Goal: Task Accomplishment & Management: Use online tool/utility

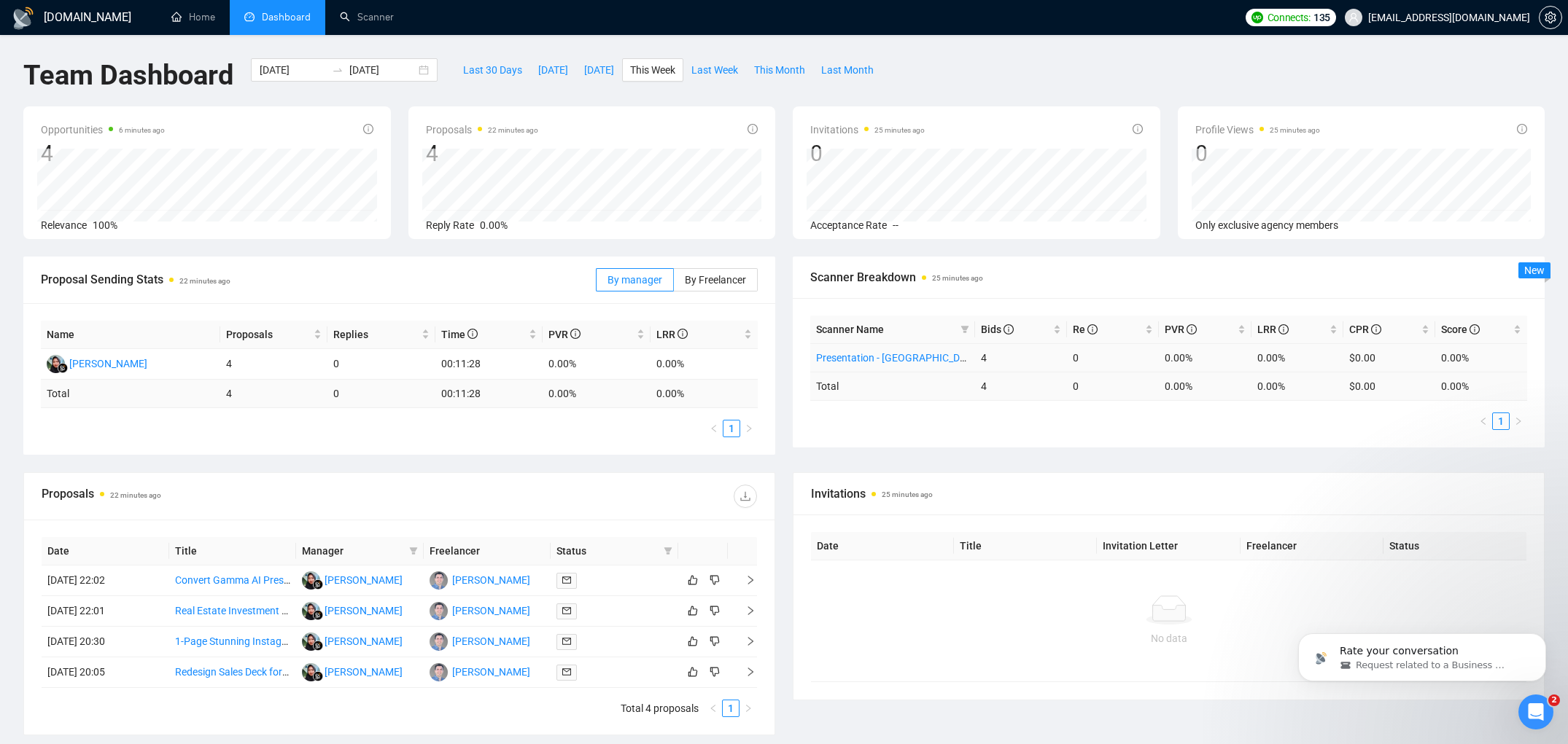
click at [913, 360] on link "Presentation - [GEOGRAPHIC_DATA] only" at bounding box center [909, 358] width 186 height 12
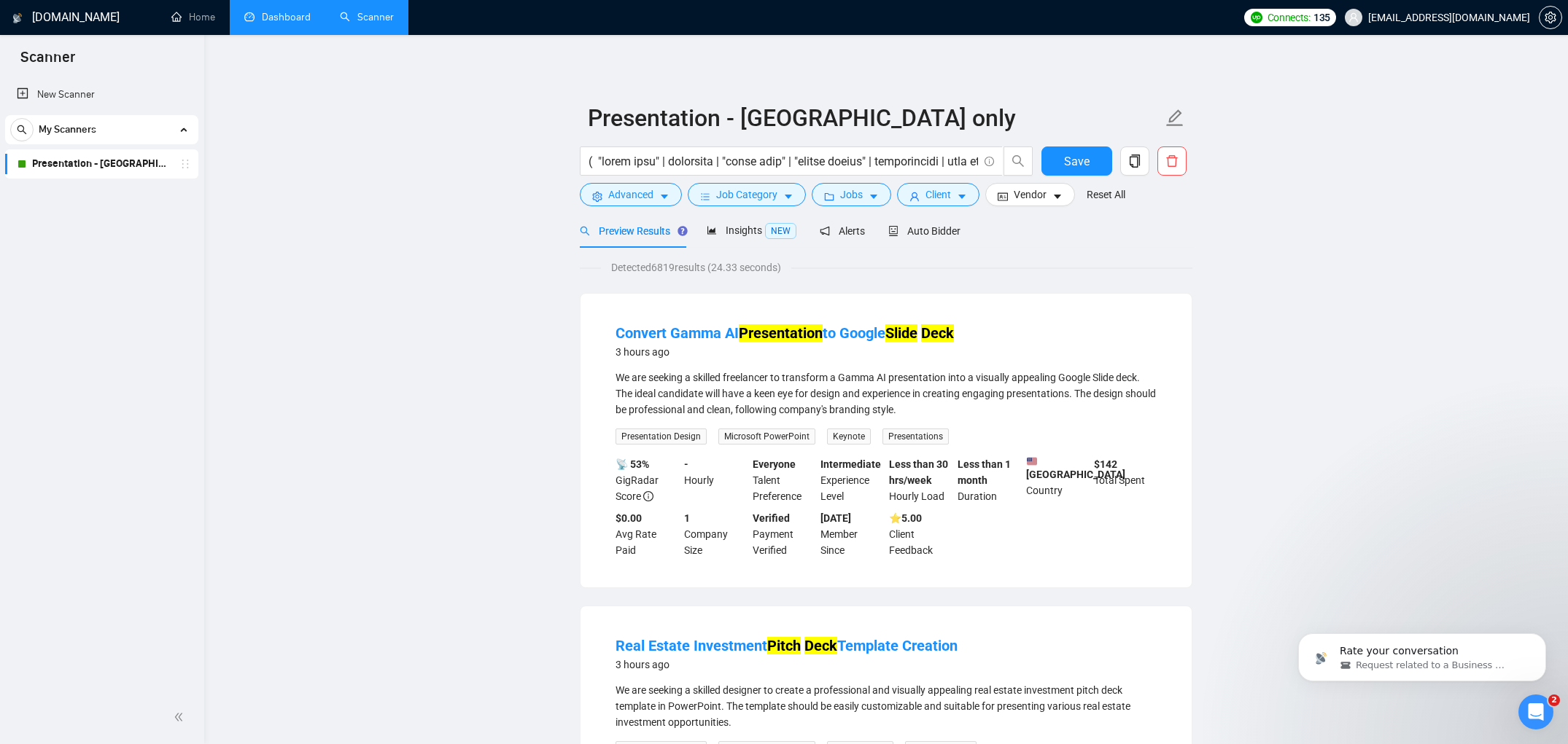
click at [287, 13] on link "Dashboard" at bounding box center [278, 17] width 67 height 13
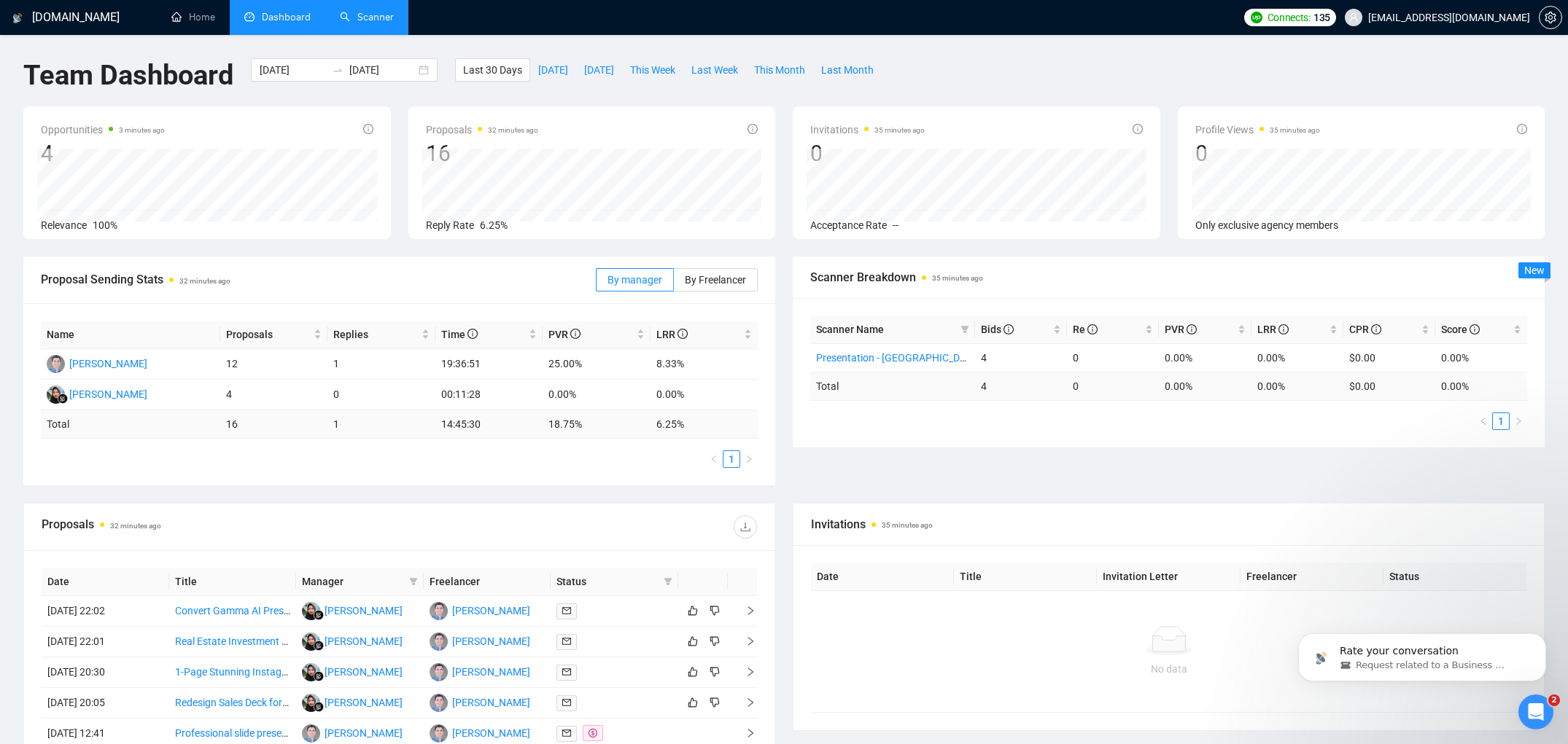
click at [374, 23] on link "Scanner" at bounding box center [367, 17] width 54 height 13
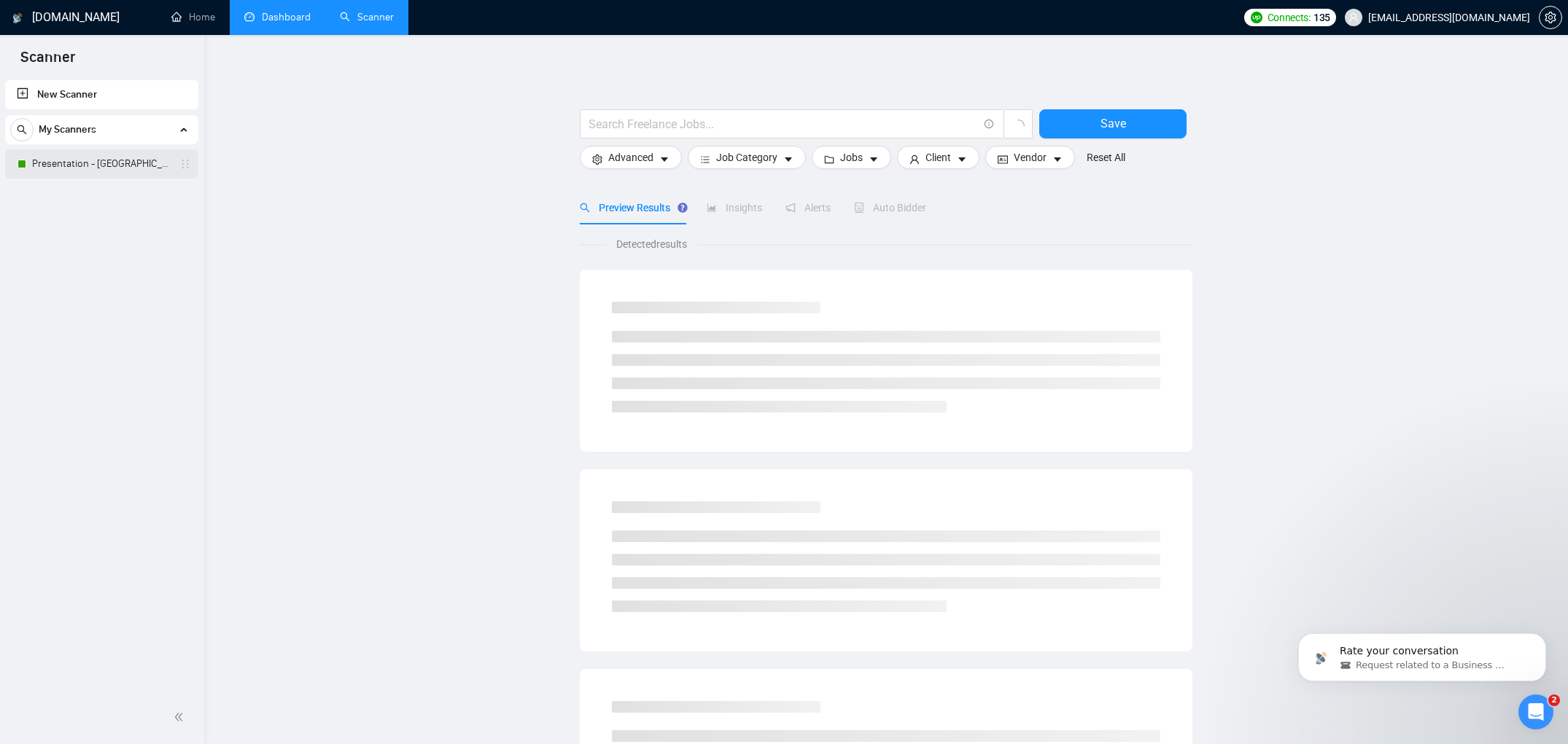
click at [56, 165] on link "Presentation - [GEOGRAPHIC_DATA] only" at bounding box center [102, 164] width 139 height 29
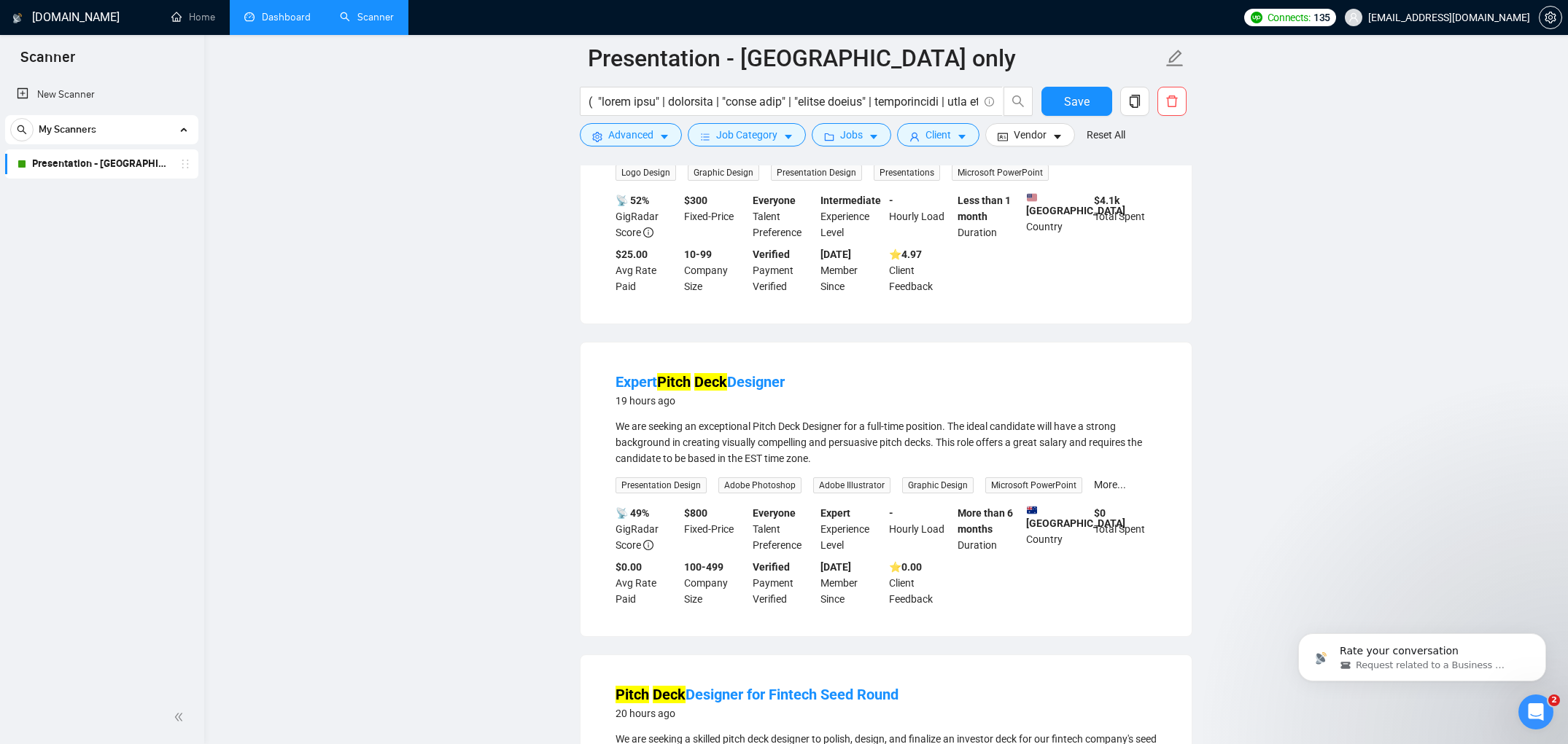
scroll to position [1880, 0]
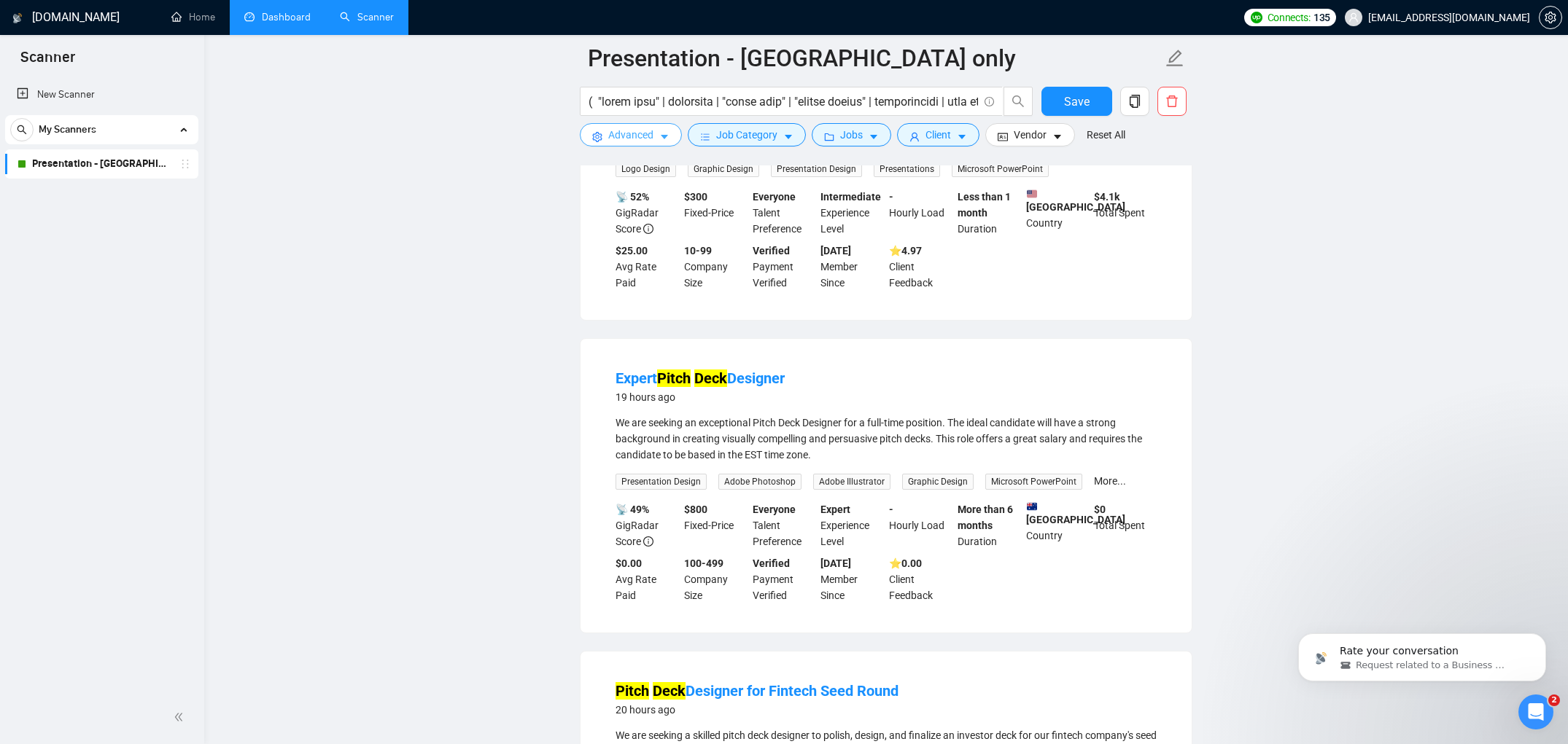
click at [656, 132] on button "Advanced" at bounding box center [630, 135] width 102 height 23
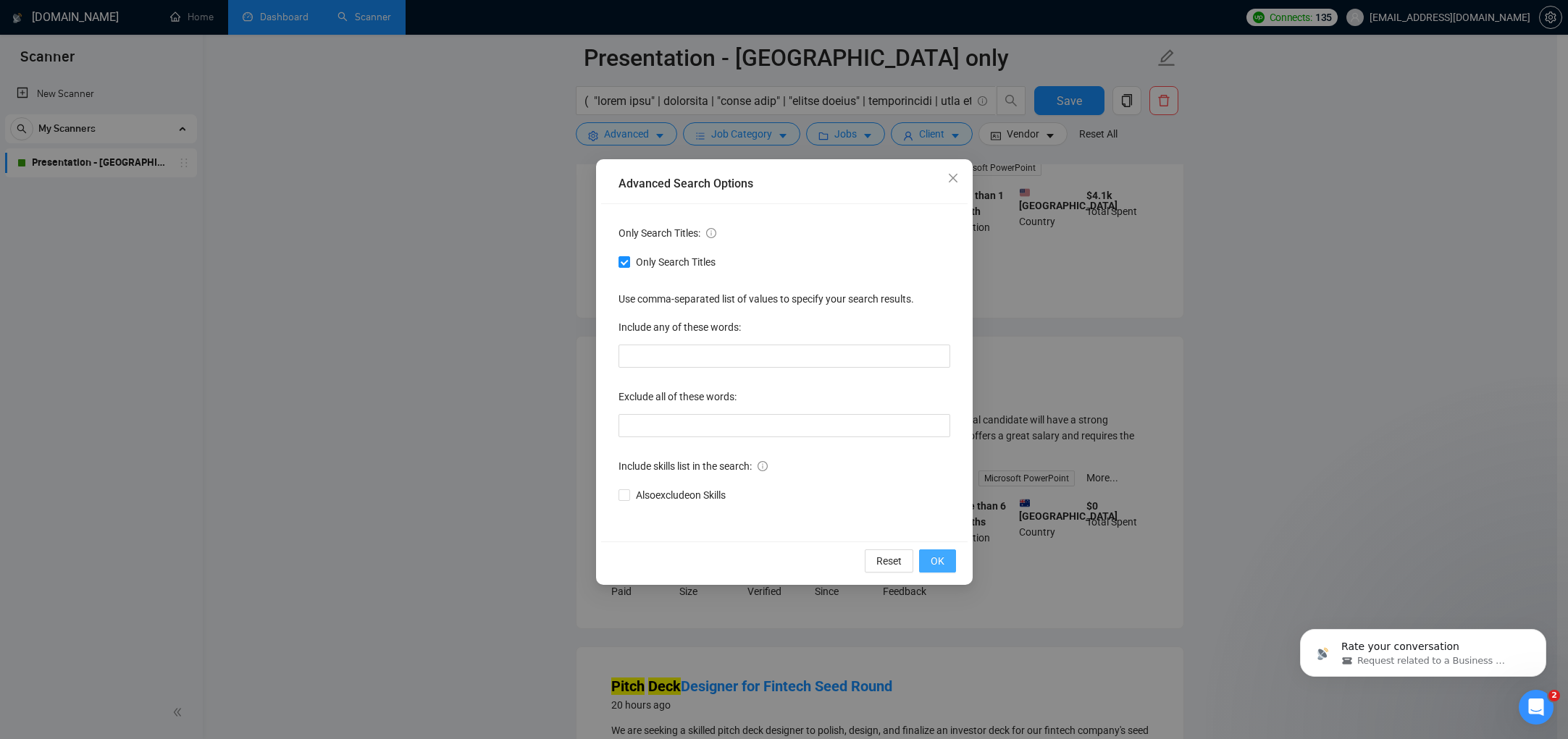
click at [948, 565] on button "OK" at bounding box center [937, 561] width 37 height 23
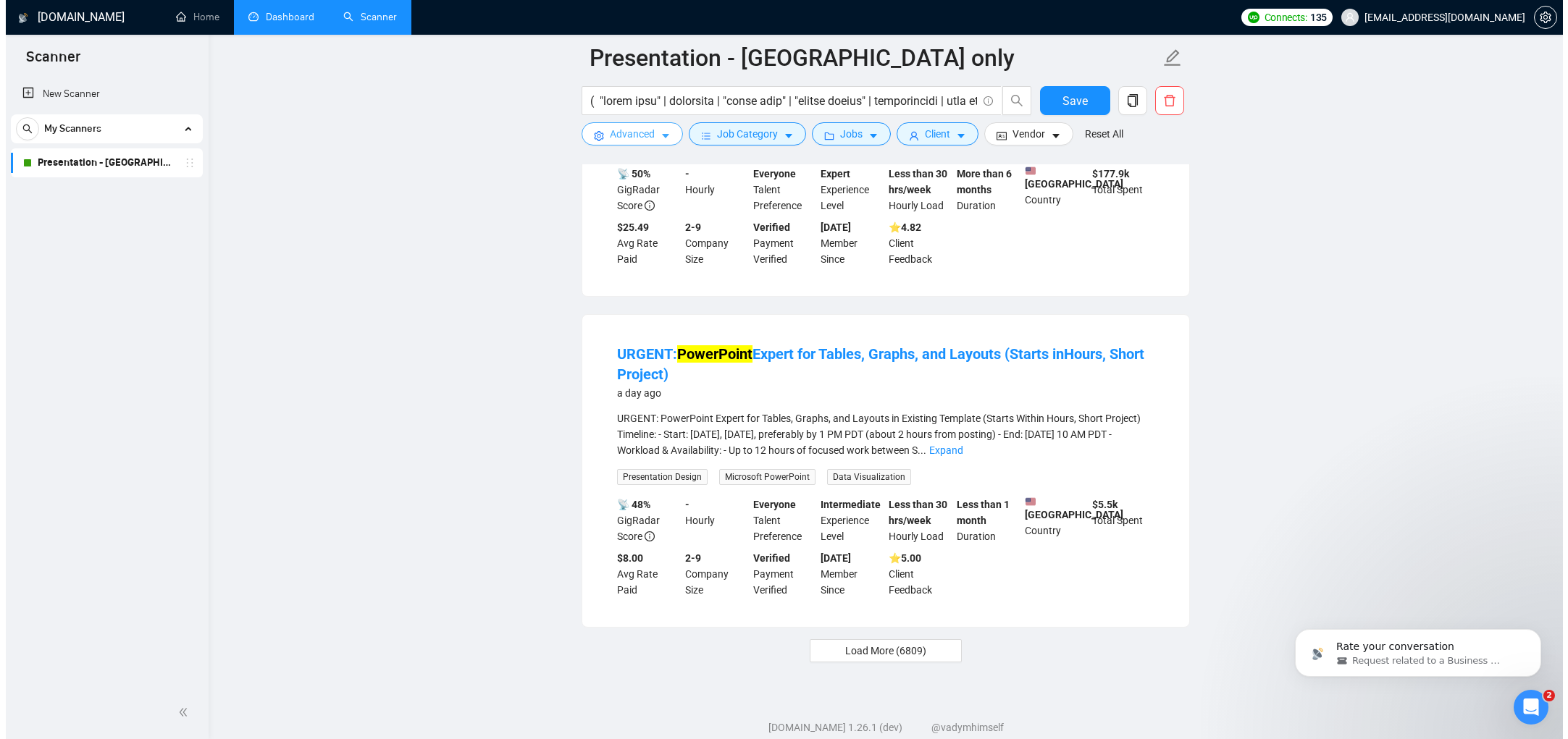
scroll to position [2820, 0]
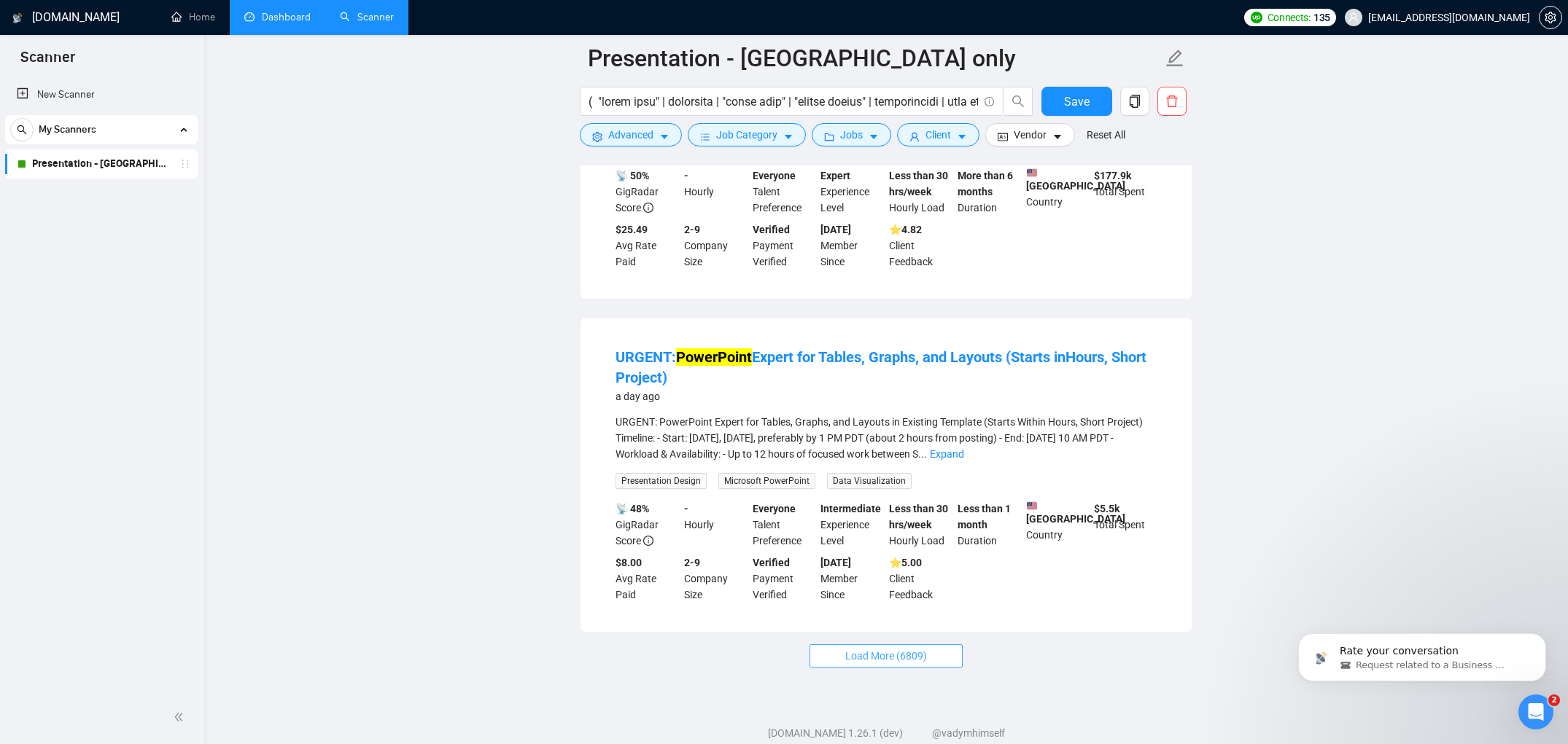
click at [916, 664] on span "Load More (6809)" at bounding box center [886, 657] width 82 height 16
click at [855, 664] on span "Load More (6809)" at bounding box center [886, 657] width 82 height 16
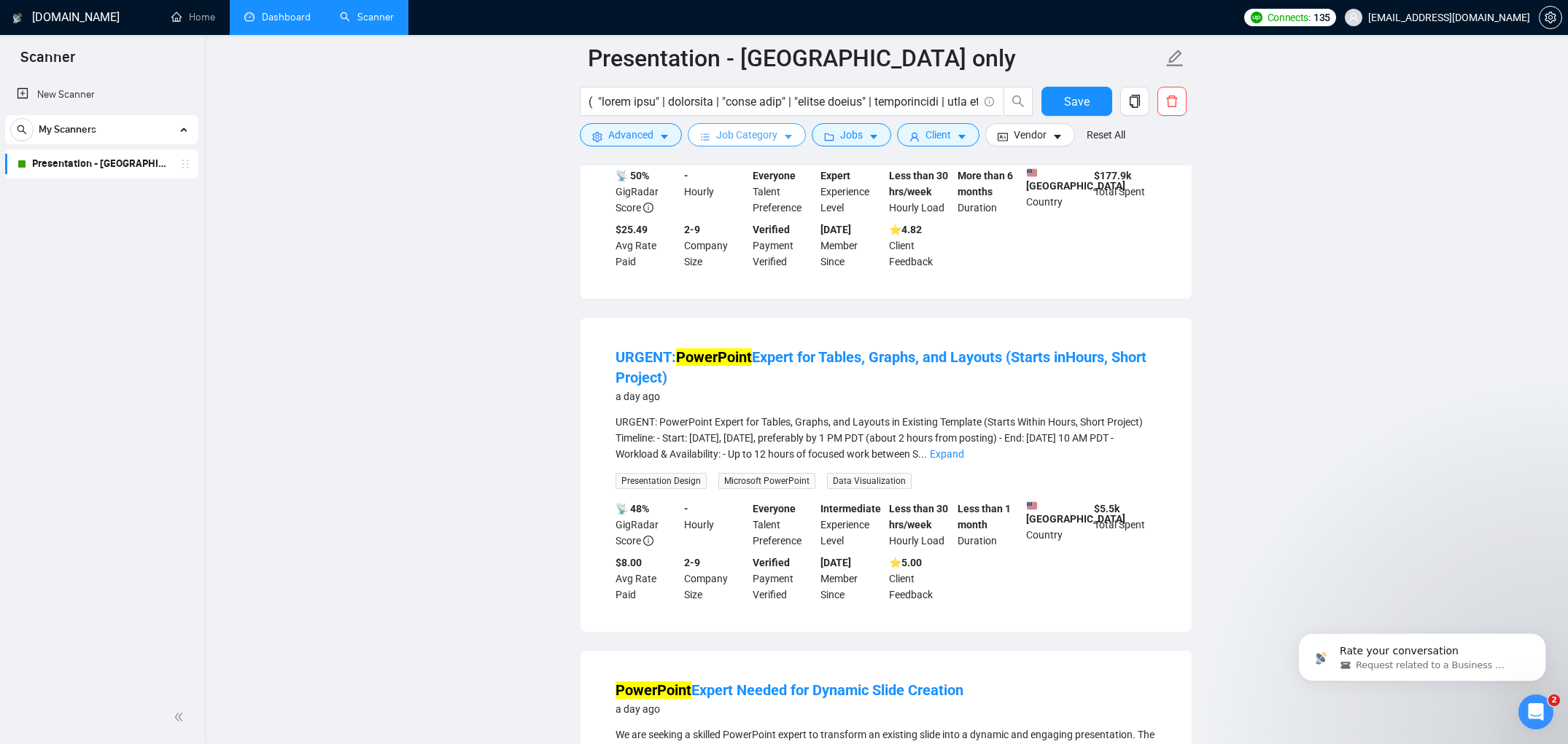
click at [764, 137] on span "Job Category" at bounding box center [747, 135] width 61 height 16
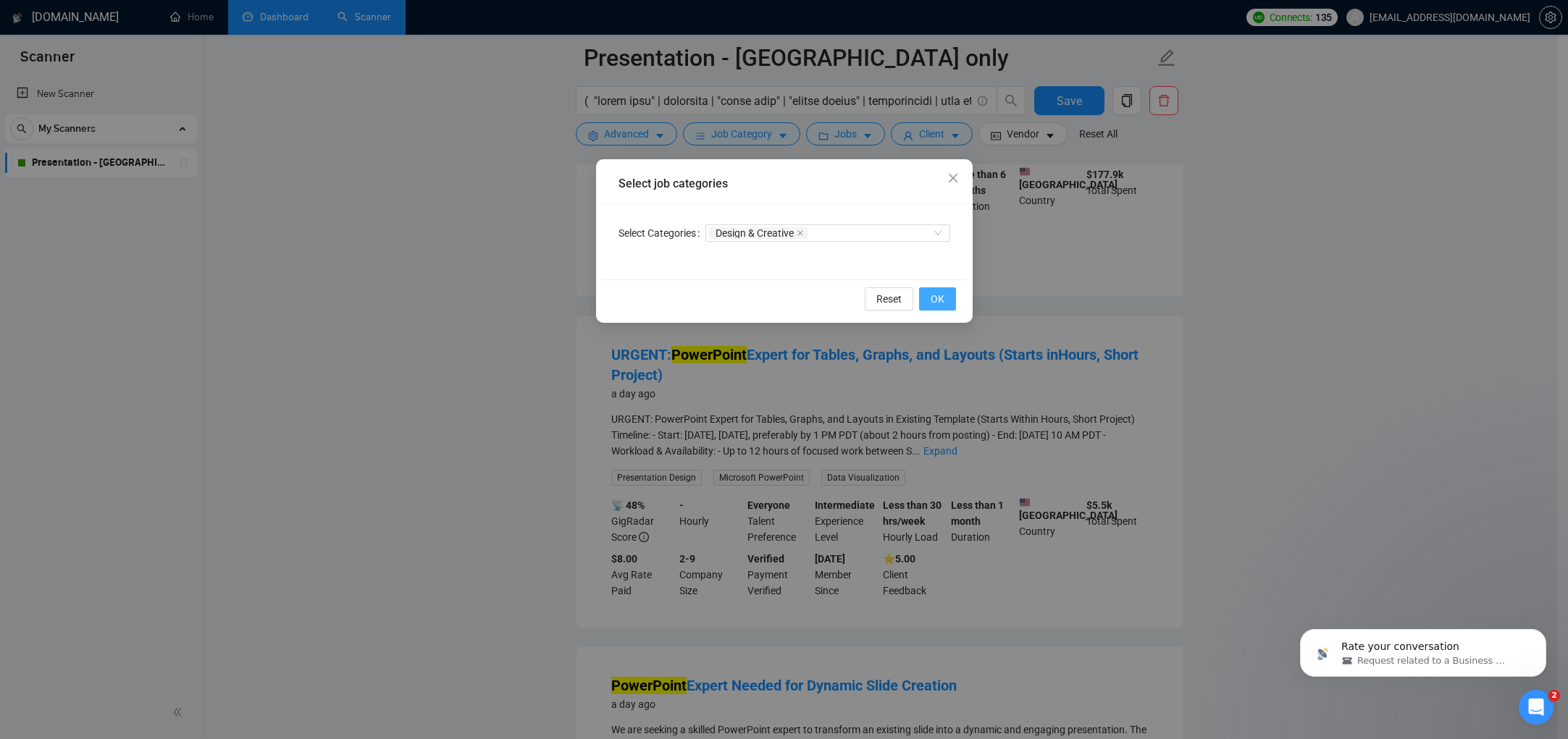
click at [931, 302] on span "OK" at bounding box center [937, 299] width 13 height 16
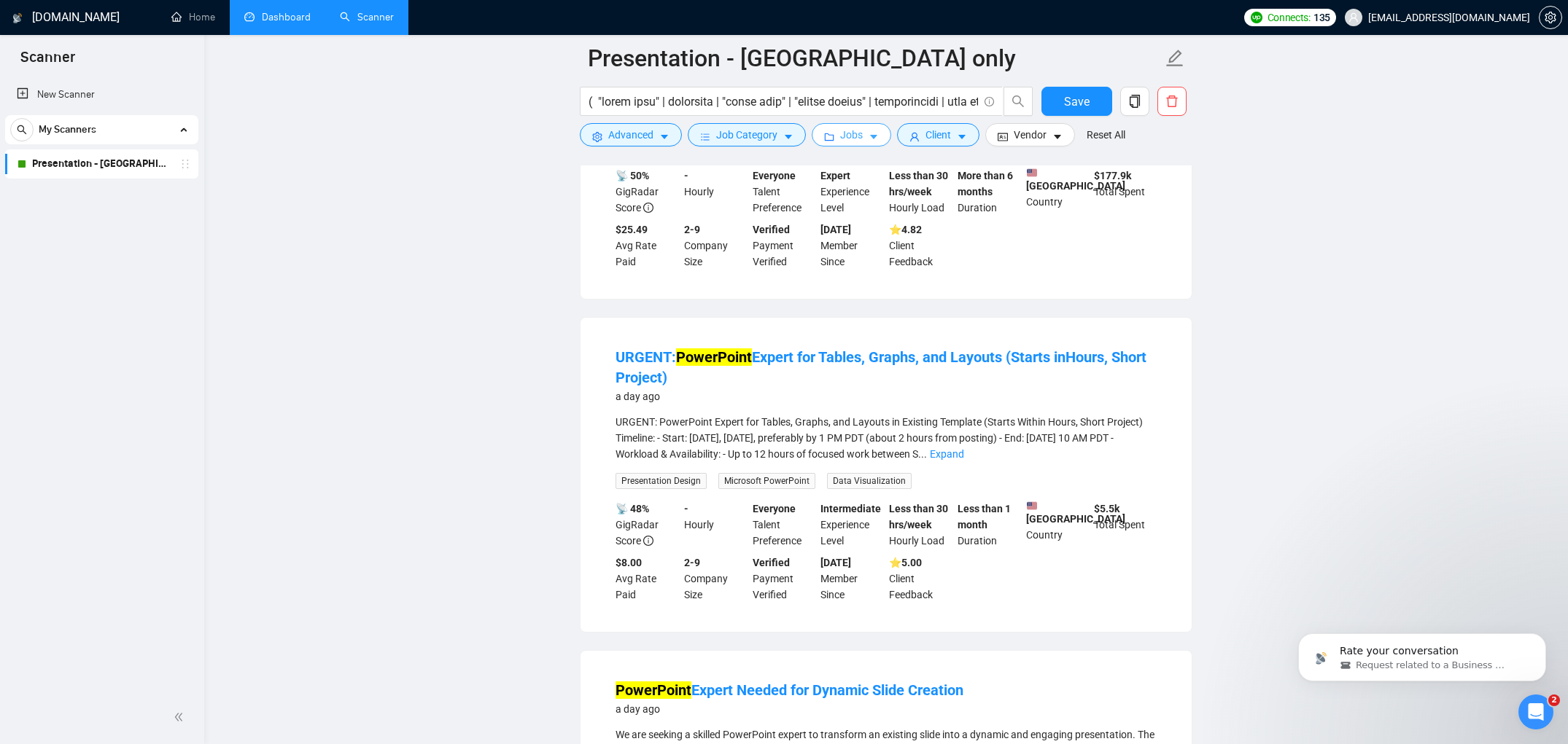
click at [874, 132] on span "caret-down" at bounding box center [873, 137] width 10 height 11
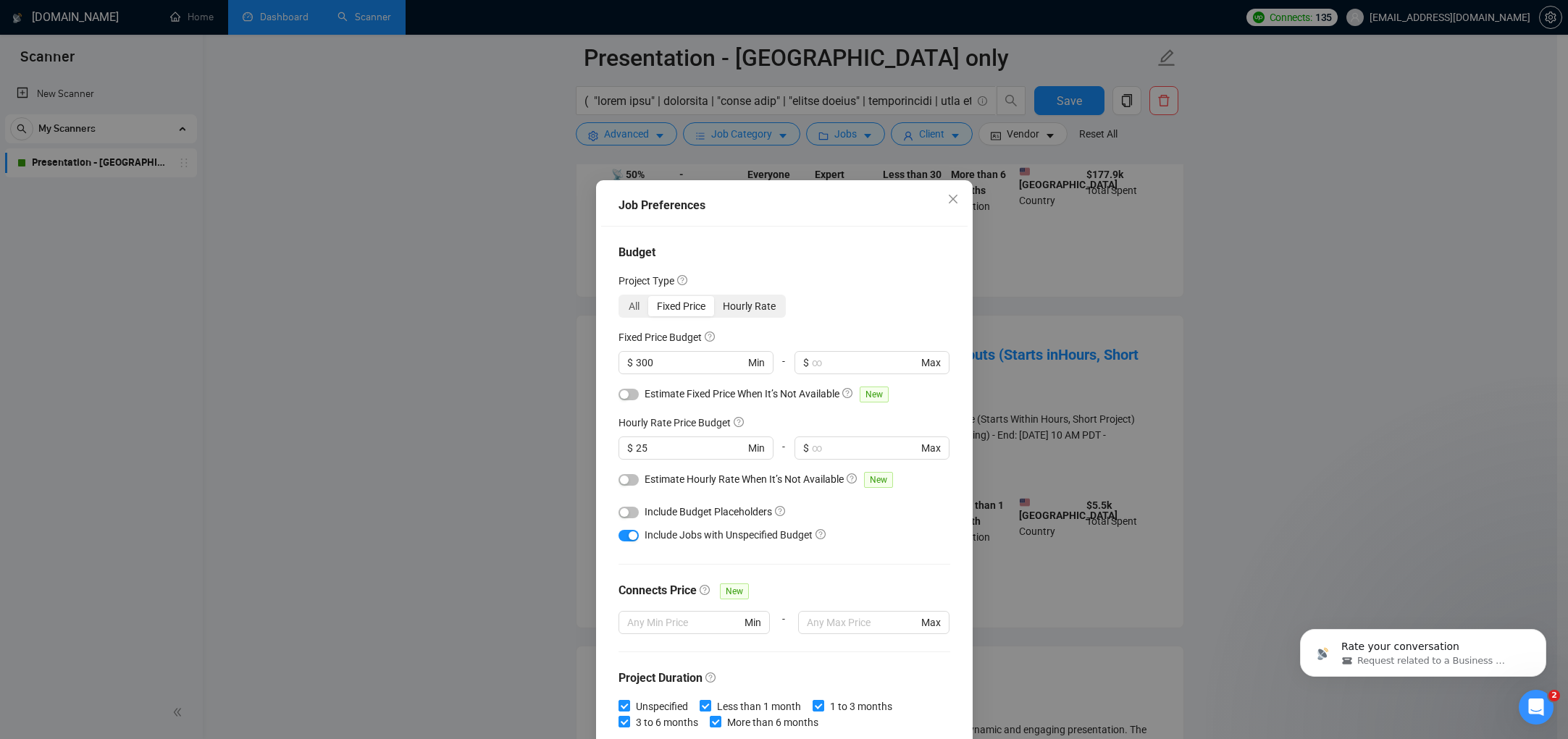
click at [739, 310] on div "Hourly Rate" at bounding box center [749, 306] width 71 height 21
click at [714, 296] on input "Hourly Rate" at bounding box center [714, 296] width 0 height 0
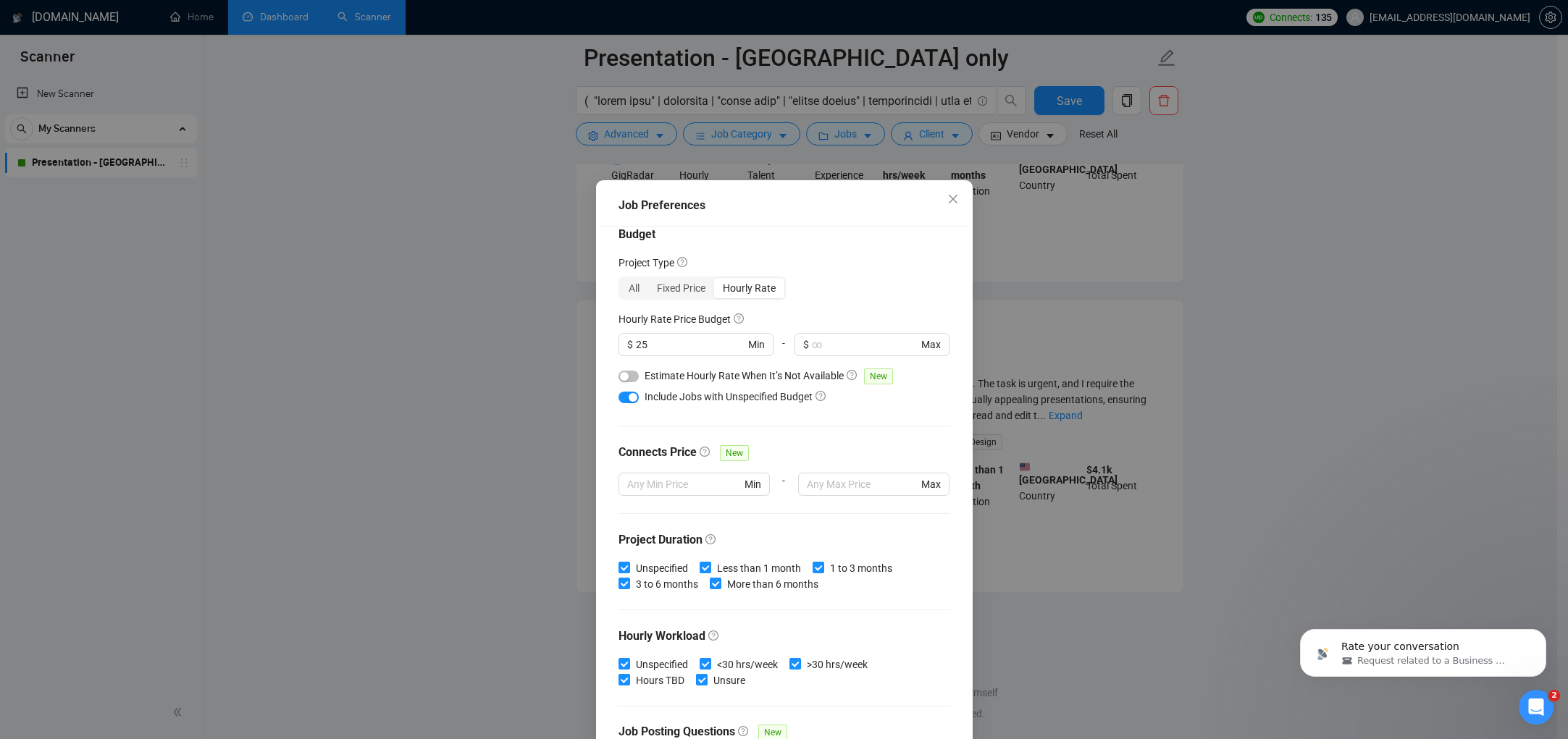
scroll to position [17, 0]
drag, startPoint x: 637, startPoint y: 347, endPoint x: 629, endPoint y: 347, distance: 8.0
click at [629, 347] on span "$ 25 Min" at bounding box center [695, 346] width 154 height 23
type input "15"
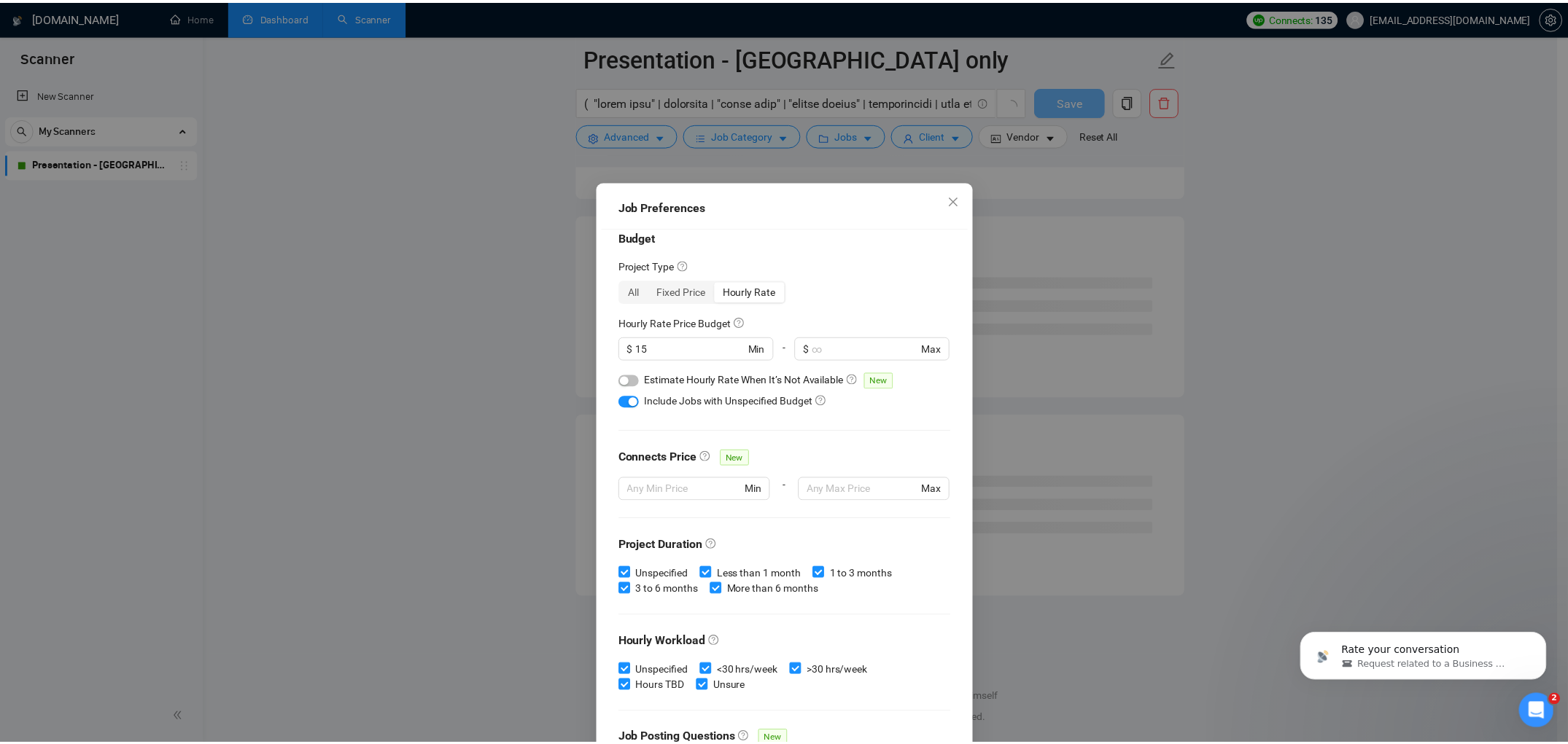
scroll to position [1688, 0]
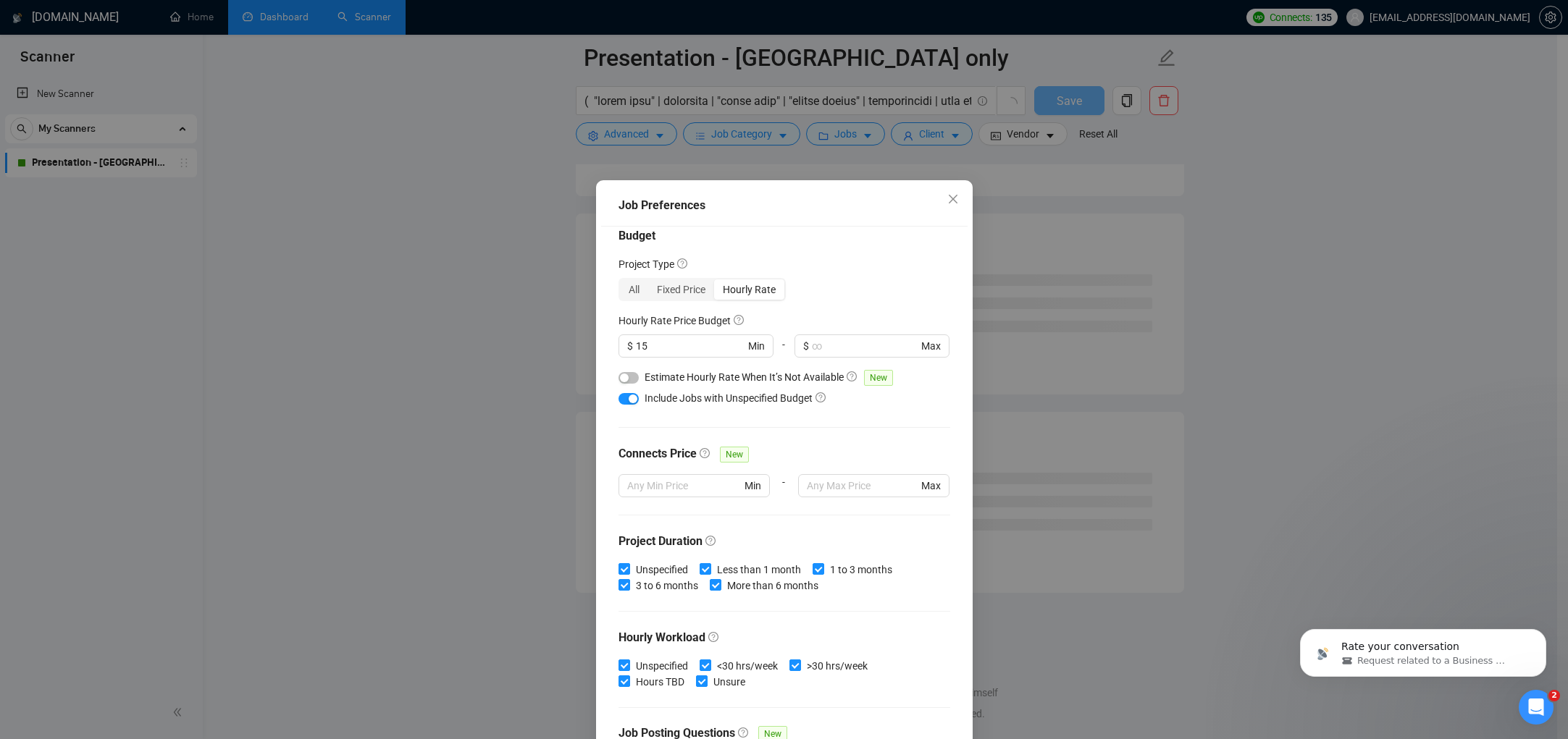
click at [899, 245] on div "Budget Project Type All Fixed Price Hourly Rate Fixed Price Budget $ 300 Min - …" at bounding box center [785, 485] width 367 height 518
click at [948, 200] on icon "close" at bounding box center [953, 199] width 12 height 12
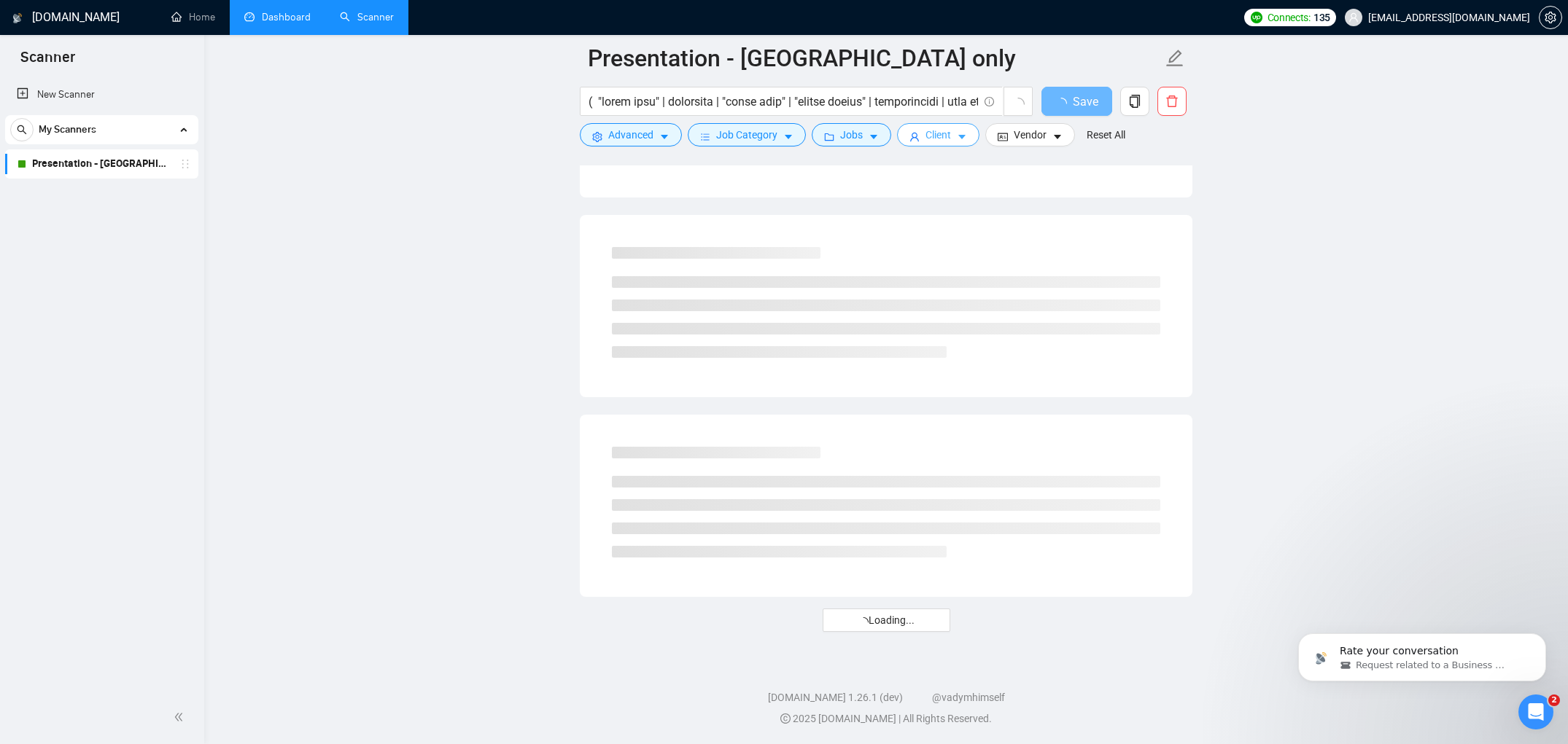
click at [933, 139] on span "Client" at bounding box center [938, 135] width 25 height 16
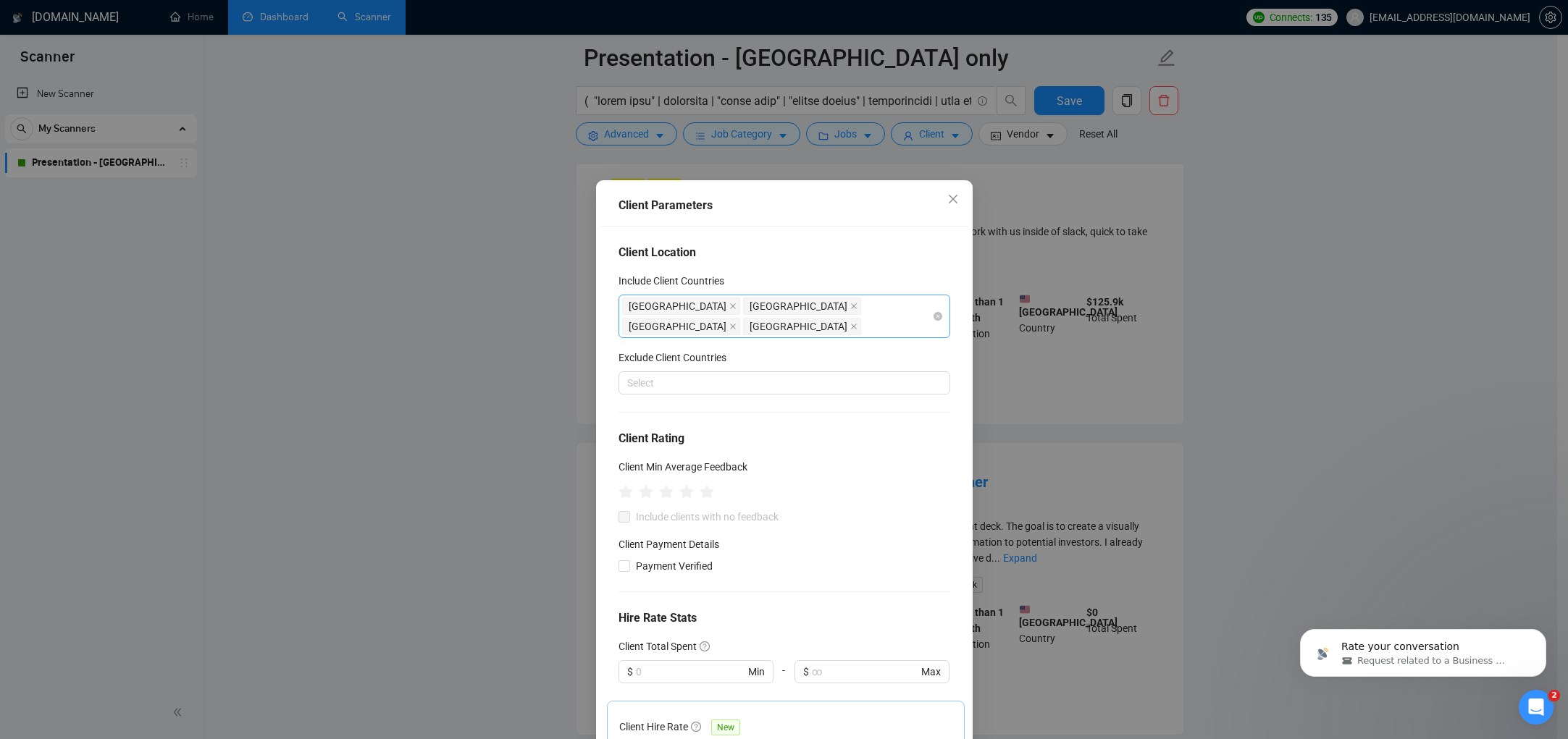
click at [895, 304] on div "[GEOGRAPHIC_DATA] [GEOGRAPHIC_DATA] [GEOGRAPHIC_DATA] [GEOGRAPHIC_DATA]" at bounding box center [777, 316] width 310 height 40
type input "[GEOGRAPHIC_DATA]"
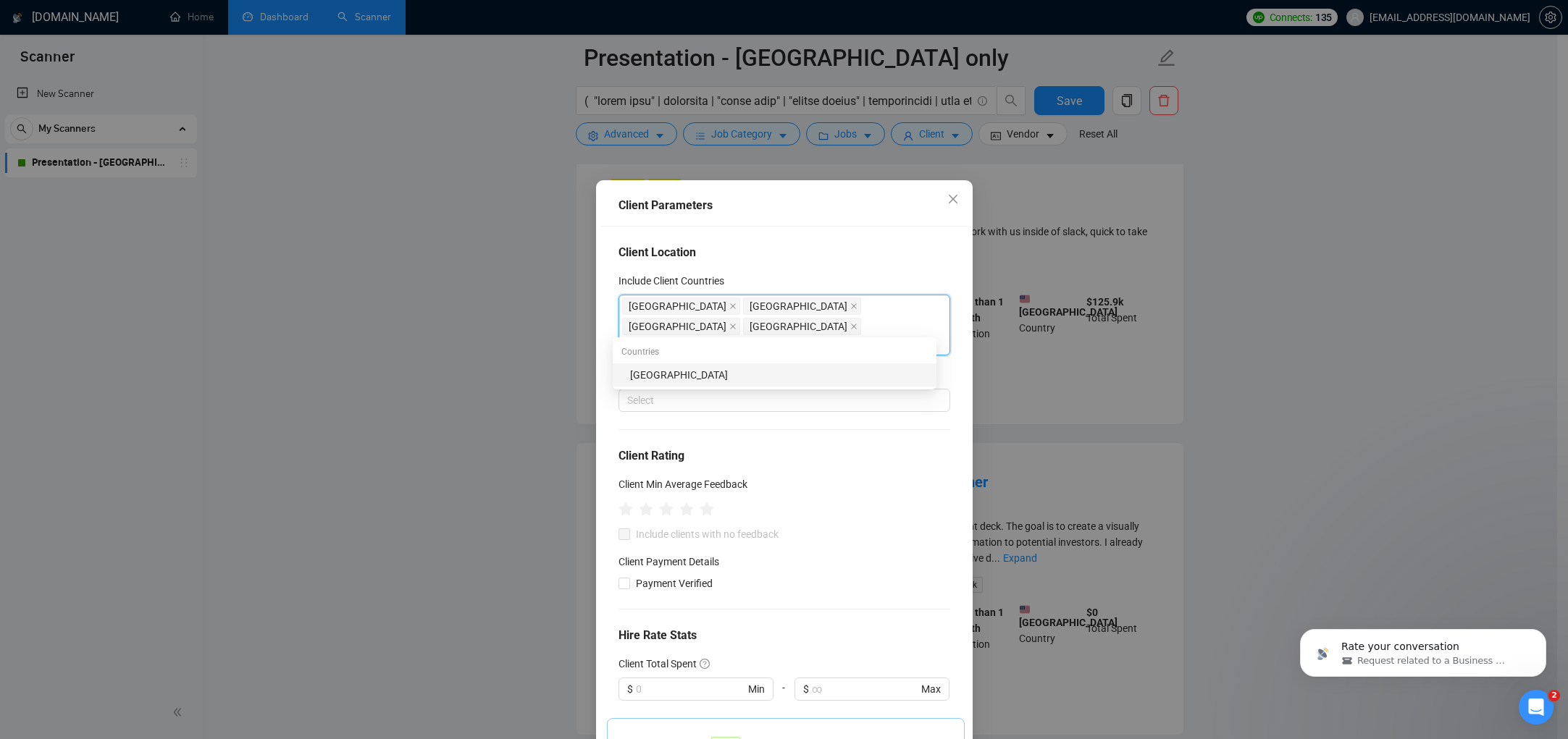
click at [769, 382] on div "[GEOGRAPHIC_DATA]" at bounding box center [779, 375] width 298 height 16
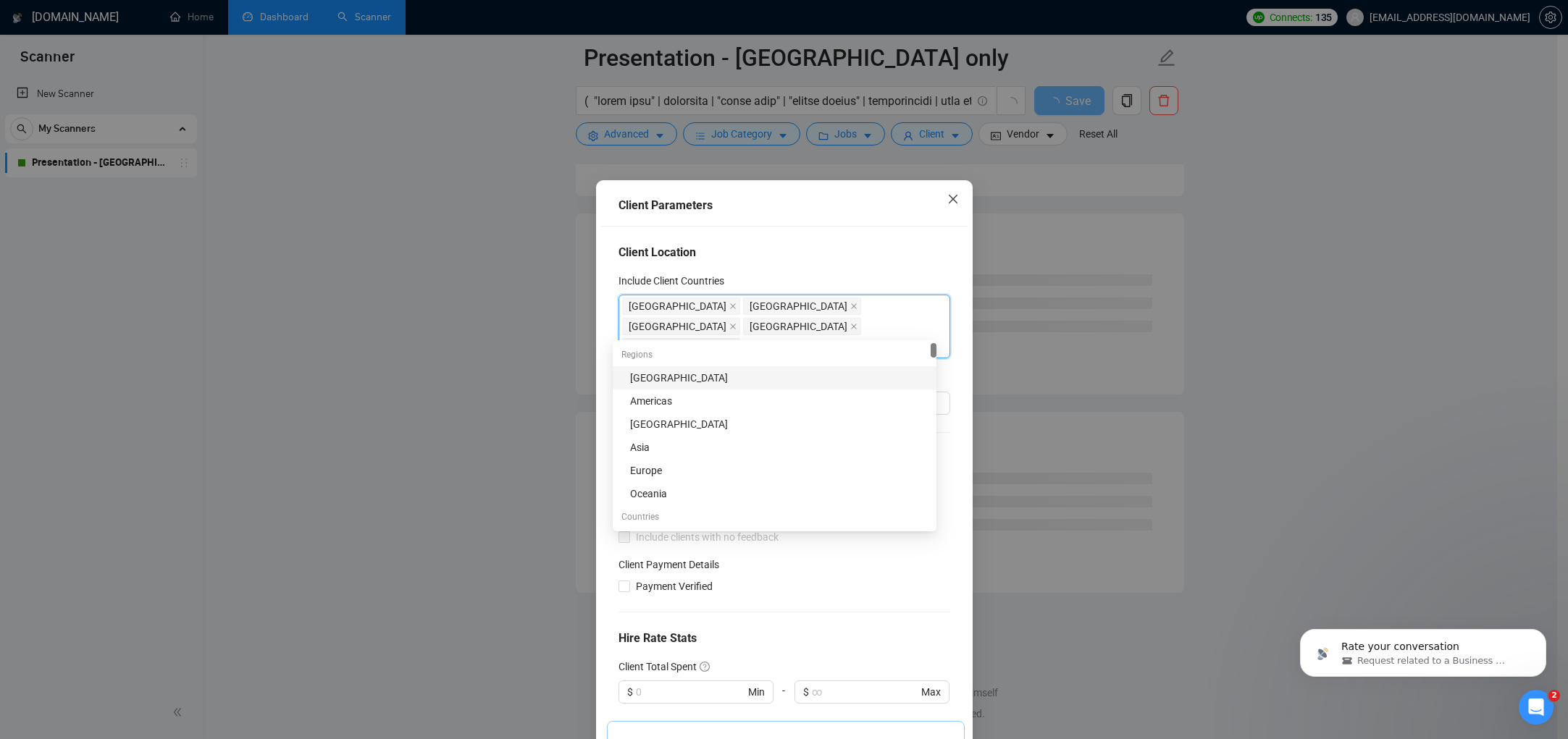
click at [950, 200] on icon "close" at bounding box center [953, 199] width 12 height 12
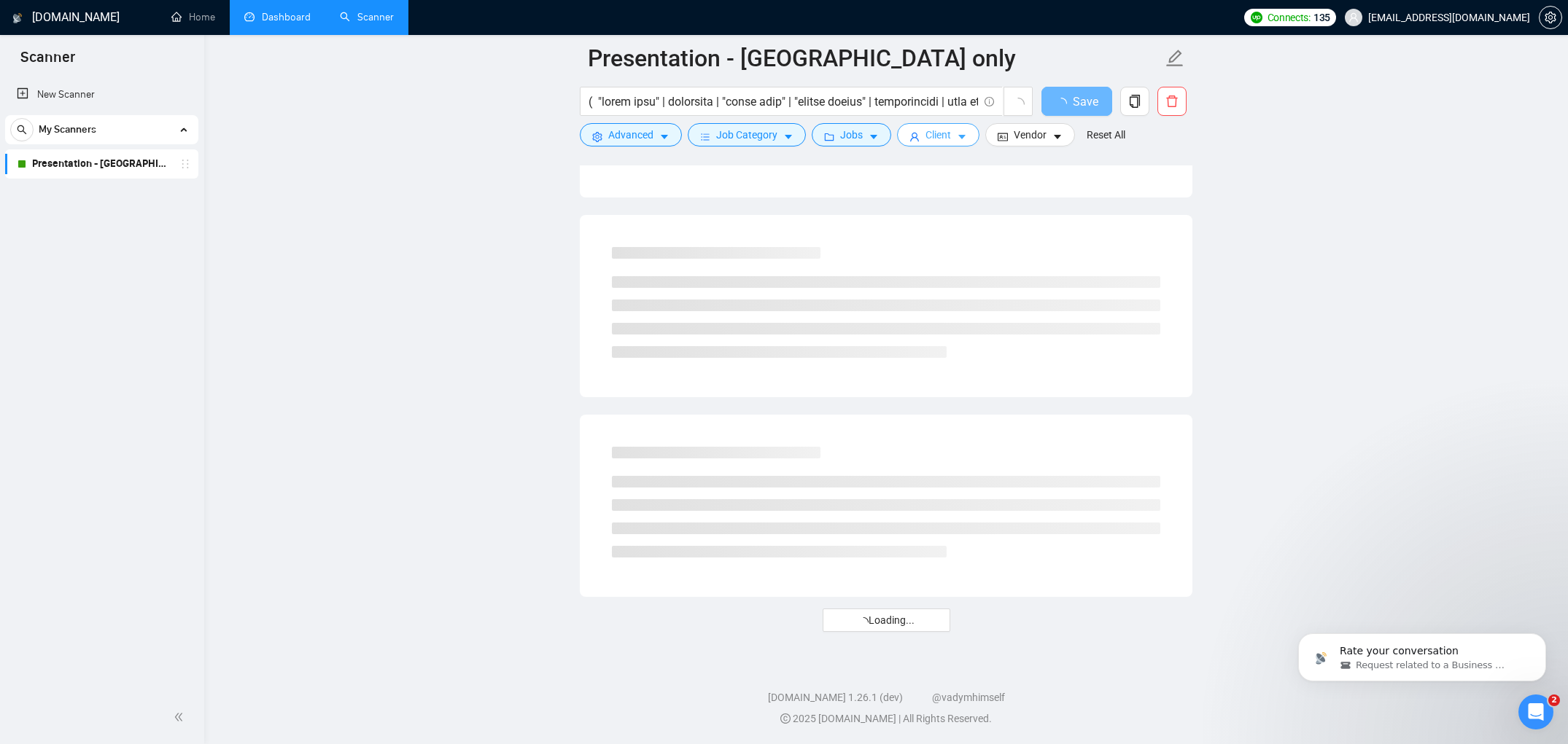
click at [966, 140] on icon "caret-down" at bounding box center [962, 136] width 10 height 10
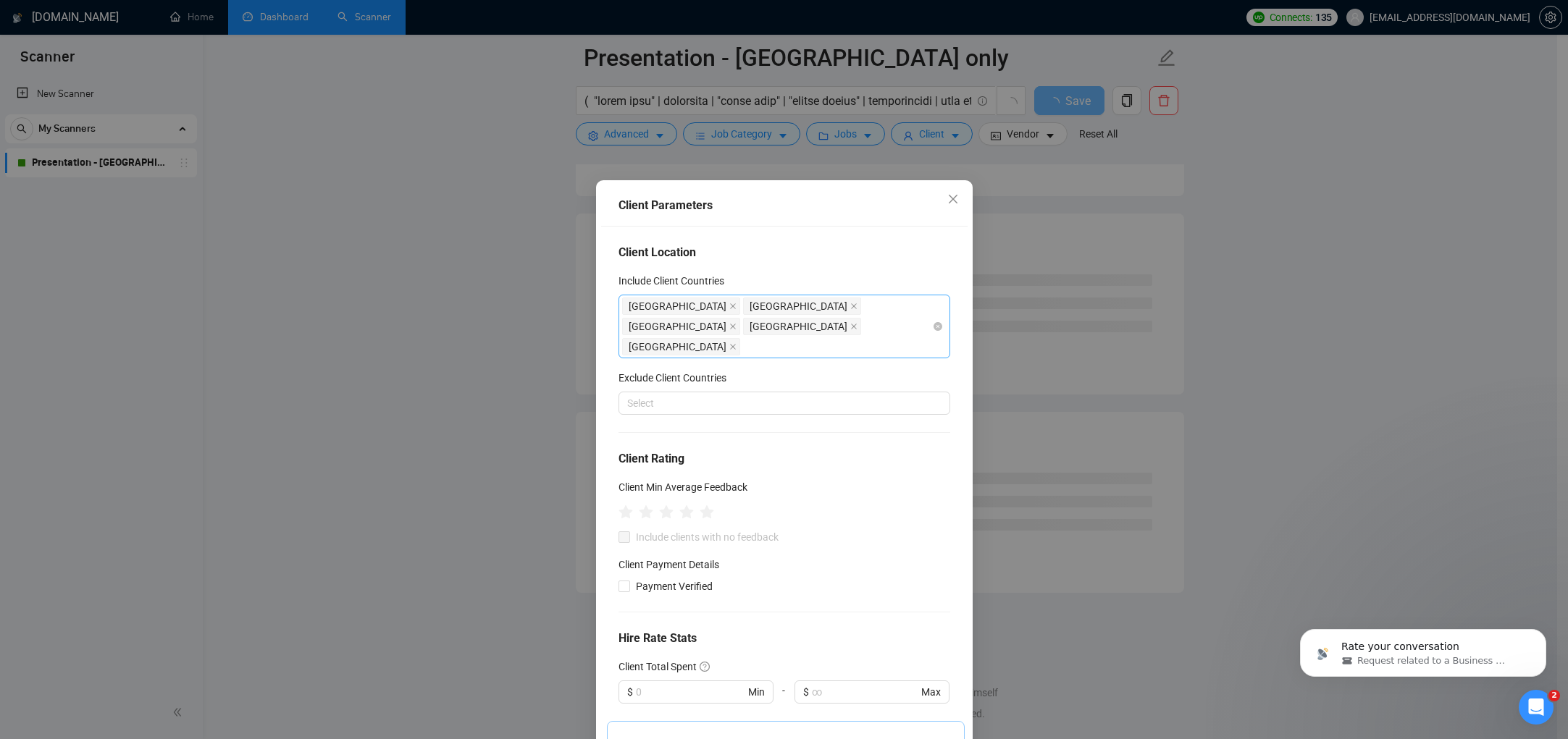
click at [764, 332] on div "[GEOGRAPHIC_DATA] [GEOGRAPHIC_DATA] [GEOGRAPHIC_DATA] [GEOGRAPHIC_DATA] [GEOGRA…" at bounding box center [777, 327] width 310 height 61
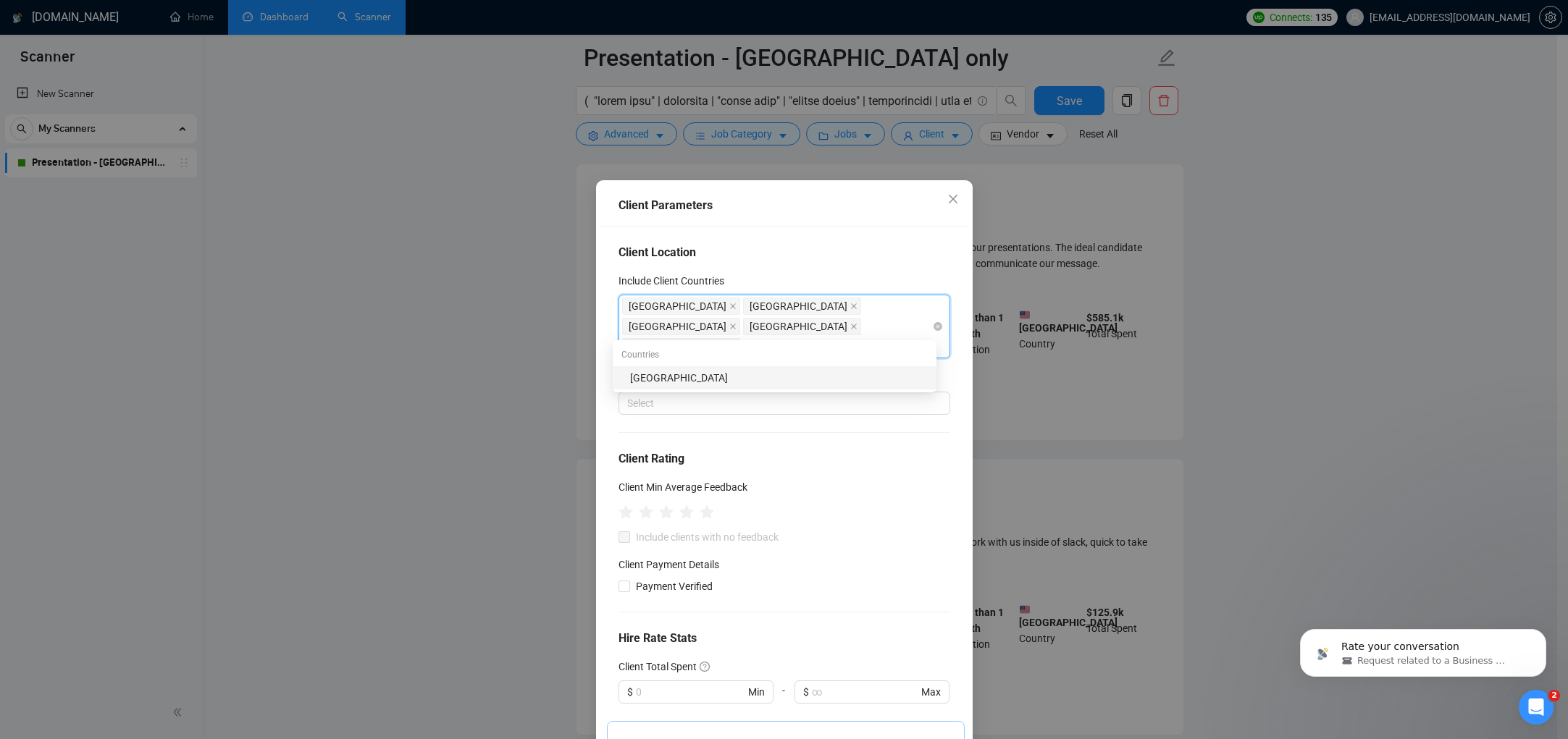
type input "[GEOGRAPHIC_DATA]"
click at [692, 386] on div "[GEOGRAPHIC_DATA]" at bounding box center [779, 378] width 298 height 16
click at [951, 196] on icon "close" at bounding box center [952, 199] width 9 height 9
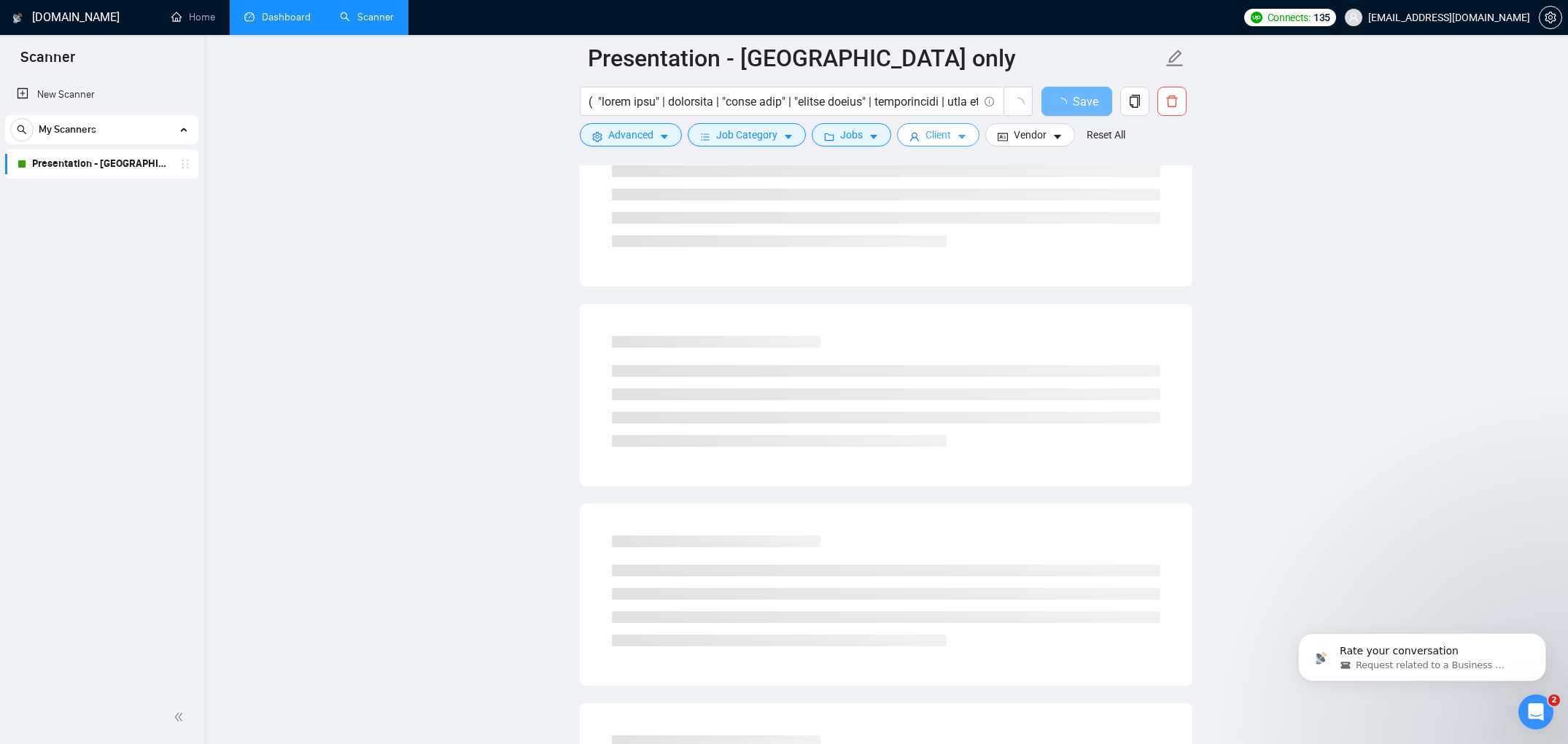
scroll to position [1384, 0]
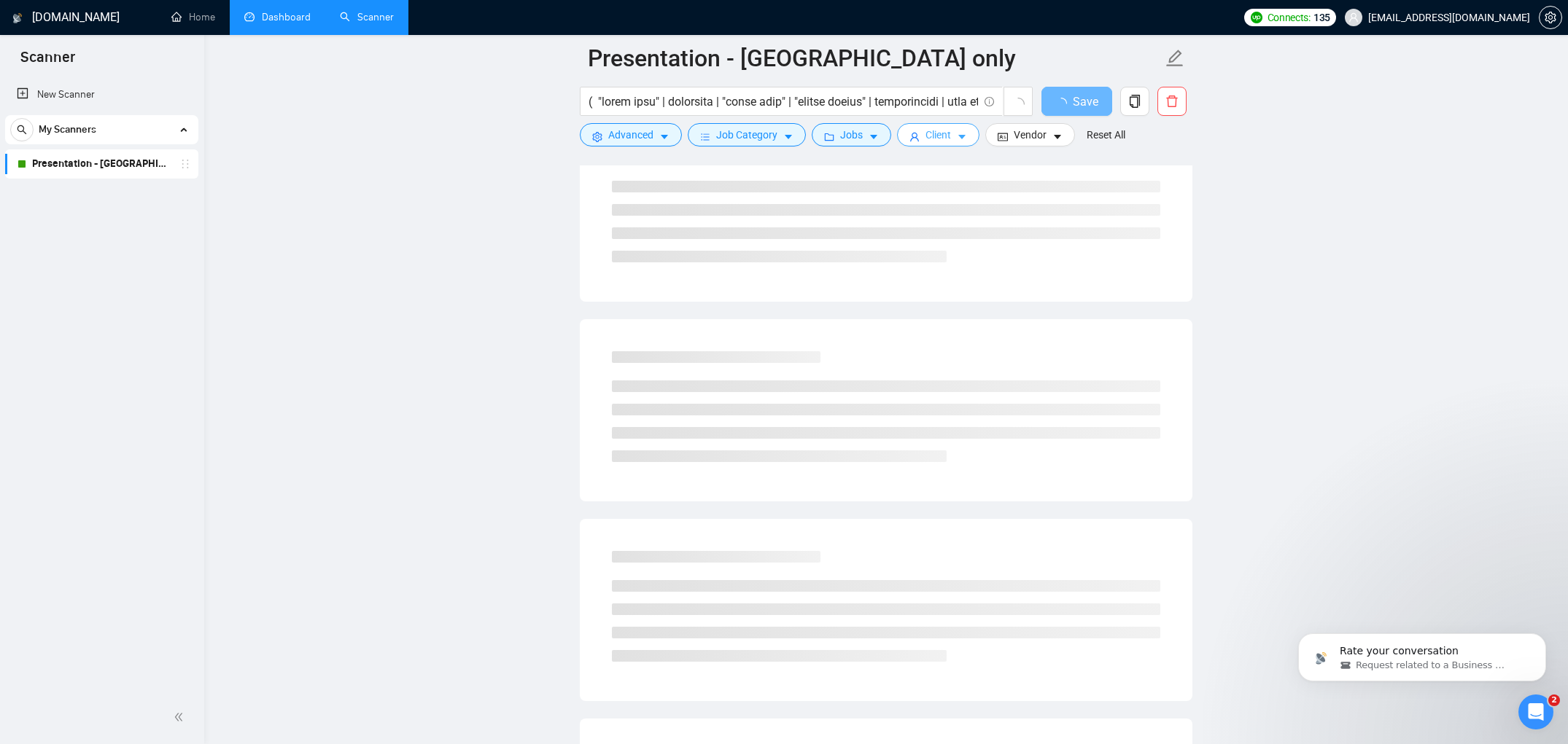
click at [978, 137] on button "Client" at bounding box center [938, 135] width 82 height 23
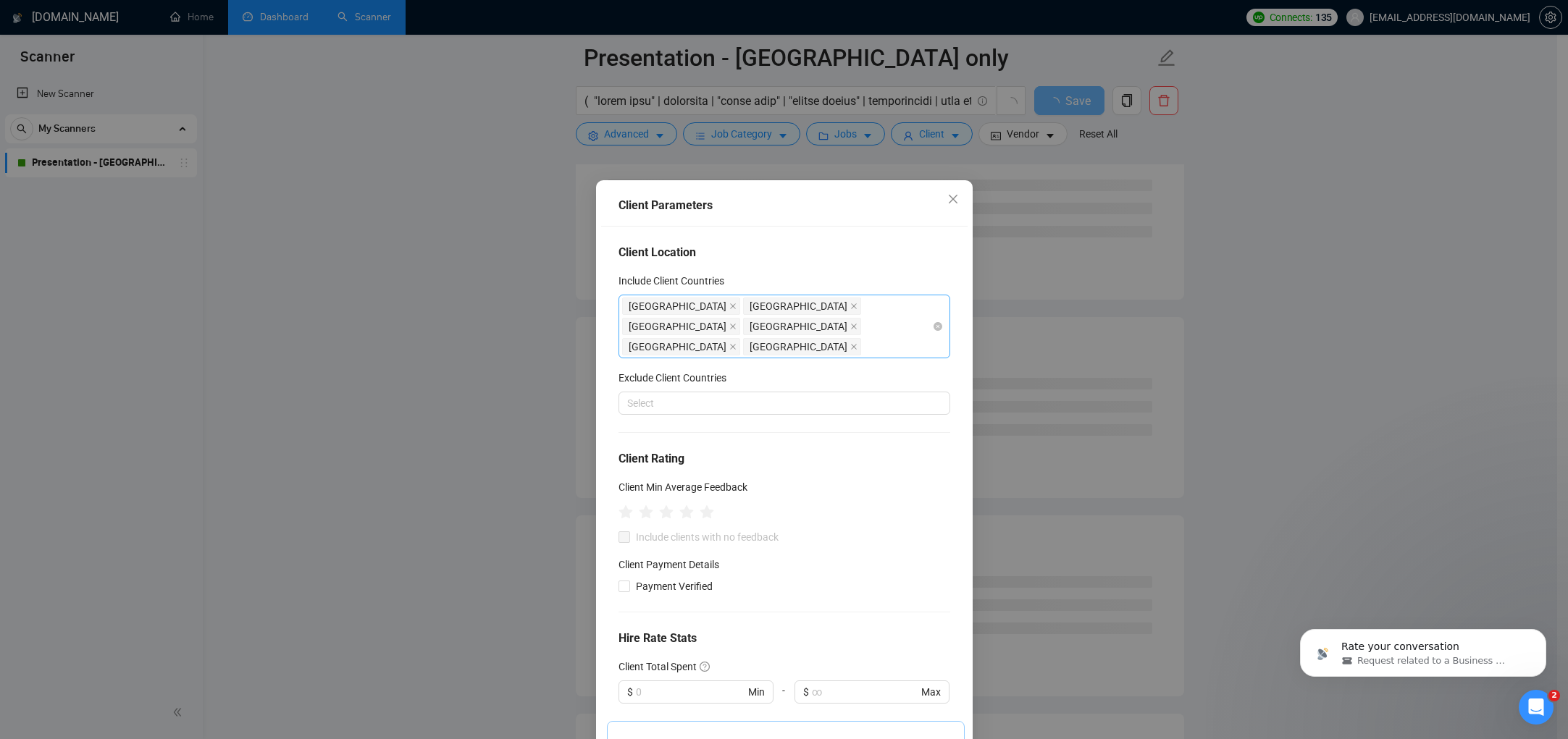
click at [862, 323] on div "[GEOGRAPHIC_DATA] [GEOGRAPHIC_DATA] [GEOGRAPHIC_DATA] [GEOGRAPHIC_DATA] [GEOGRA…" at bounding box center [777, 327] width 310 height 61
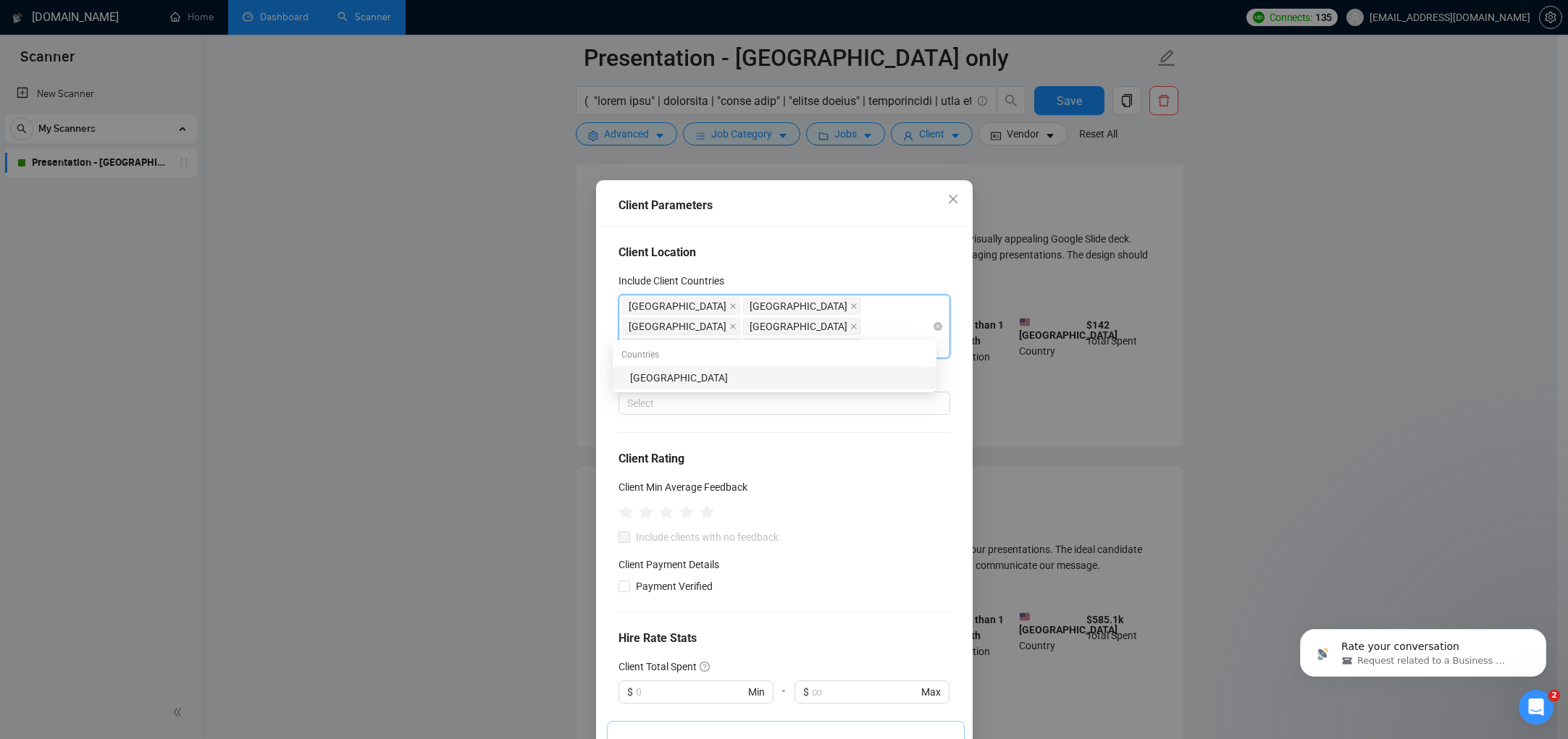
type input "[GEOGRAPHIC_DATA]"
click at [800, 386] on div "[GEOGRAPHIC_DATA]" at bounding box center [775, 378] width 324 height 23
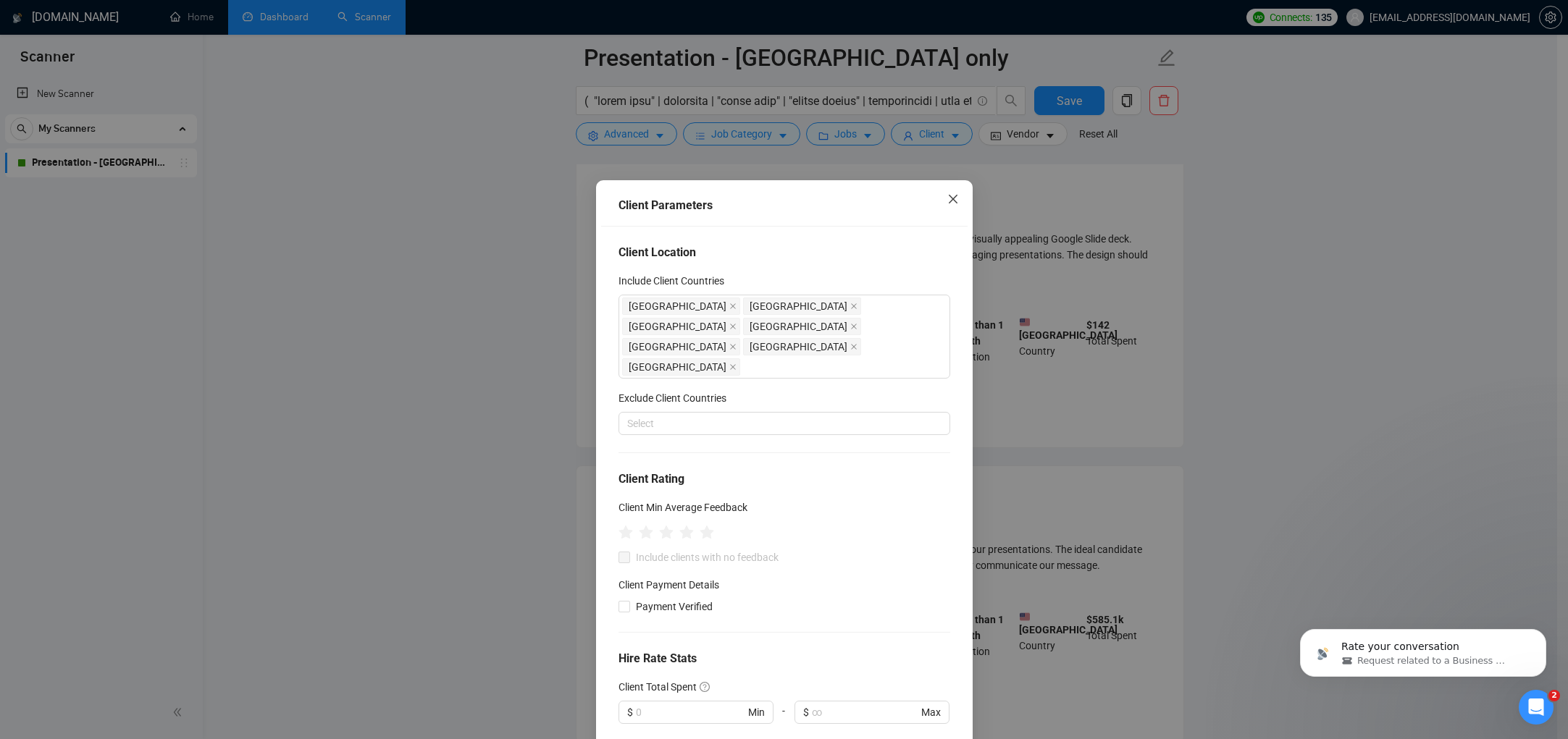
click at [950, 204] on icon "close" at bounding box center [953, 199] width 12 height 12
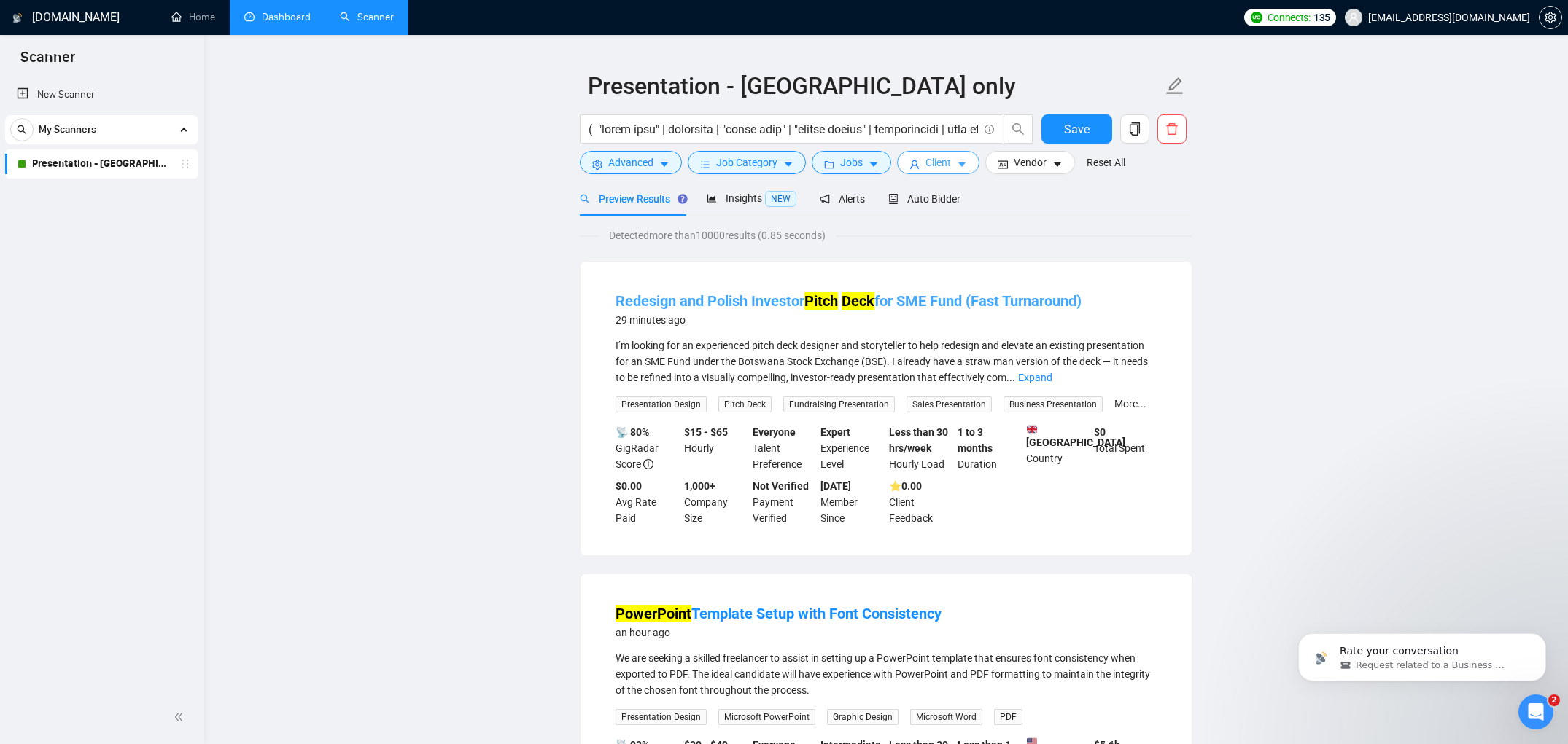
scroll to position [0, 0]
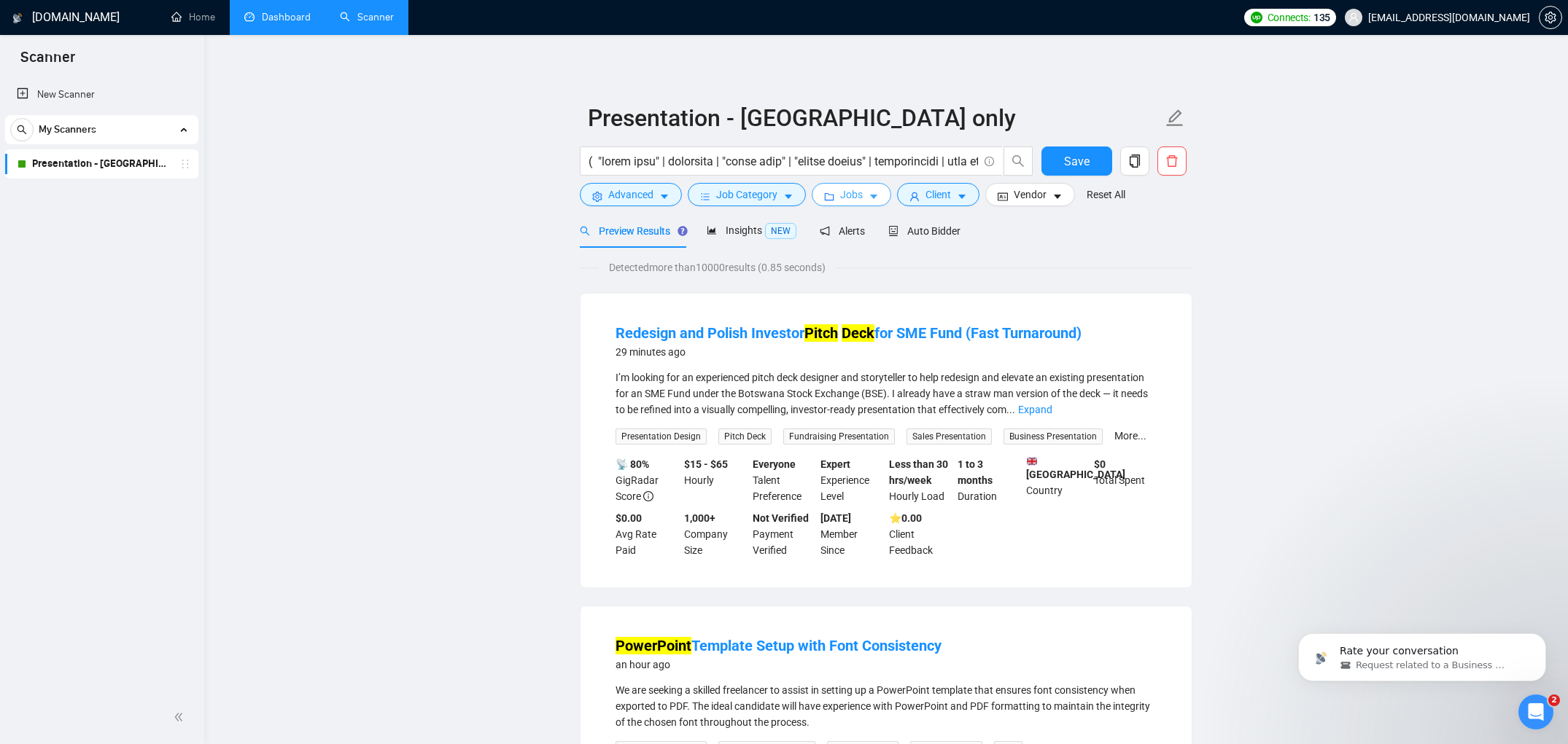
click at [882, 199] on button "Jobs" at bounding box center [852, 195] width 79 height 23
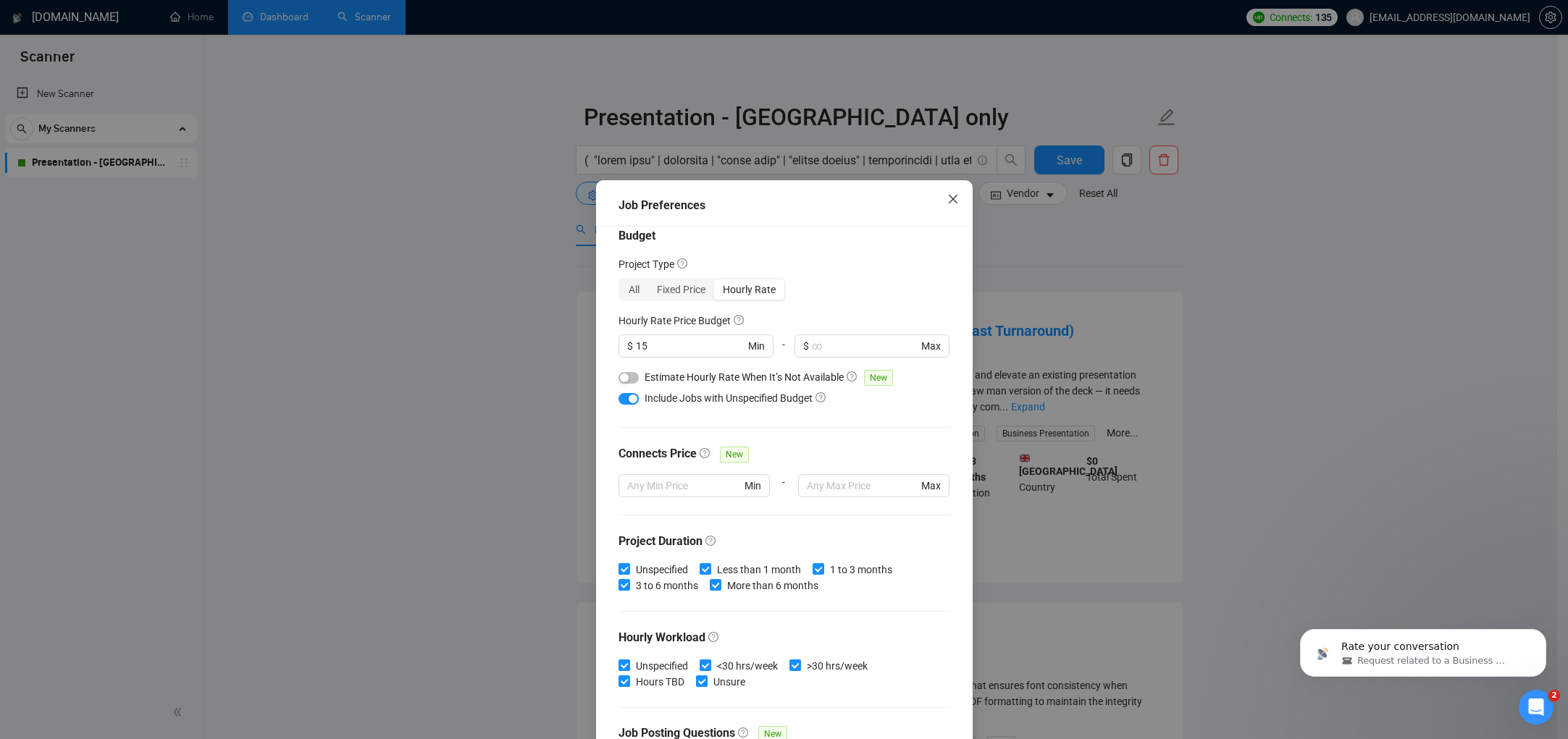
click at [948, 196] on icon "close" at bounding box center [953, 199] width 12 height 12
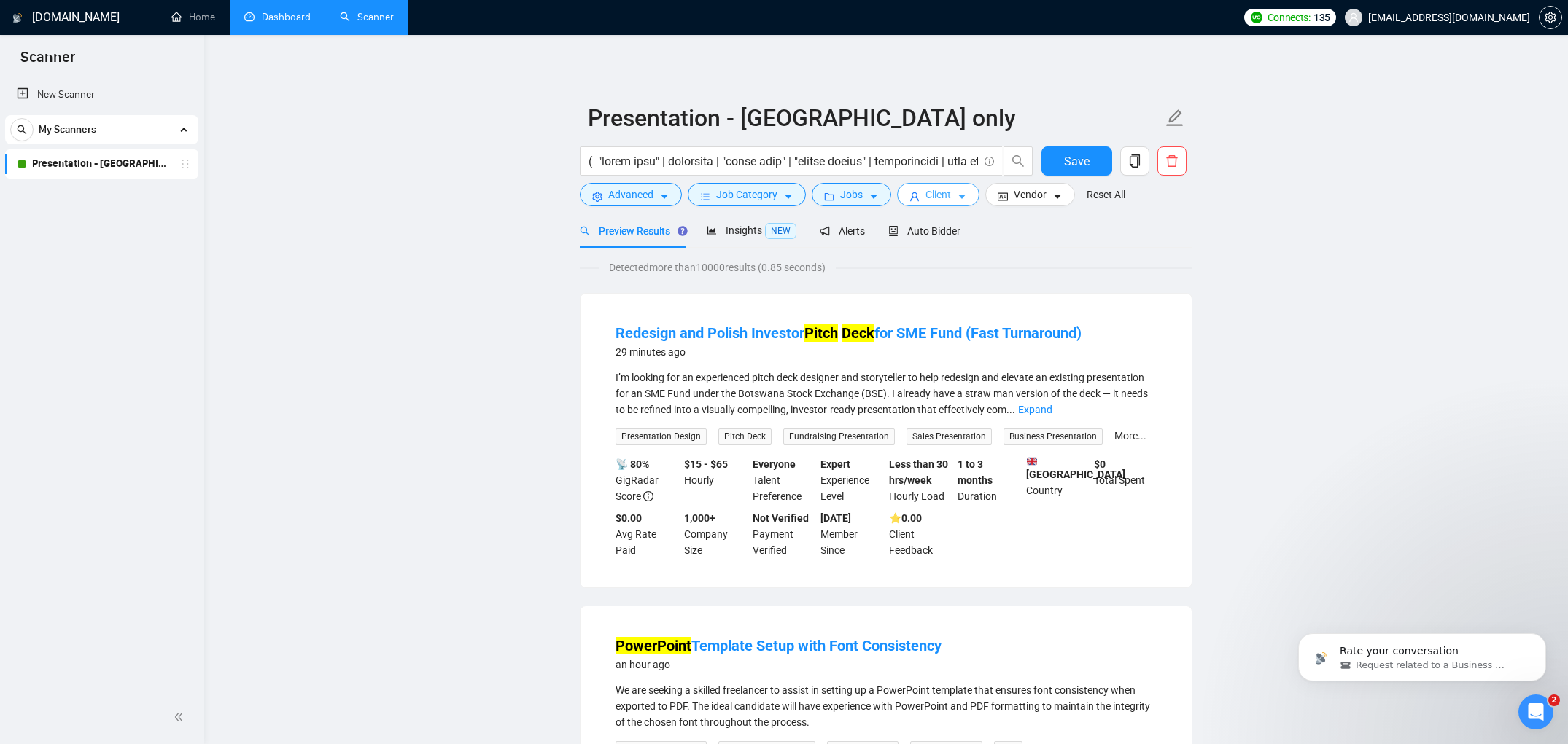
click at [941, 195] on span "Client" at bounding box center [938, 195] width 25 height 16
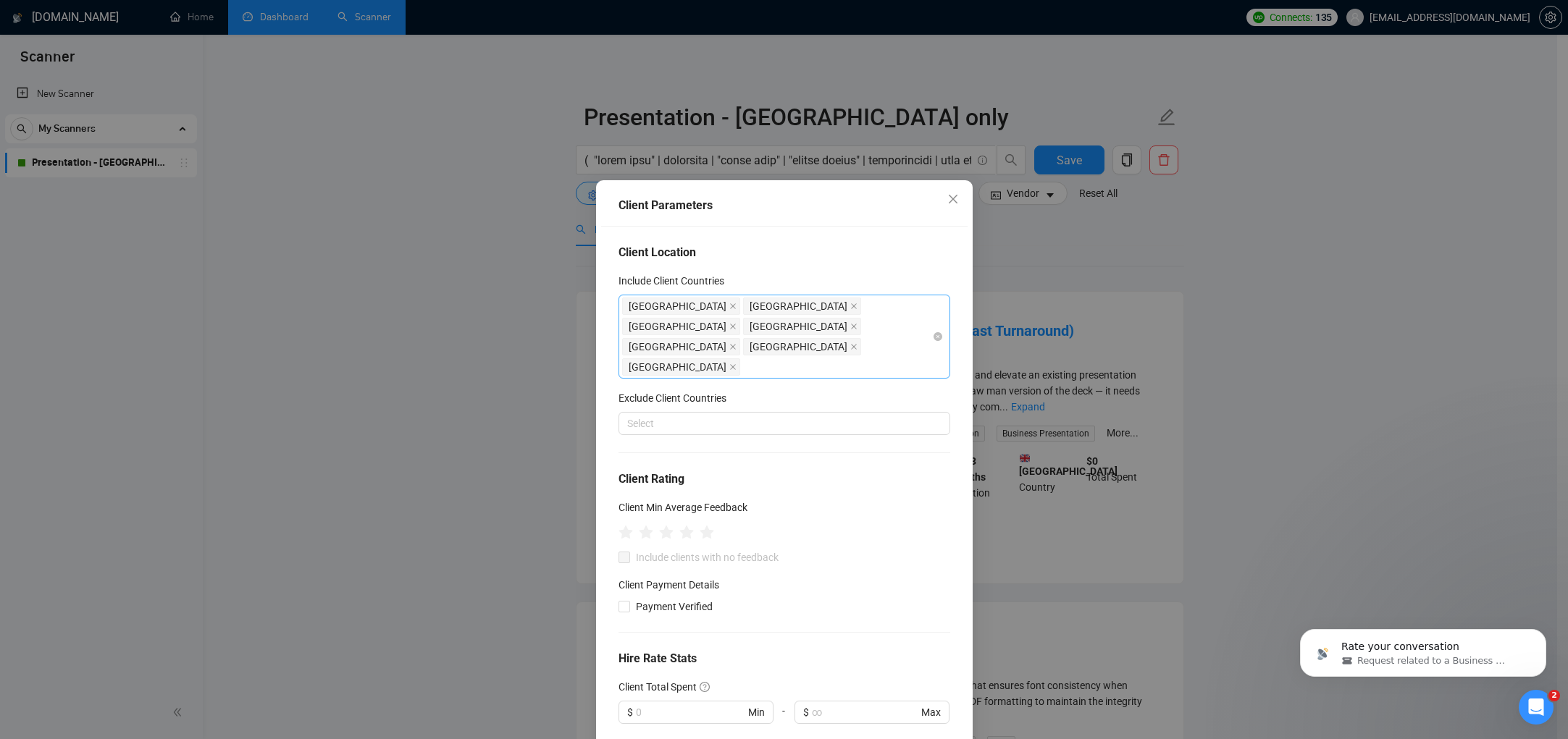
click at [811, 347] on div "[GEOGRAPHIC_DATA] [GEOGRAPHIC_DATA] [GEOGRAPHIC_DATA] [GEOGRAPHIC_DATA] [GEOGRA…" at bounding box center [777, 336] width 310 height 81
type input "europe"
click at [779, 398] on div "Europe" at bounding box center [779, 398] width 298 height 16
click at [949, 200] on icon "close" at bounding box center [953, 199] width 12 height 12
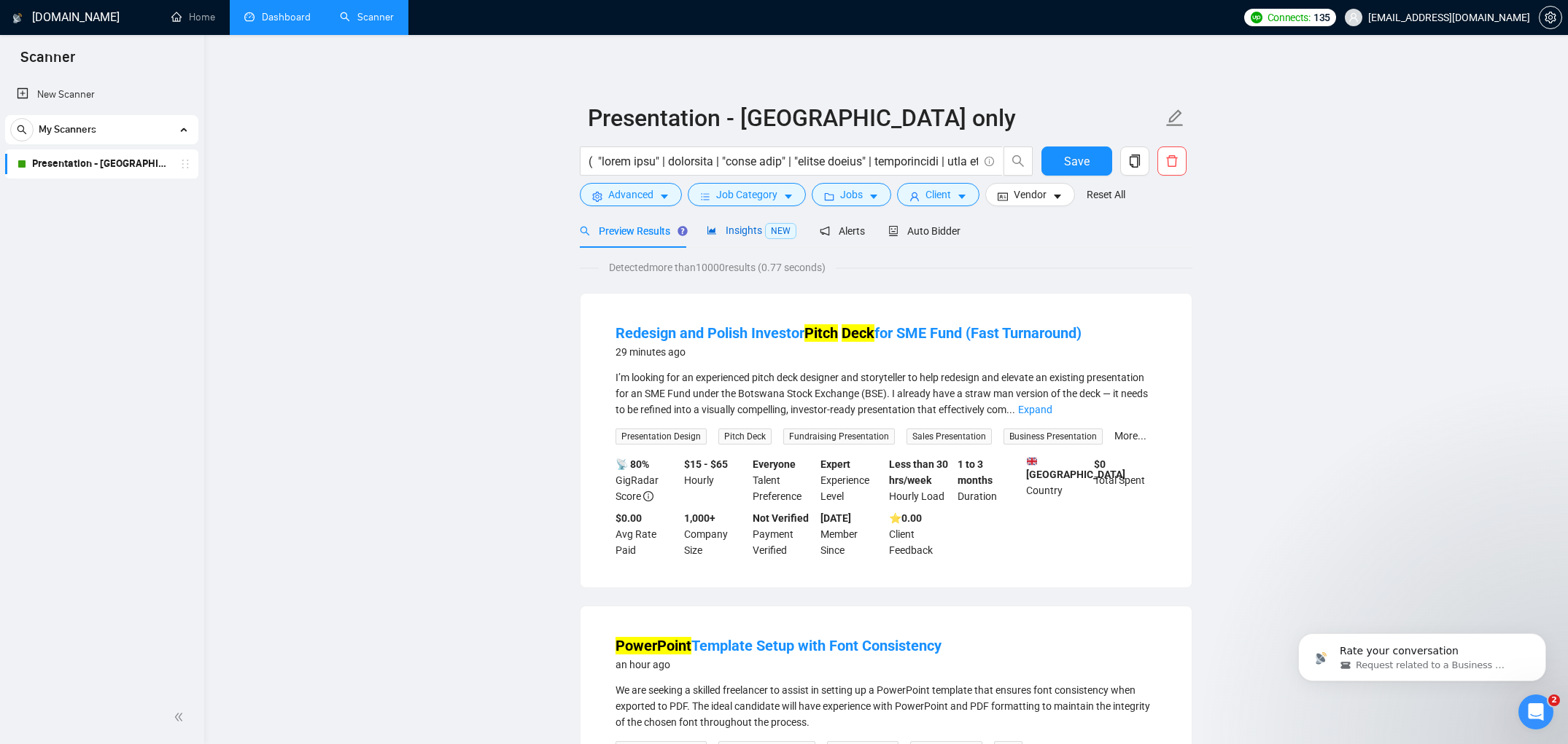
click at [752, 228] on span "Insights NEW" at bounding box center [752, 230] width 90 height 12
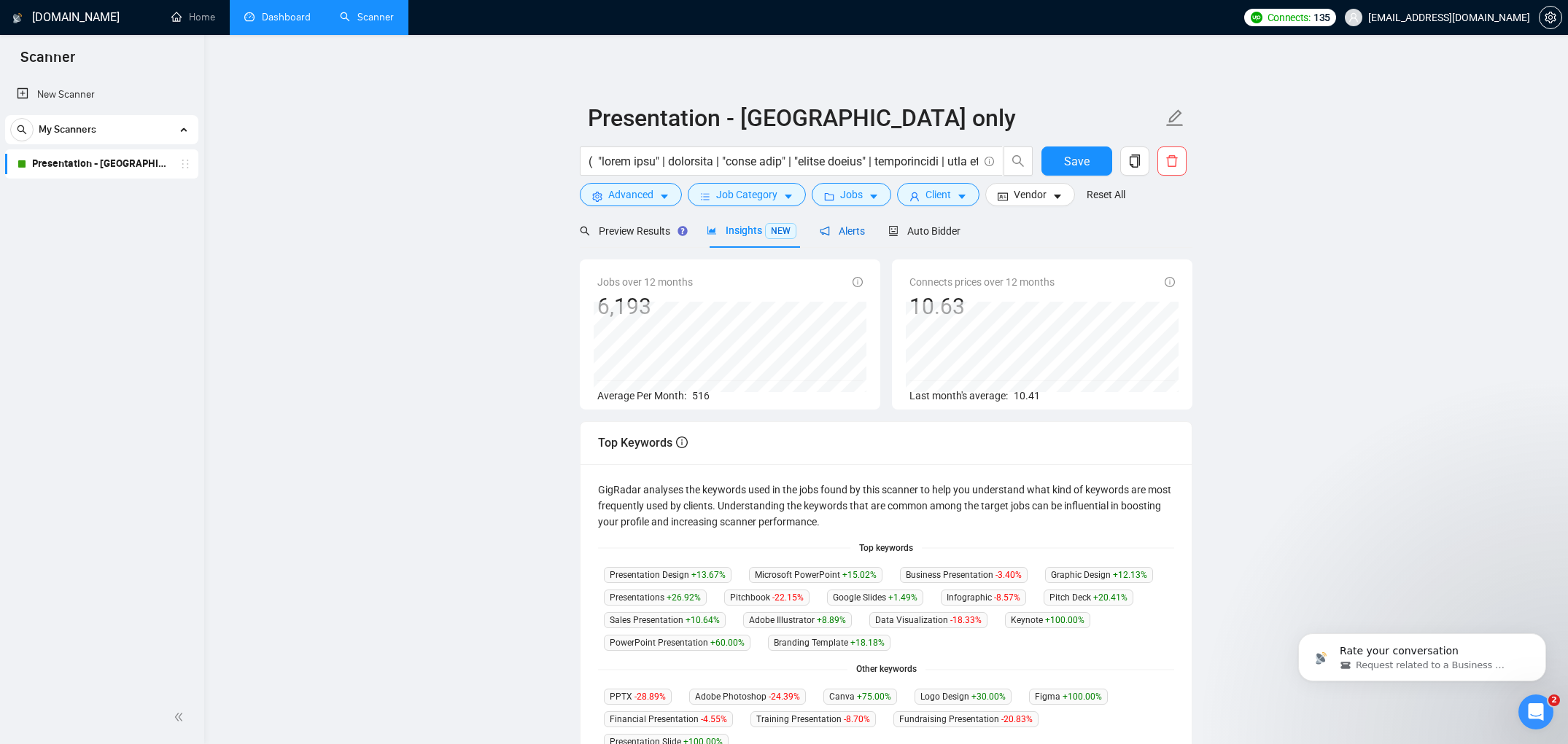
click at [852, 225] on span "Alerts" at bounding box center [843, 231] width 45 height 12
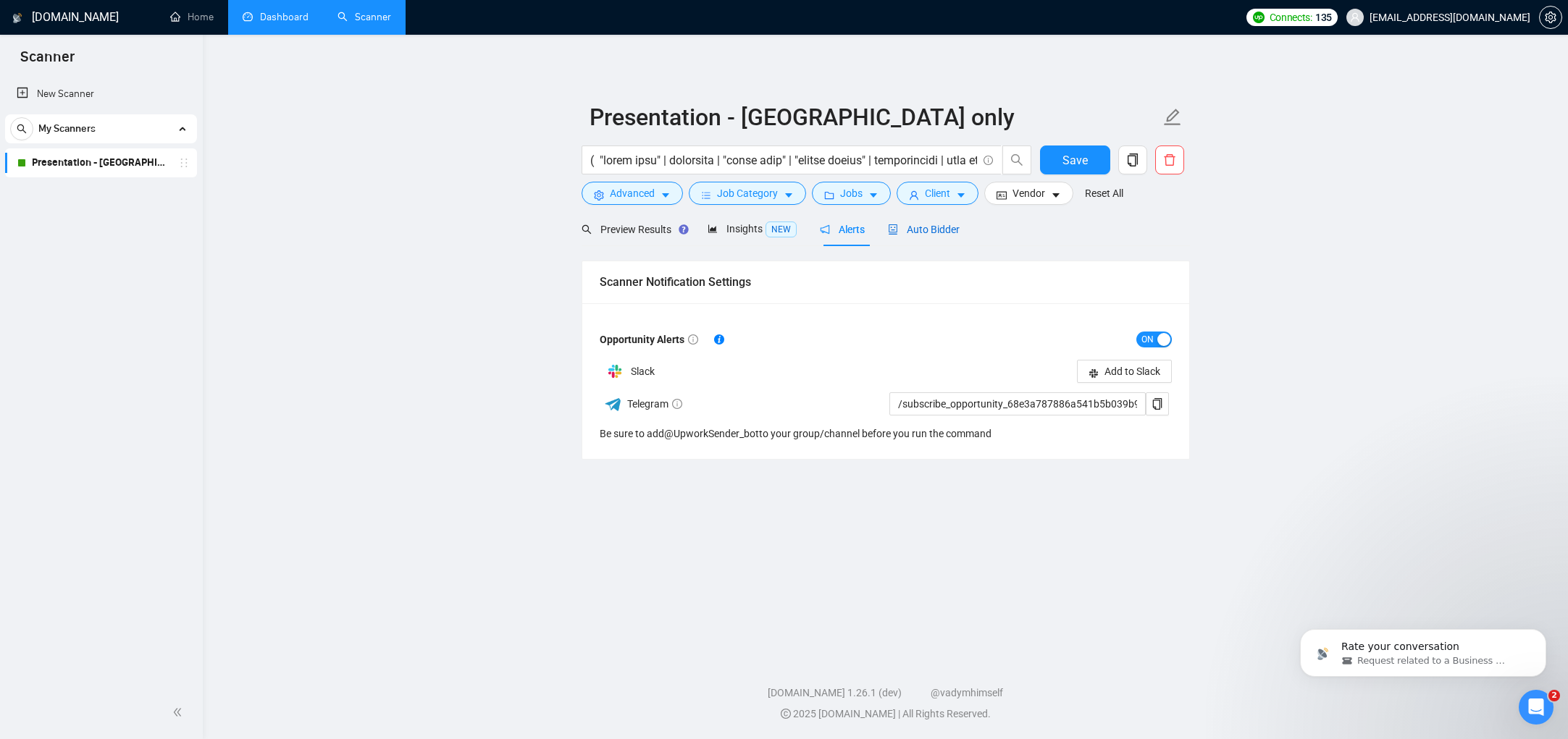
click at [953, 227] on span "Auto Bidder" at bounding box center [924, 229] width 72 height 12
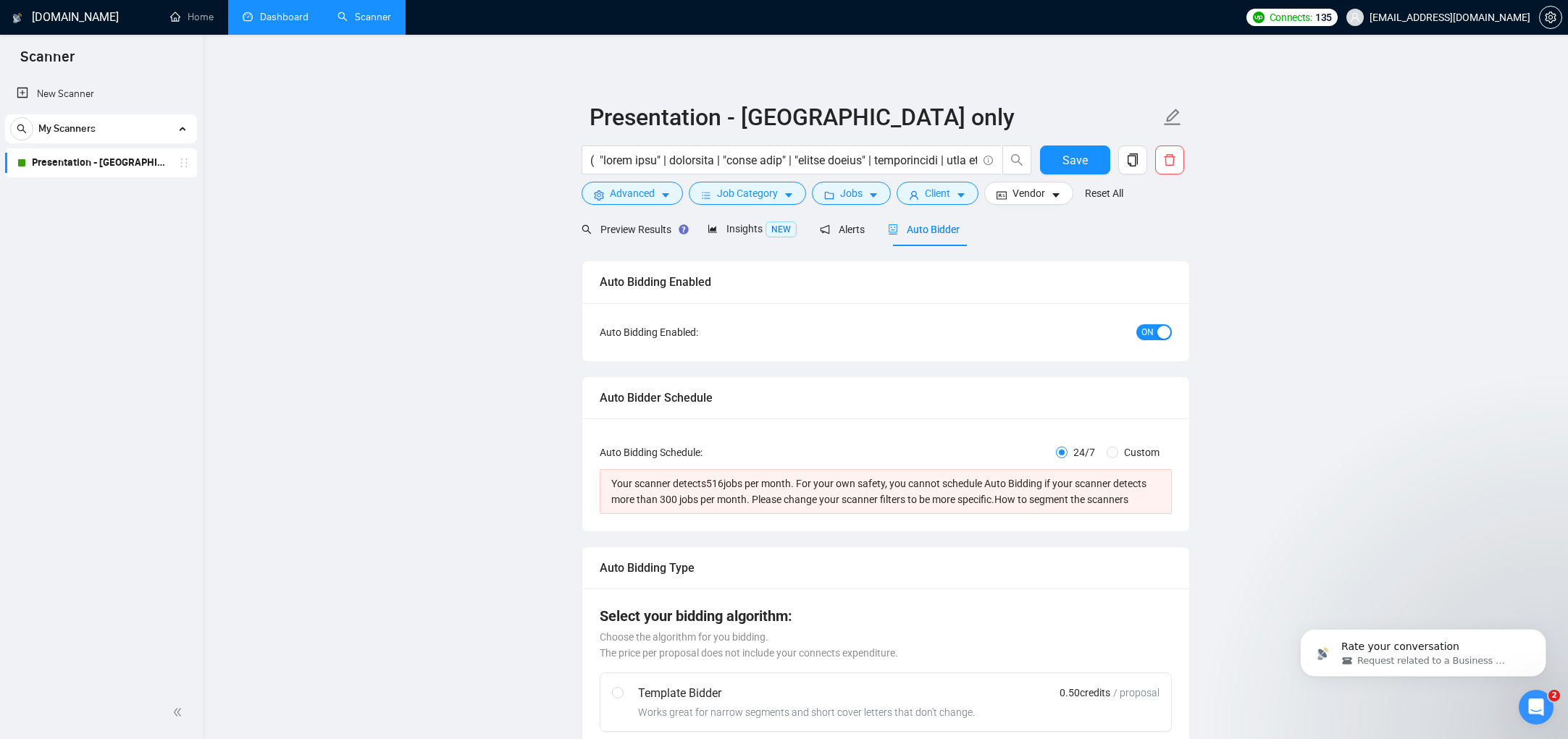
checkbox input "true"
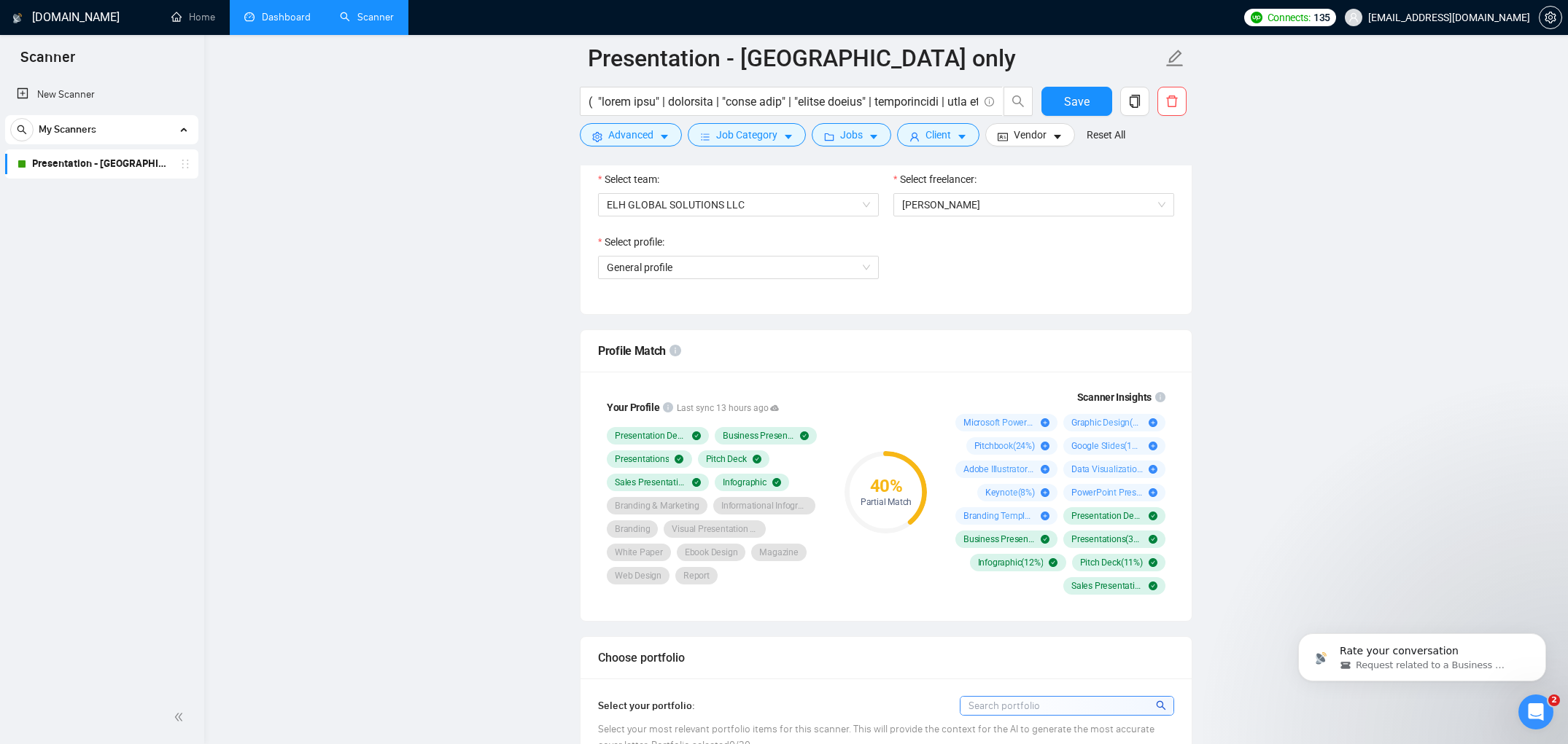
scroll to position [839, 0]
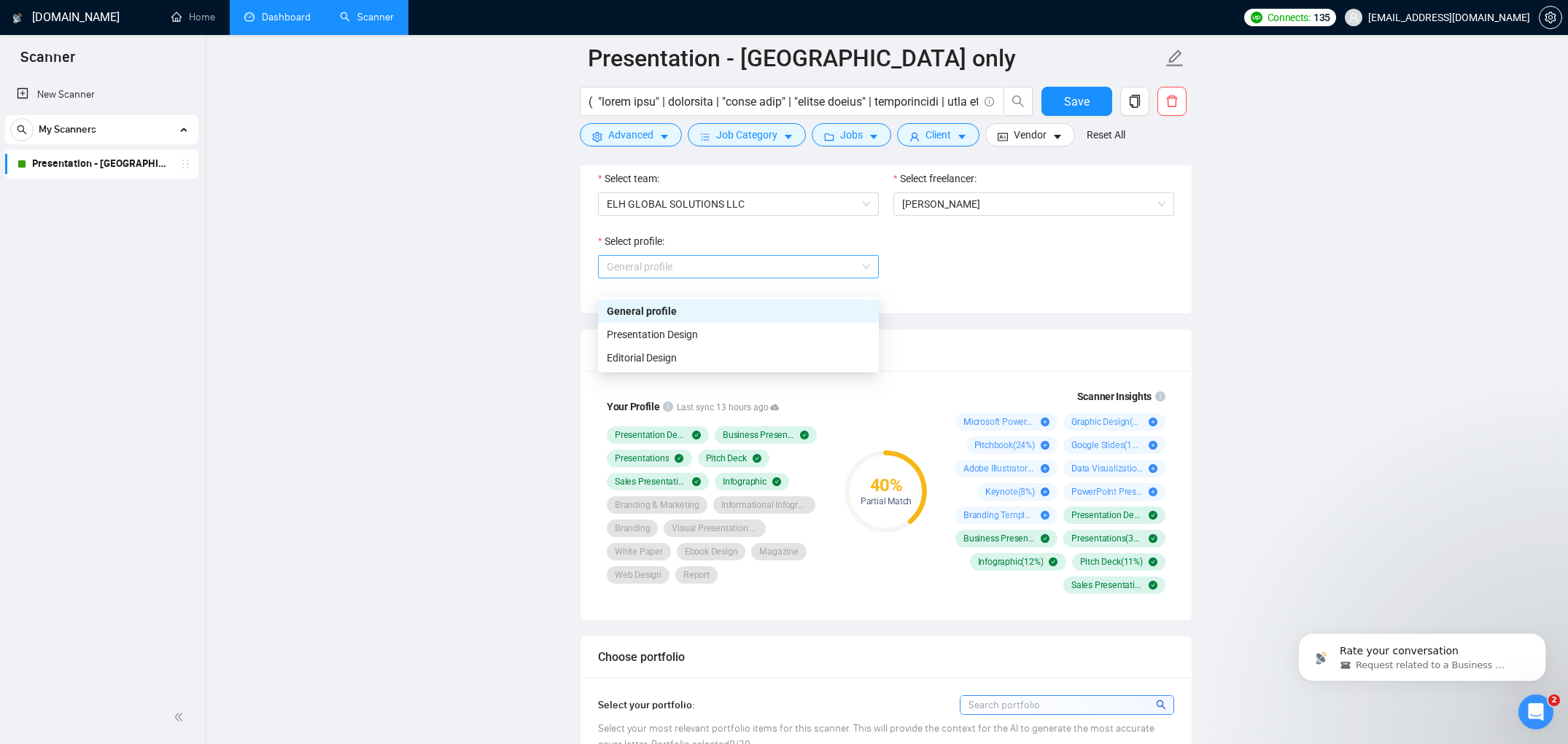
click at [809, 277] on span "General profile" at bounding box center [738, 267] width 263 height 22
click at [930, 412] on div "40 % Partial Match" at bounding box center [886, 492] width 97 height 223
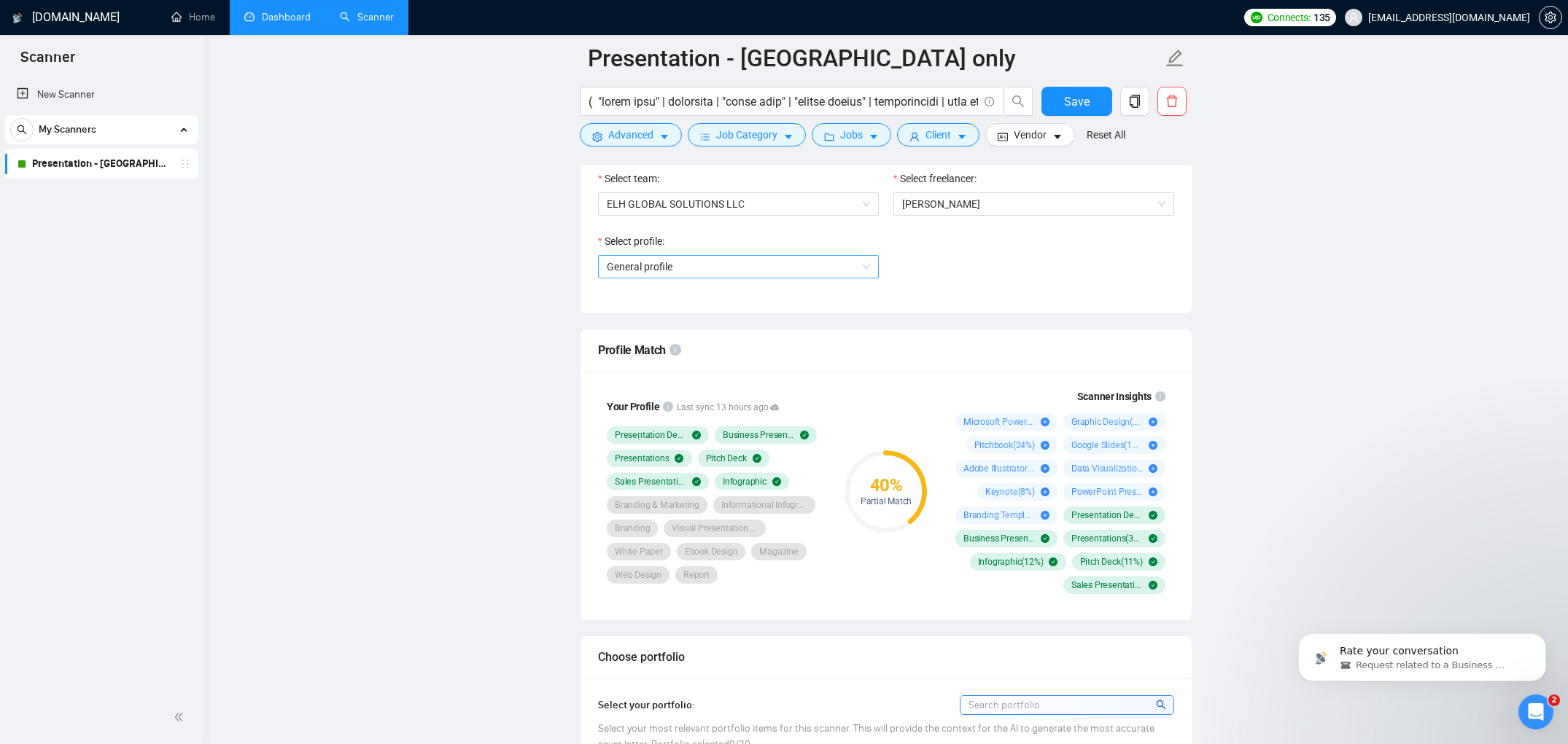
click at [772, 277] on span "General profile" at bounding box center [738, 267] width 263 height 22
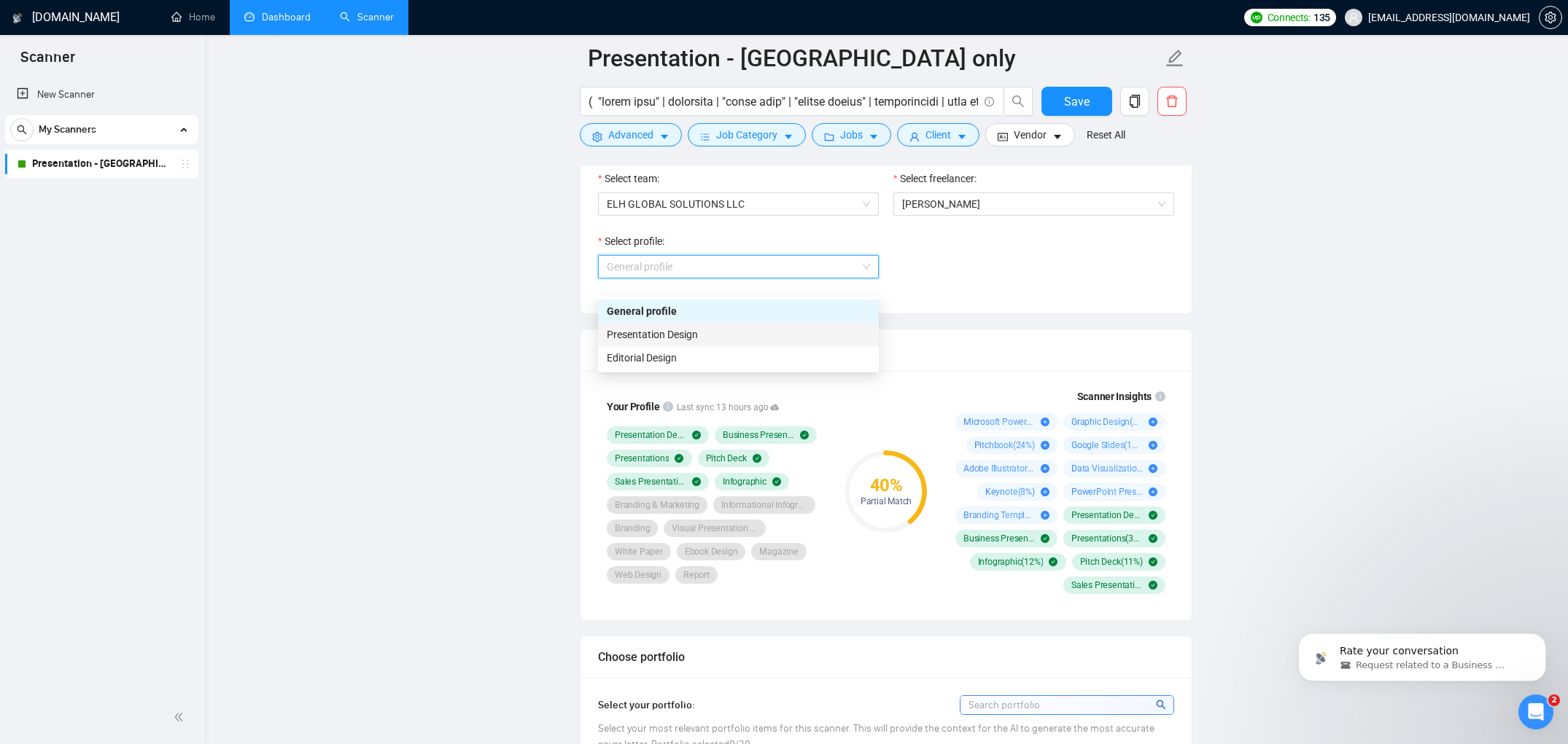
click at [719, 337] on div "Presentation Design" at bounding box center [738, 335] width 263 height 16
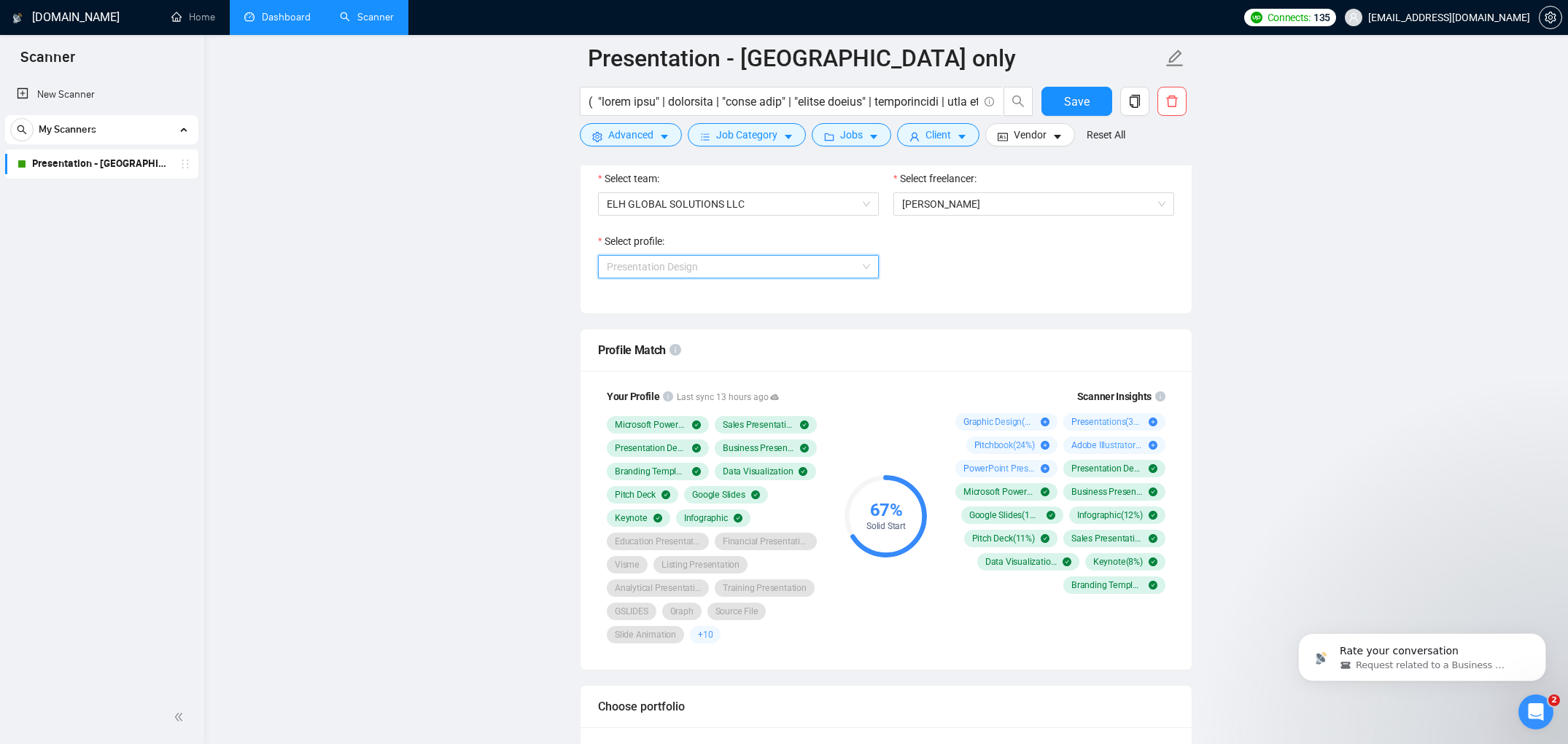
click at [798, 277] on span "Presentation Design" at bounding box center [738, 267] width 263 height 22
click at [741, 315] on div "General profile" at bounding box center [738, 312] width 263 height 16
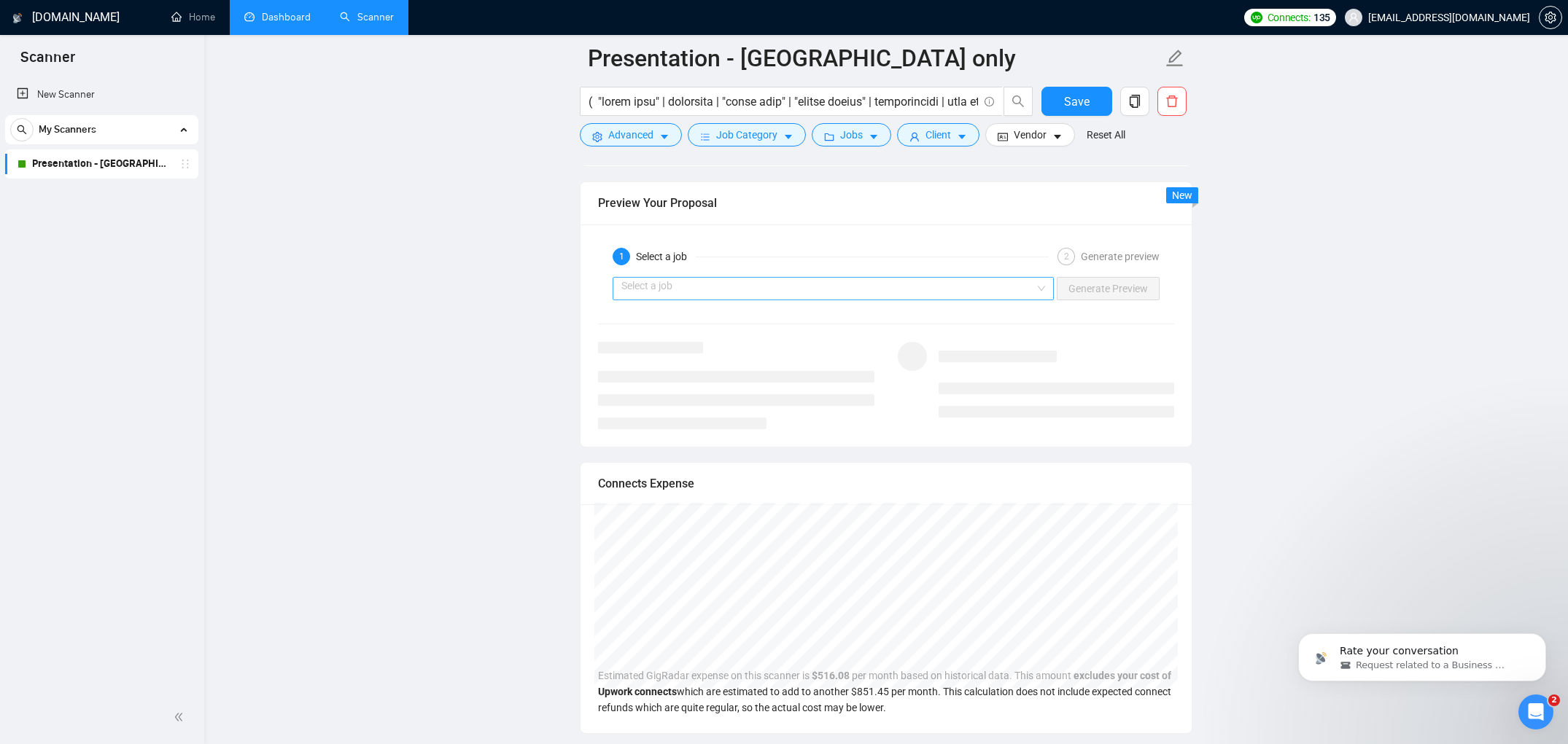
scroll to position [2781, 0]
click at [962, 293] on input "search" at bounding box center [828, 286] width 414 height 22
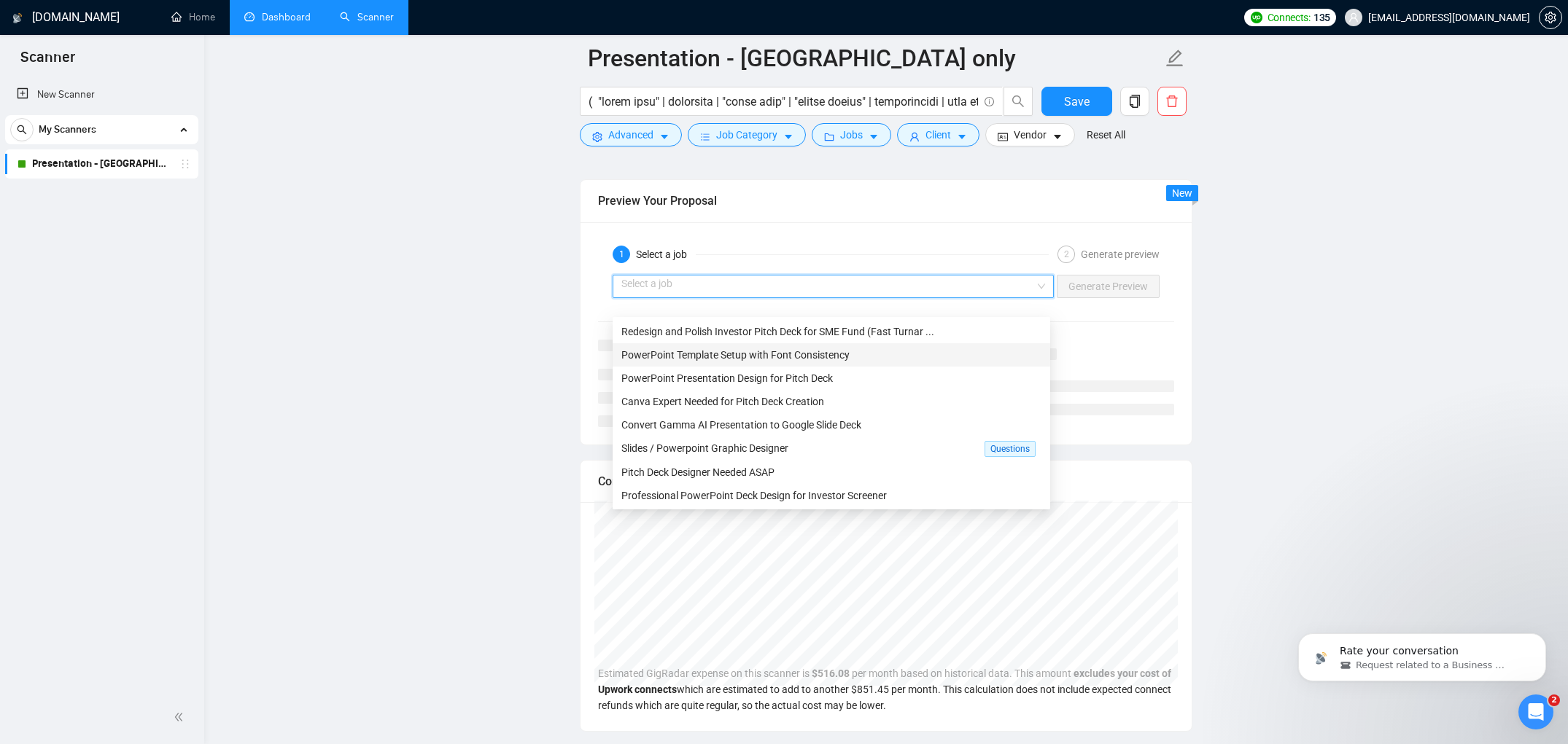
click at [793, 363] on div "PowerPoint Template Setup with Font Consistency" at bounding box center [832, 355] width 438 height 23
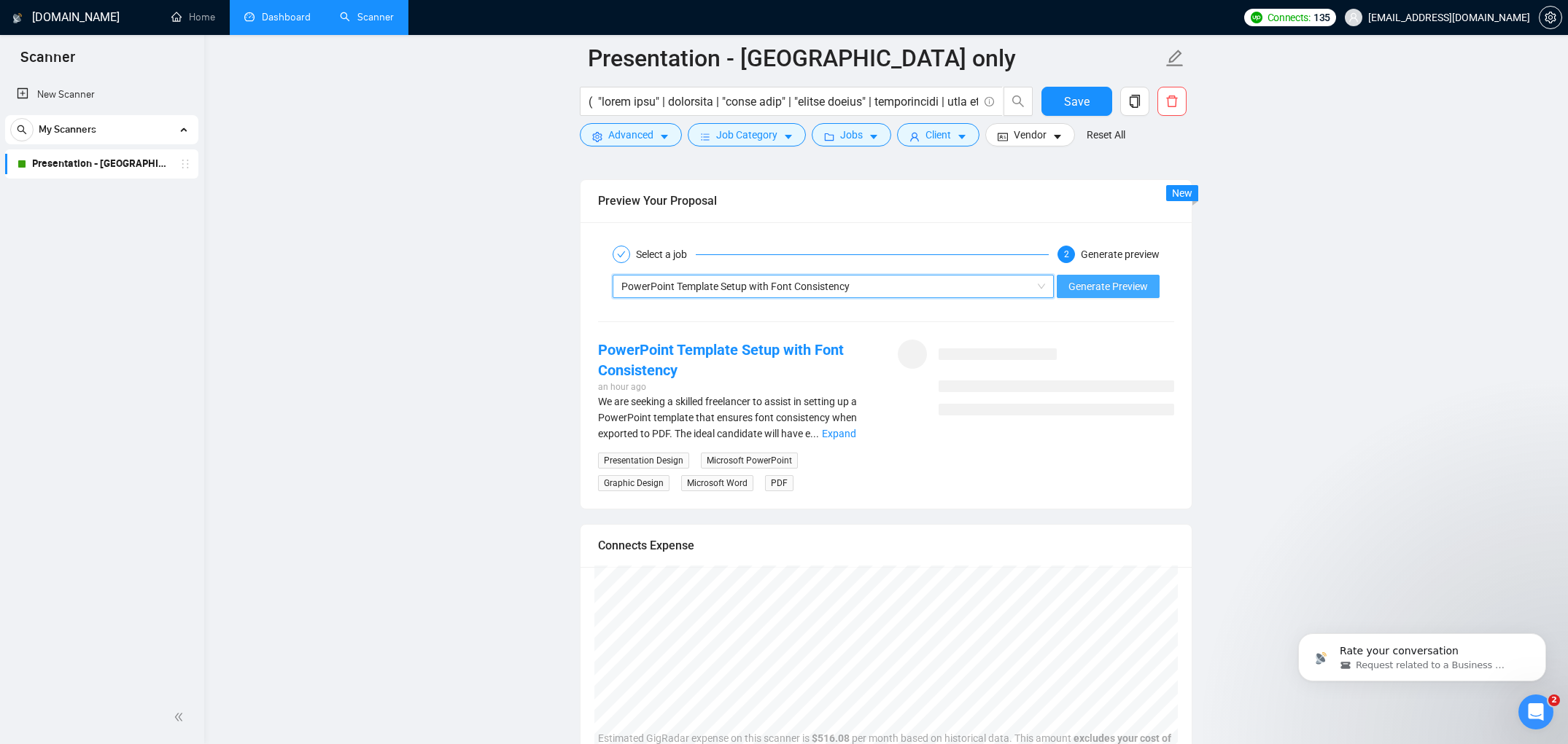
click at [1073, 295] on span "Generate Preview" at bounding box center [1108, 286] width 79 height 16
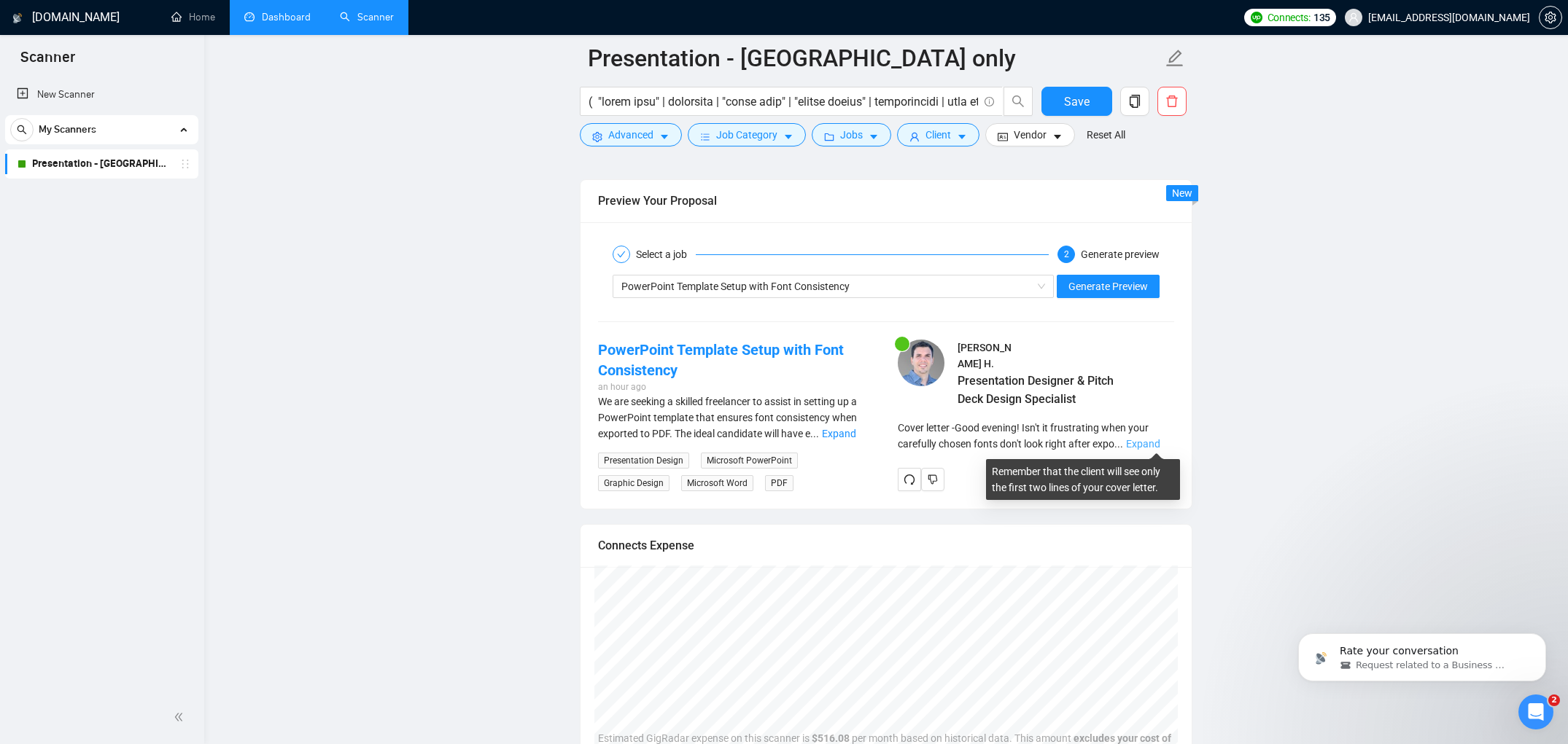
click at [1161, 444] on link "Expand" at bounding box center [1144, 443] width 34 height 12
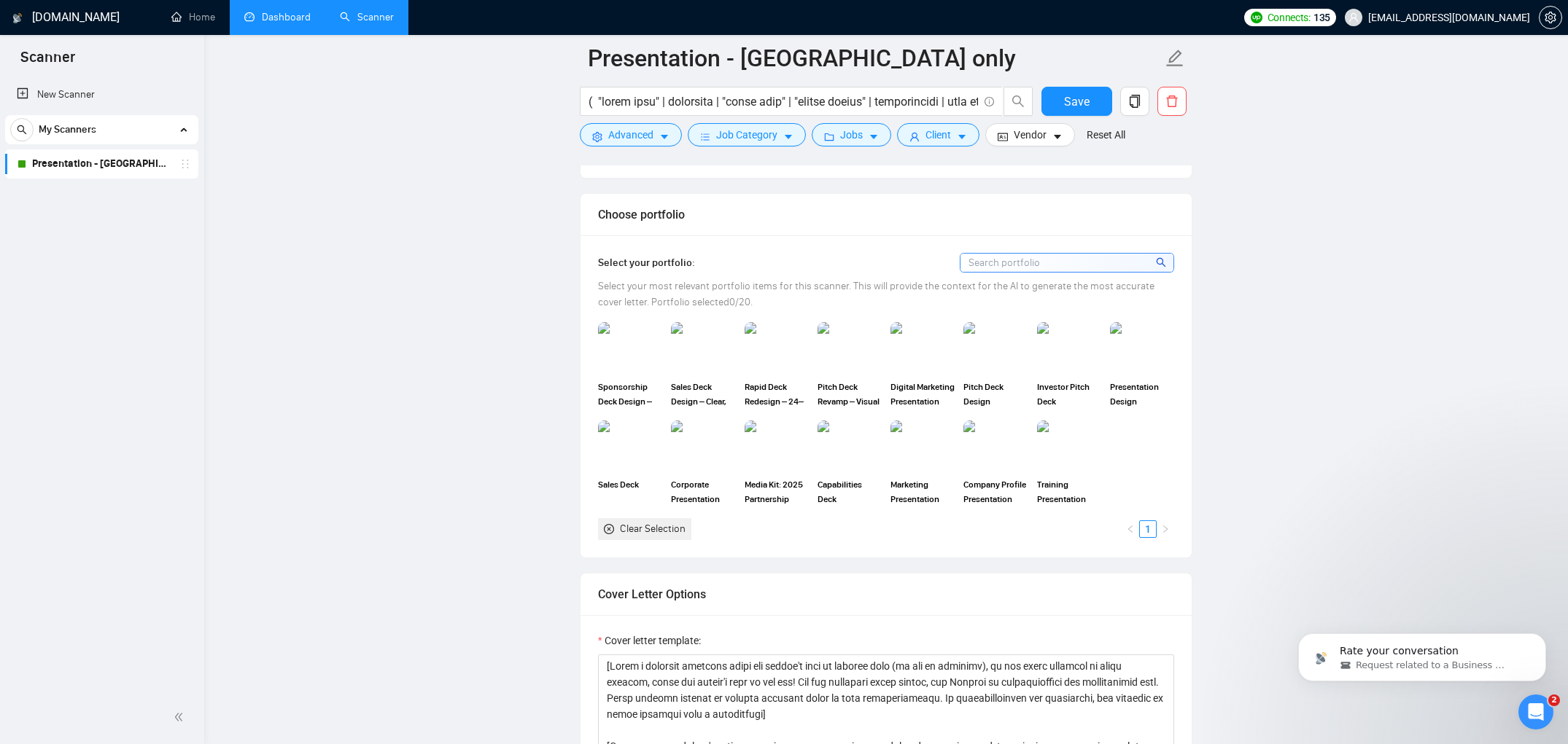
scroll to position [1330, 0]
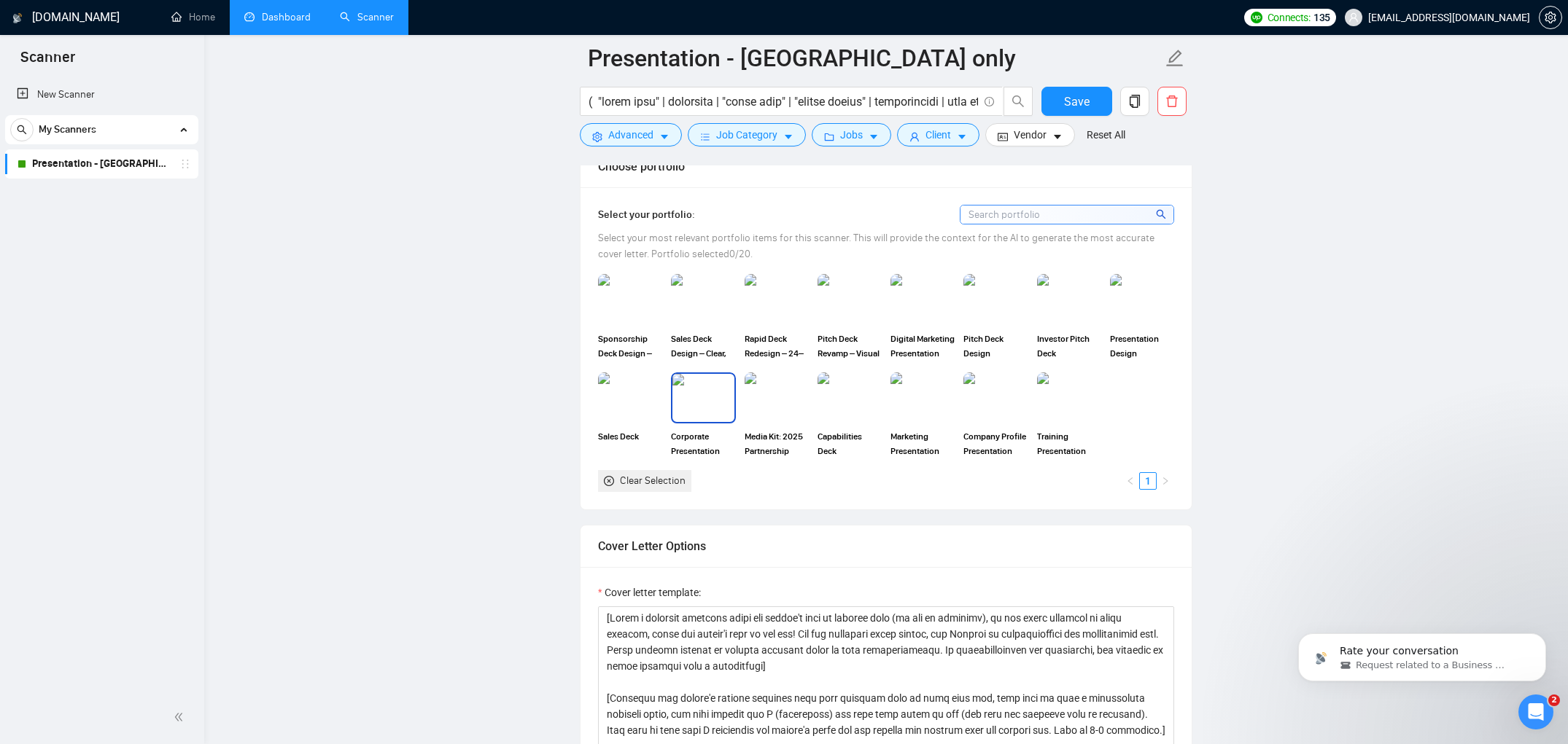
click at [700, 406] on img at bounding box center [703, 397] width 61 height 48
click at [781, 421] on img at bounding box center [777, 397] width 61 height 48
click at [861, 418] on img at bounding box center [850, 397] width 61 height 48
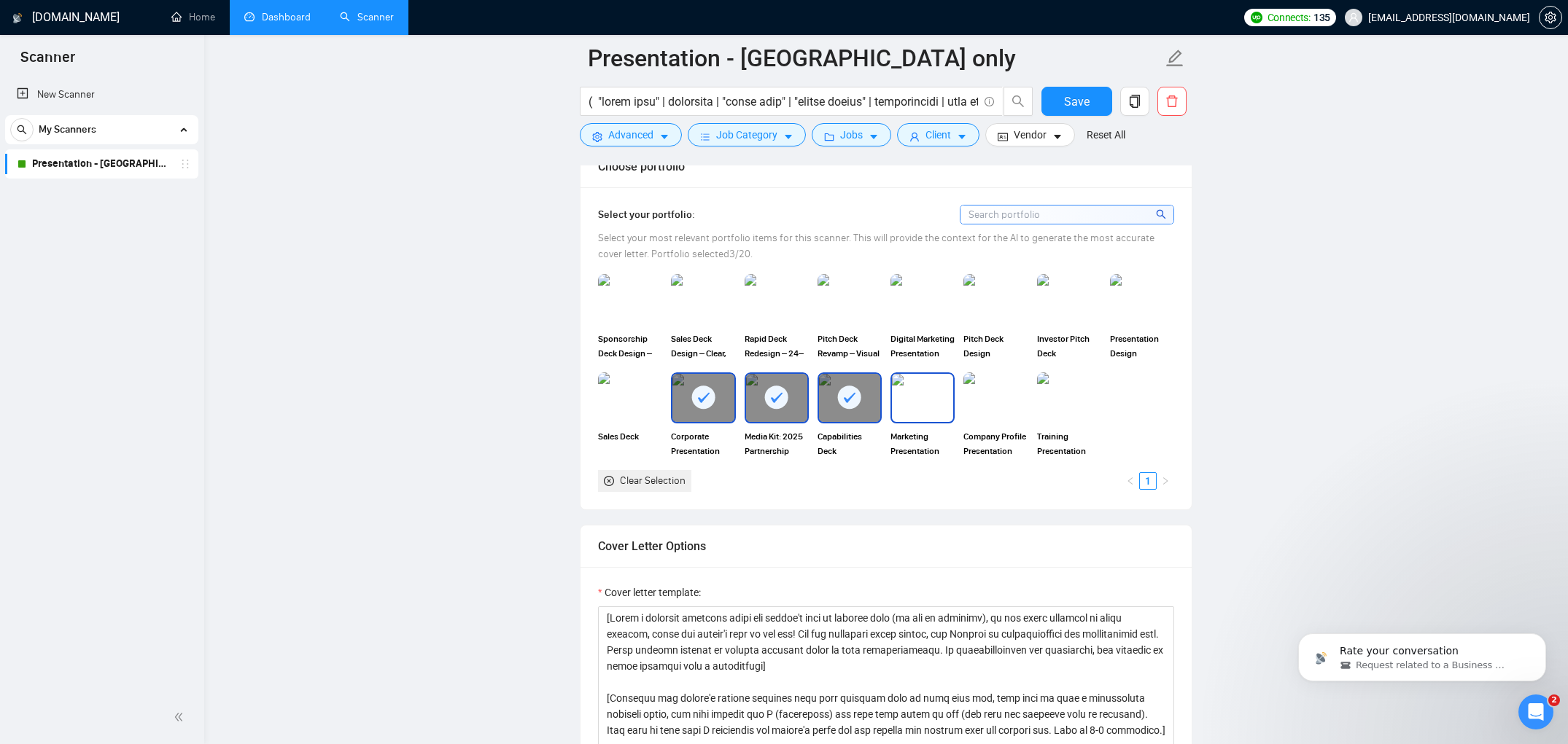
click at [922, 413] on img at bounding box center [923, 397] width 61 height 48
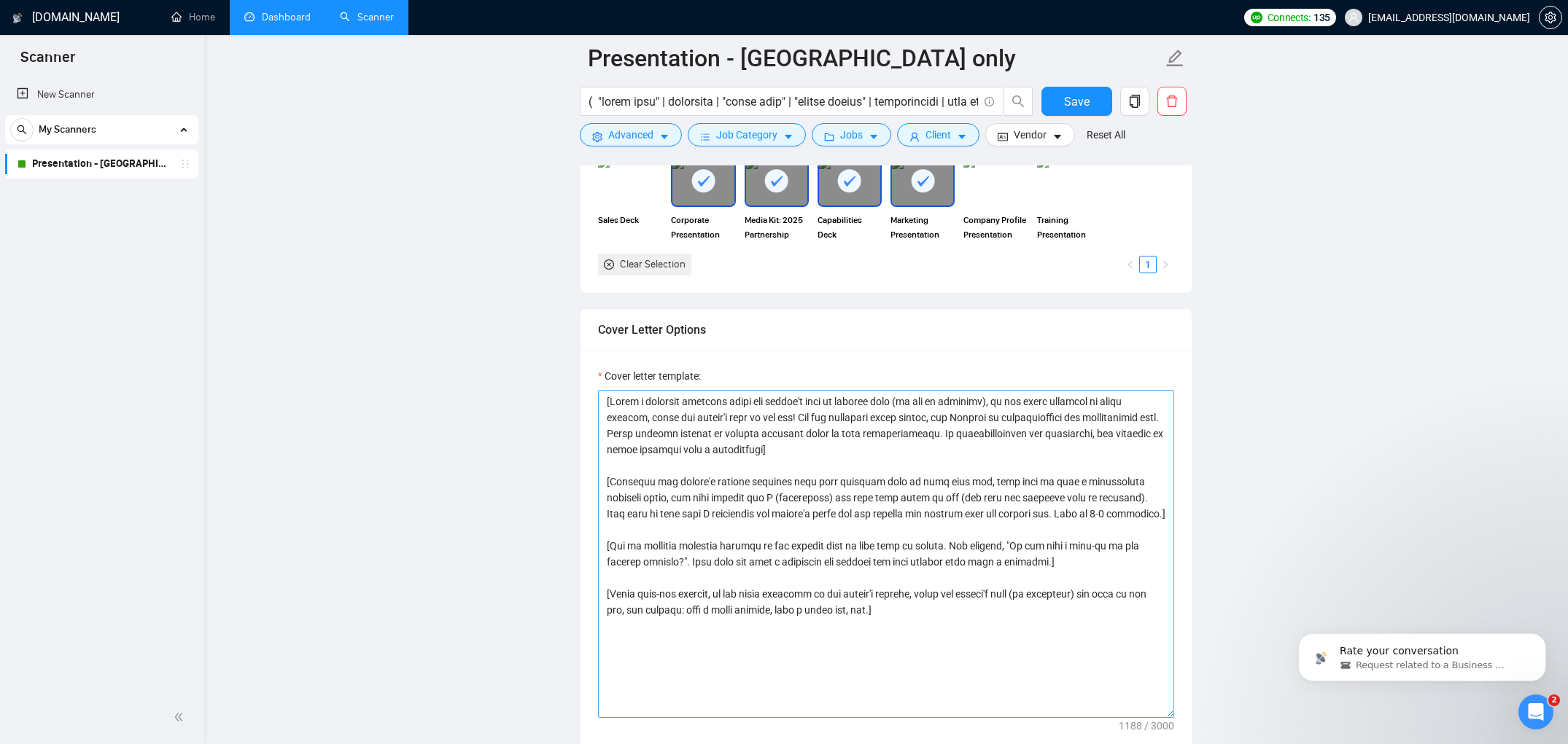
scroll to position [1549, 0]
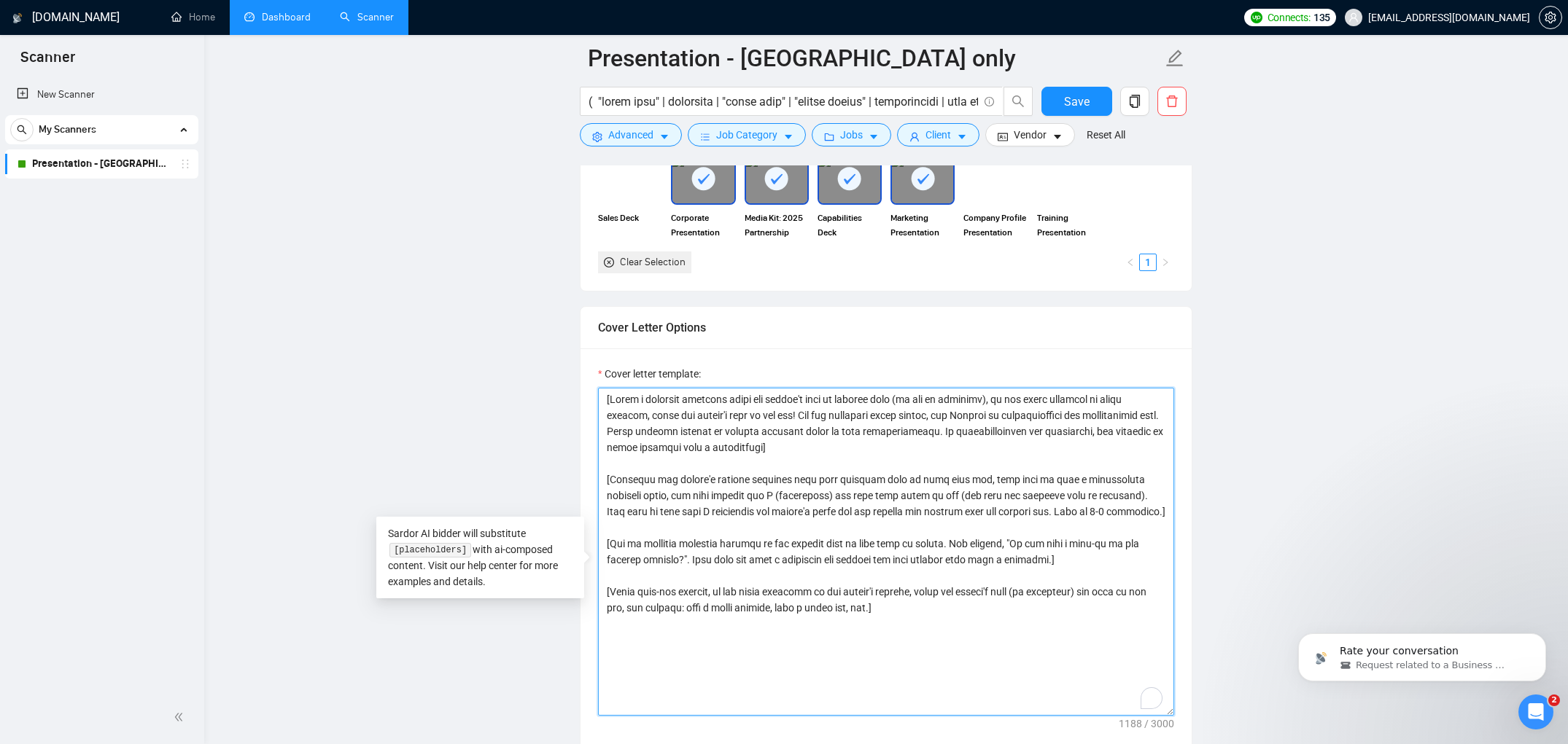
drag, startPoint x: 609, startPoint y: 415, endPoint x: 920, endPoint y: 654, distance: 392.2
click at [920, 654] on textarea "Cover letter template:" at bounding box center [886, 552] width 576 height 328
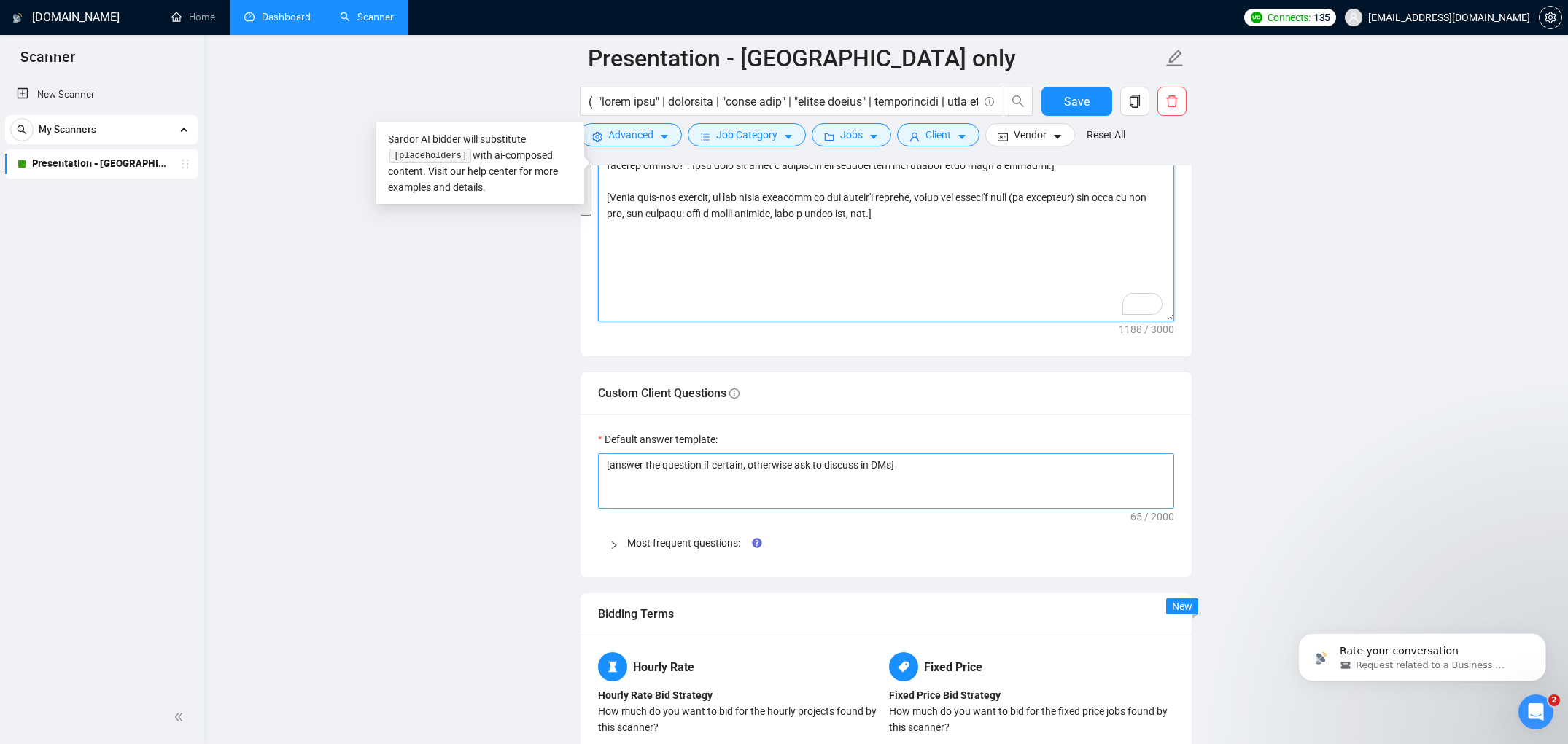
scroll to position [1959, 0]
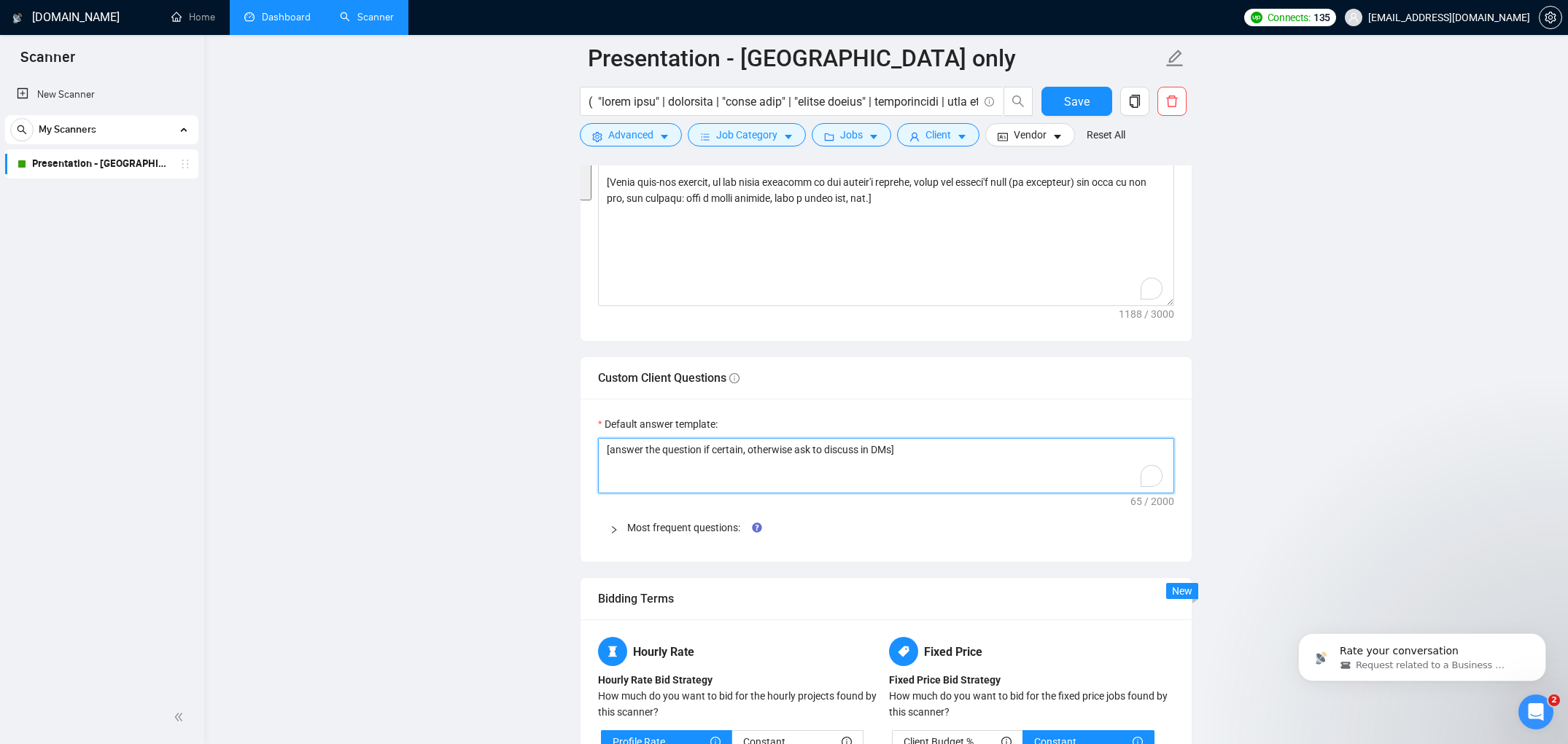
click at [825, 491] on textarea "[answer the question if certain, otherwise ask to discuss in DMs]" at bounding box center [886, 466] width 576 height 56
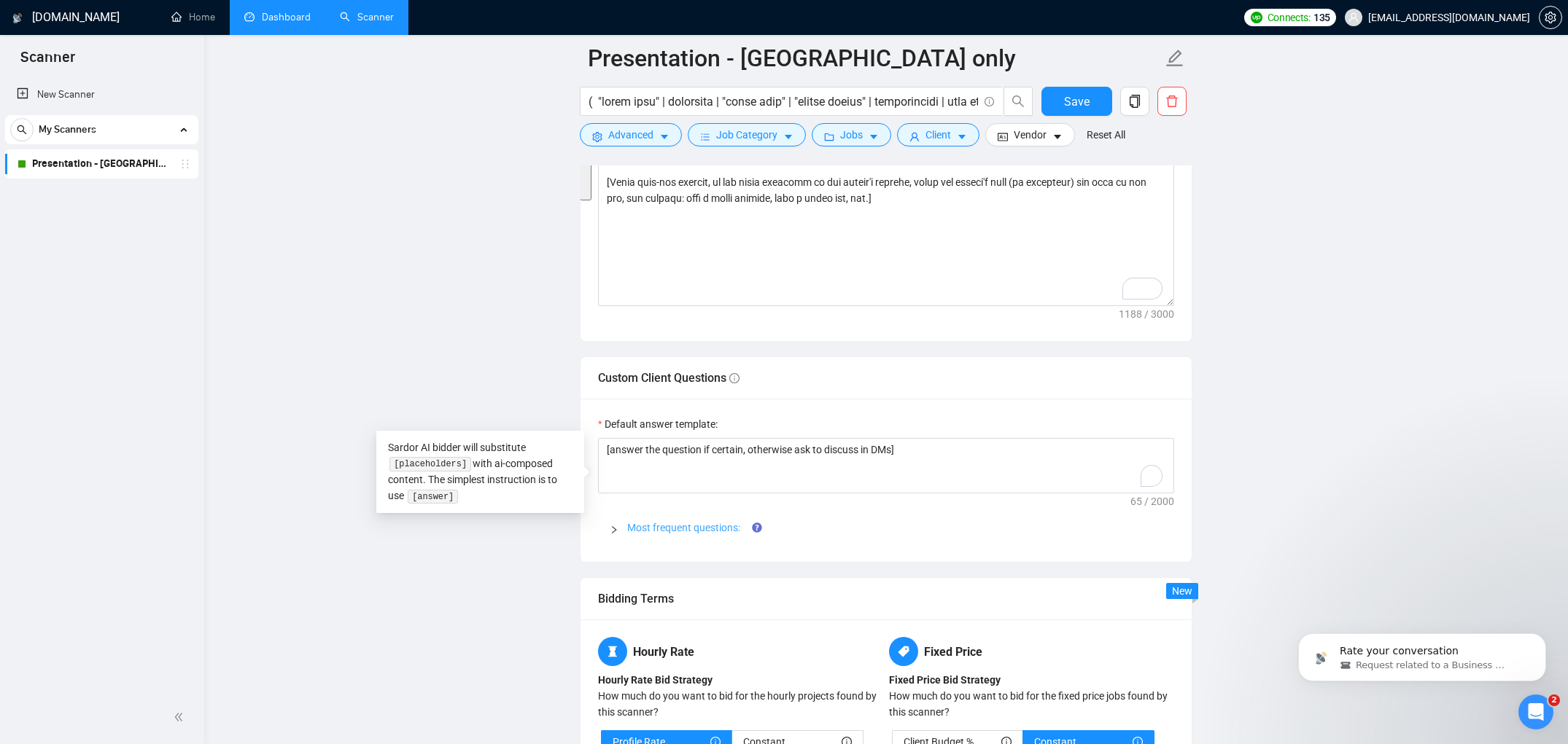
click at [652, 533] on link "Most frequent questions:" at bounding box center [683, 528] width 113 height 12
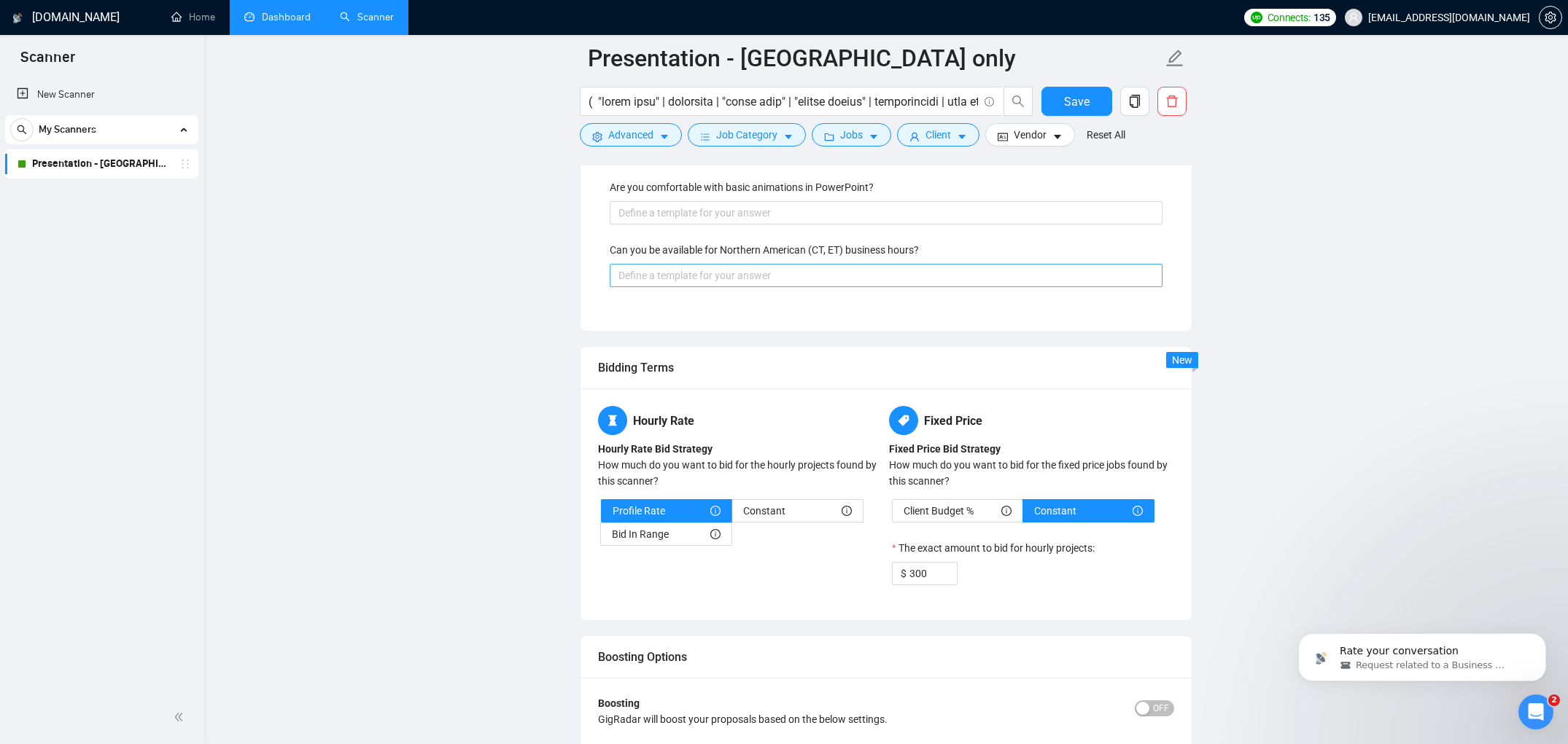
scroll to position [3052, 0]
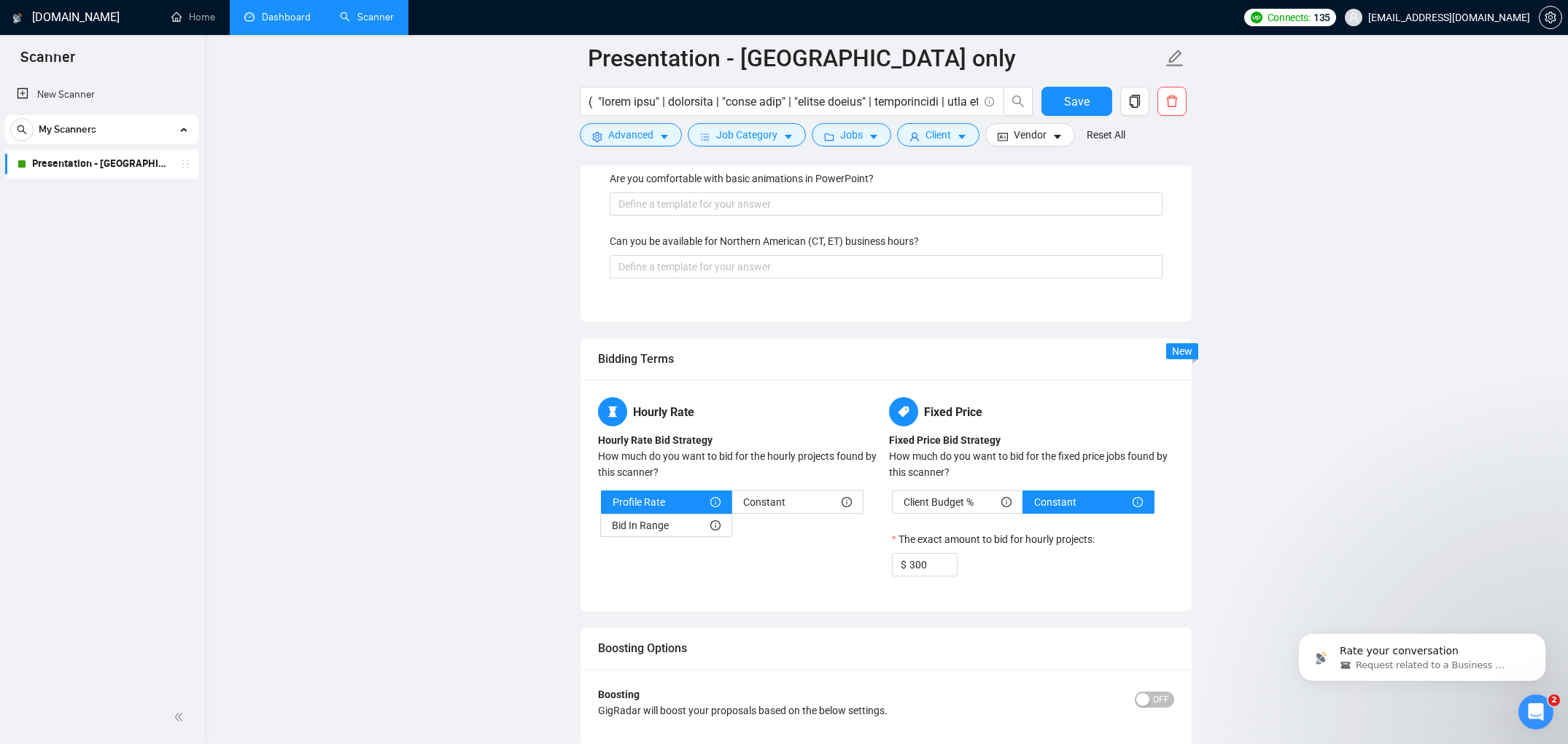
click at [949, 530] on div "Client Budget % Constant The exact amount to bid for hourly projects: $ 300" at bounding box center [1032, 534] width 285 height 86
click at [947, 513] on span "Client Budget %" at bounding box center [939, 503] width 70 height 22
click at [893, 506] on input "Client Budget %" at bounding box center [893, 506] width 0 height 0
type input "100"
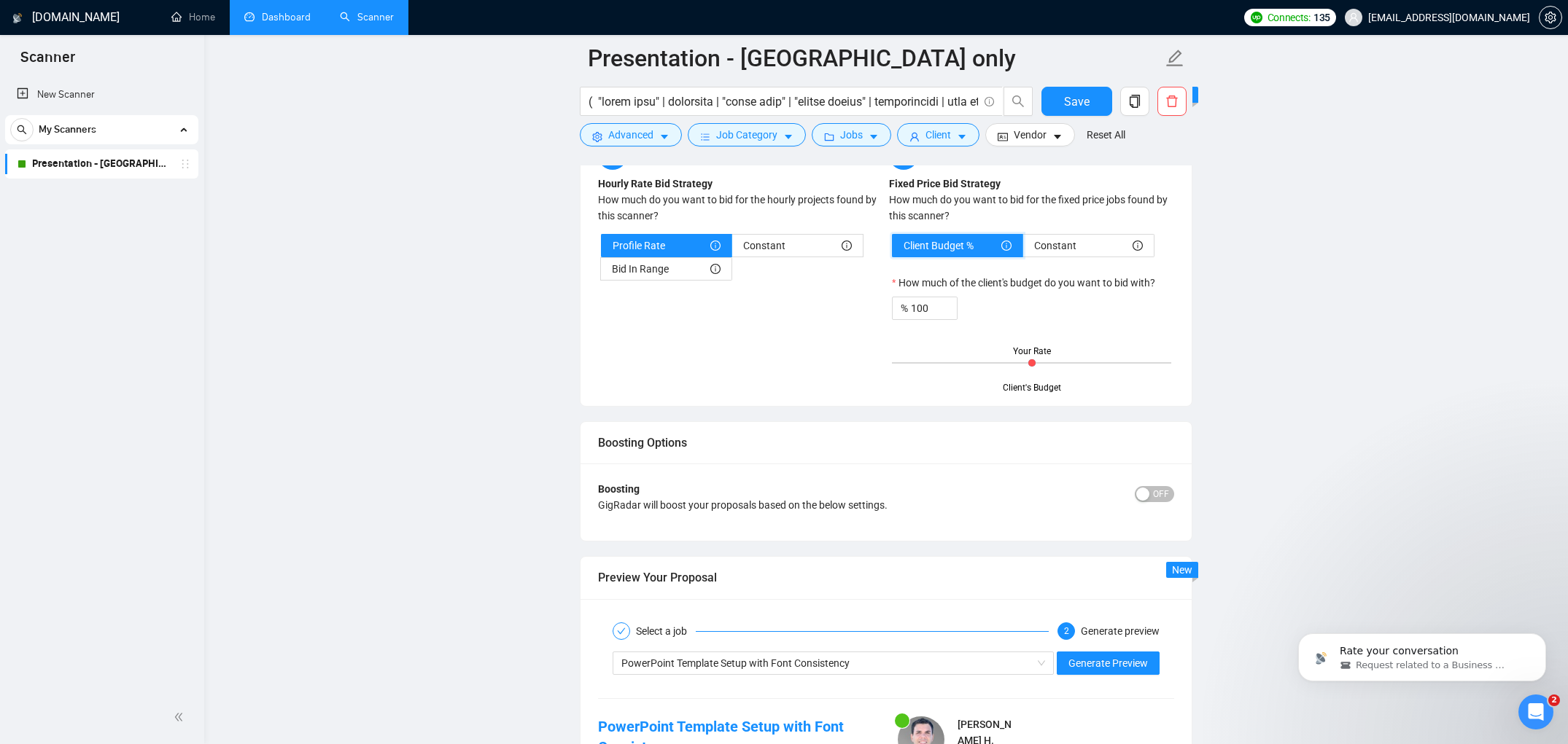
scroll to position [3309, 0]
click at [1161, 502] on span "OFF" at bounding box center [1162, 494] width 16 height 16
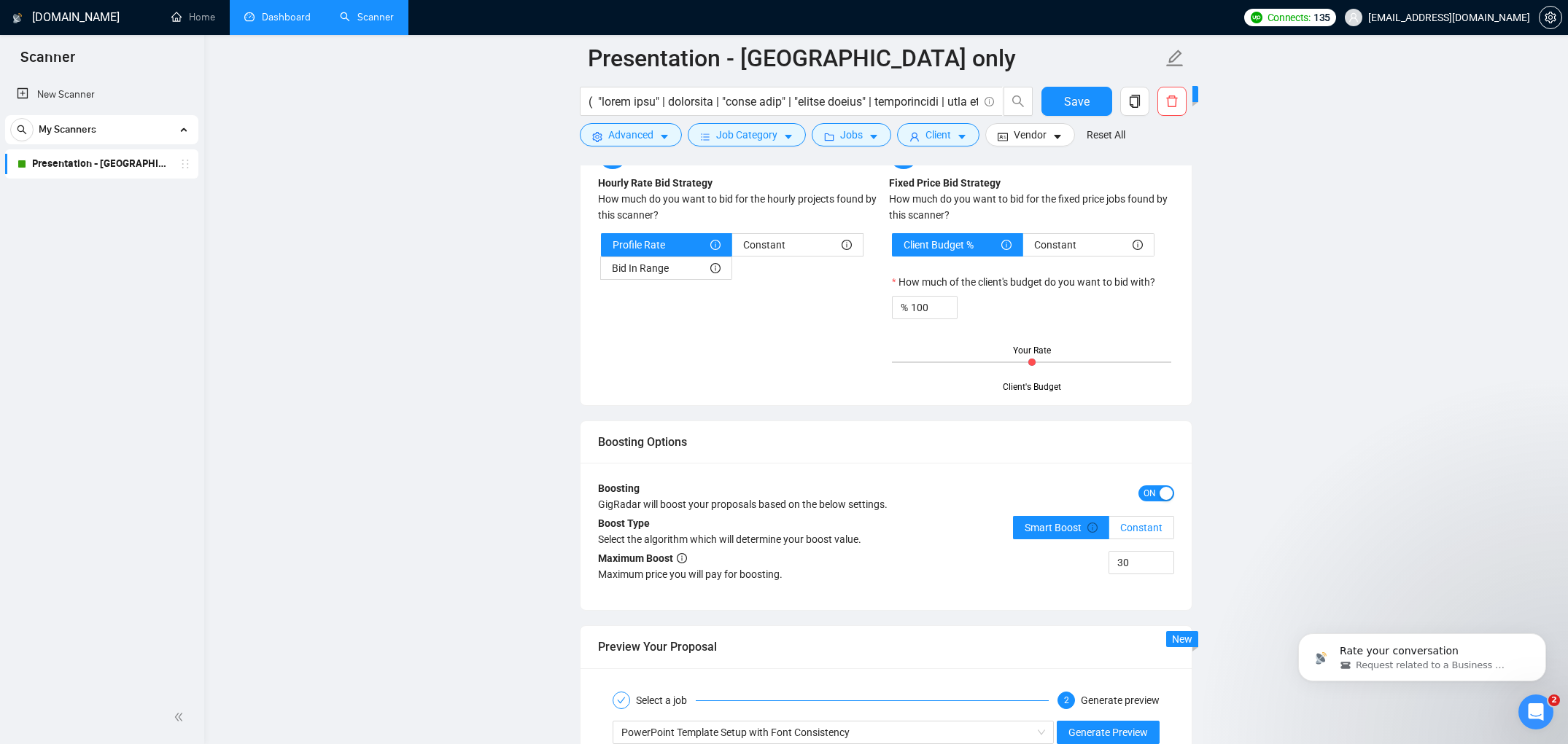
click at [1146, 533] on span "Constant" at bounding box center [1141, 528] width 42 height 12
click at [1109, 531] on input "Constant" at bounding box center [1109, 531] width 0 height 0
click at [1060, 536] on label "Smart Boost" at bounding box center [1061, 528] width 96 height 23
click at [1014, 531] on input "Smart Boost" at bounding box center [1014, 531] width 0 height 0
click at [1141, 540] on label "Constant" at bounding box center [1142, 528] width 65 height 23
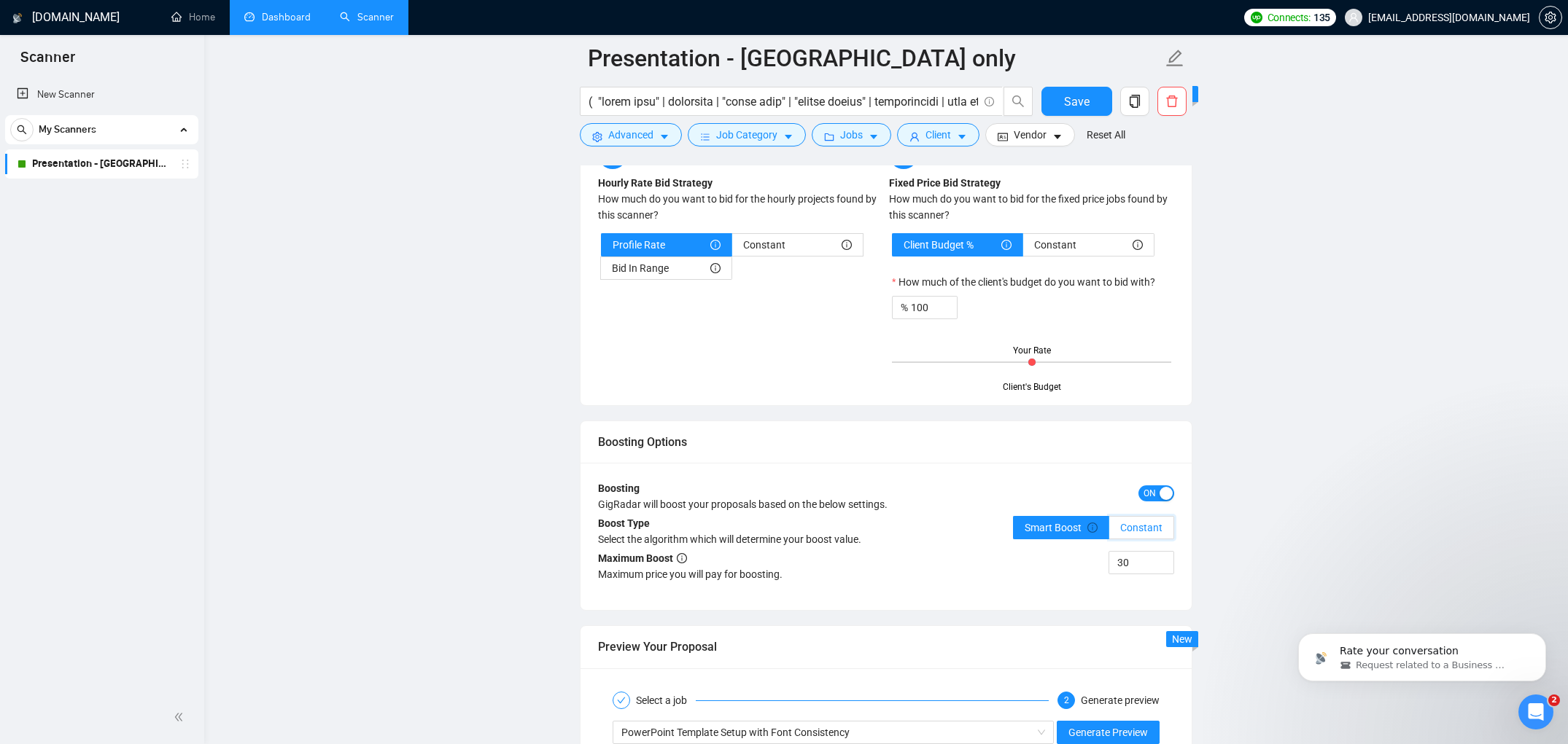
click at [1109, 531] on input "Constant" at bounding box center [1109, 531] width 0 height 0
click at [1021, 540] on label "Smart Boost" at bounding box center [1061, 528] width 96 height 23
click at [1014, 531] on input "Smart Boost" at bounding box center [1014, 531] width 0 height 0
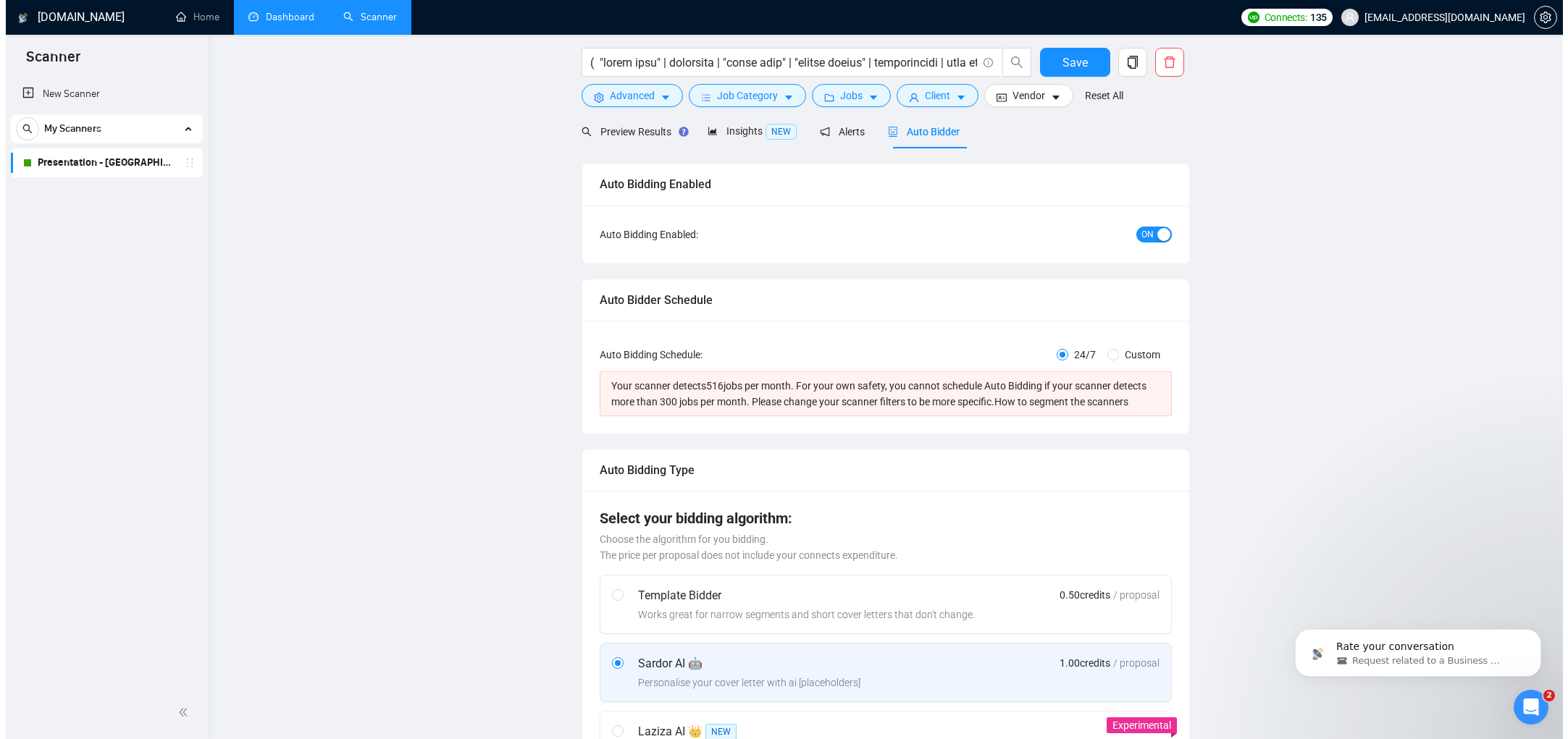
scroll to position [0, 0]
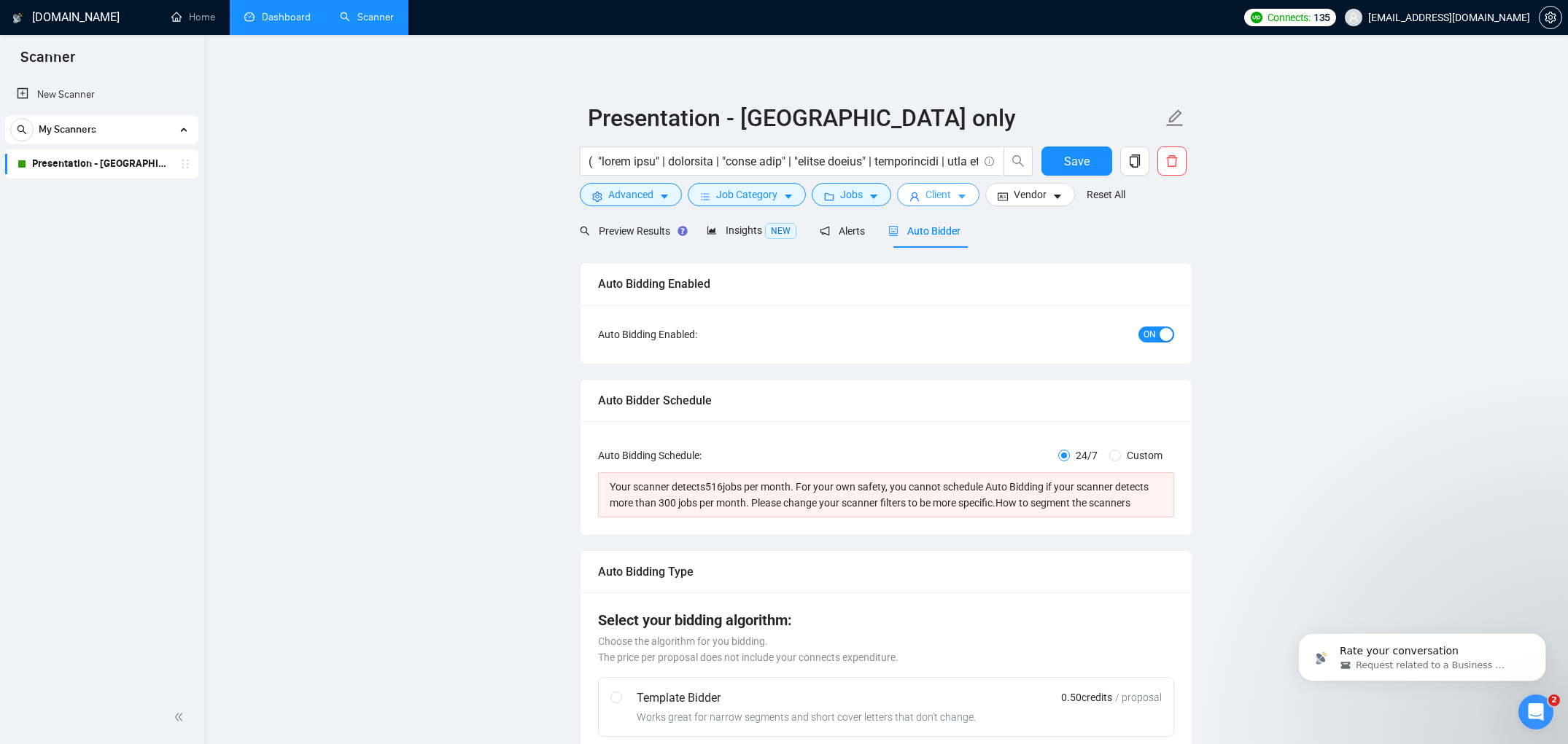
click at [934, 194] on span "Client" at bounding box center [938, 195] width 25 height 16
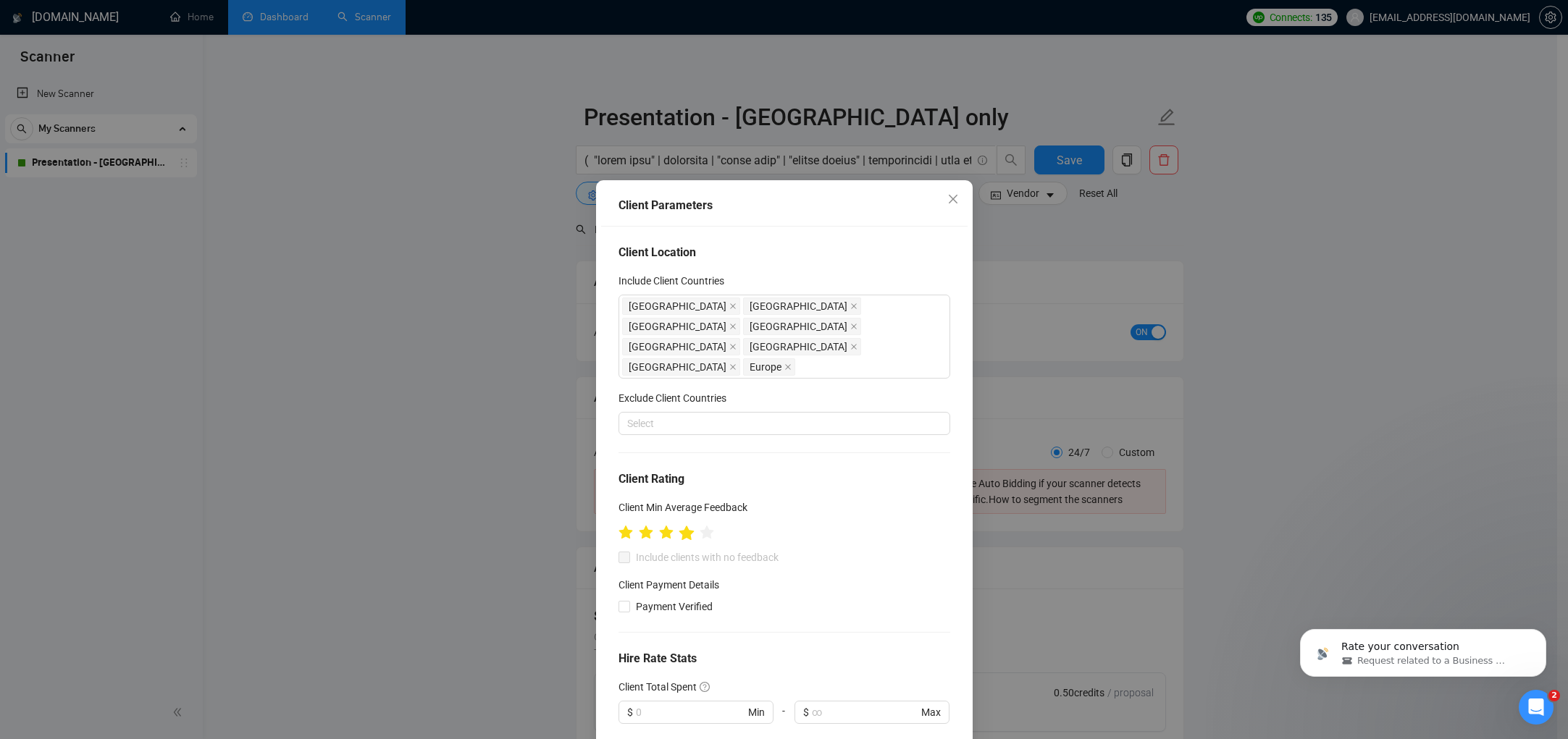
click at [685, 526] on icon "star" at bounding box center [686, 533] width 15 height 14
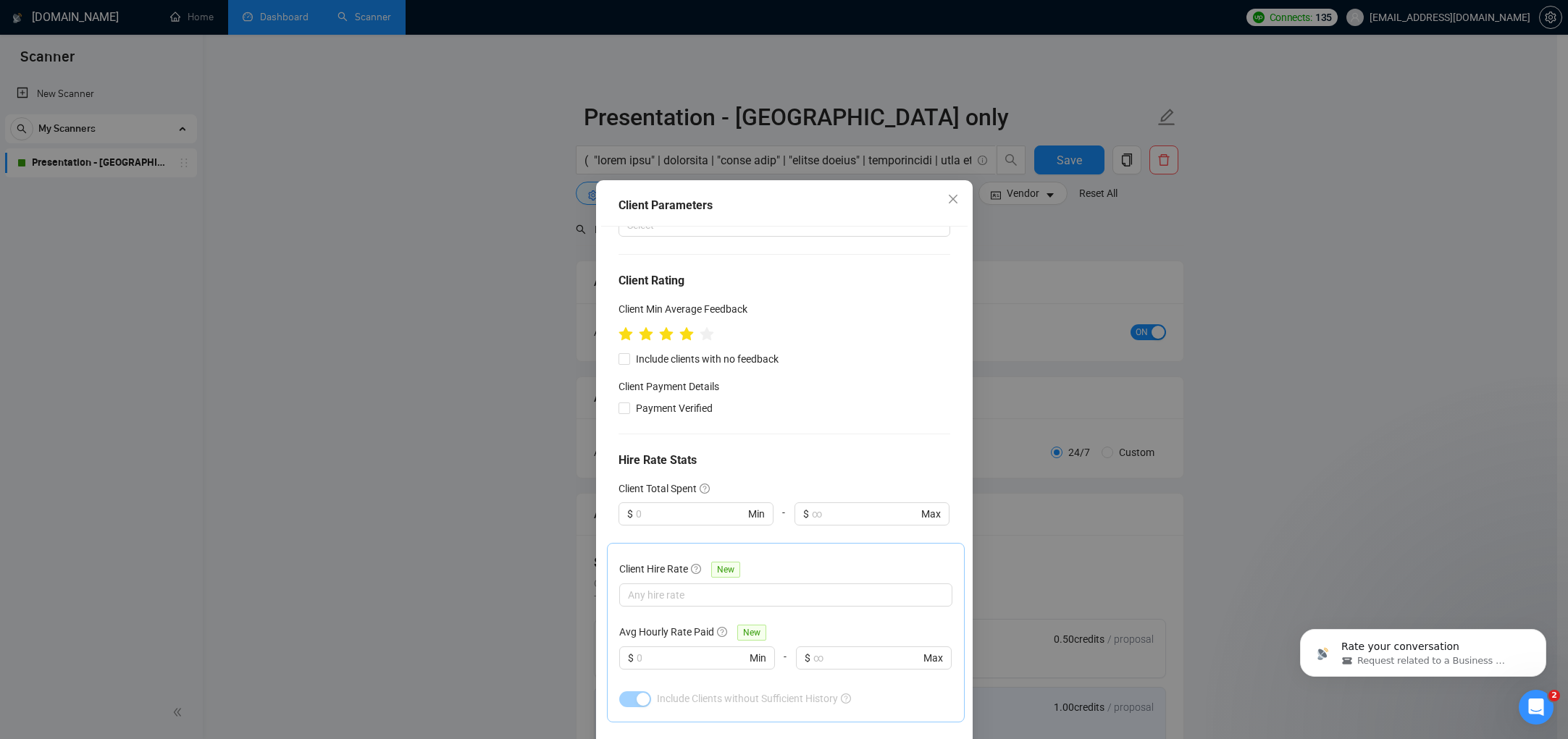
scroll to position [190, 0]
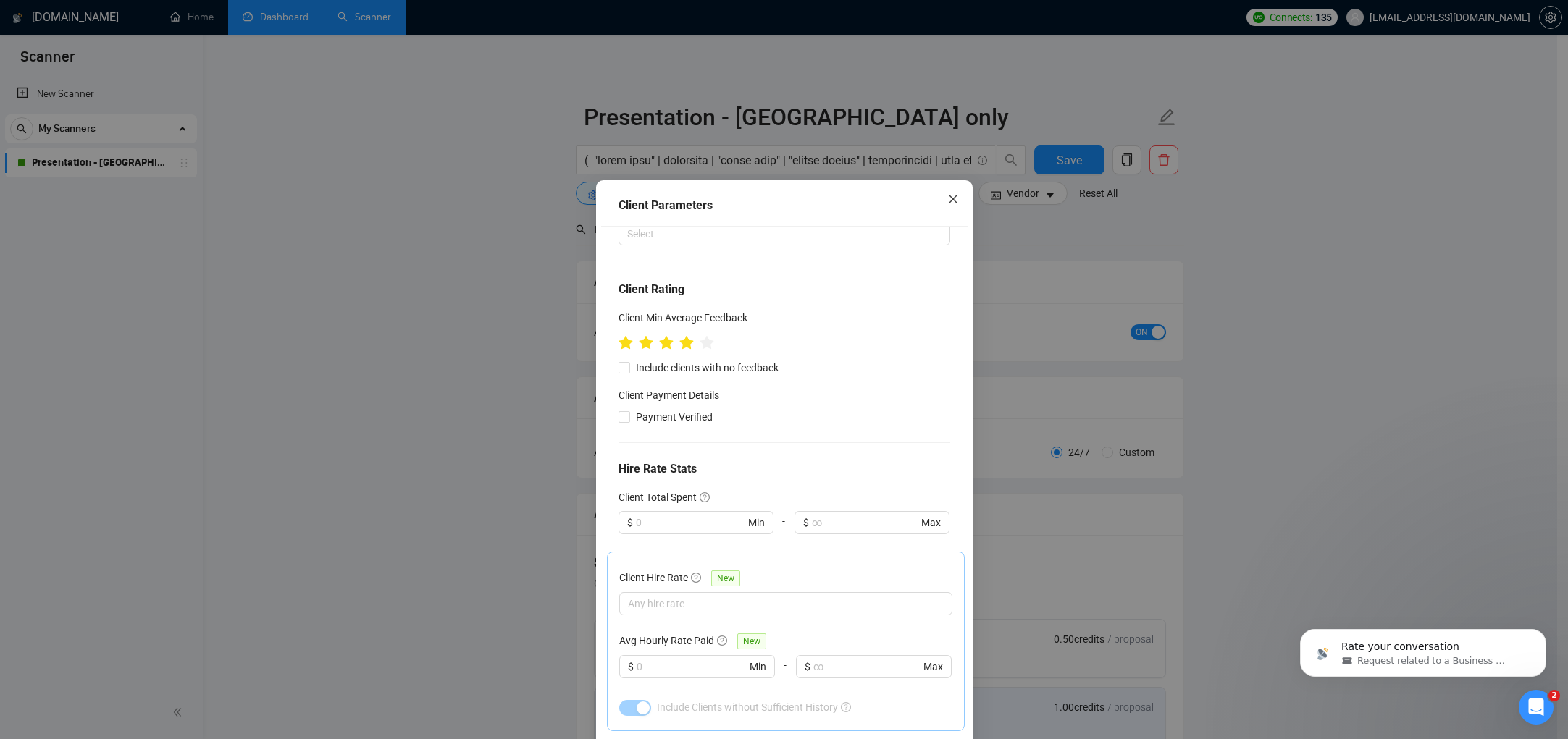
click at [951, 198] on icon "close" at bounding box center [953, 199] width 12 height 12
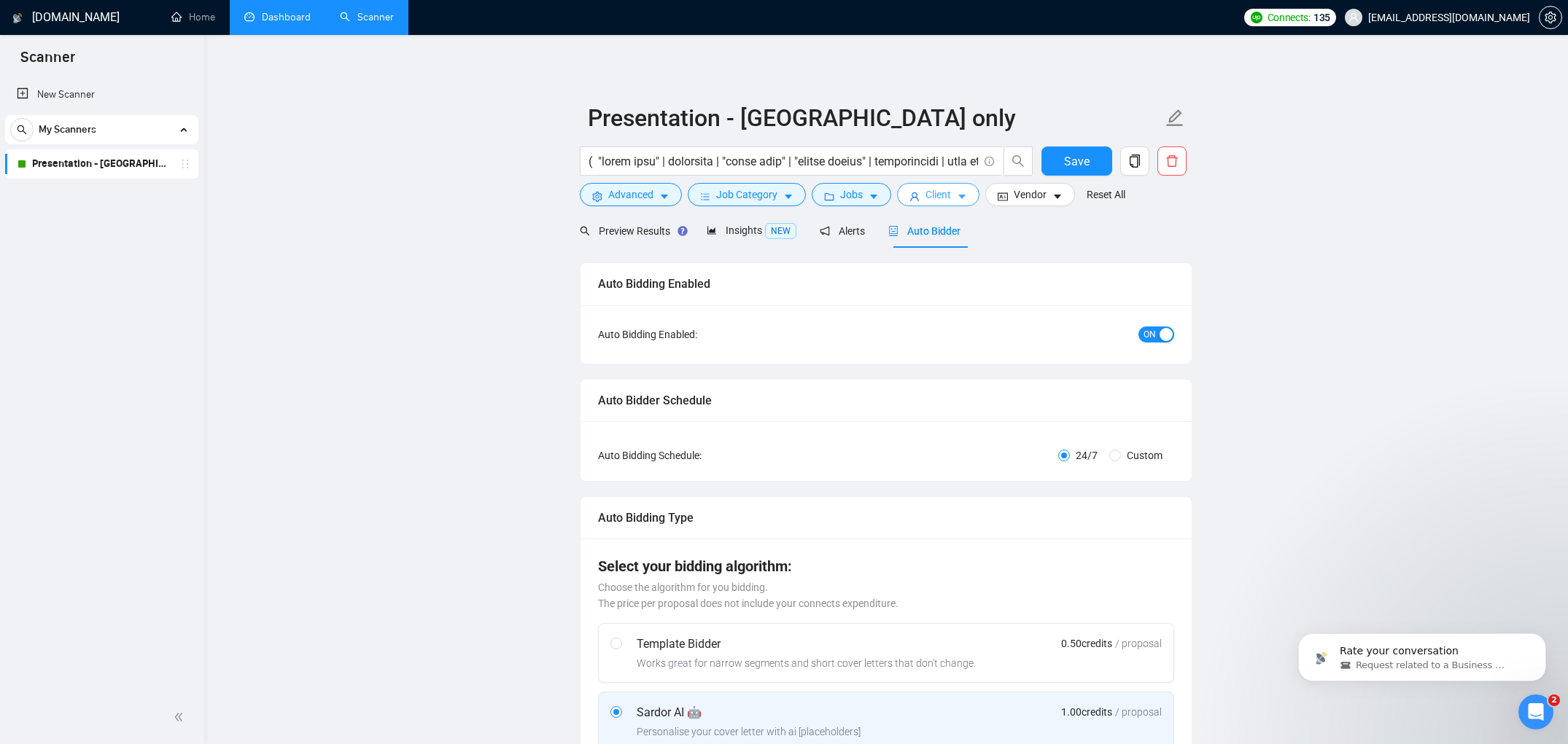
click at [959, 194] on button "Client" at bounding box center [938, 195] width 82 height 23
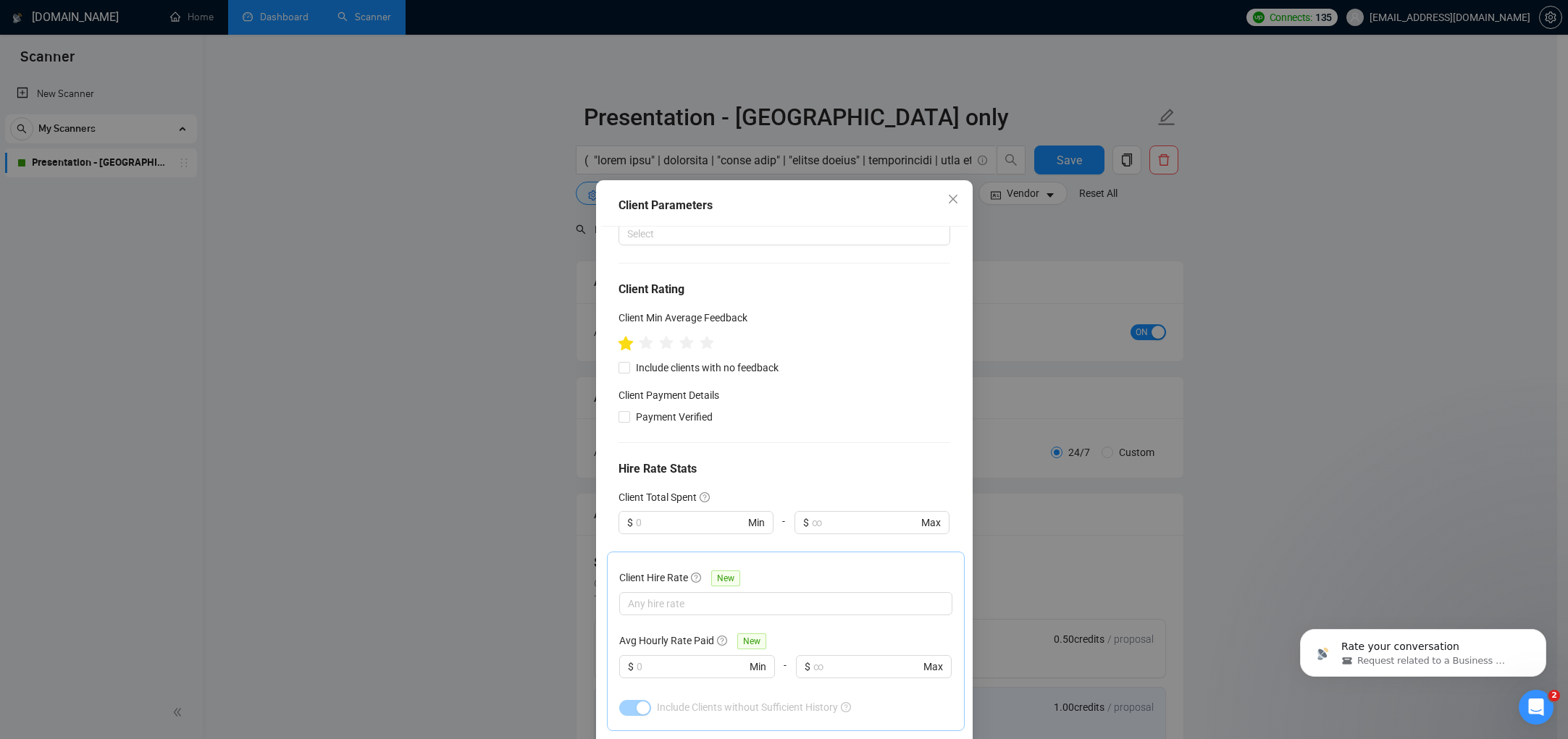
click at [621, 336] on icon "star" at bounding box center [625, 344] width 15 height 14
click at [635, 387] on h4 "Client Payment Details" at bounding box center [669, 395] width 101 height 16
click at [618, 362] on input "Include clients with no feedback" at bounding box center [623, 367] width 10 height 10
checkbox input "true"
click at [682, 336] on icon "star" at bounding box center [686, 344] width 15 height 14
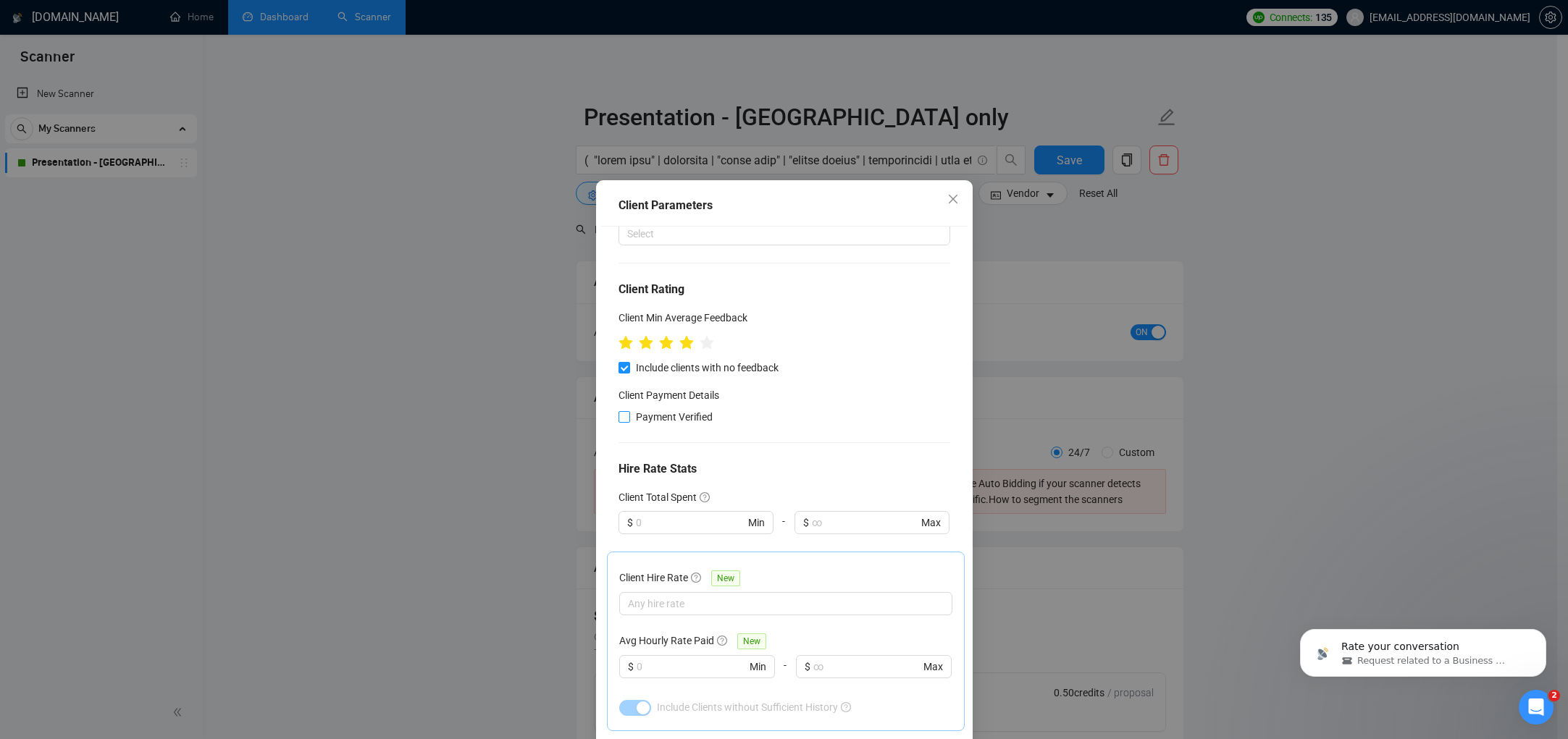
click at [630, 409] on span "Payment Verified" at bounding box center [674, 417] width 89 height 16
click at [625, 412] on input "Payment Verified" at bounding box center [623, 416] width 10 height 10
click at [619, 412] on input "Payment Verified" at bounding box center [623, 416] width 10 height 10
checkbox input "false"
click at [952, 199] on icon "close" at bounding box center [953, 199] width 12 height 12
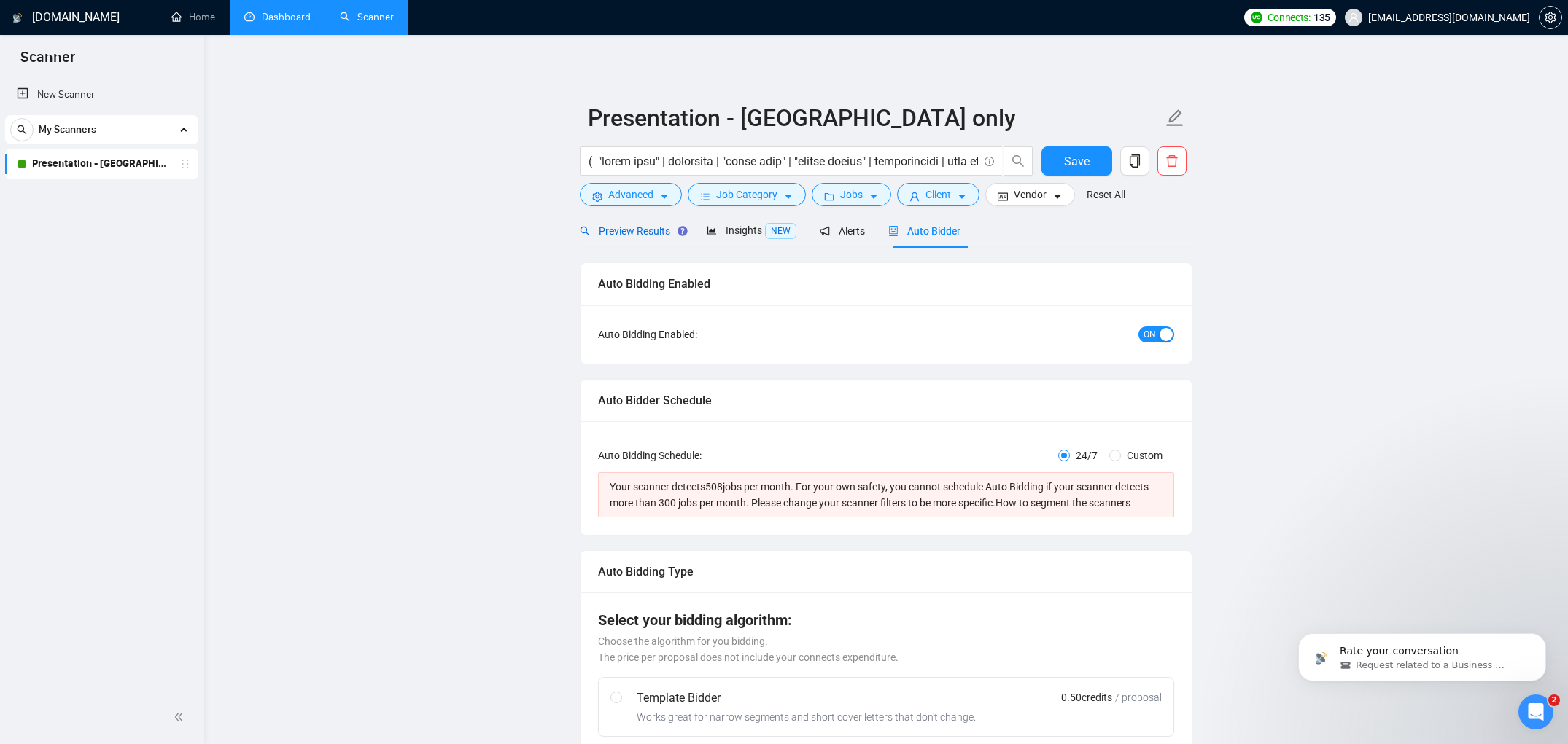
click at [644, 228] on span "Preview Results" at bounding box center [631, 231] width 104 height 12
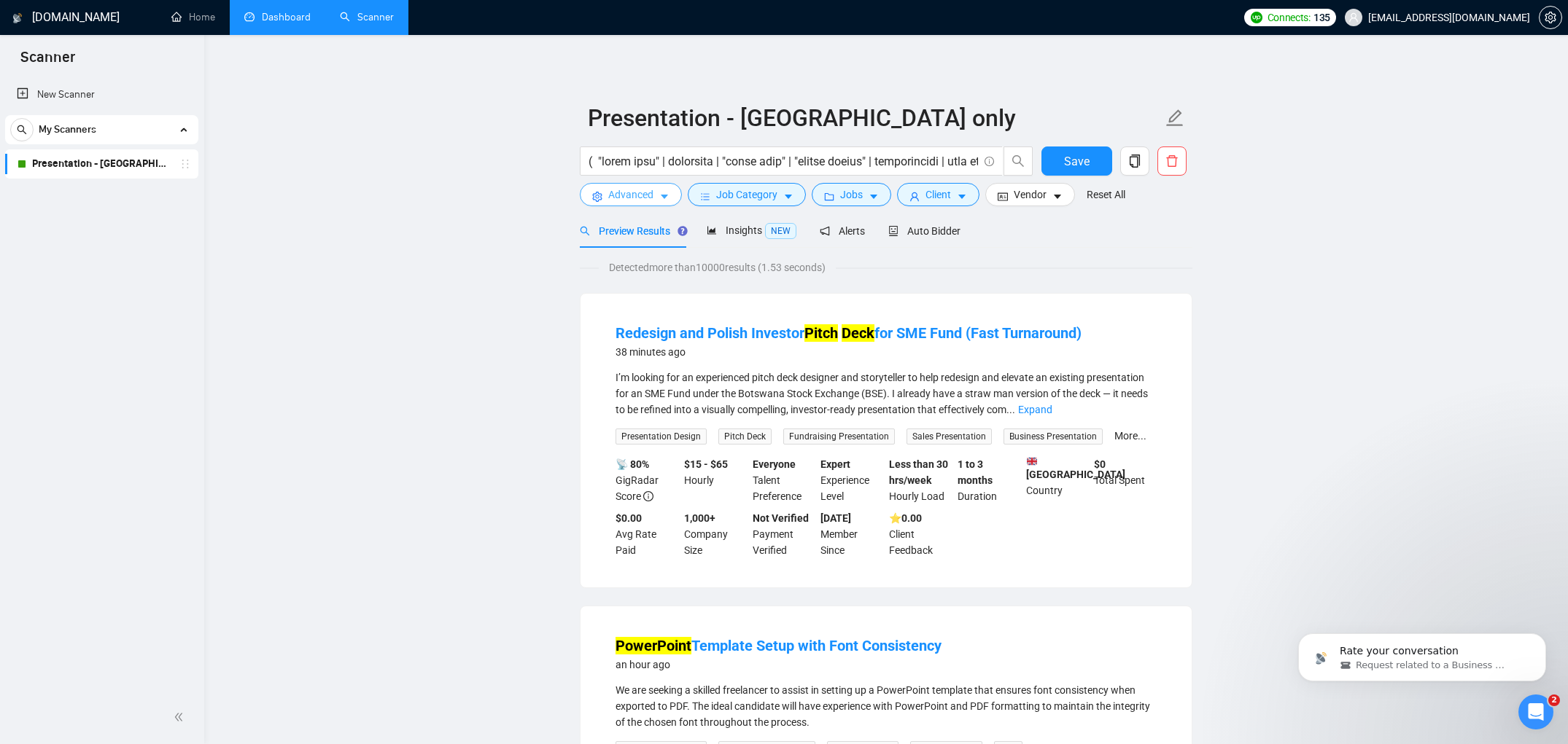
click at [639, 187] on span "Advanced" at bounding box center [631, 195] width 45 height 16
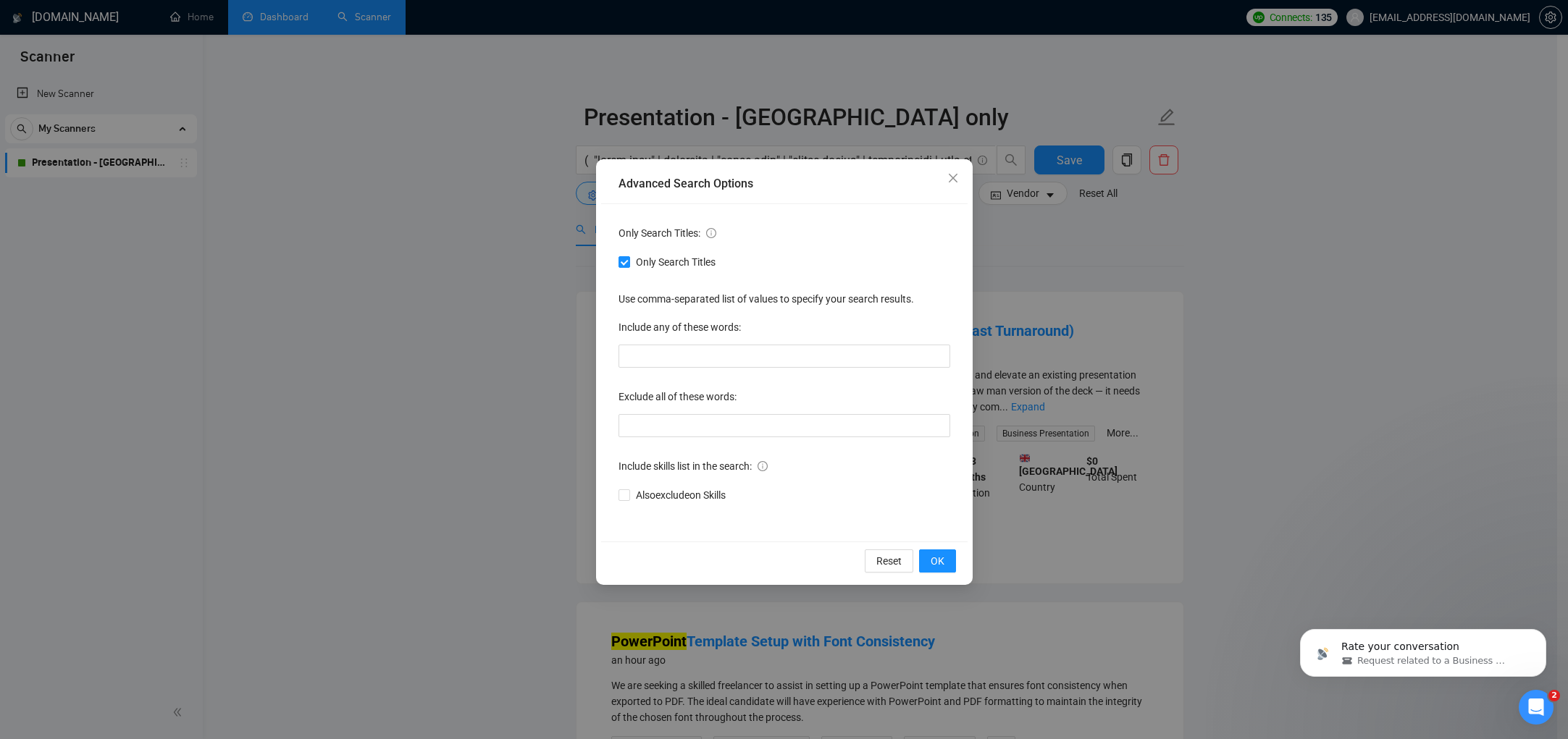
click at [1126, 196] on div "Advanced Search Options Only Search Titles: Only Search Titles Use comma-separa…" at bounding box center [784, 370] width 1568 height 739
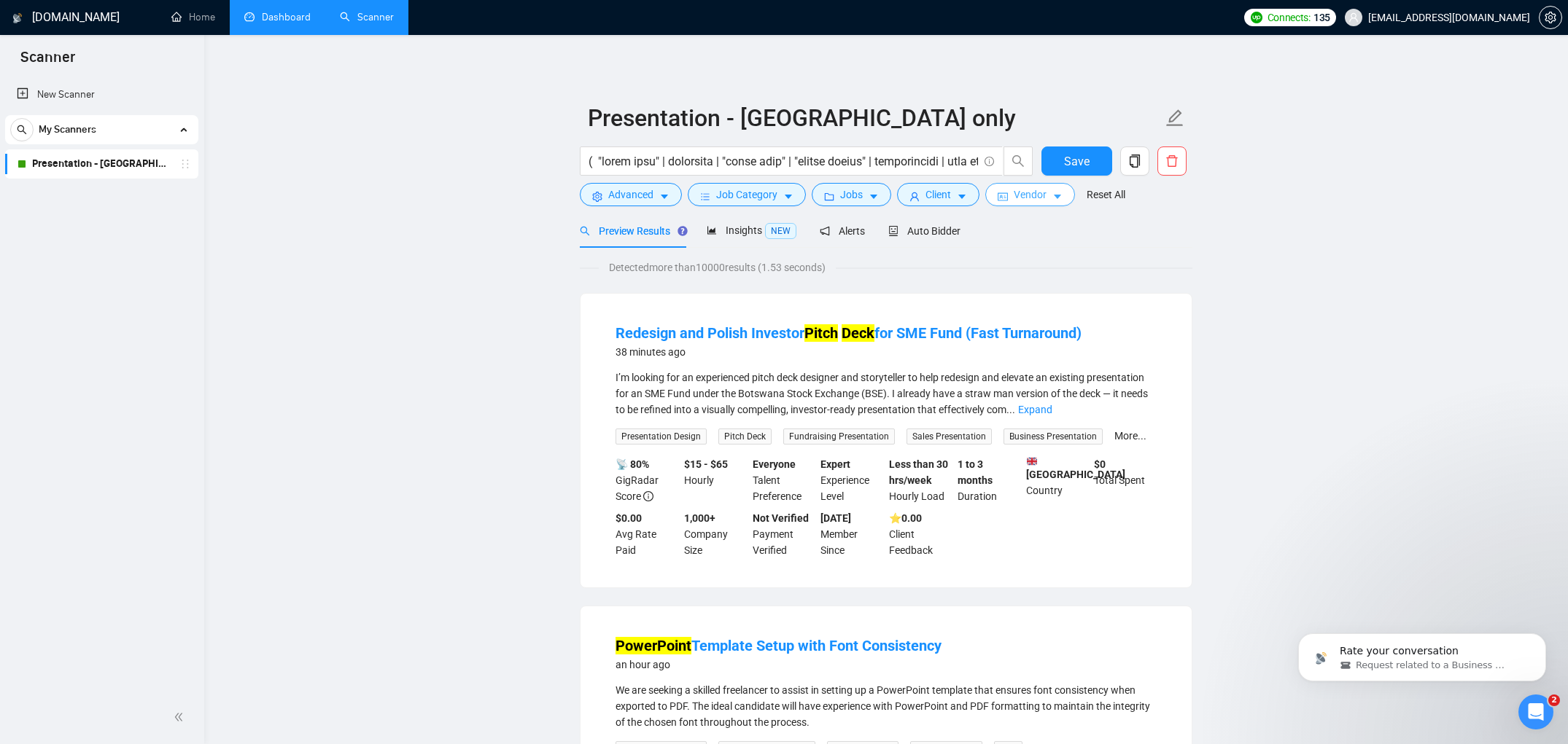
click at [1046, 193] on span "Vendor" at bounding box center [1030, 195] width 32 height 16
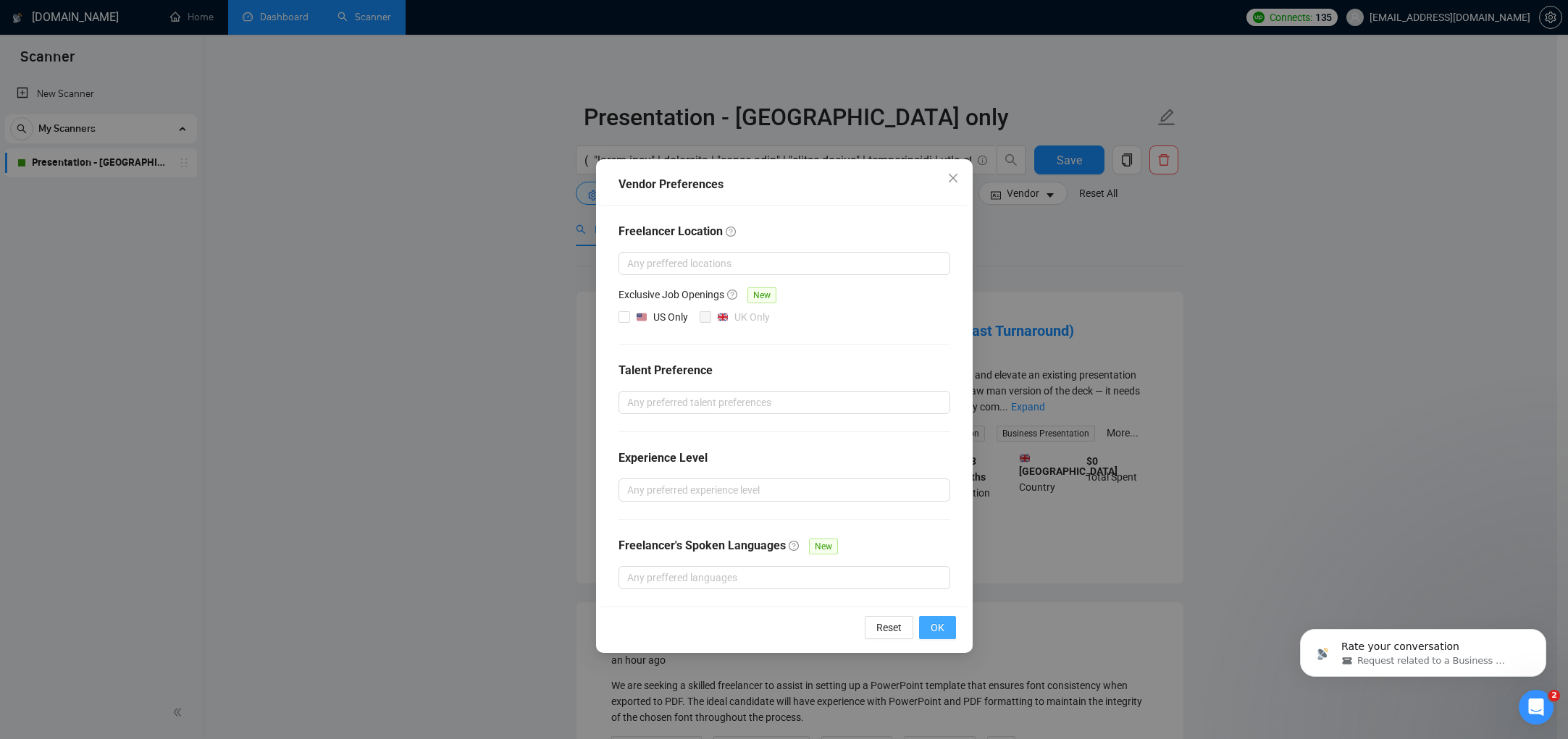
click at [950, 627] on button "OK" at bounding box center [937, 628] width 37 height 23
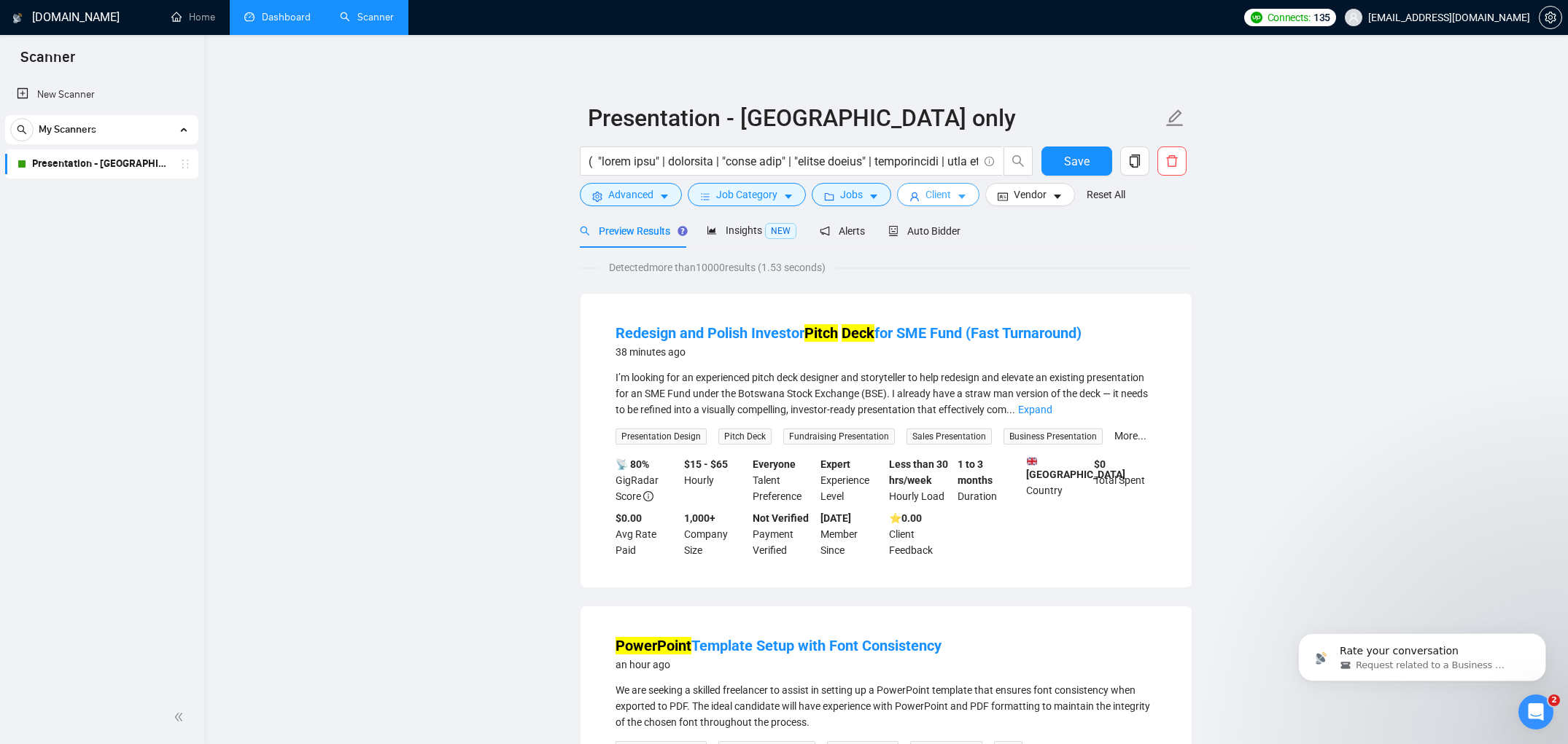
click at [959, 189] on button "Client" at bounding box center [938, 195] width 82 height 23
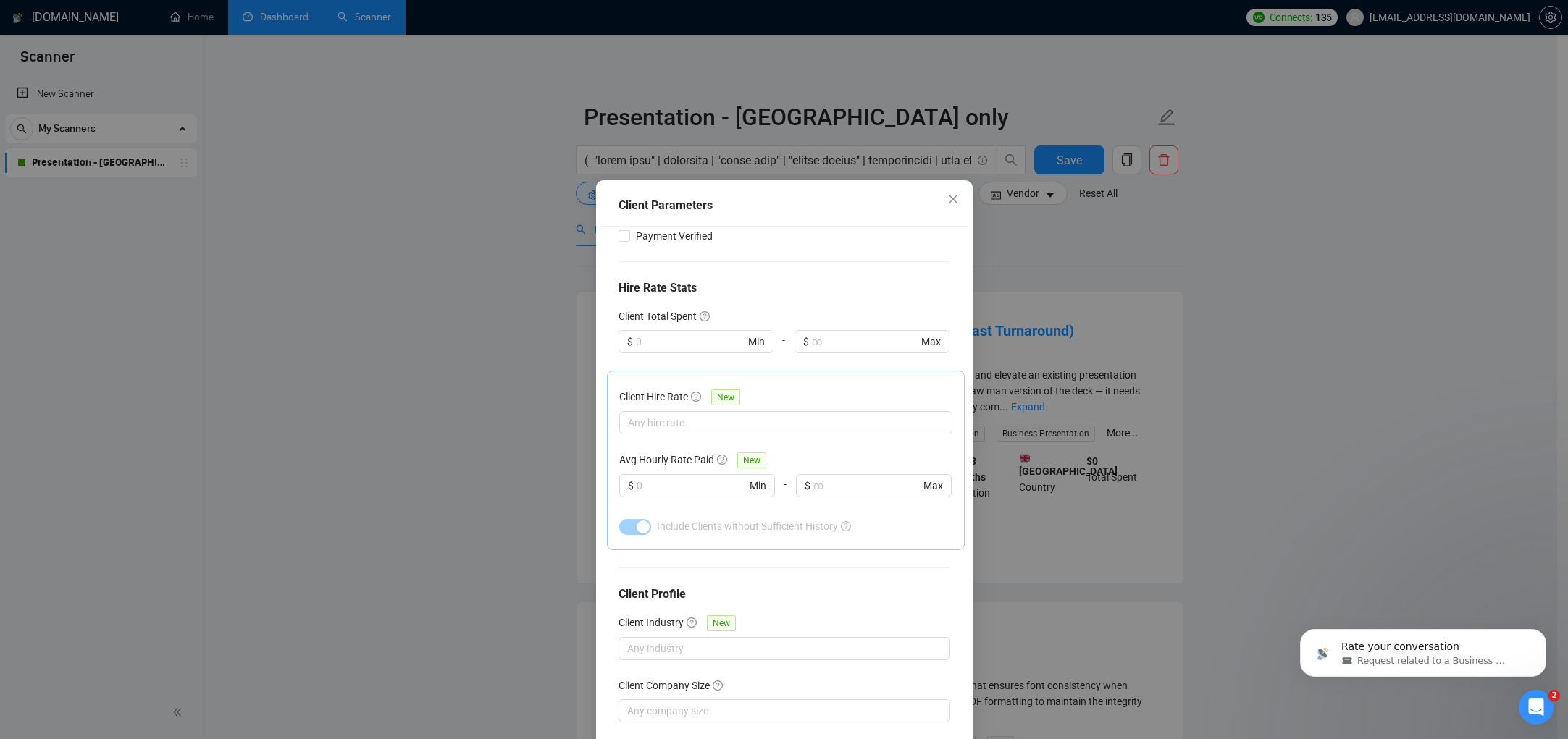
scroll to position [426, 0]
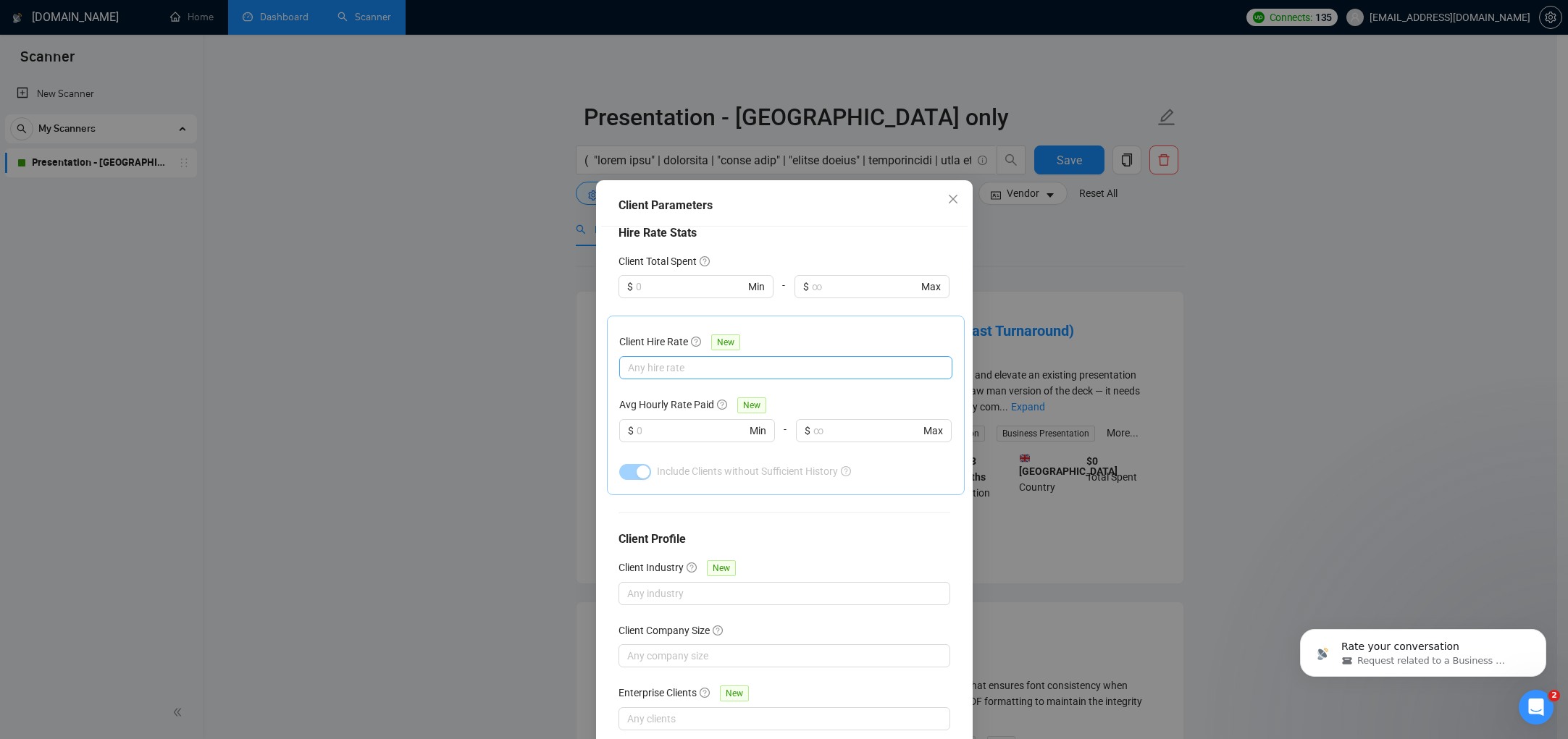
click at [801, 359] on div at bounding box center [779, 367] width 311 height 17
click at [787, 334] on div "Client Hire Rate New" at bounding box center [786, 344] width 333 height 22
click at [673, 423] on input "text" at bounding box center [691, 431] width 109 height 16
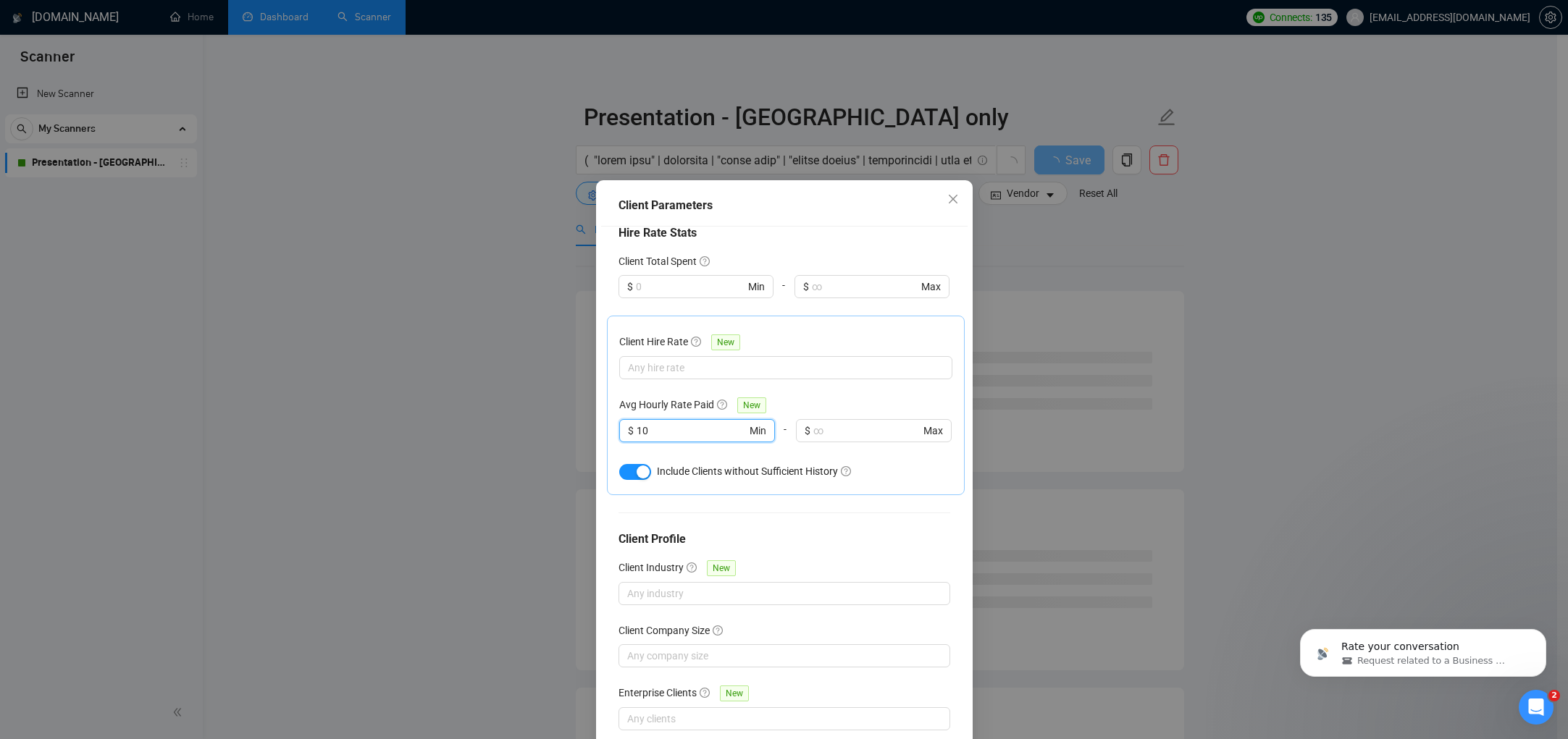
drag, startPoint x: 644, startPoint y: 403, endPoint x: 613, endPoint y: 388, distance: 34.4
click at [619, 397] on div "Avg Hourly Rate Paid New 10 $ 10 Min - $ Max" at bounding box center [786, 429] width 333 height 63
type input "5"
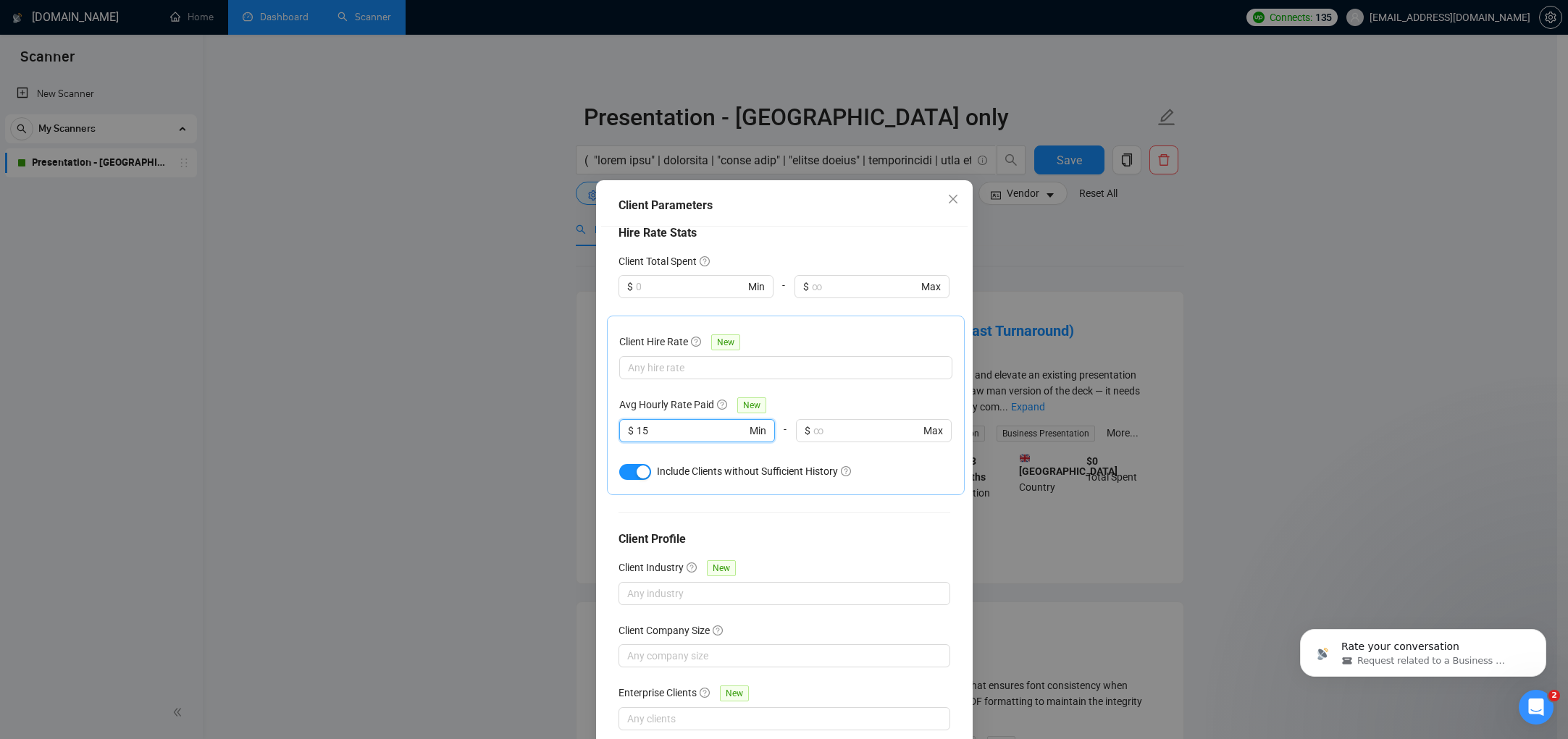
scroll to position [68, 0]
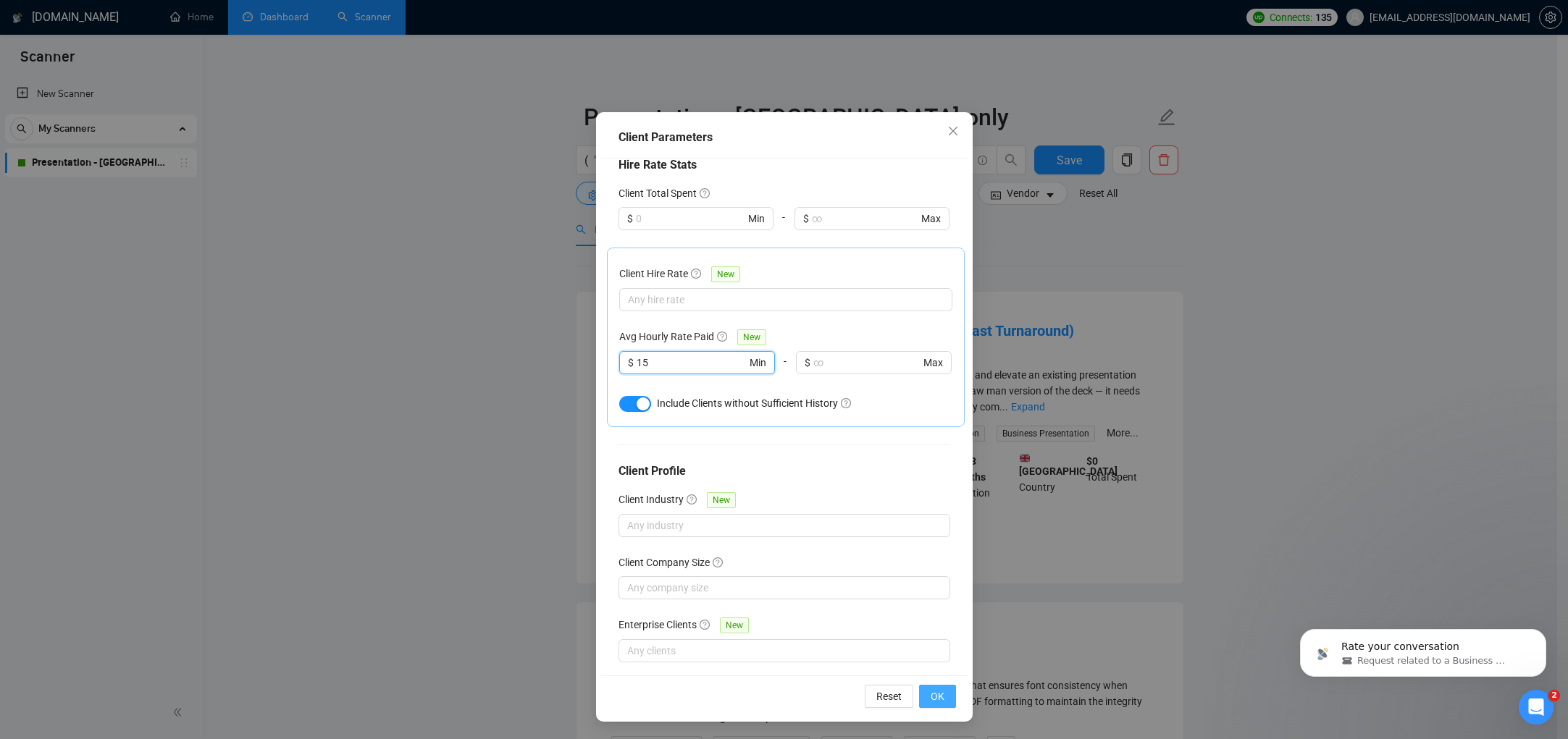
type input "15"
click at [933, 691] on span "OK" at bounding box center [937, 697] width 13 height 16
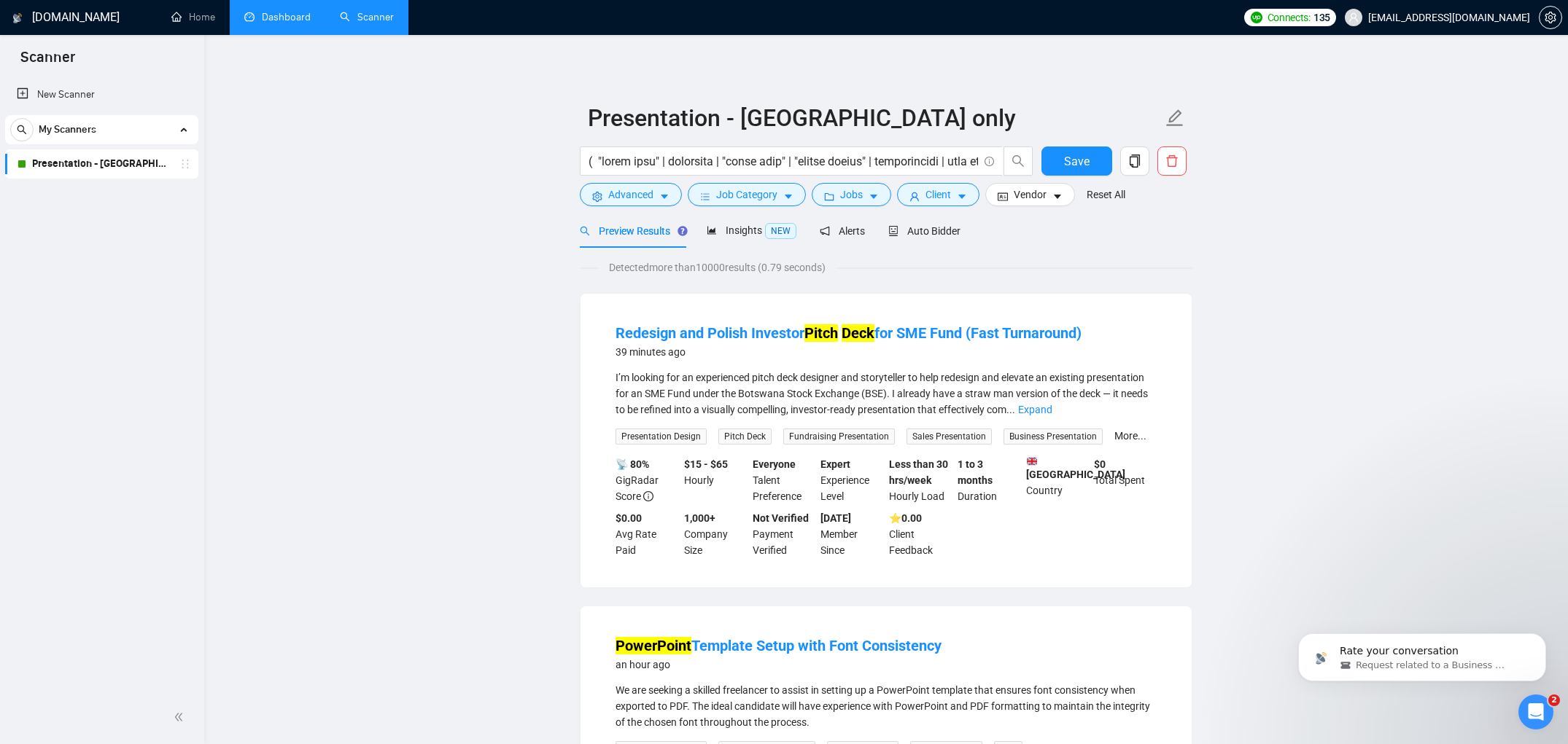
click at [946, 271] on div "Detected more than 10000 results (0.79 seconds)" at bounding box center [886, 268] width 613 height 16
click at [923, 236] on span "Auto Bidder" at bounding box center [925, 231] width 72 height 12
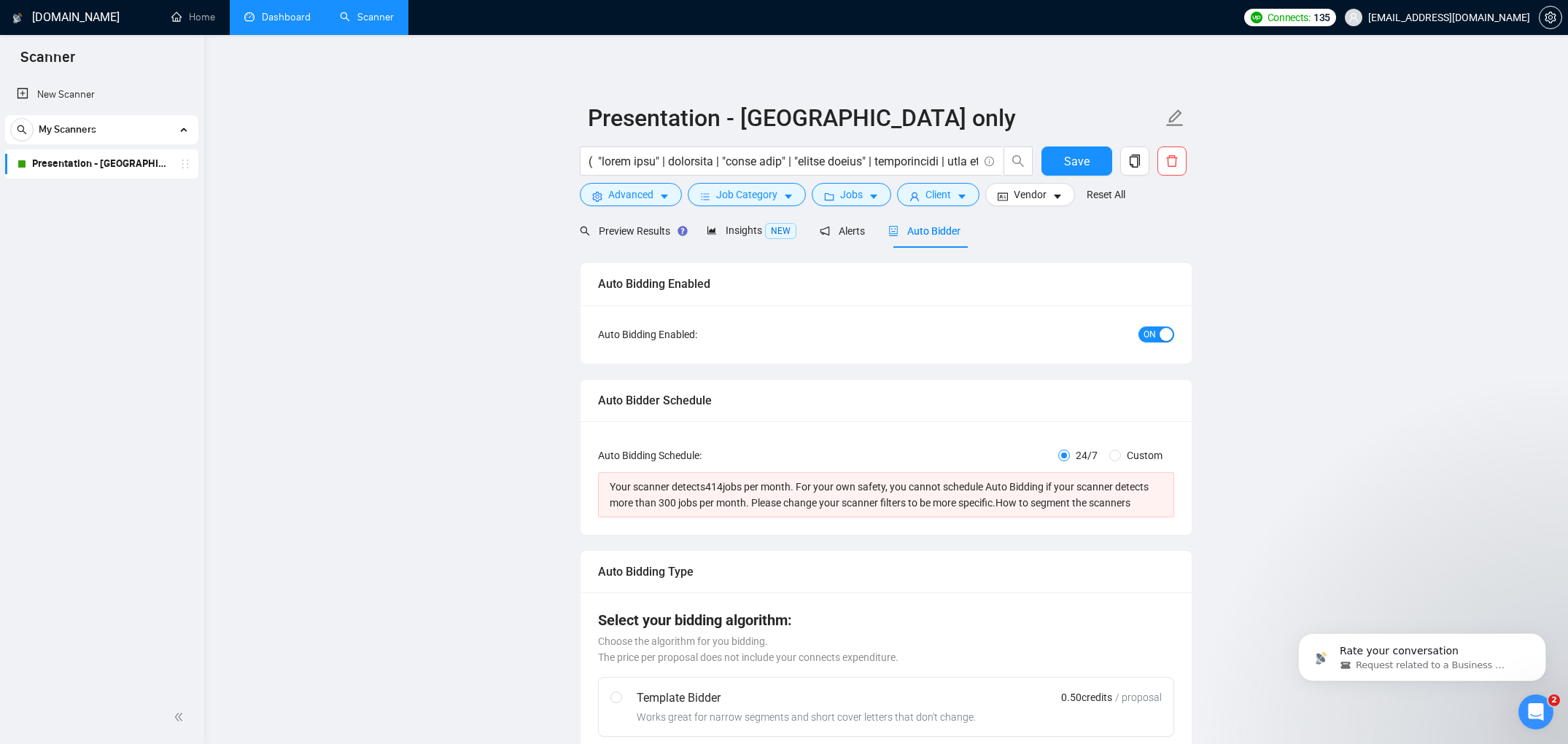
checkbox input "true"
click at [1054, 201] on button "Vendor" at bounding box center [1030, 195] width 90 height 23
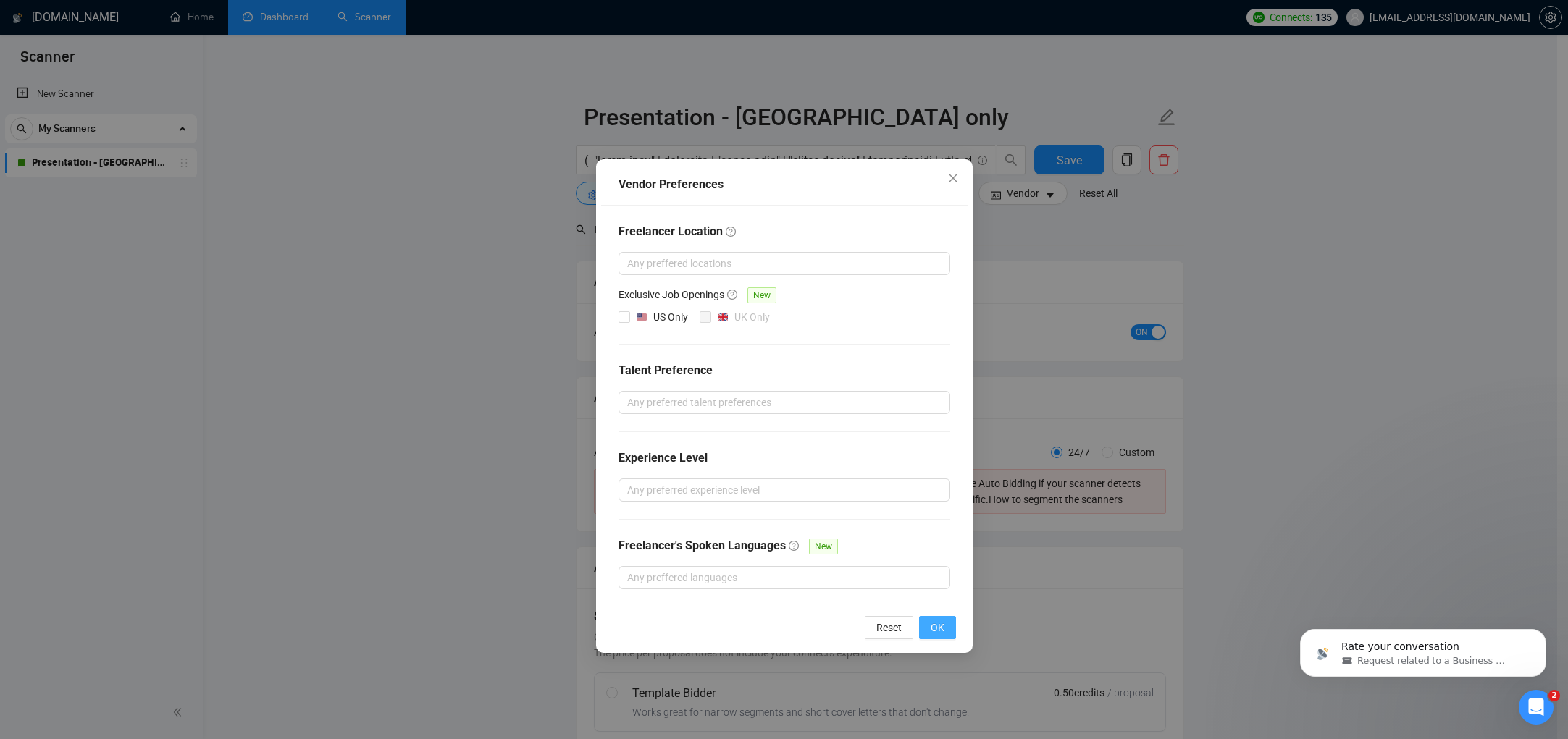
click at [933, 617] on button "OK" at bounding box center [937, 628] width 37 height 23
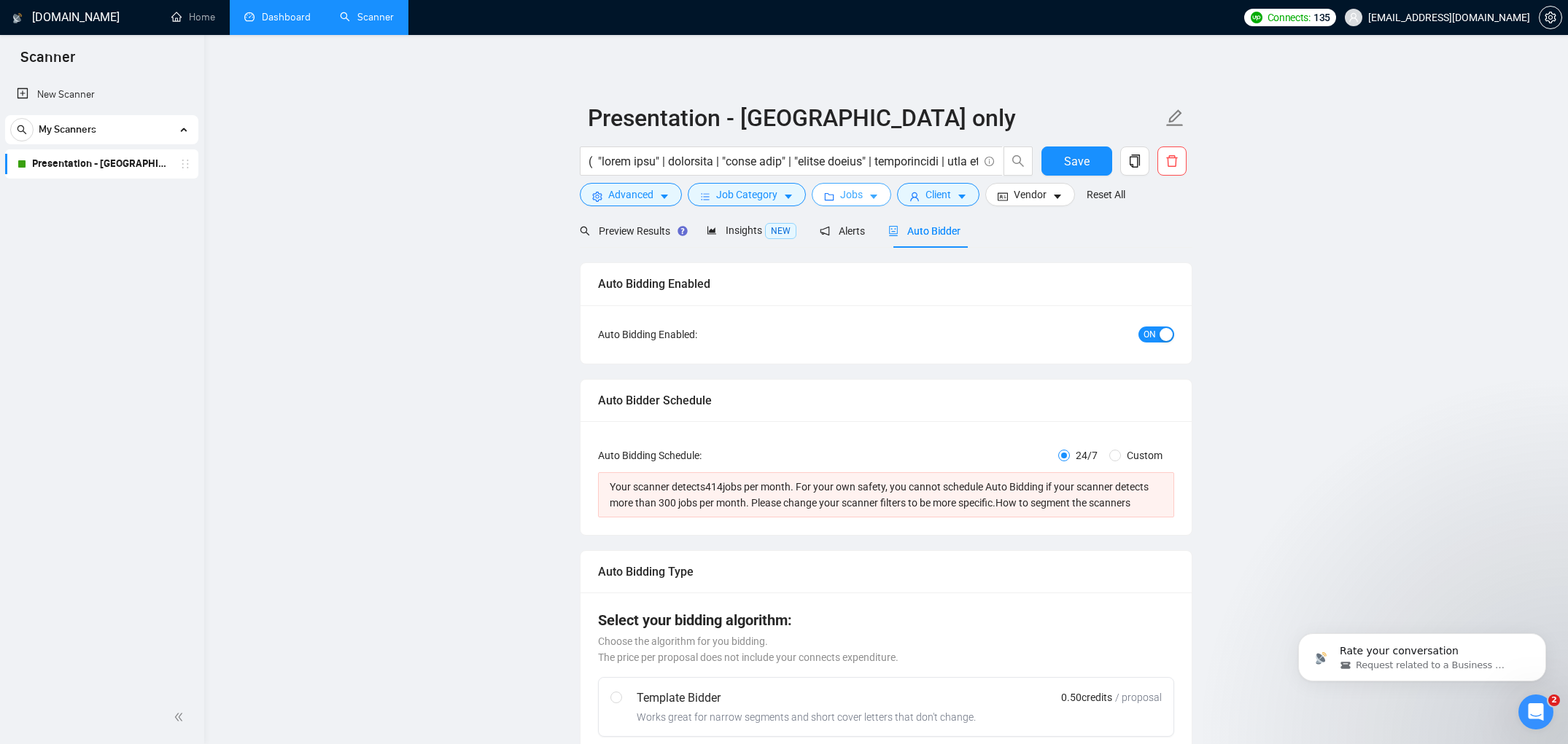
click at [862, 193] on span "Jobs" at bounding box center [851, 195] width 23 height 16
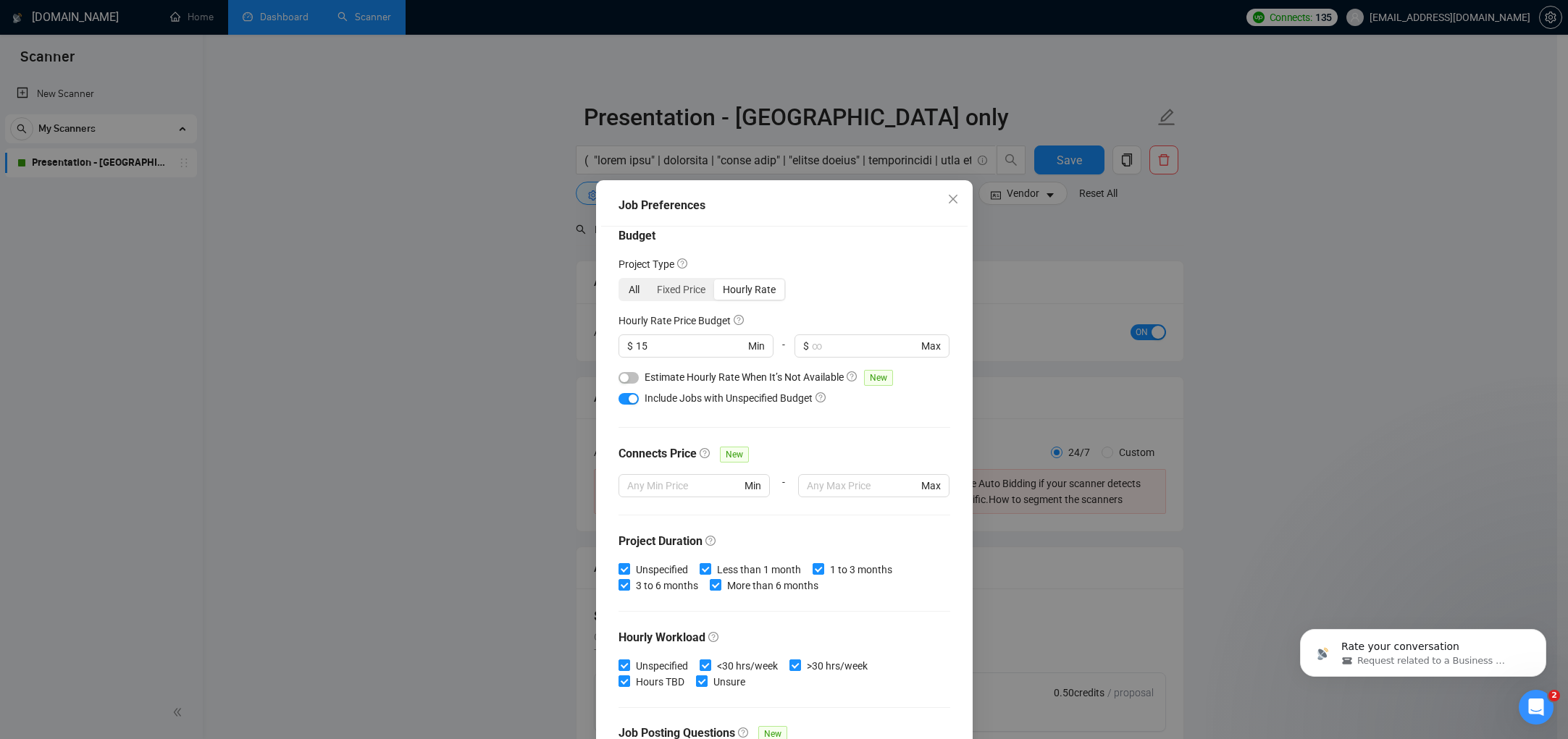
click at [636, 287] on div "All" at bounding box center [635, 289] width 29 height 21
click at [620, 279] on input "All" at bounding box center [620, 279] width 0 height 0
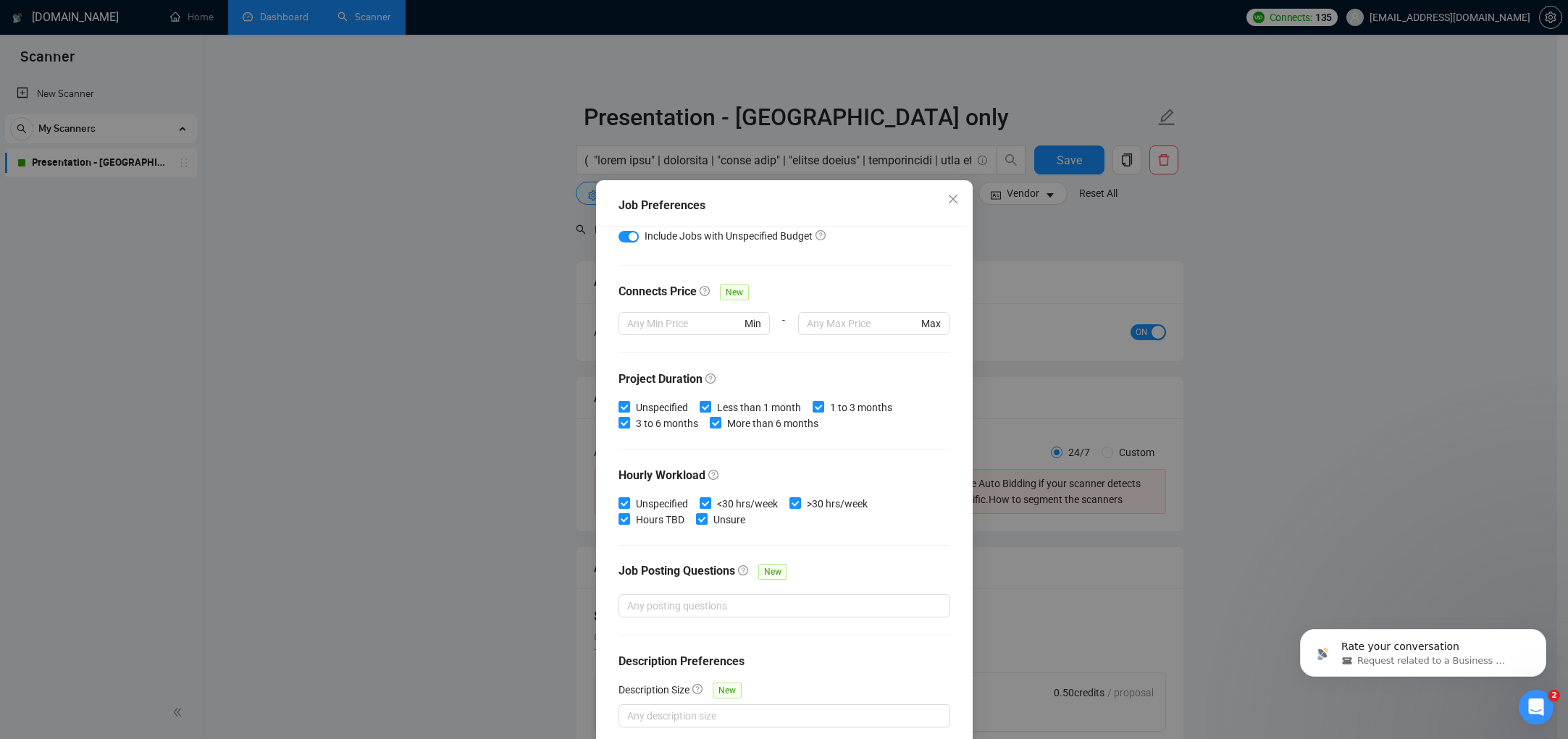
scroll to position [68, 0]
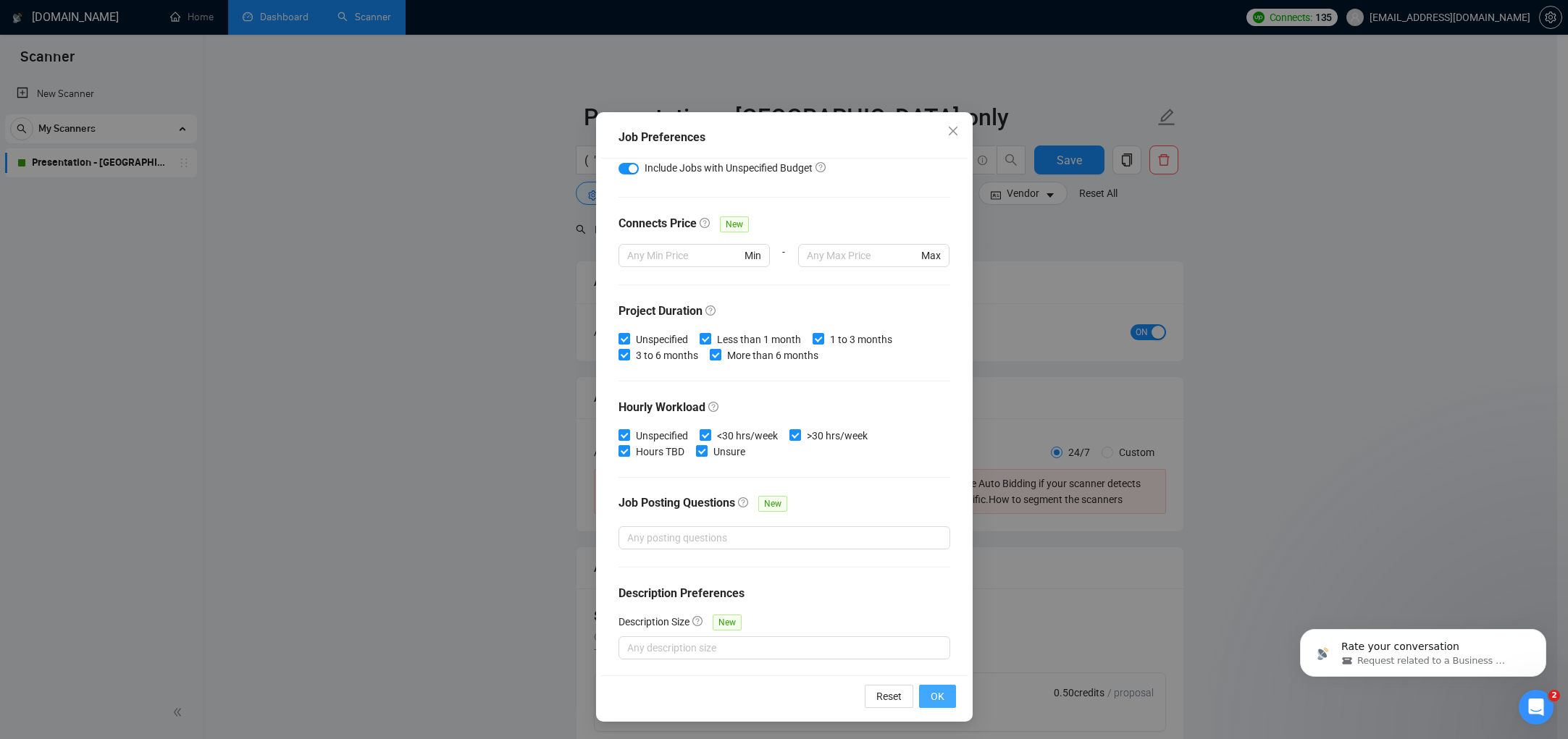
click at [933, 701] on span "OK" at bounding box center [937, 697] width 13 height 16
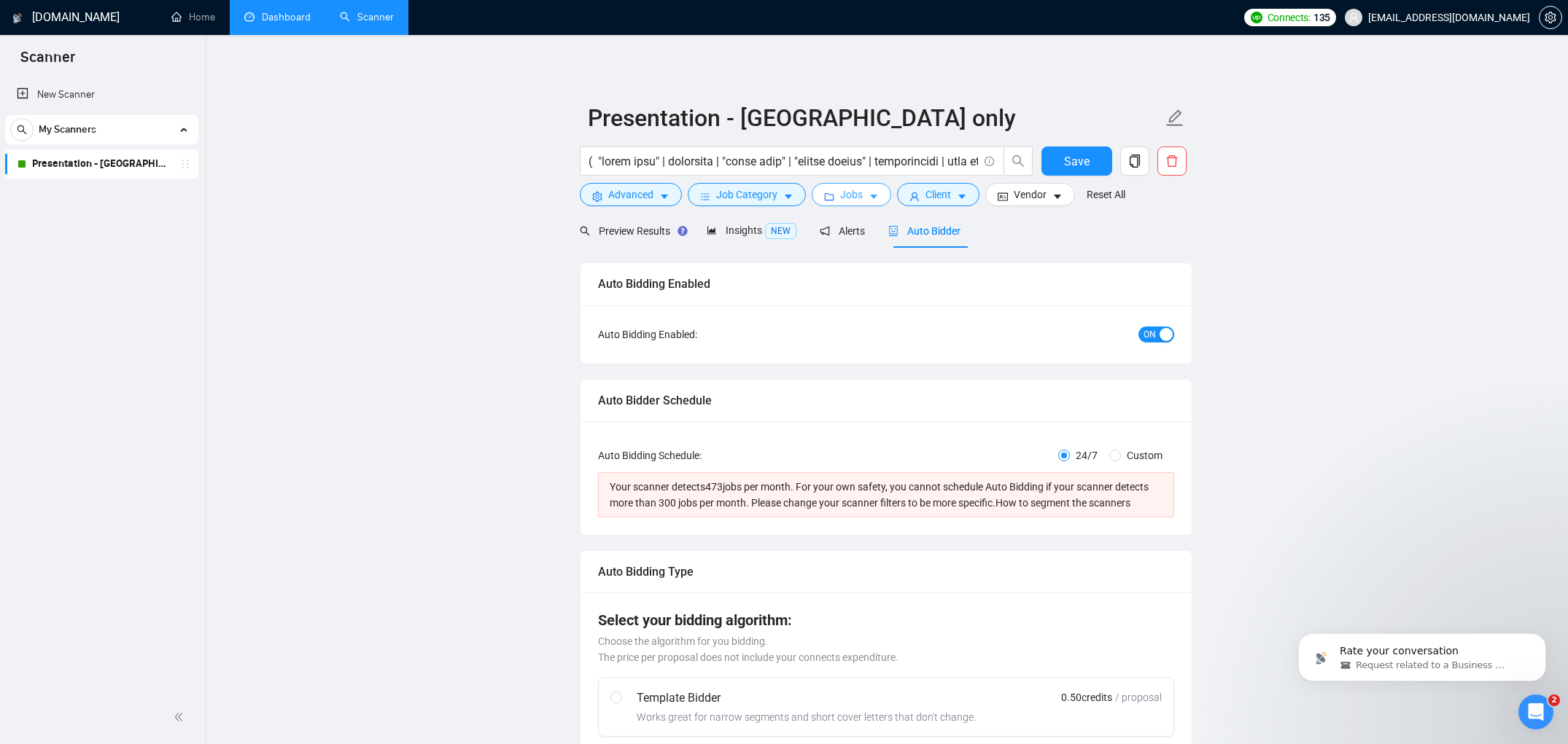
click at [852, 195] on span "Jobs" at bounding box center [851, 195] width 23 height 16
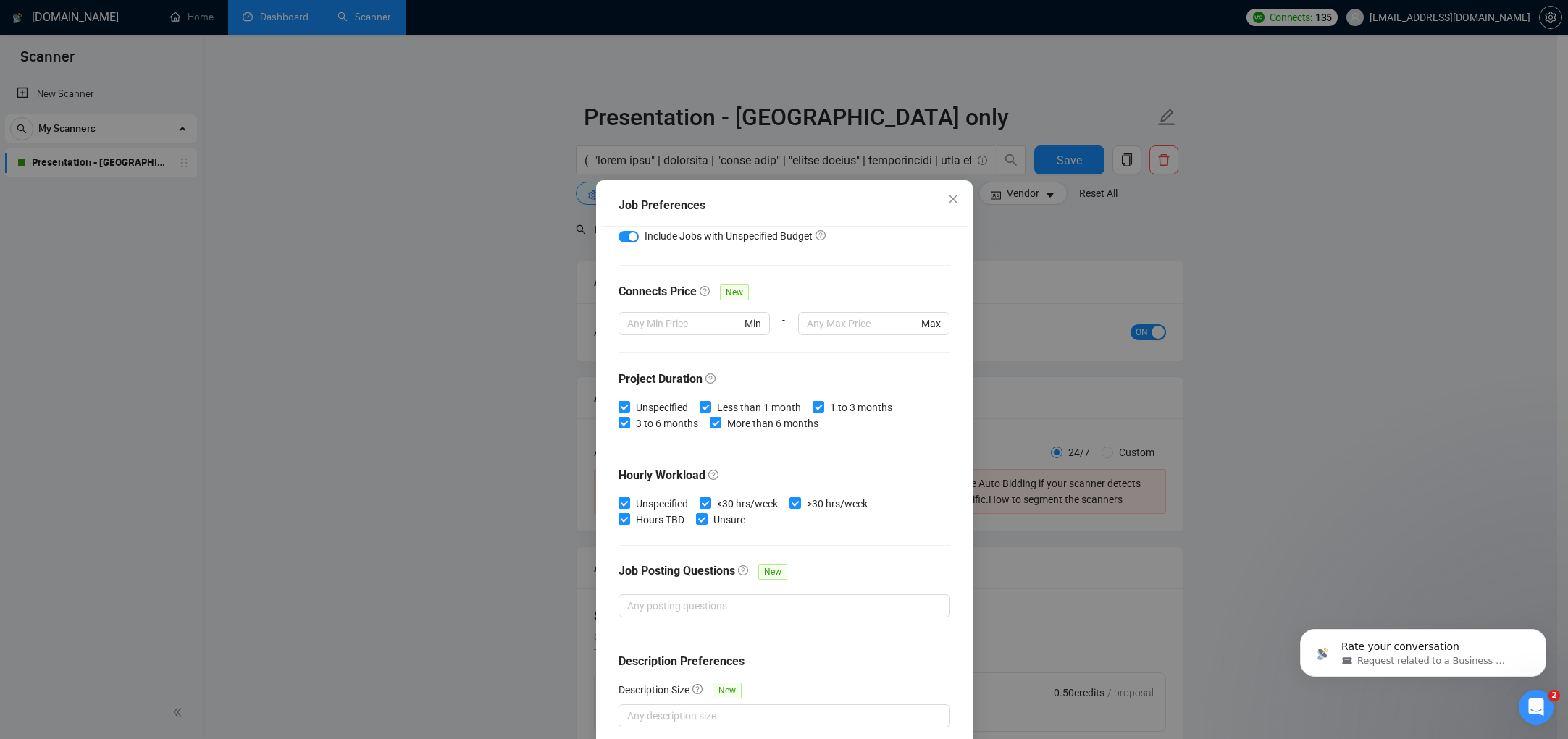
click at [1055, 262] on div "Job Preferences Budget Project Type All Fixed Price Hourly Rate Fixed Price Bud…" at bounding box center [784, 370] width 1568 height 739
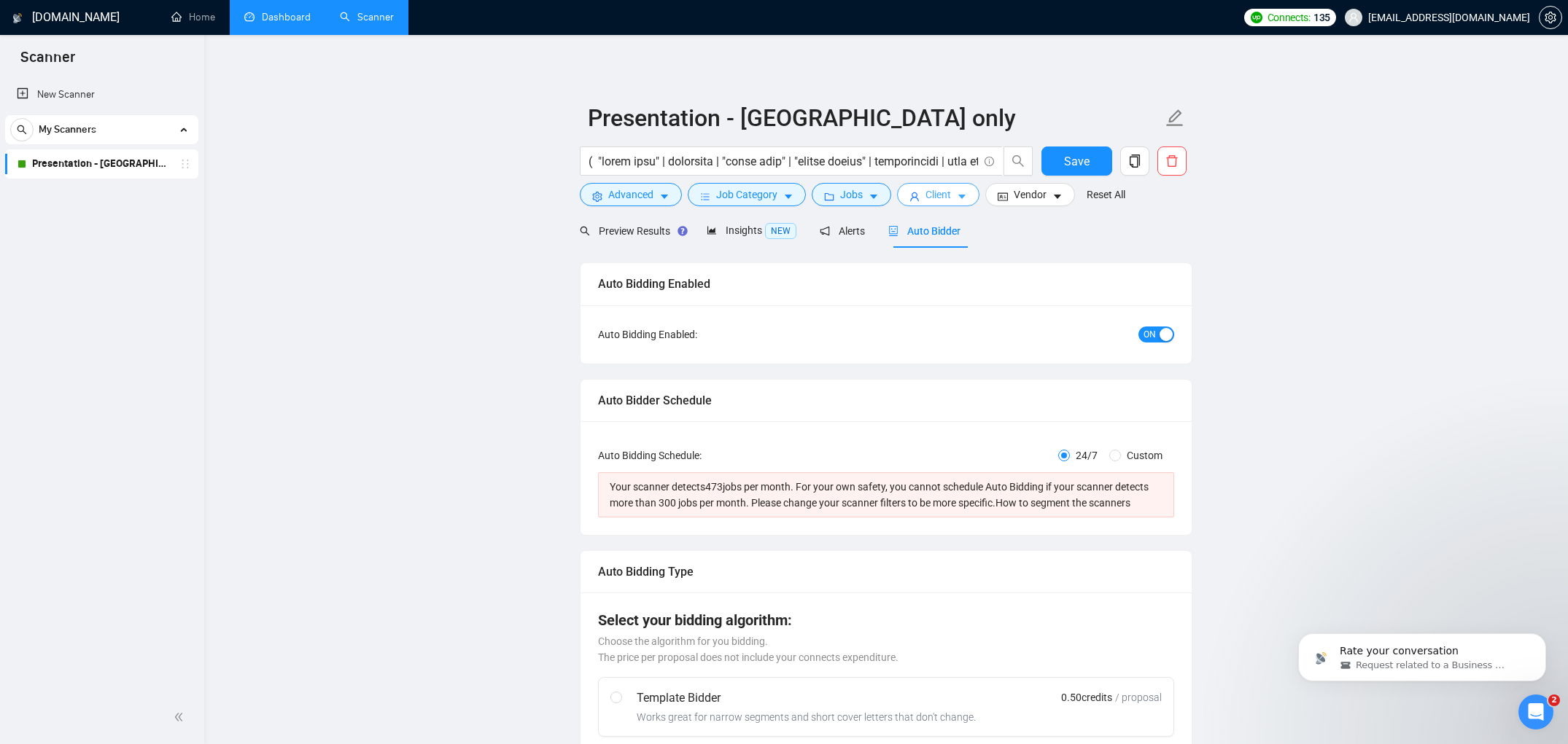
click at [961, 197] on button "Client" at bounding box center [938, 195] width 82 height 23
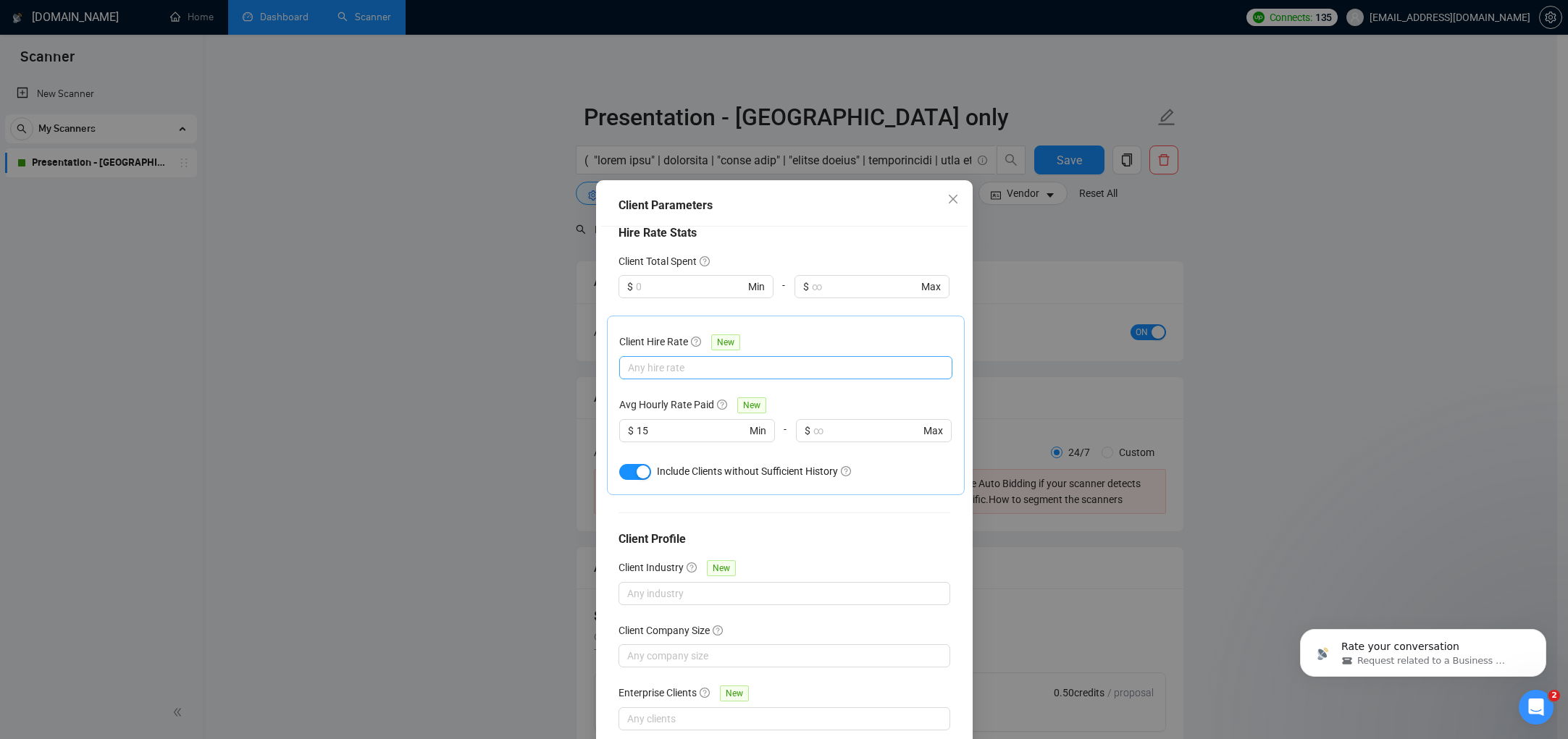
click at [804, 359] on div at bounding box center [779, 367] width 311 height 17
click at [895, 328] on div "Client Hire Rate New Any hire rate Avg Hourly Rate Paid New $ 15 Min - $ Max In…" at bounding box center [786, 405] width 333 height 155
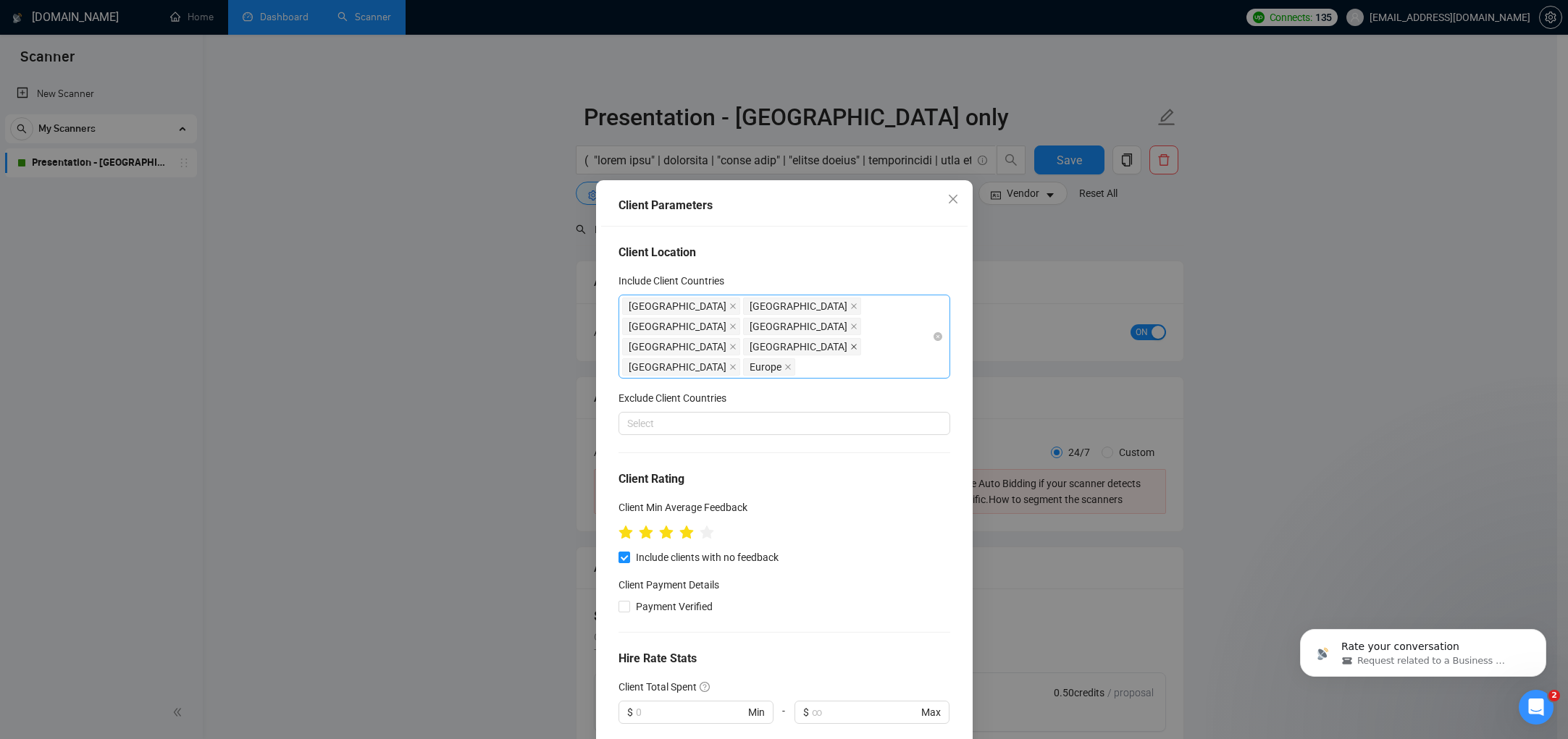
click at [851, 344] on icon "close" at bounding box center [854, 346] width 5 height 5
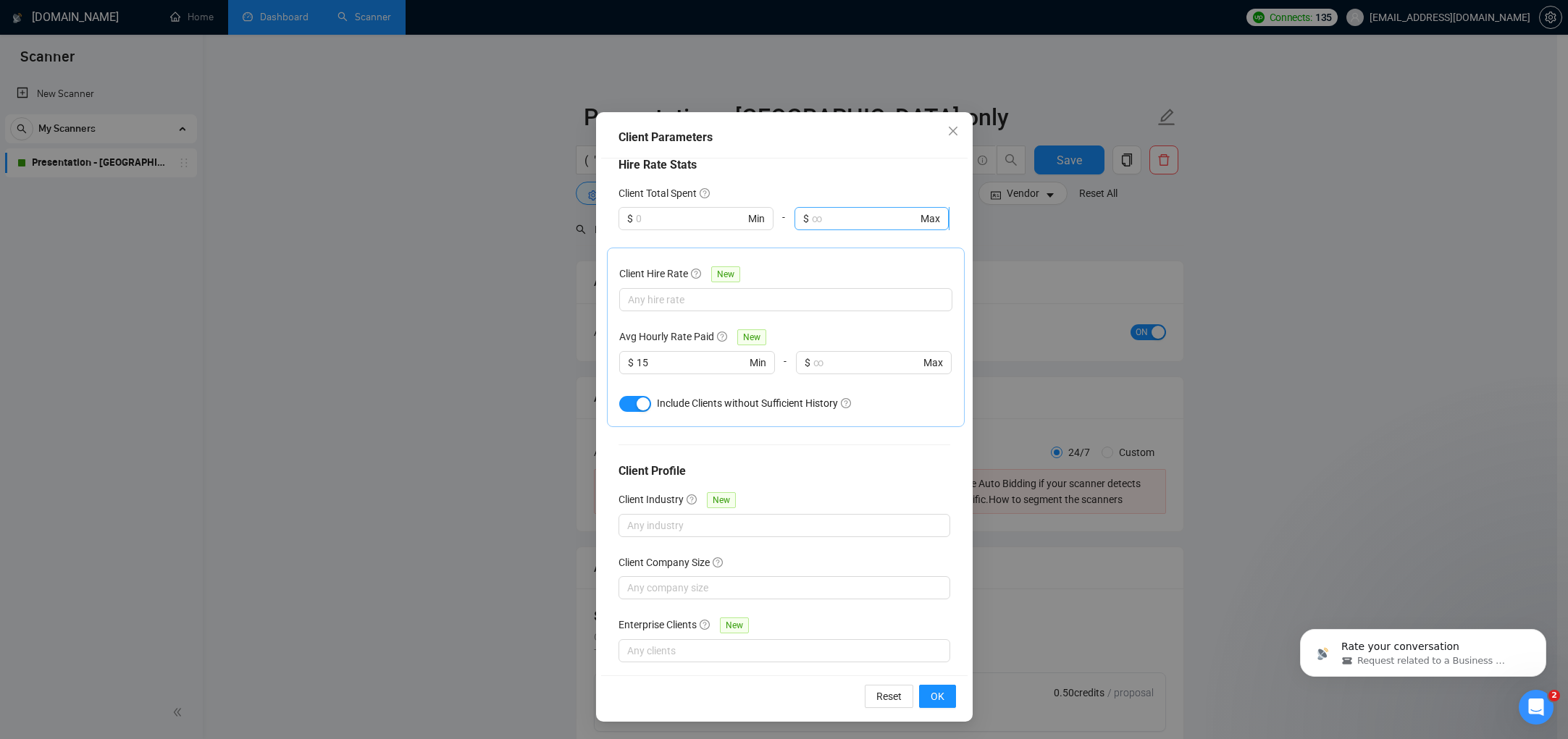
scroll to position [405, 0]
click at [933, 701] on span "OK" at bounding box center [937, 697] width 13 height 16
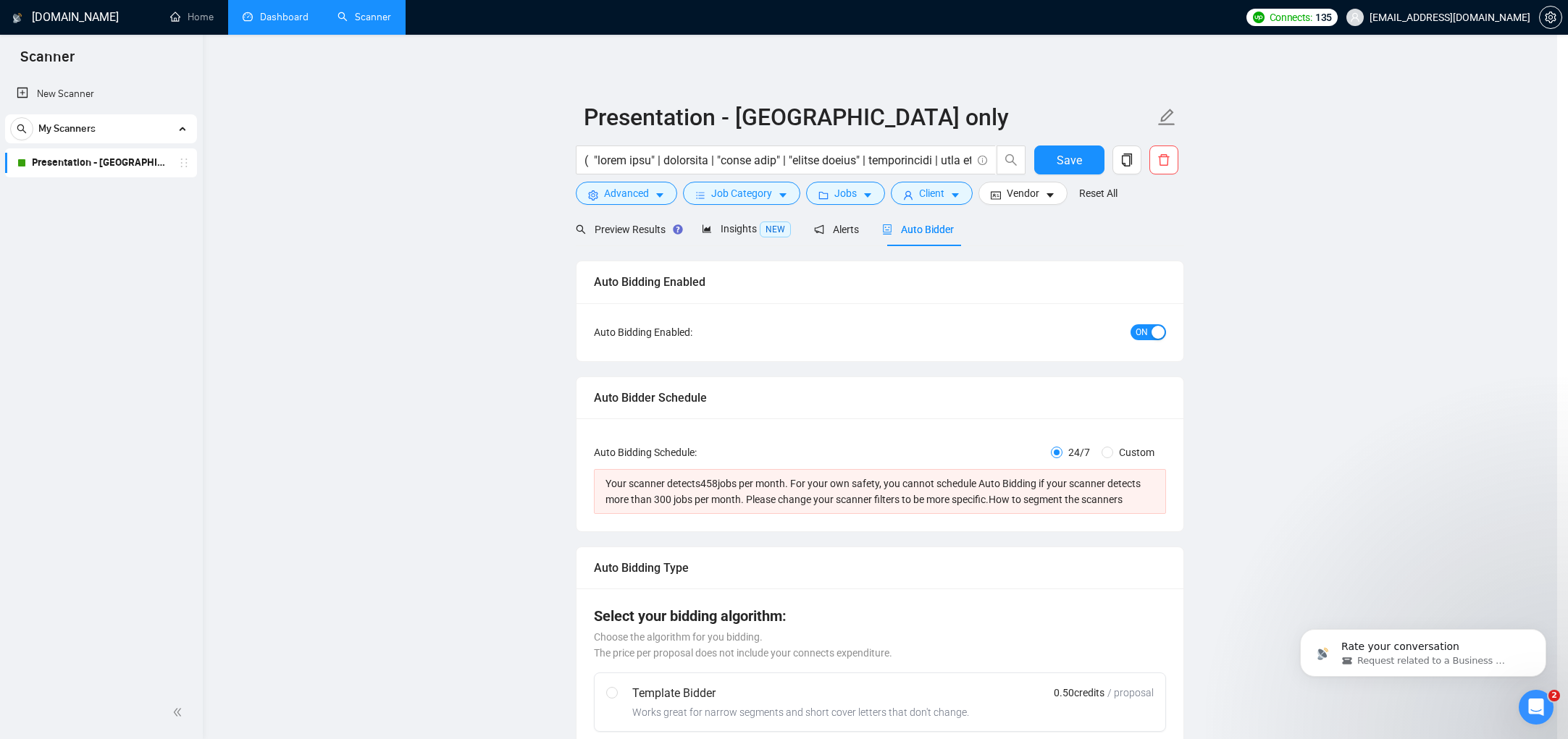
scroll to position [0, 0]
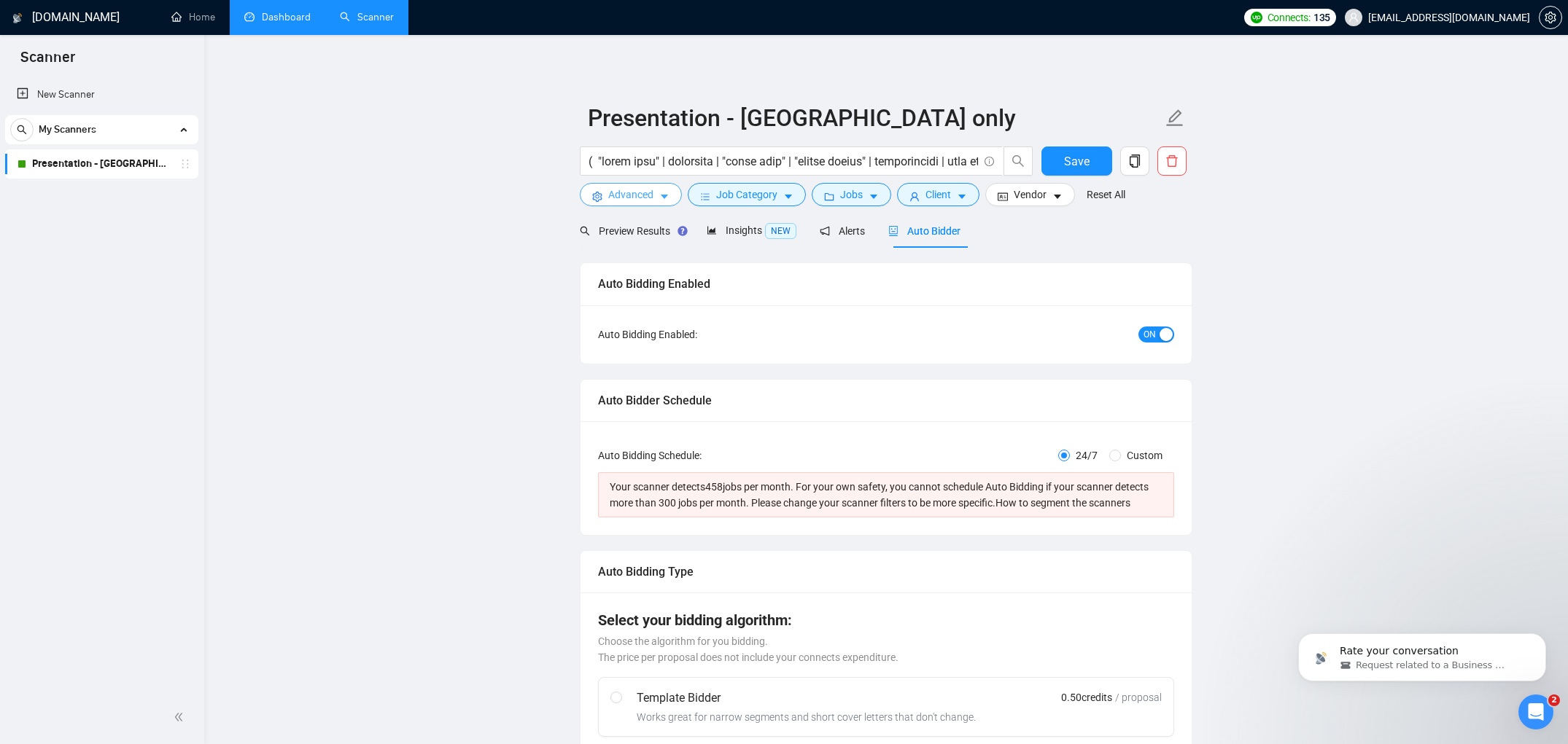
click at [656, 195] on button "Advanced" at bounding box center [630, 195] width 102 height 23
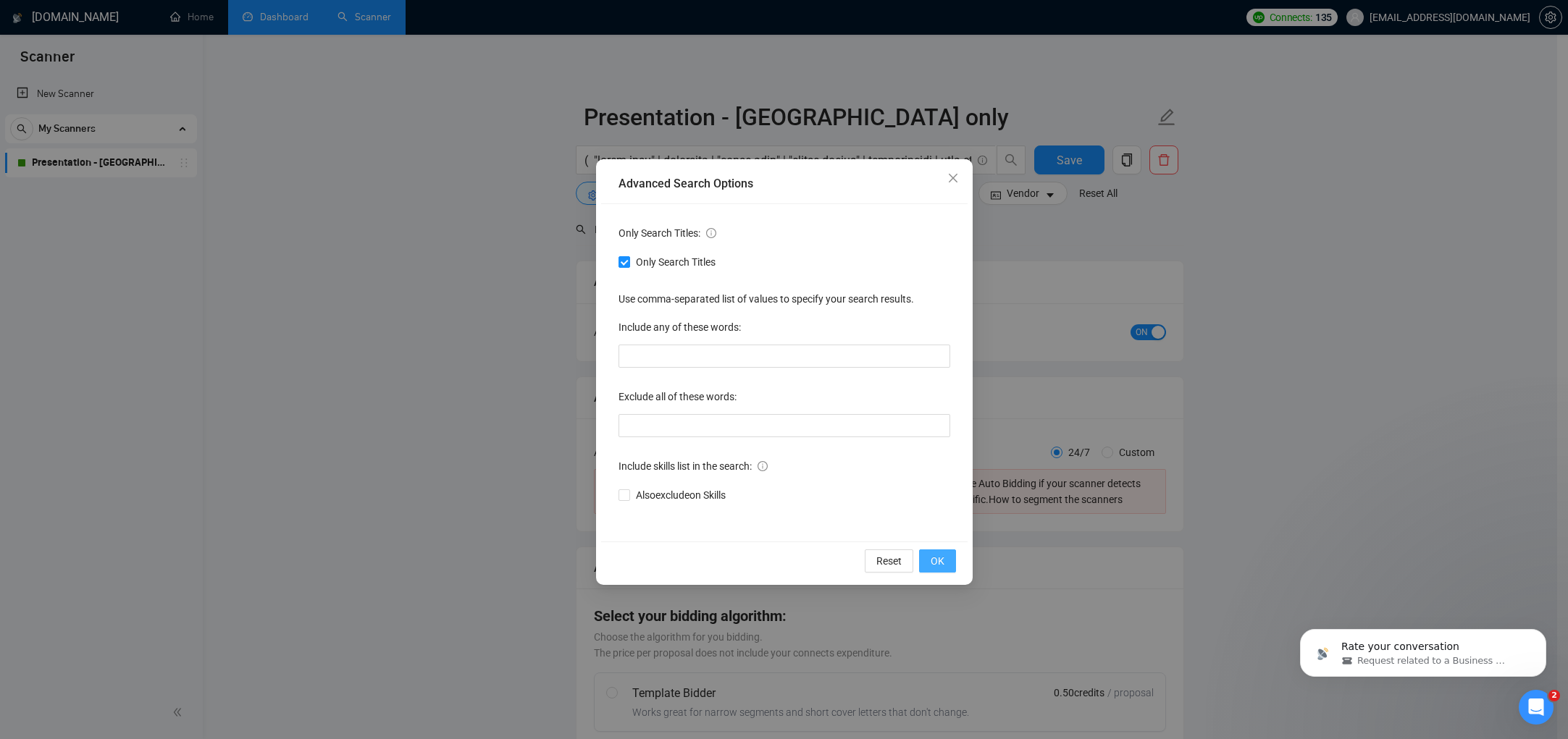
click at [941, 556] on span "OK" at bounding box center [937, 561] width 13 height 16
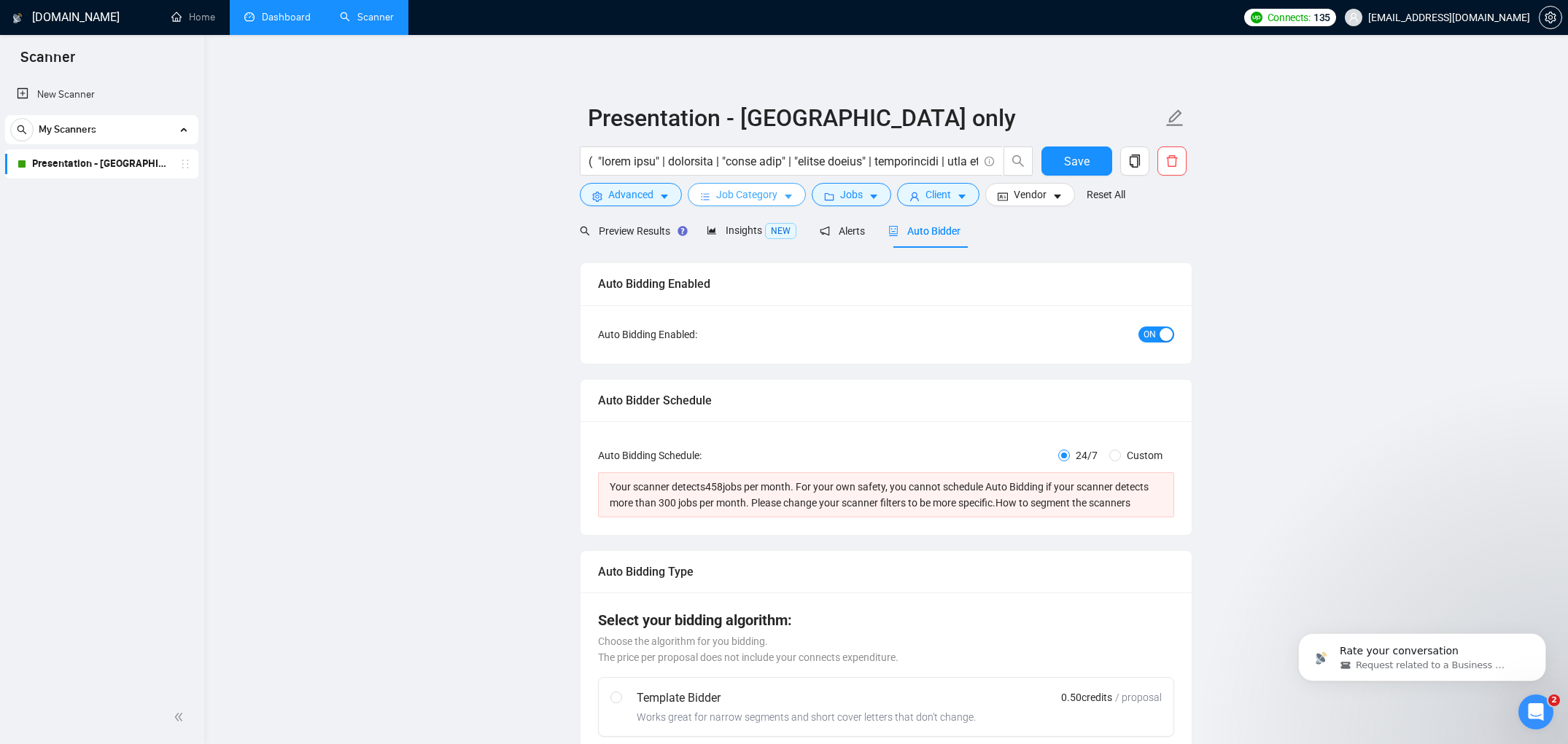
click at [766, 197] on span "Job Category" at bounding box center [747, 195] width 61 height 16
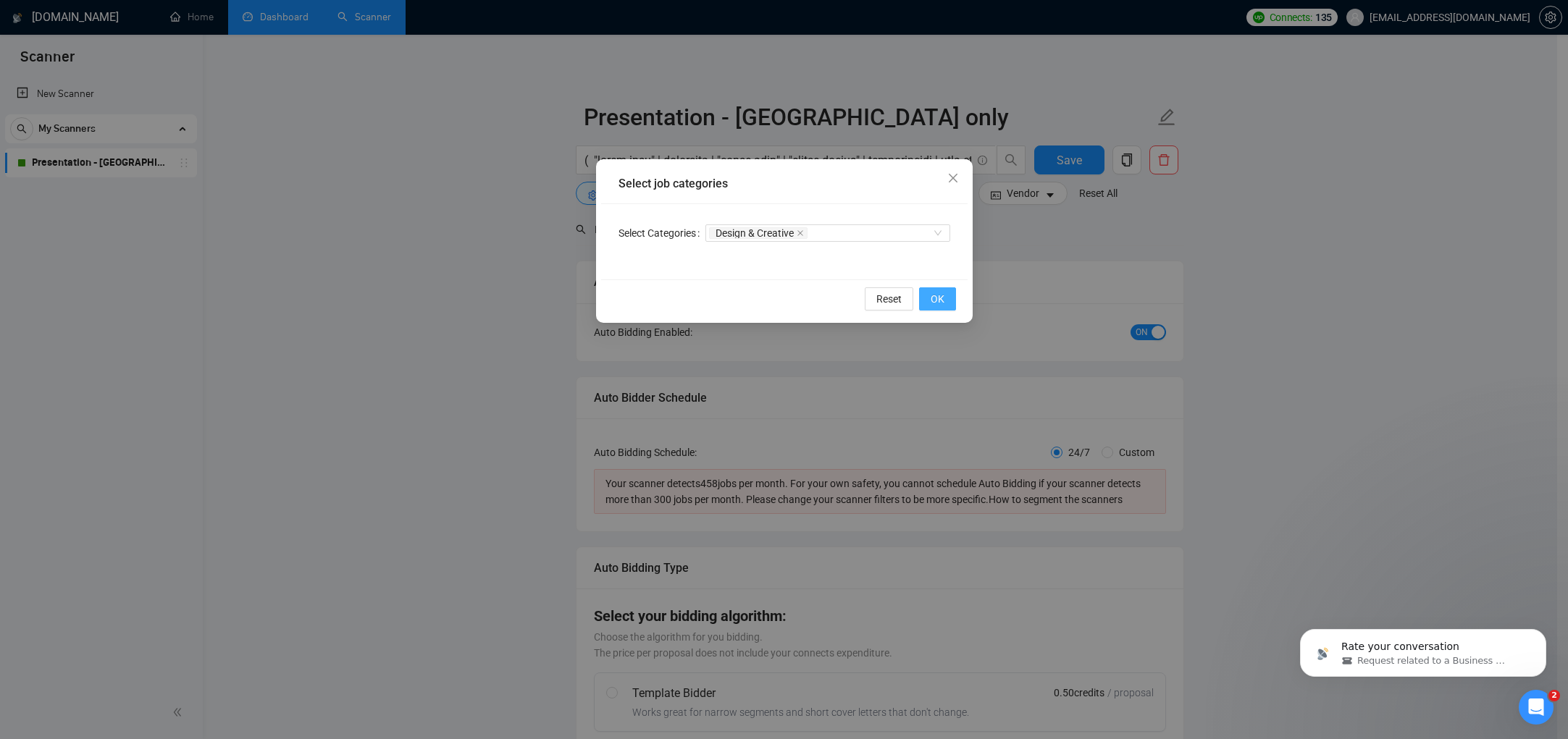
click at [942, 303] on span "OK" at bounding box center [937, 299] width 13 height 16
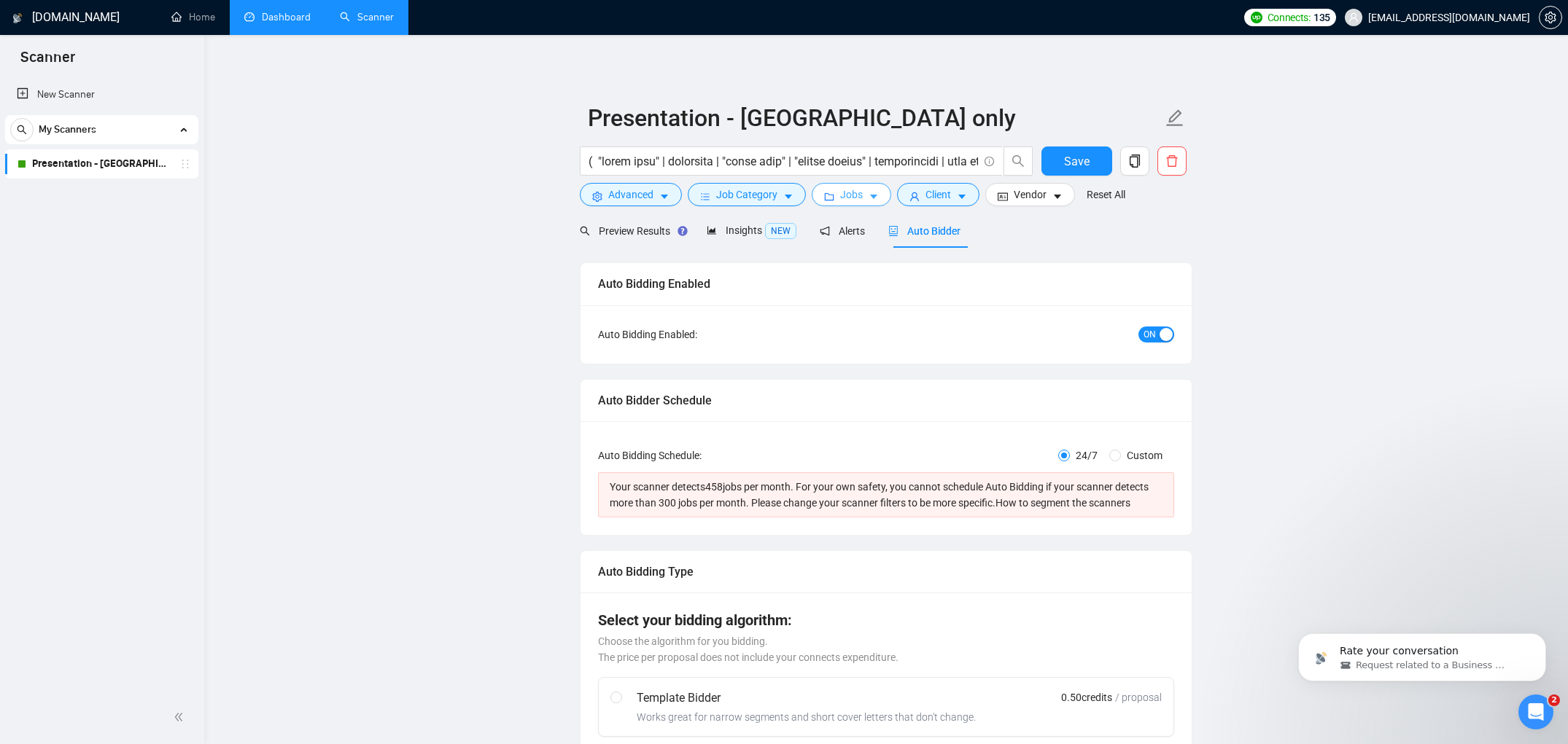
click at [847, 190] on span "Jobs" at bounding box center [851, 195] width 23 height 16
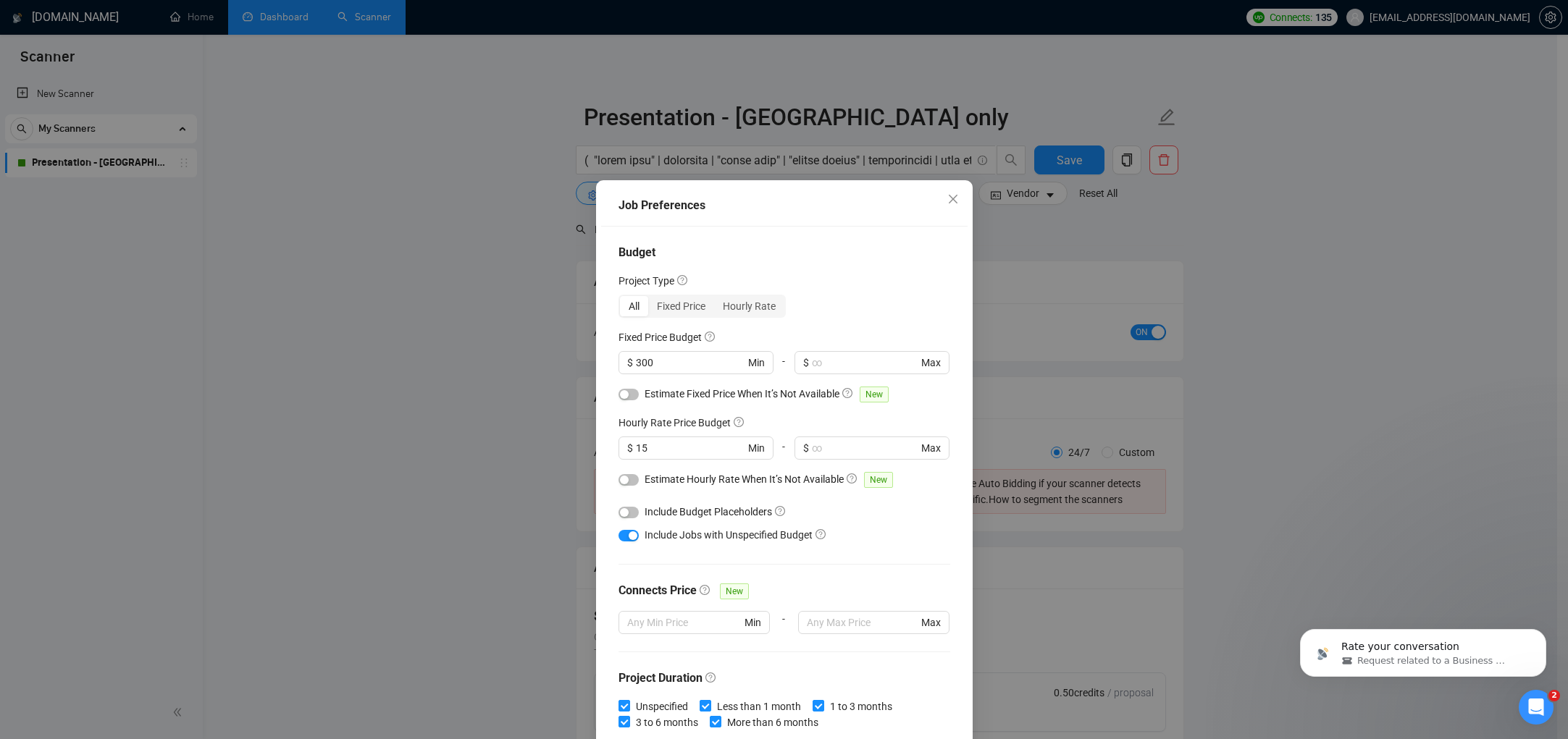
drag, startPoint x: 1096, startPoint y: 233, endPoint x: 1085, endPoint y: 229, distance: 11.7
click at [1095, 234] on div "Job Preferences Budget Project Type All Fixed Price Hourly Rate Fixed Price Bud…" at bounding box center [784, 370] width 1568 height 739
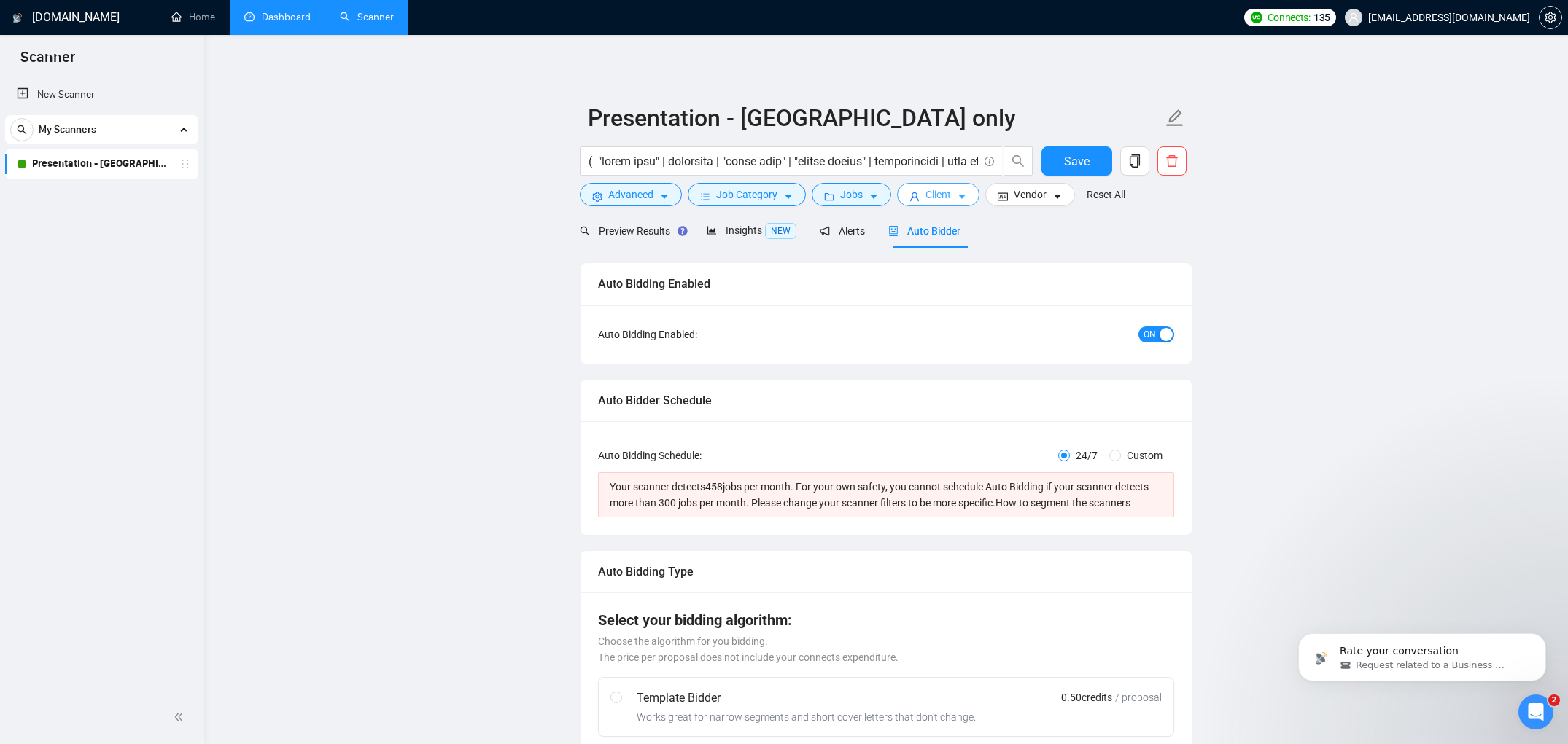
click at [967, 201] on icon "caret-down" at bounding box center [962, 196] width 10 height 10
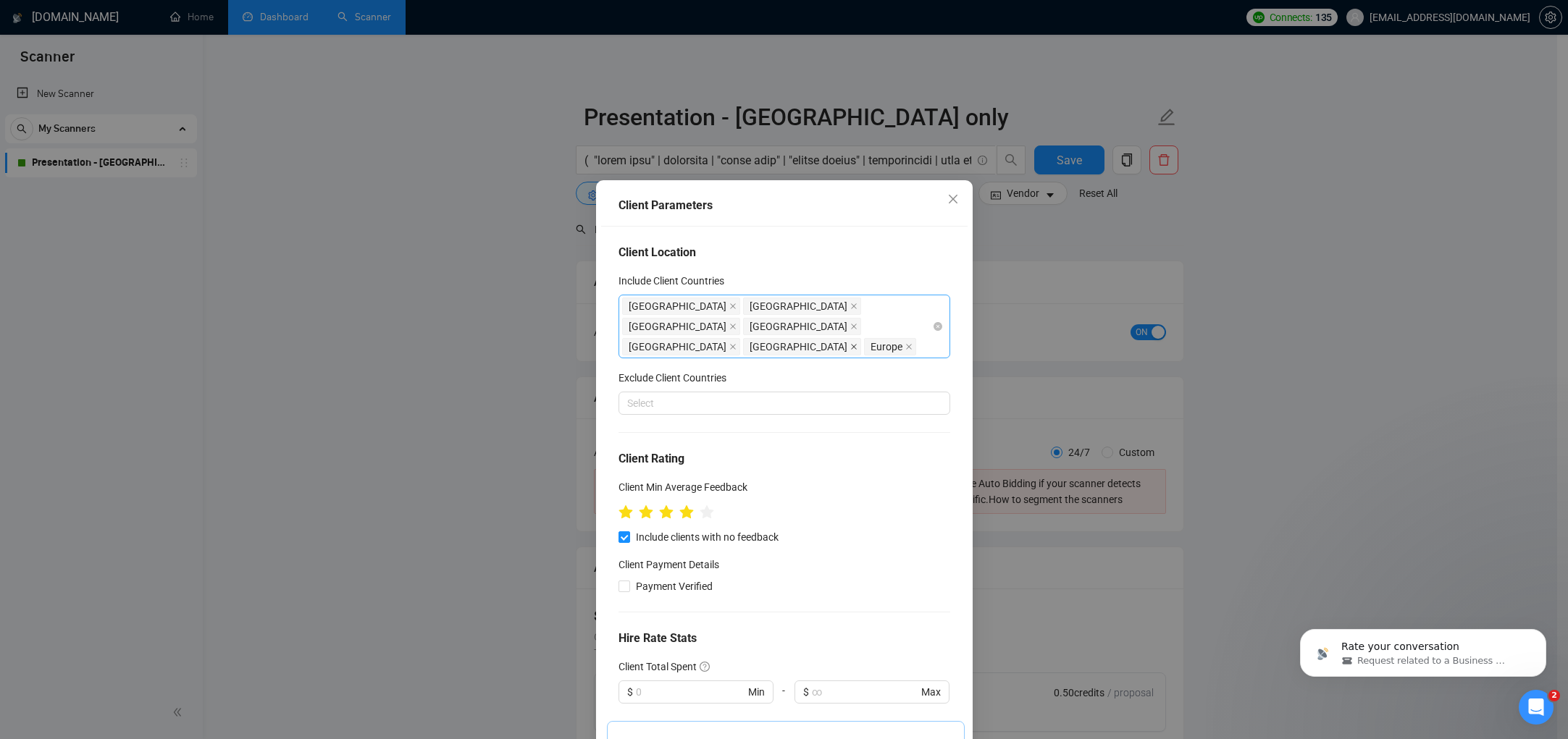
click at [850, 344] on icon "close" at bounding box center [854, 347] width 7 height 7
click at [730, 344] on icon "close" at bounding box center [733, 346] width 5 height 5
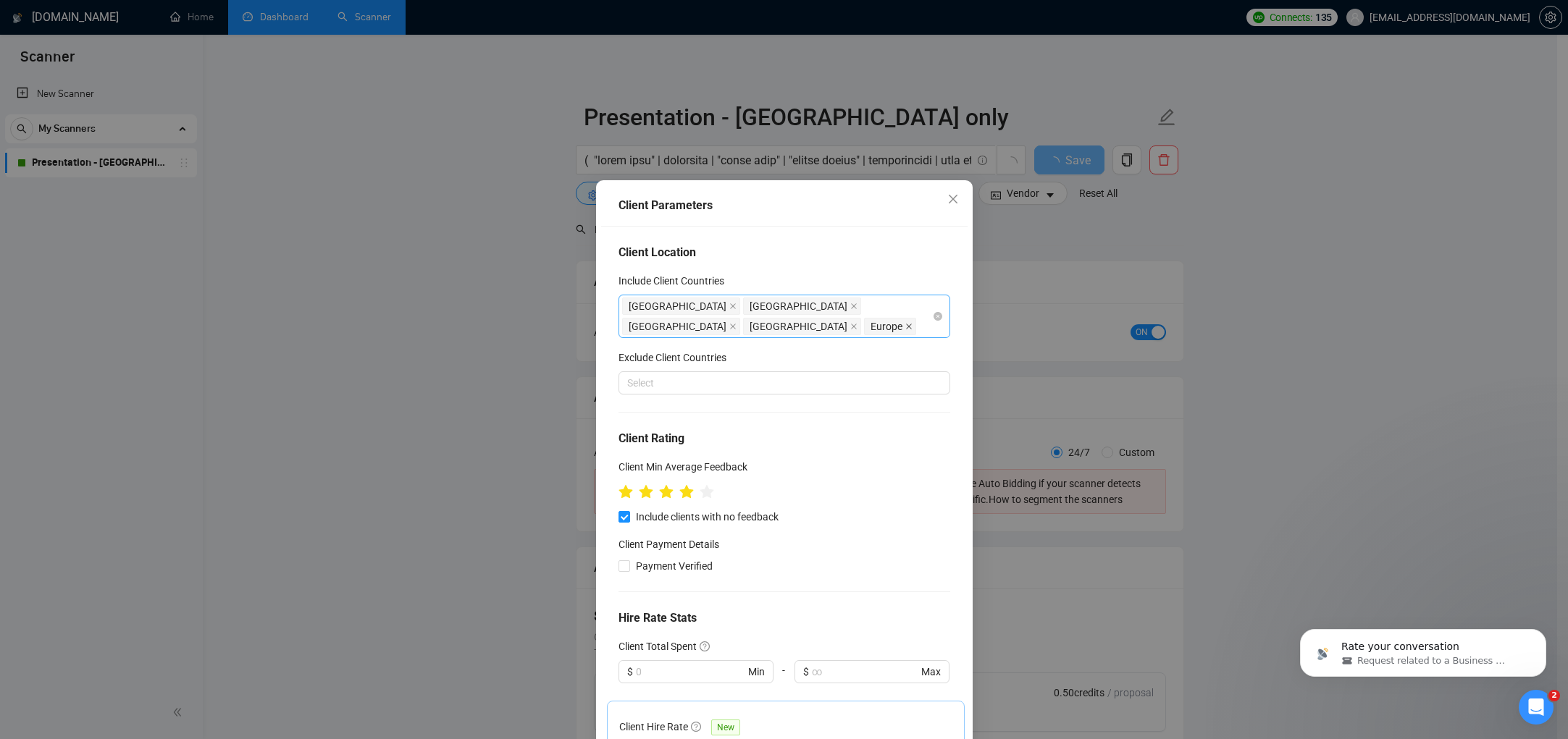
click at [906, 328] on icon "close" at bounding box center [909, 327] width 7 height 7
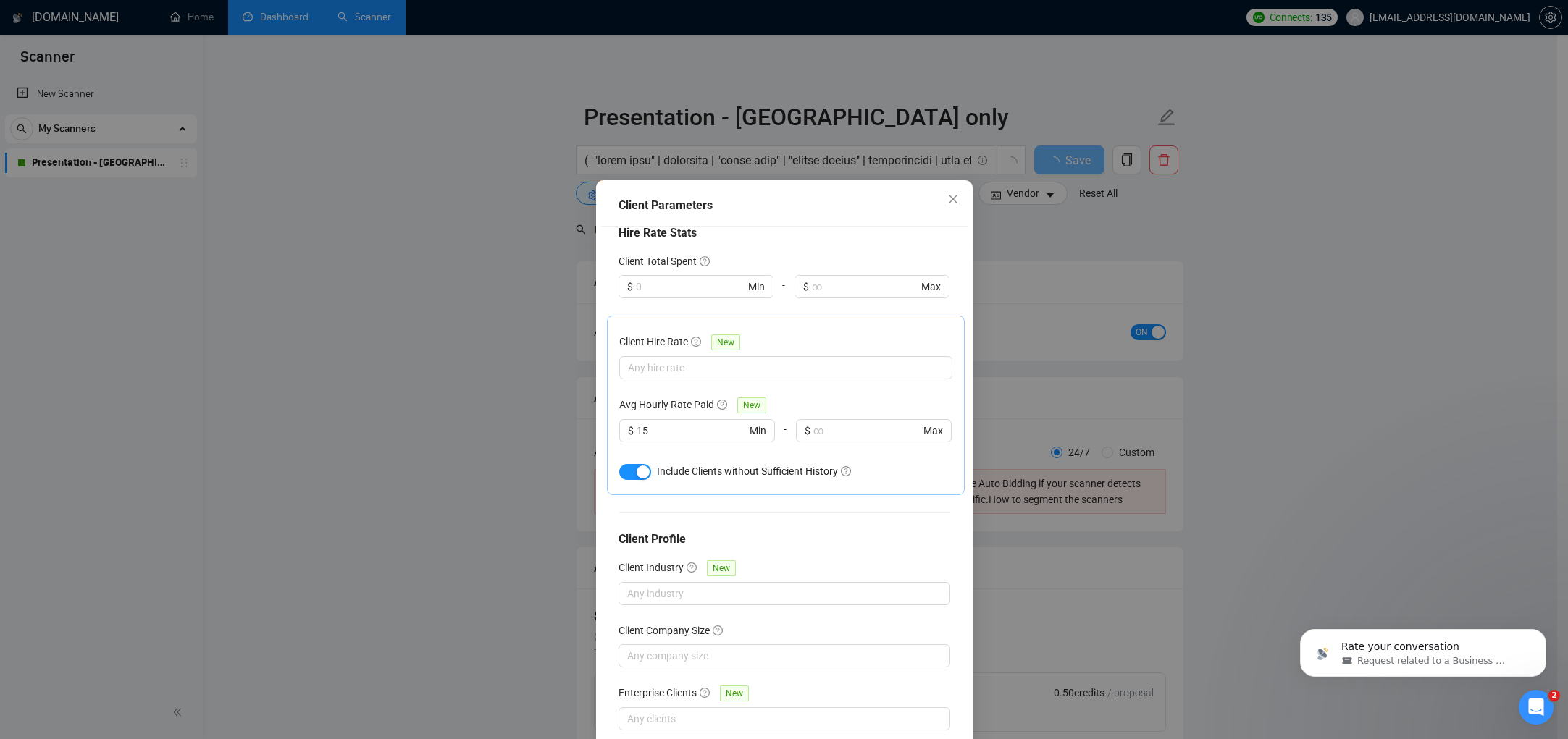
scroll to position [68, 0]
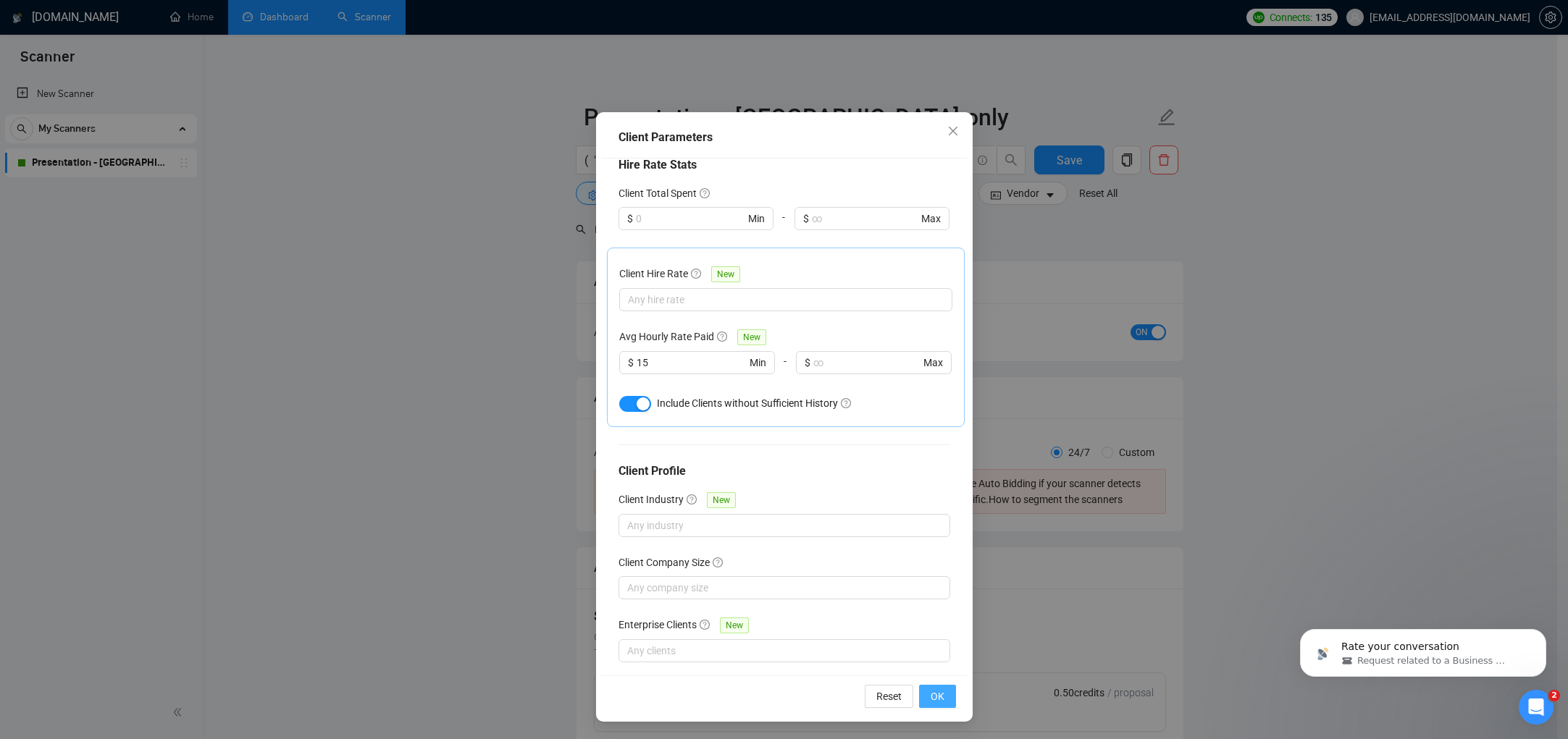
click at [944, 681] on div "Reset OK" at bounding box center [785, 696] width 367 height 41
click at [937, 693] on span "OK" at bounding box center [937, 697] width 13 height 16
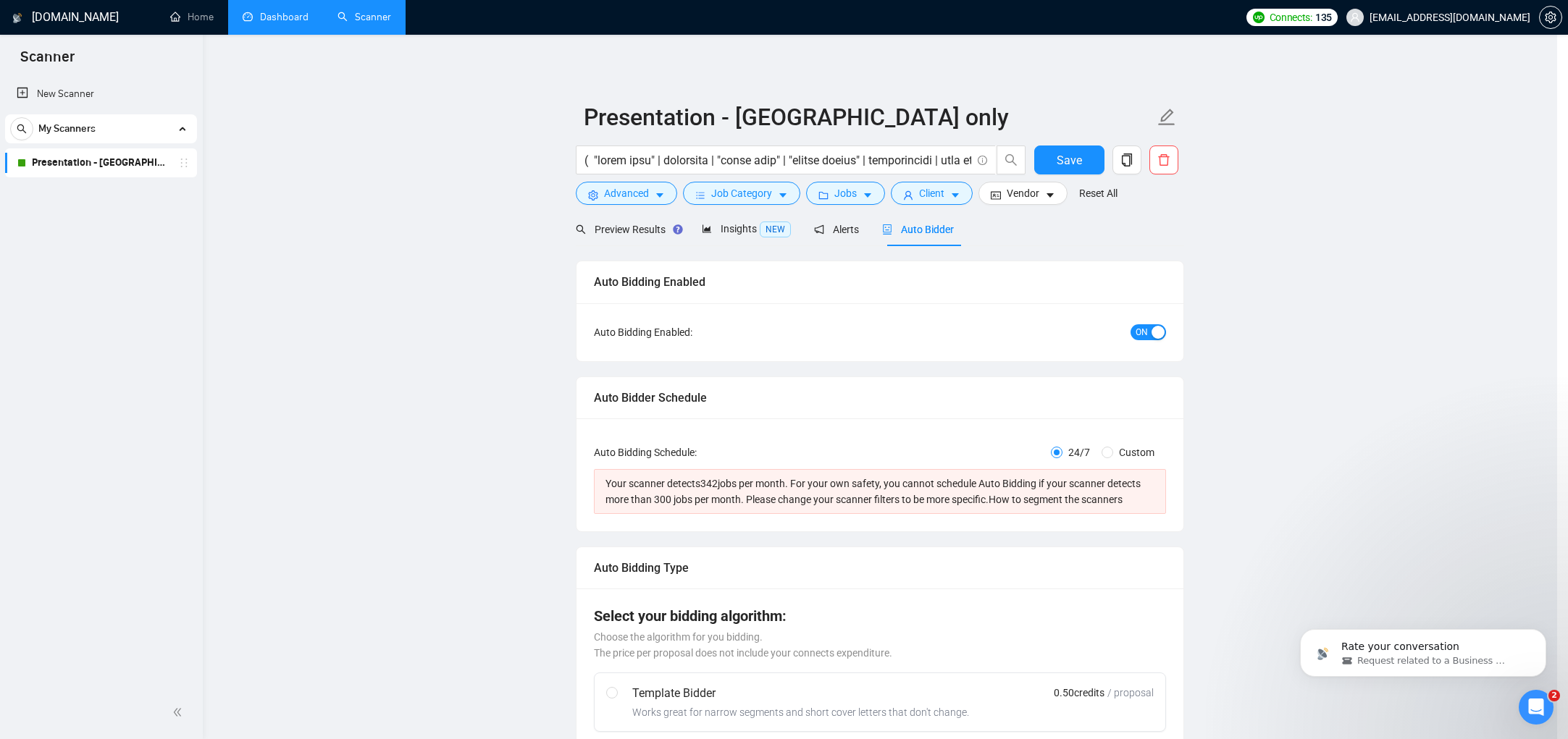
scroll to position [0, 0]
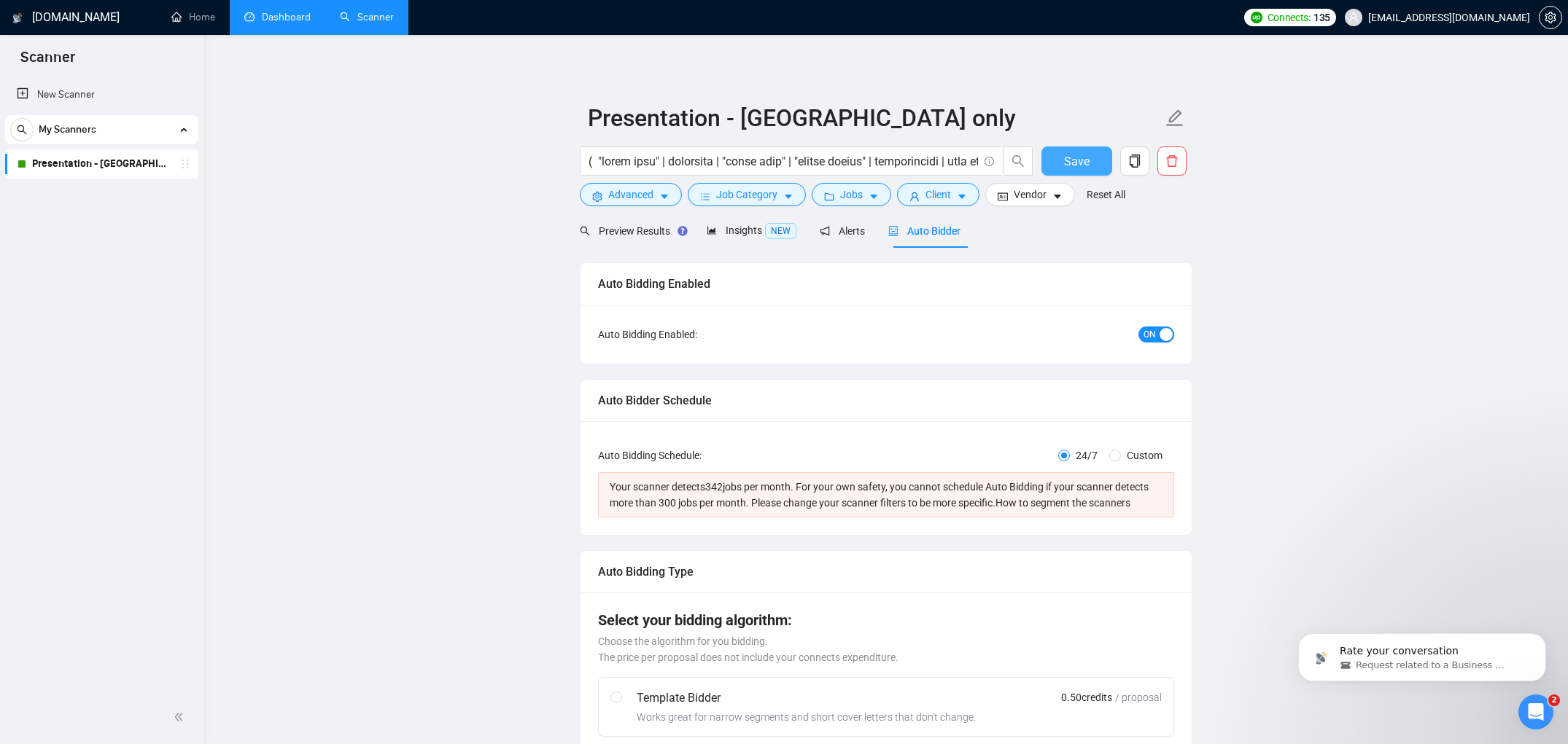
click at [1054, 165] on button "Save" at bounding box center [1077, 161] width 71 height 29
click at [968, 206] on form "Presentation - [GEOGRAPHIC_DATA] only Save Advanced Job Category Jobs Client Ve…" at bounding box center [886, 154] width 613 height 119
click at [973, 198] on button "Client" at bounding box center [938, 195] width 82 height 23
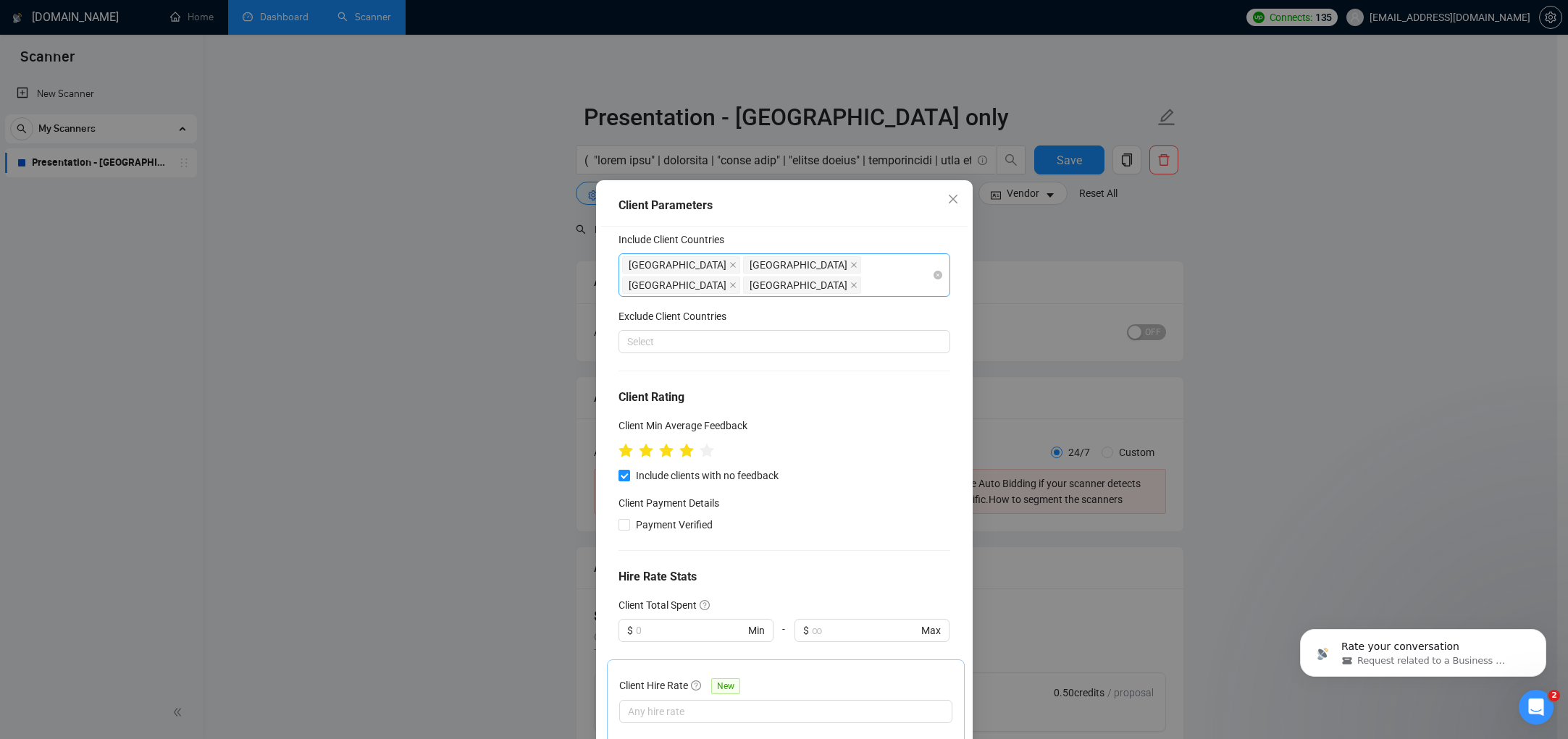
scroll to position [23, 0]
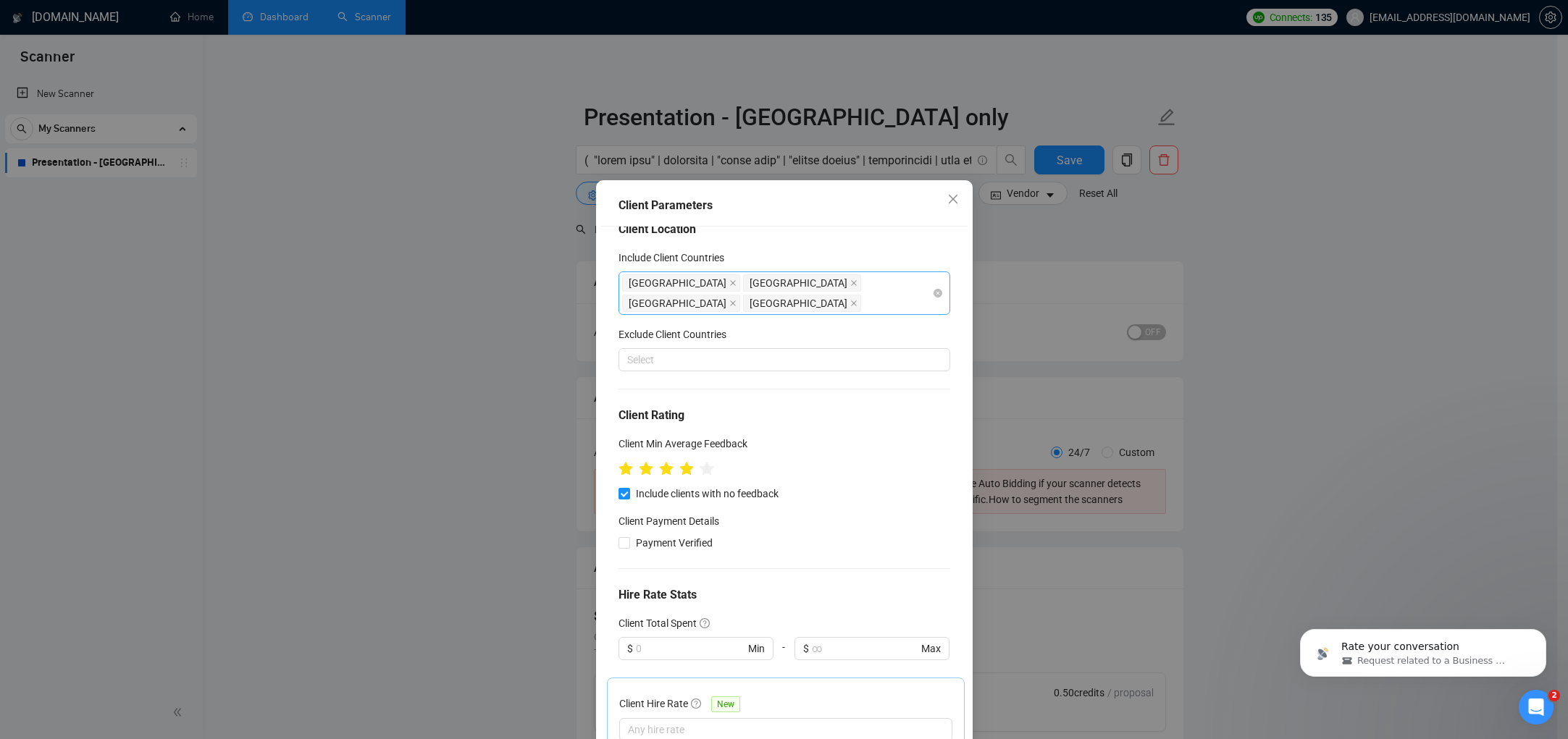
drag, startPoint x: 621, startPoint y: 473, endPoint x: 626, endPoint y: 436, distance: 37.3
click at [622, 488] on input "Include clients with no feedback" at bounding box center [623, 493] width 10 height 10
checkbox input "false"
drag, startPoint x: 617, startPoint y: 450, endPoint x: 588, endPoint y: 465, distance: 32.6
click at [618, 462] on icon "star" at bounding box center [625, 468] width 13 height 13
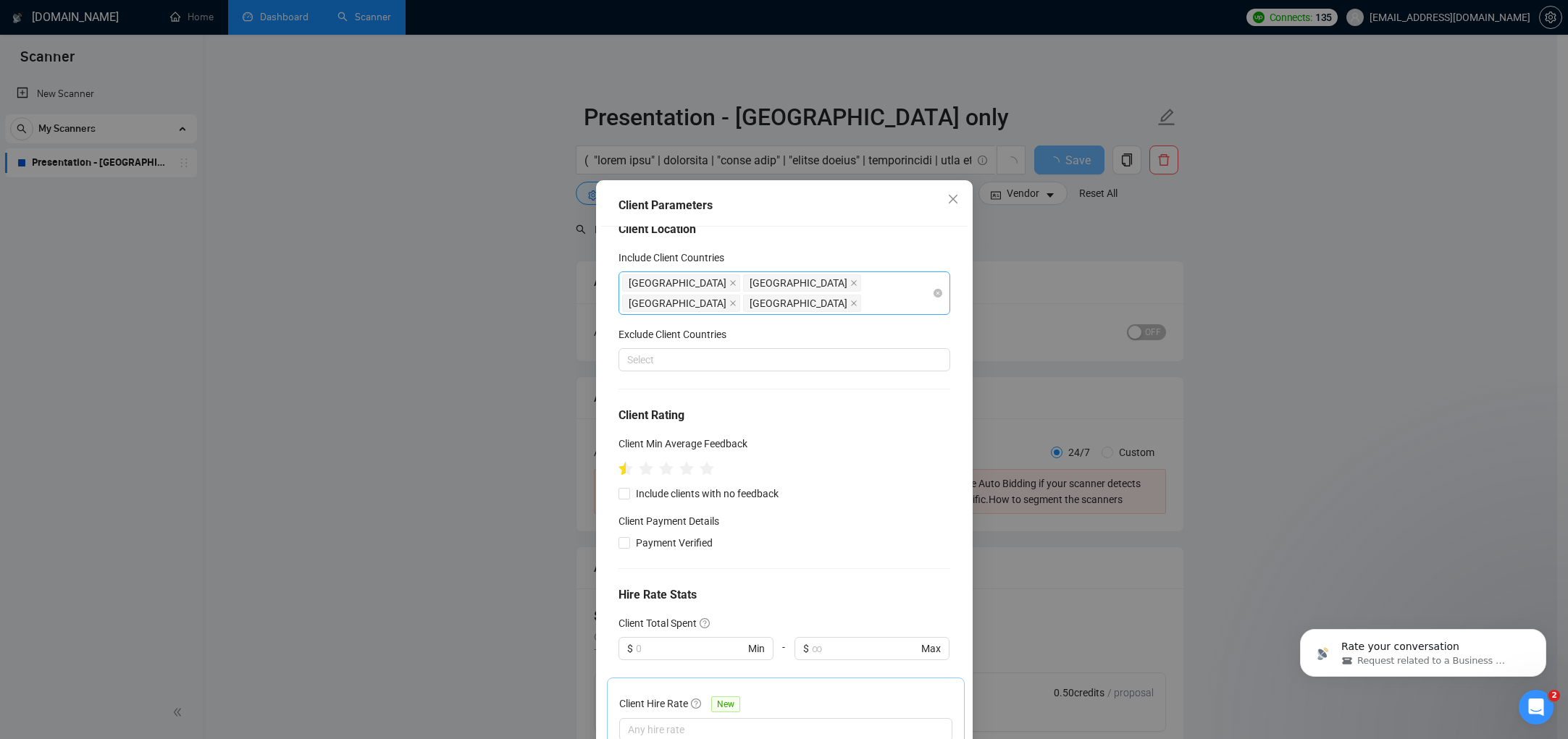
drag, startPoint x: 613, startPoint y: 451, endPoint x: 602, endPoint y: 453, distance: 11.2
click at [602, 453] on div "Client Location Include Client Countries [GEOGRAPHIC_DATA] [GEOGRAPHIC_DATA] [G…" at bounding box center [785, 485] width 367 height 518
click at [603, 451] on div "Client Location Include Client Countries [GEOGRAPHIC_DATA] [GEOGRAPHIC_DATA] [G…" at bounding box center [785, 485] width 367 height 518
click at [705, 462] on icon "star" at bounding box center [706, 468] width 13 height 13
click at [729, 458] on div at bounding box center [784, 469] width 332 height 22
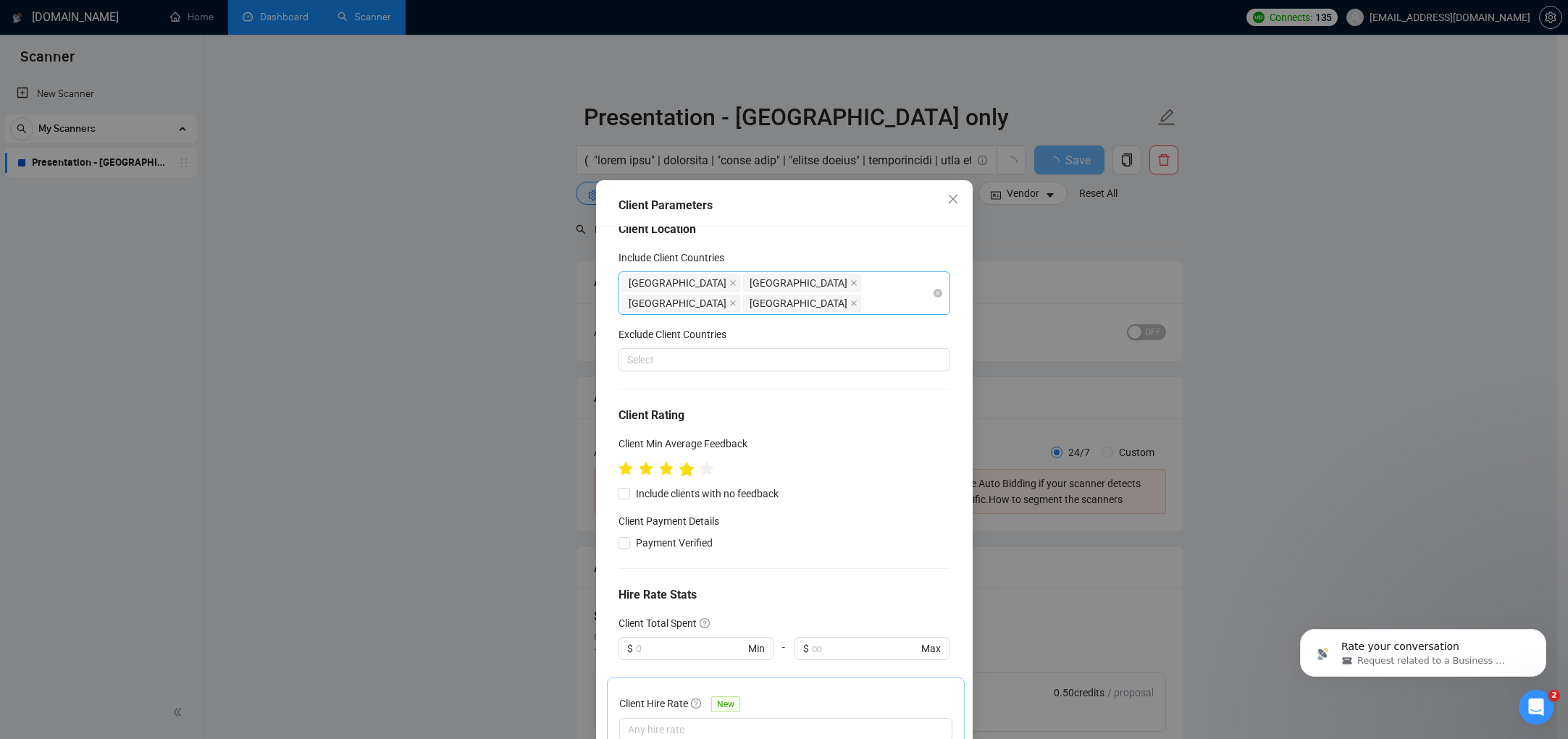
click at [686, 462] on icon "star" at bounding box center [686, 470] width 16 height 16
click at [686, 436] on h5 "Client Min Average Feedback" at bounding box center [683, 444] width 129 height 16
click at [688, 486] on span "Include clients with no feedback" at bounding box center [707, 494] width 154 height 16
click at [629, 488] on input "Include clients with no feedback" at bounding box center [623, 493] width 10 height 10
checkbox input "true"
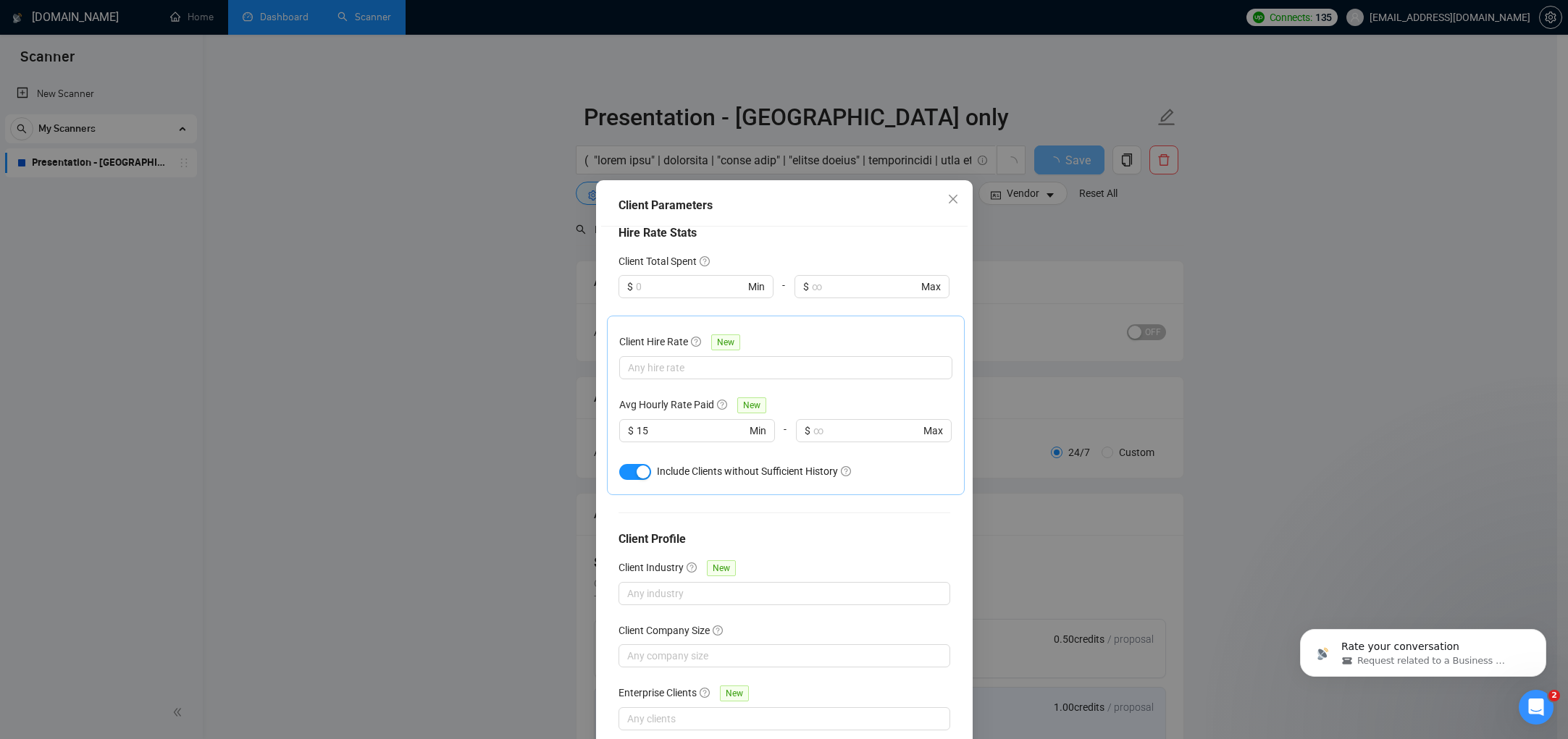
scroll to position [68, 0]
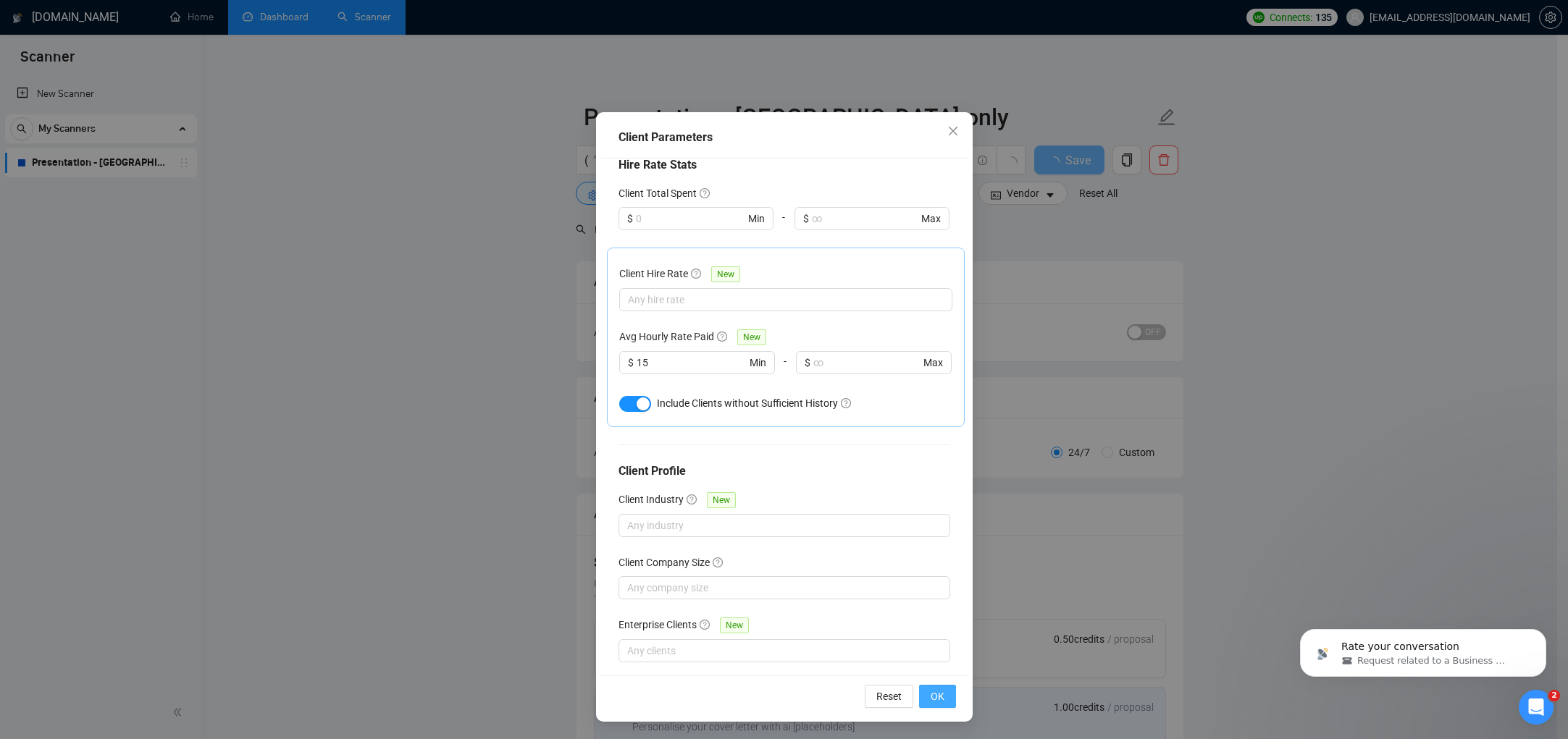
click at [931, 697] on span "OK" at bounding box center [937, 697] width 13 height 16
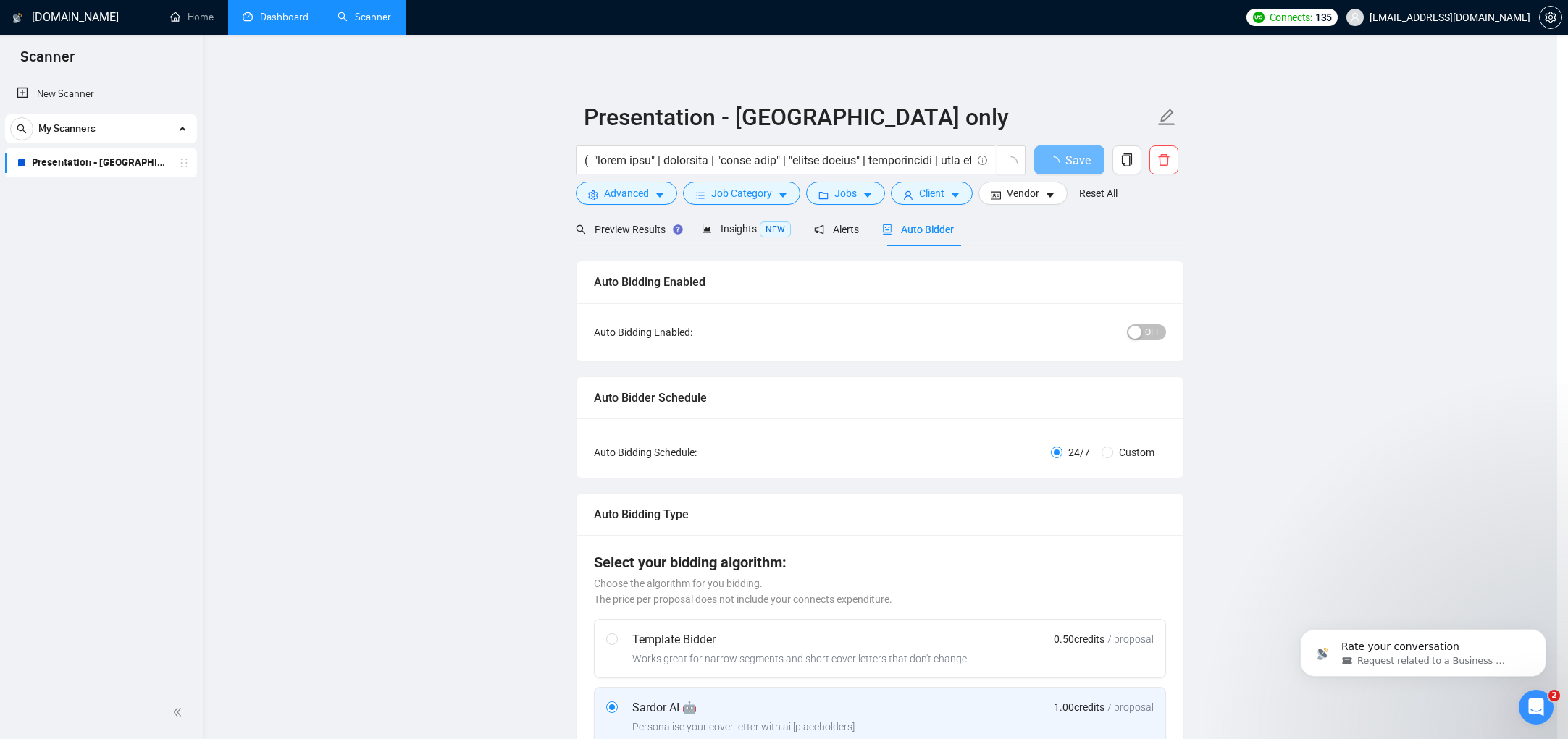
scroll to position [0, 0]
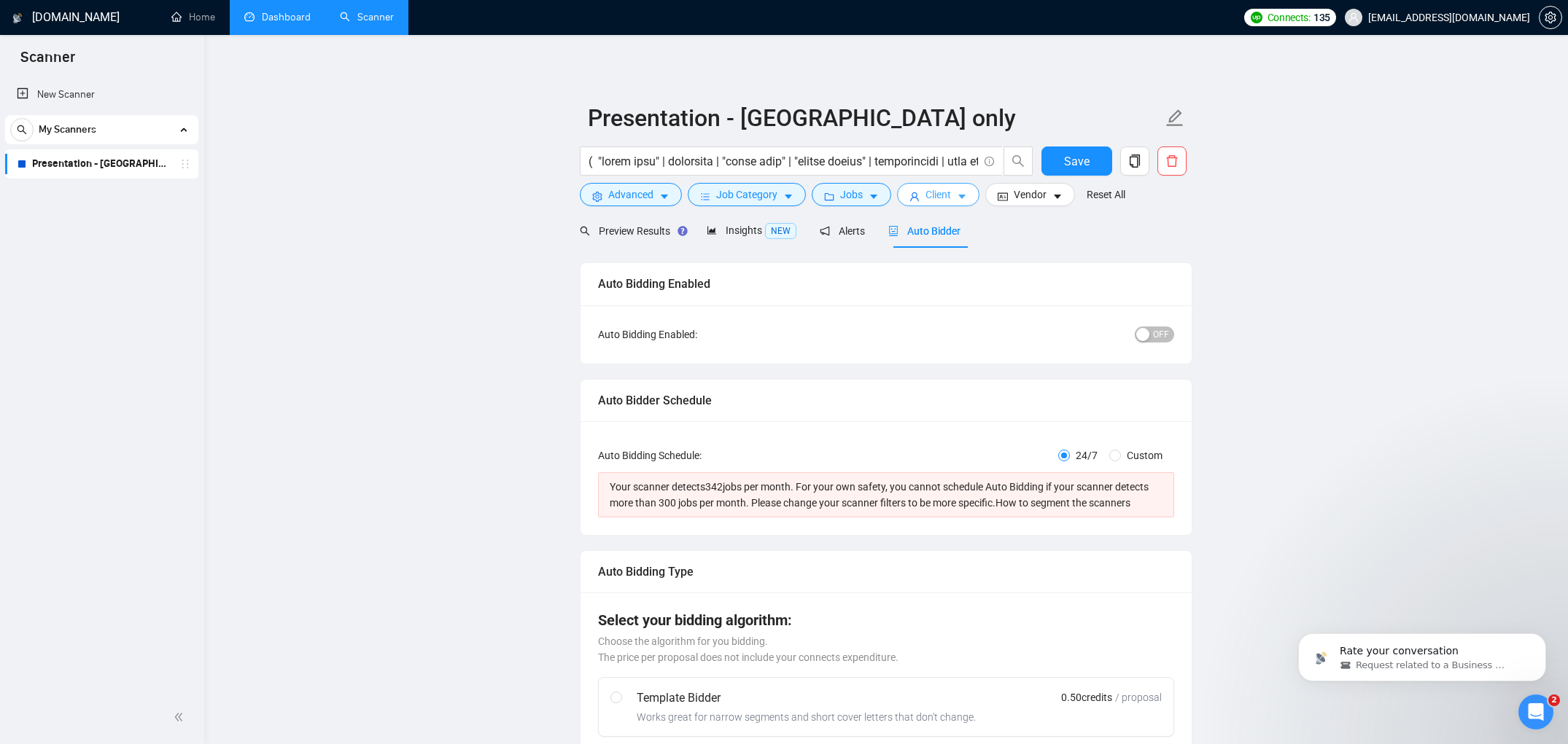
click at [937, 197] on span "Client" at bounding box center [938, 195] width 25 height 16
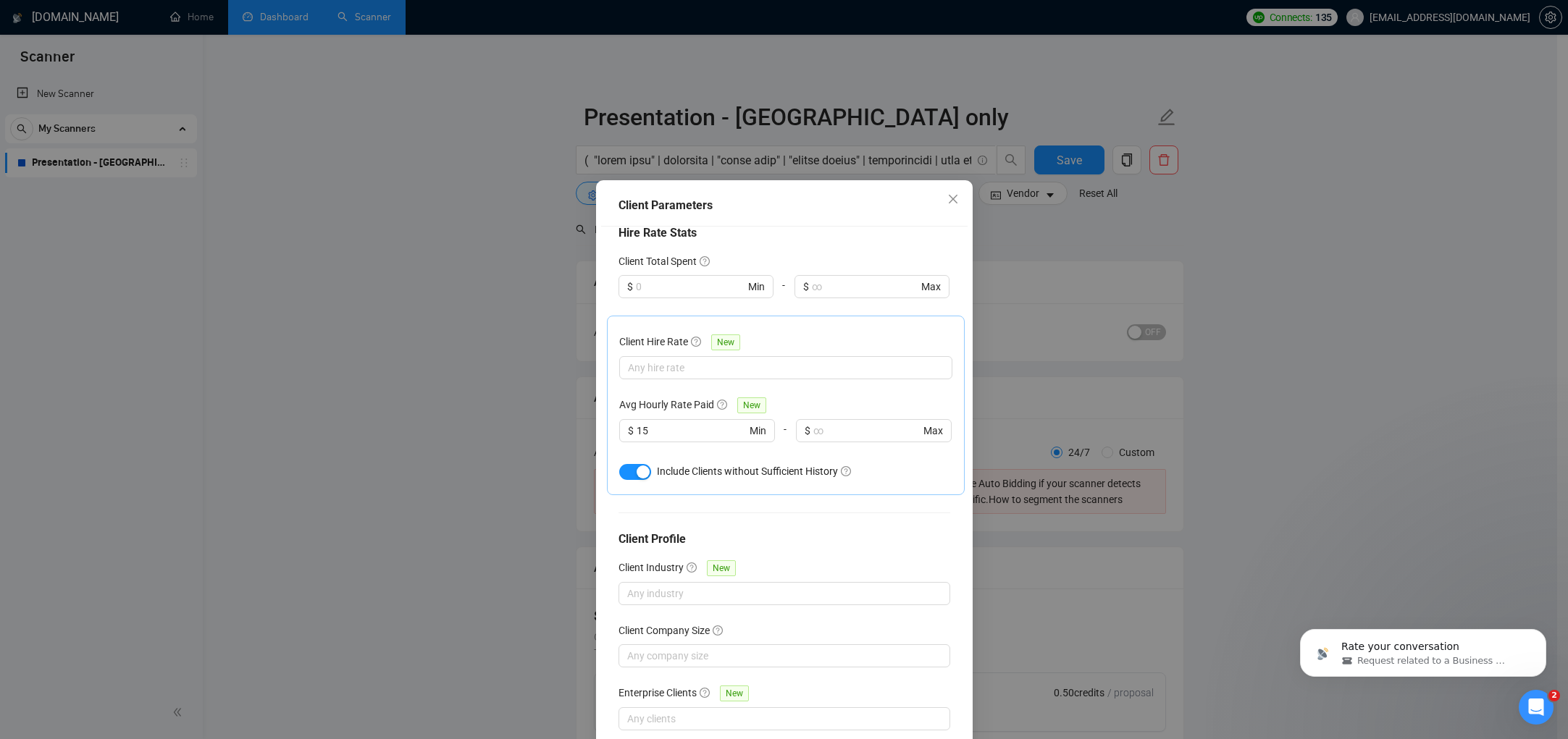
drag, startPoint x: 1194, startPoint y: 200, endPoint x: 1184, endPoint y: 202, distance: 10.2
click at [1193, 200] on div "Client Parameters Client Location Include Client Countries [GEOGRAPHIC_DATA] [G…" at bounding box center [784, 370] width 1568 height 739
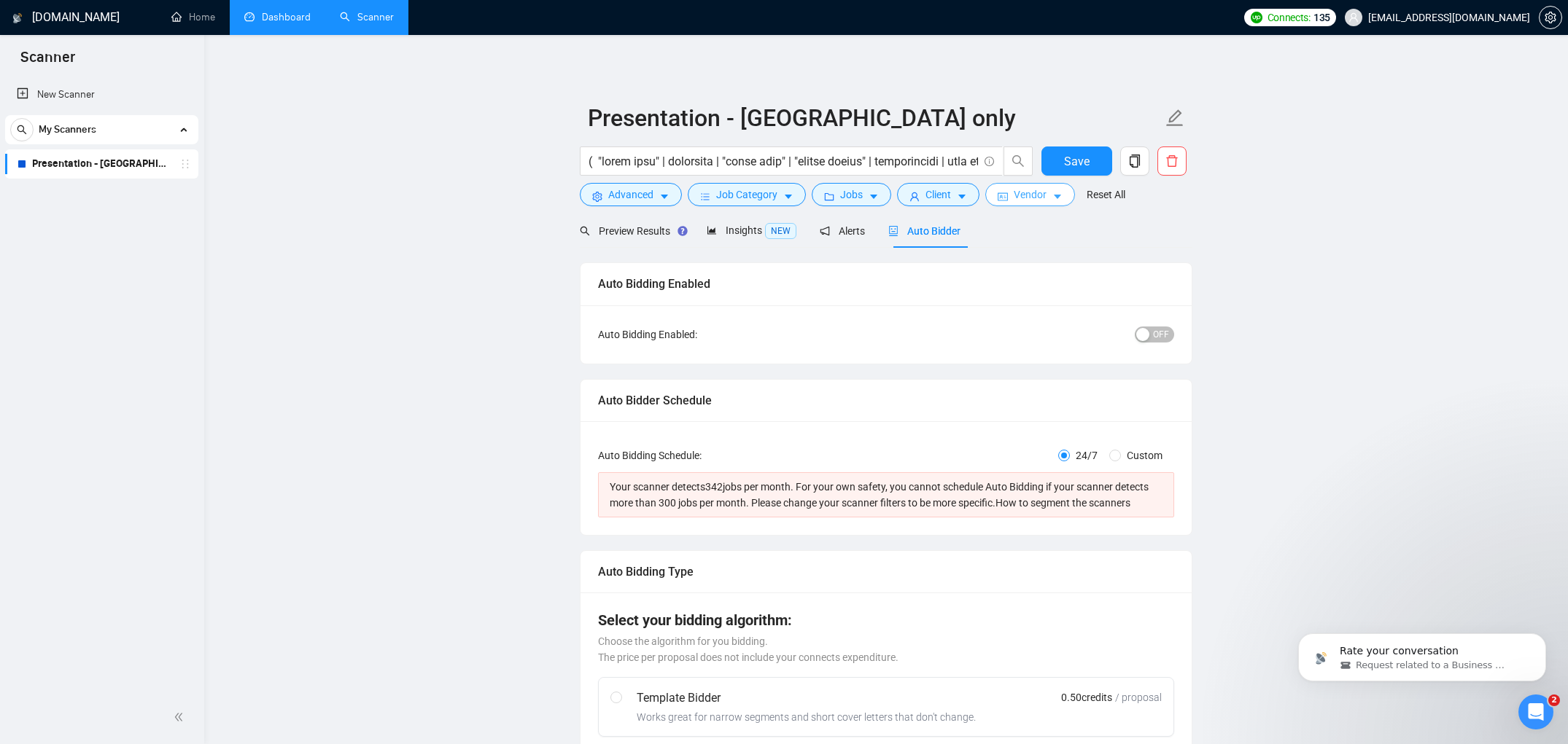
click at [1036, 192] on span "Vendor" at bounding box center [1030, 195] width 32 height 16
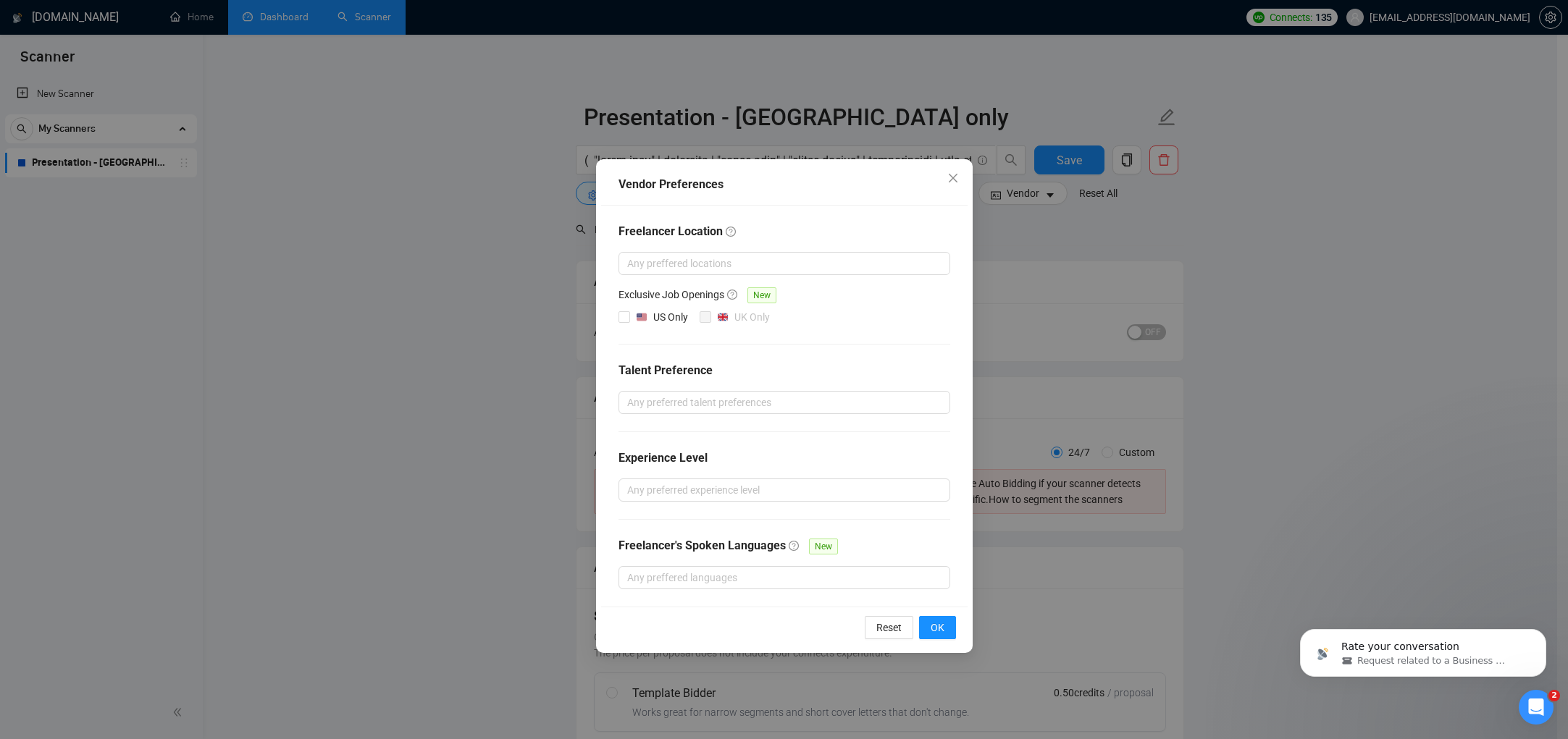
drag, startPoint x: 1244, startPoint y: 310, endPoint x: 1228, endPoint y: 312, distance: 16.1
click at [1242, 311] on div "Vendor Preferences Freelancer Location Any preffered locations Exclusive Job Op…" at bounding box center [784, 370] width 1568 height 739
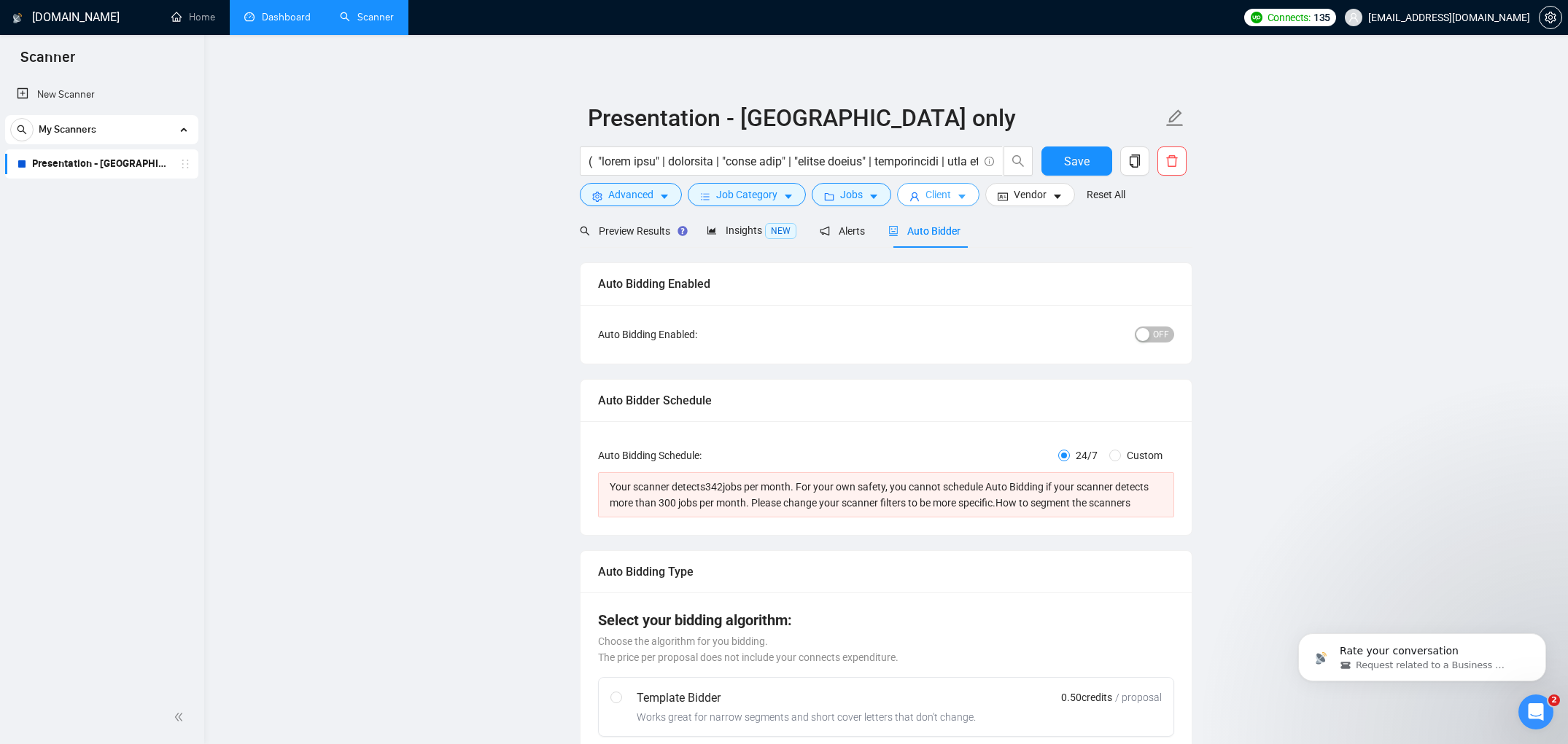
click at [958, 193] on button "Client" at bounding box center [938, 195] width 82 height 23
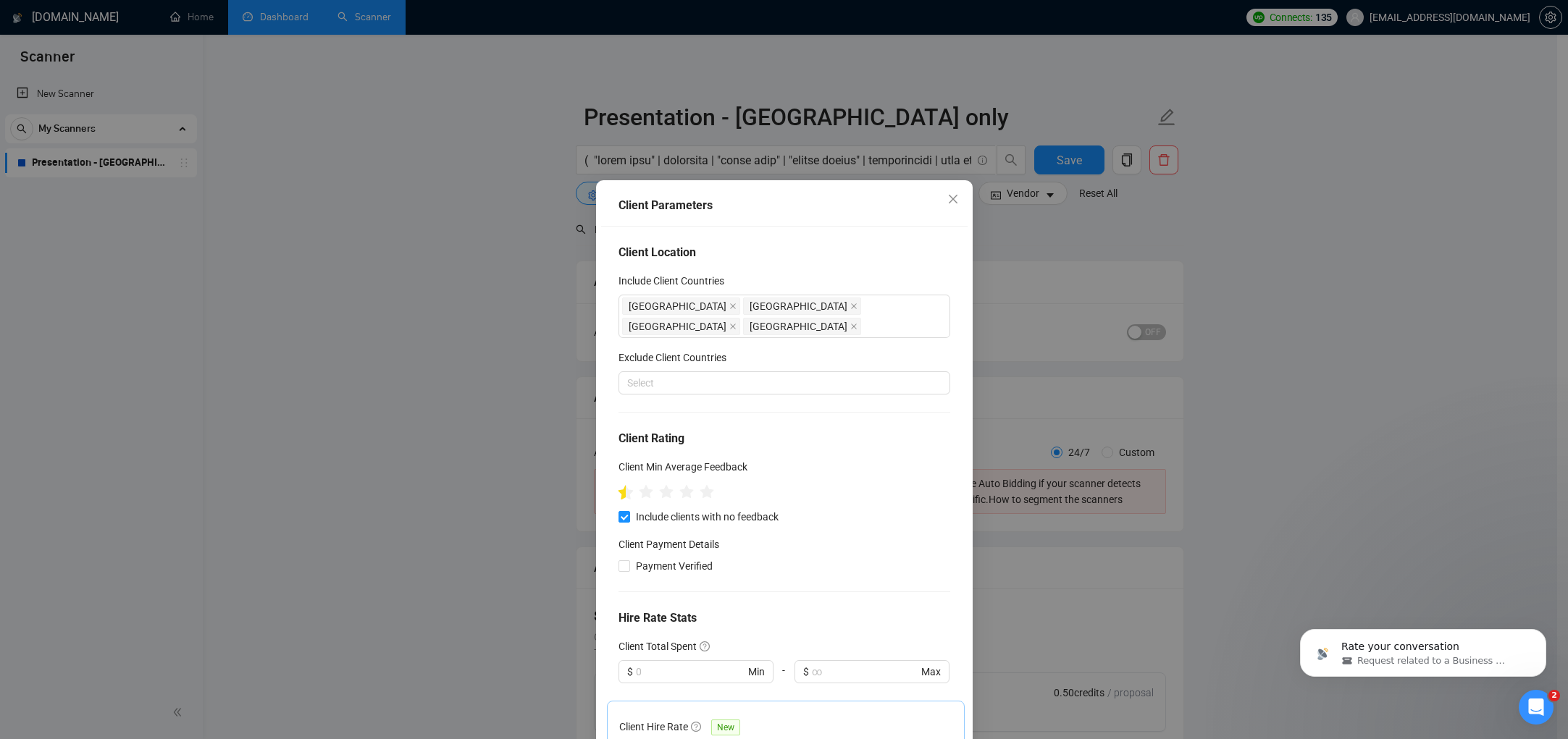
click at [618, 485] on icon "star" at bounding box center [625, 492] width 15 height 14
click at [659, 485] on icon "star" at bounding box center [666, 492] width 15 height 14
click at [640, 485] on icon "star" at bounding box center [645, 492] width 15 height 14
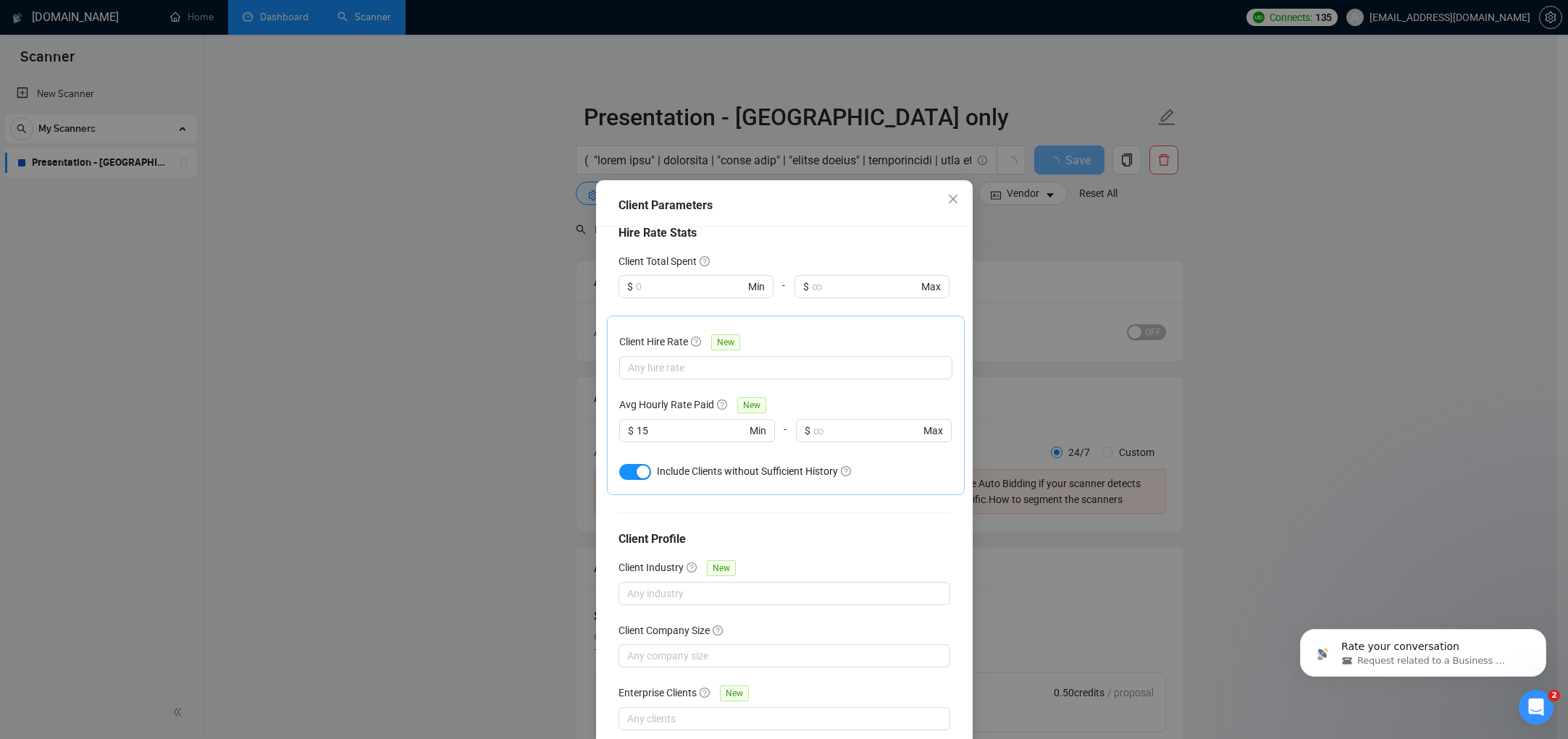
scroll to position [68, 0]
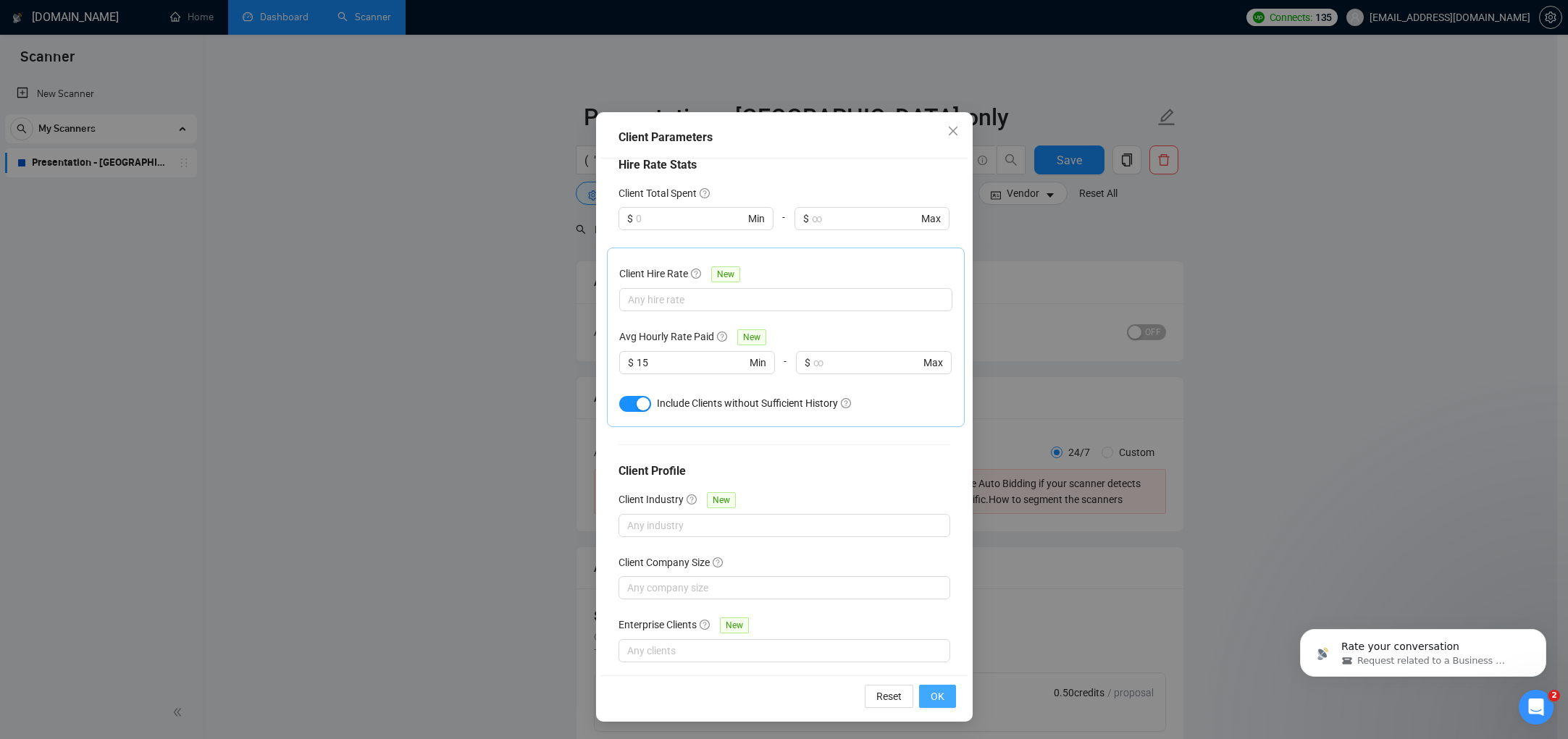
click at [946, 693] on button "OK" at bounding box center [937, 697] width 37 height 23
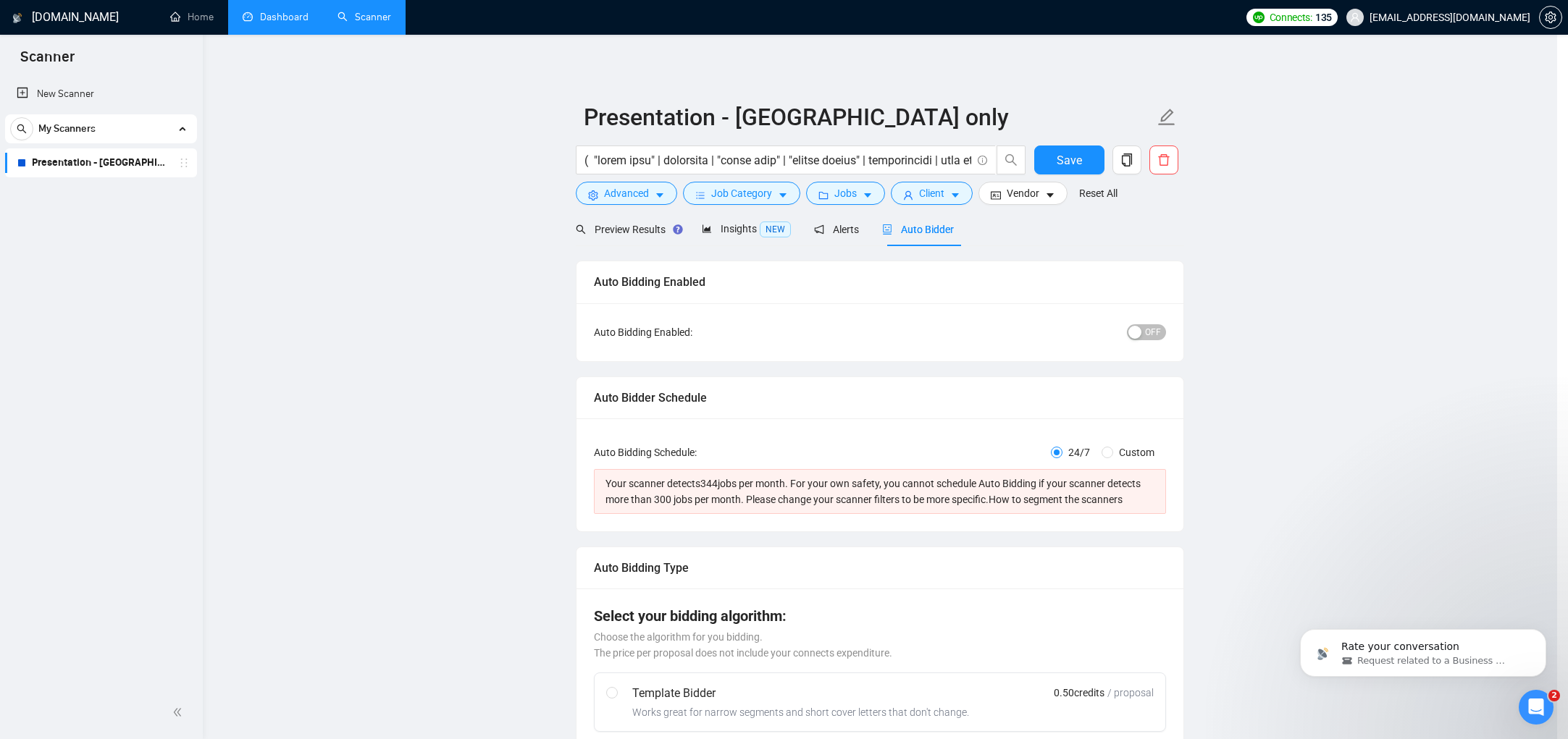
scroll to position [0, 0]
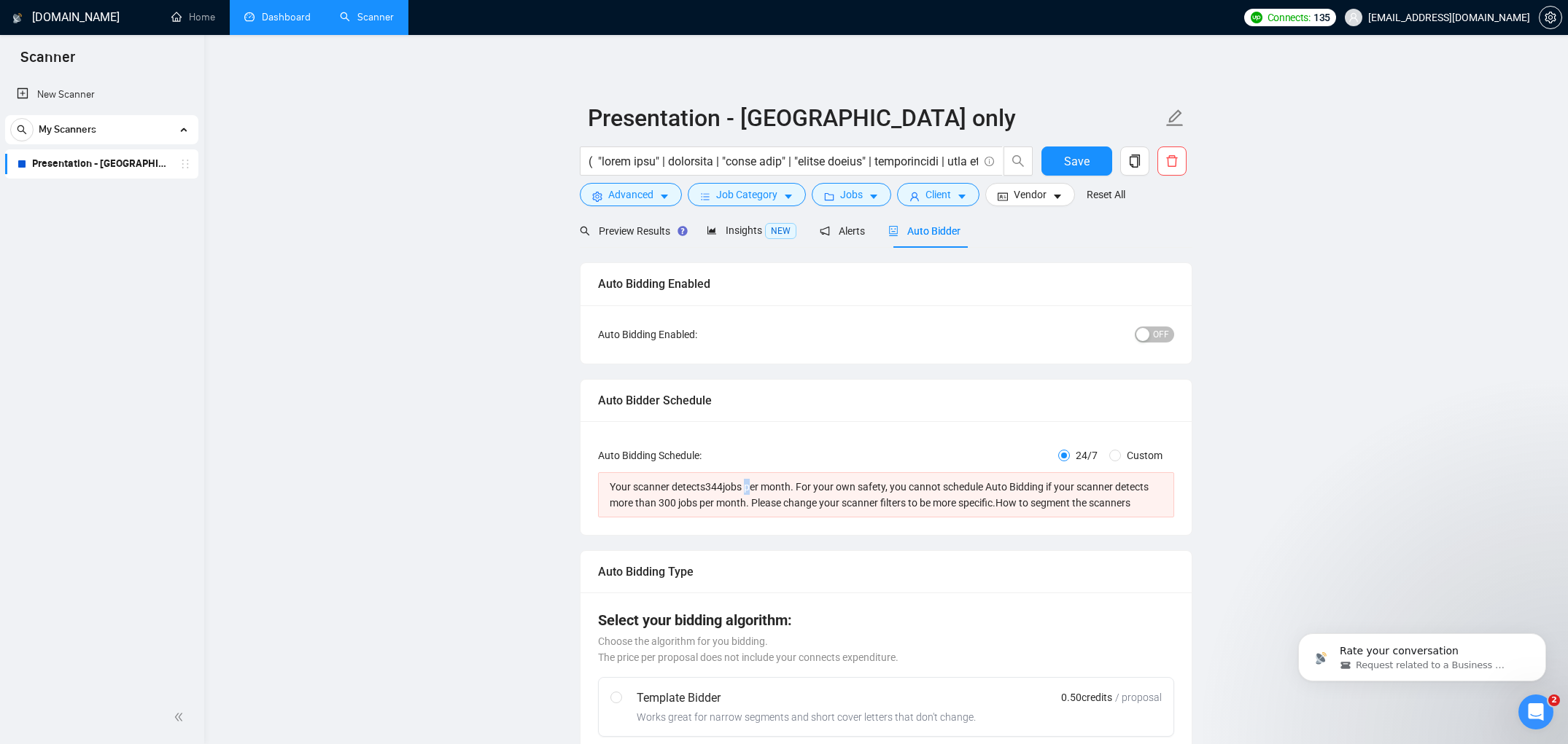
click at [756, 487] on div "Your scanner detects 344 jobs per month. For your own safety, you cannot schedu…" at bounding box center [887, 495] width 553 height 32
click at [619, 190] on span "Advanced" at bounding box center [631, 195] width 45 height 16
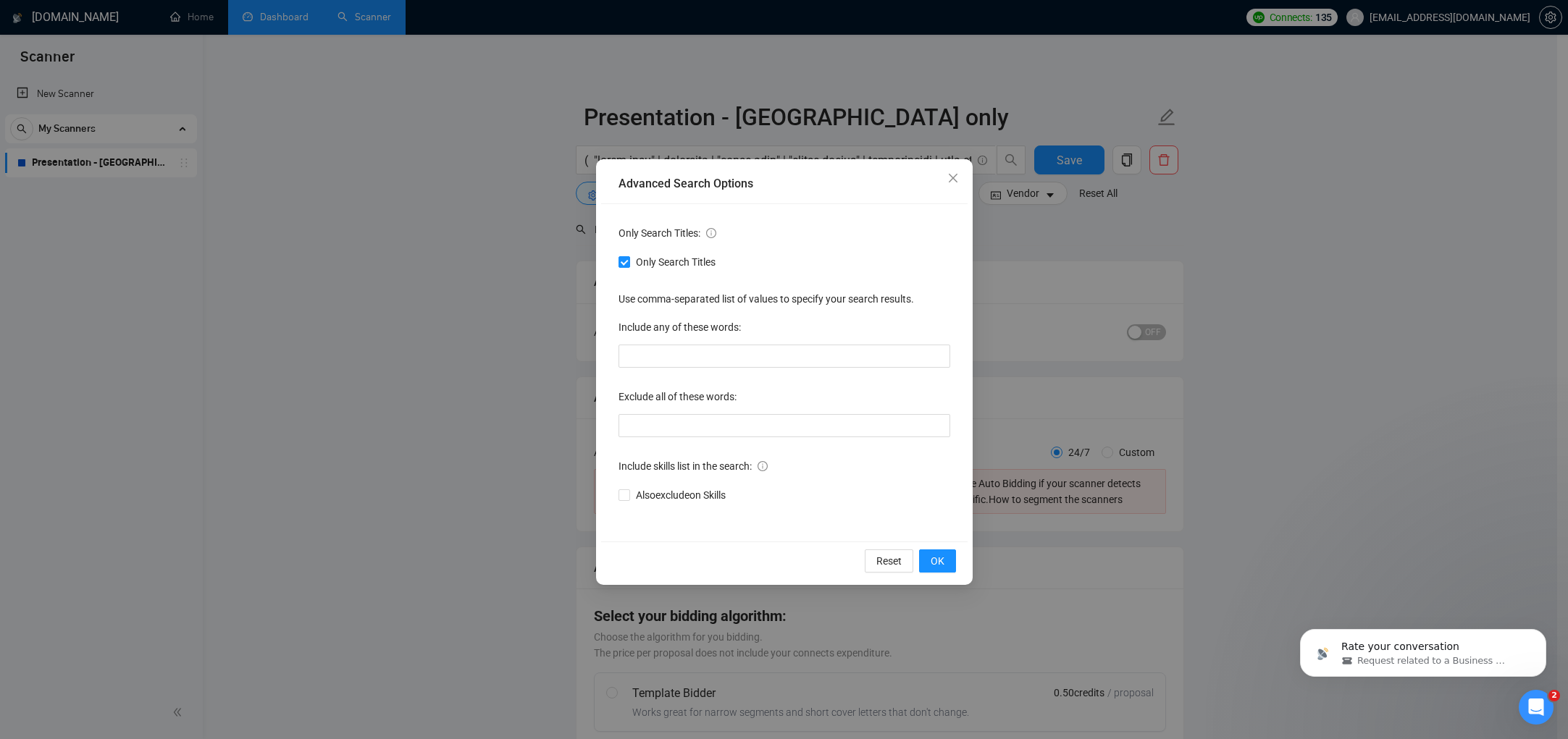
click at [1051, 395] on div "Advanced Search Options Only Search Titles: Only Search Titles Use comma-separa…" at bounding box center [784, 370] width 1568 height 739
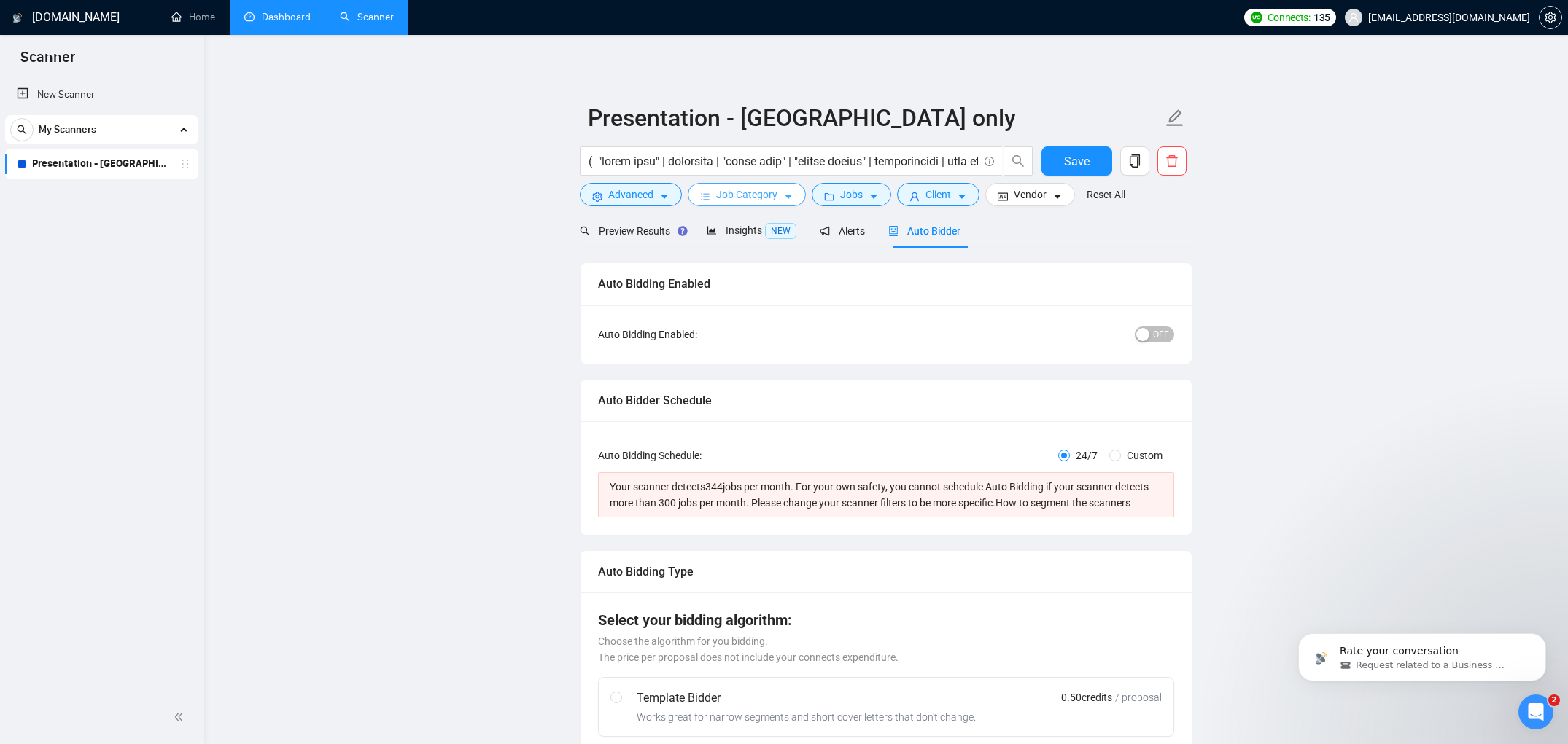
click at [745, 204] on button "Job Category" at bounding box center [746, 195] width 118 height 23
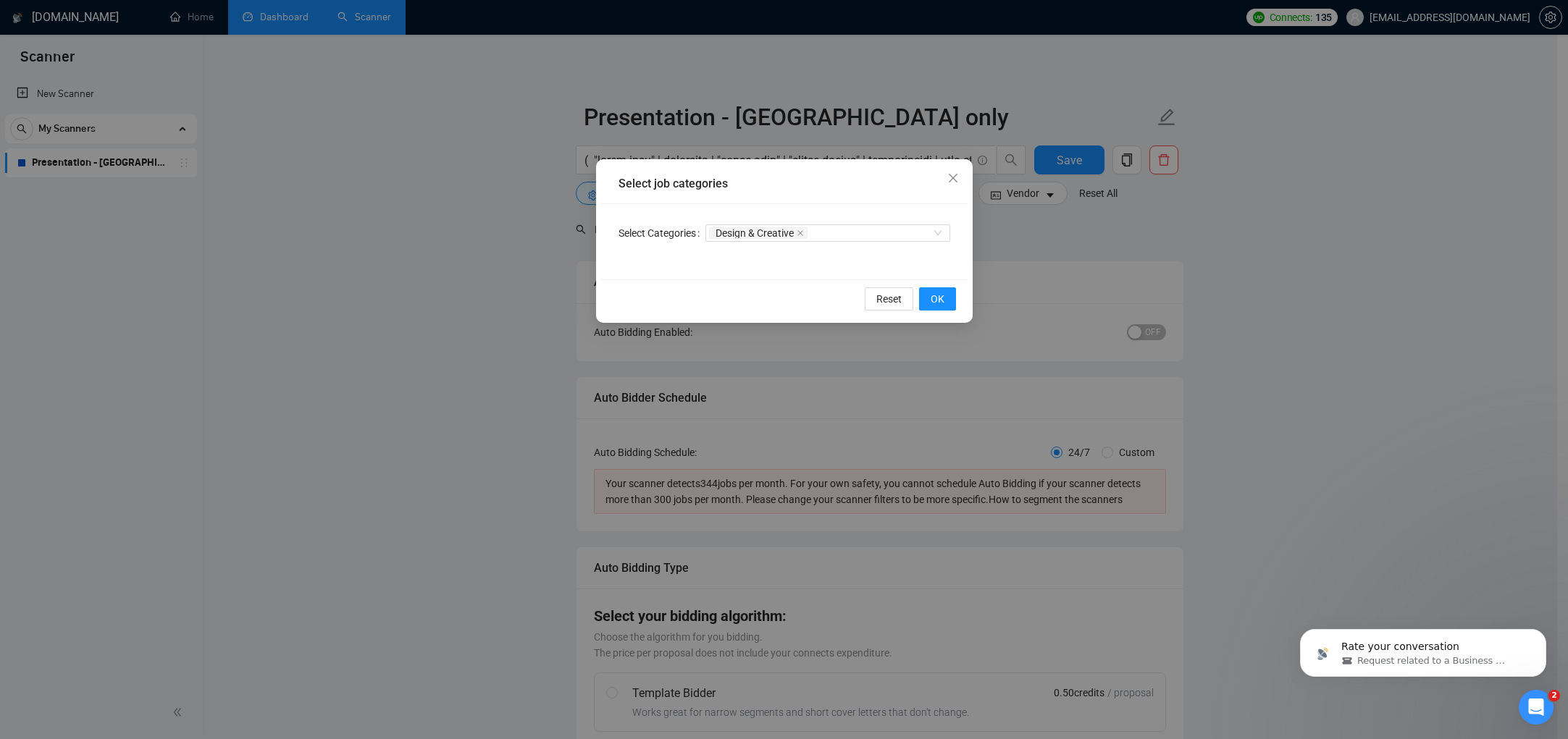
click at [1013, 328] on div "Select job categories Select Categories Design & Creative Reset OK" at bounding box center [784, 370] width 1568 height 739
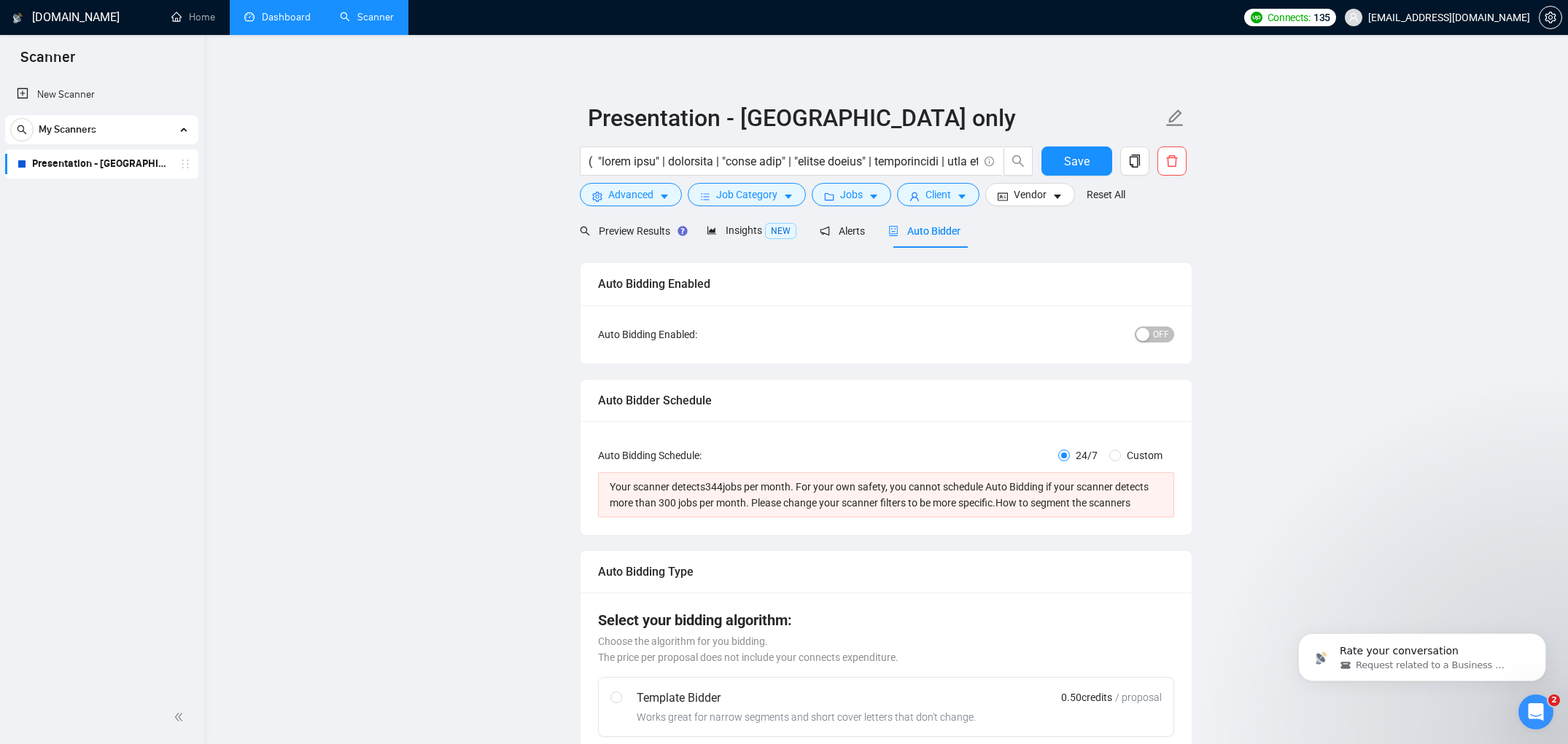
click at [852, 213] on form "Presentation - [GEOGRAPHIC_DATA] only Save Advanced Job Category Jobs Client Ve…" at bounding box center [886, 154] width 613 height 119
click at [852, 199] on span "Jobs" at bounding box center [851, 195] width 23 height 16
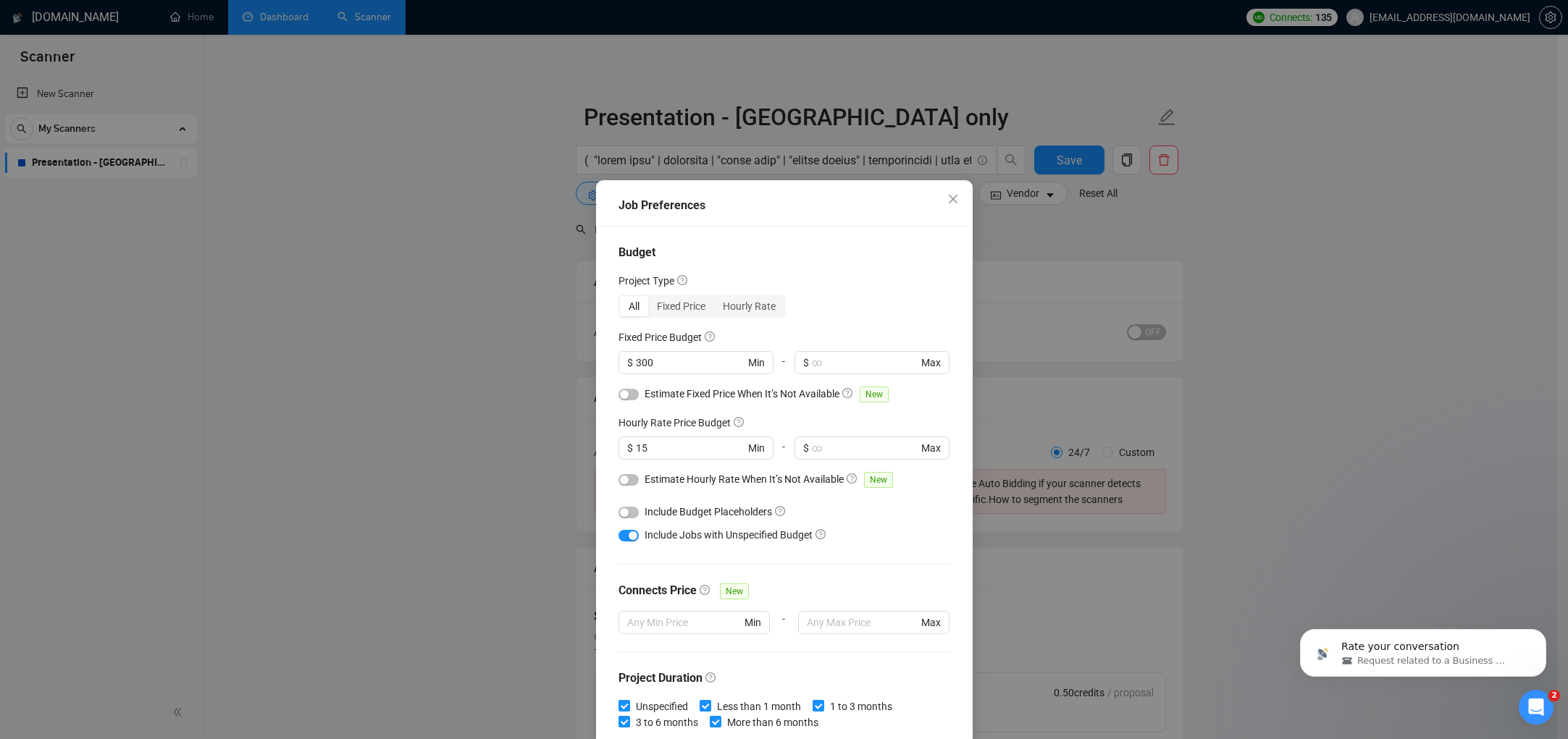
click at [625, 507] on button "button" at bounding box center [628, 513] width 21 height 12
click at [621, 474] on button "button" at bounding box center [628, 480] width 21 height 12
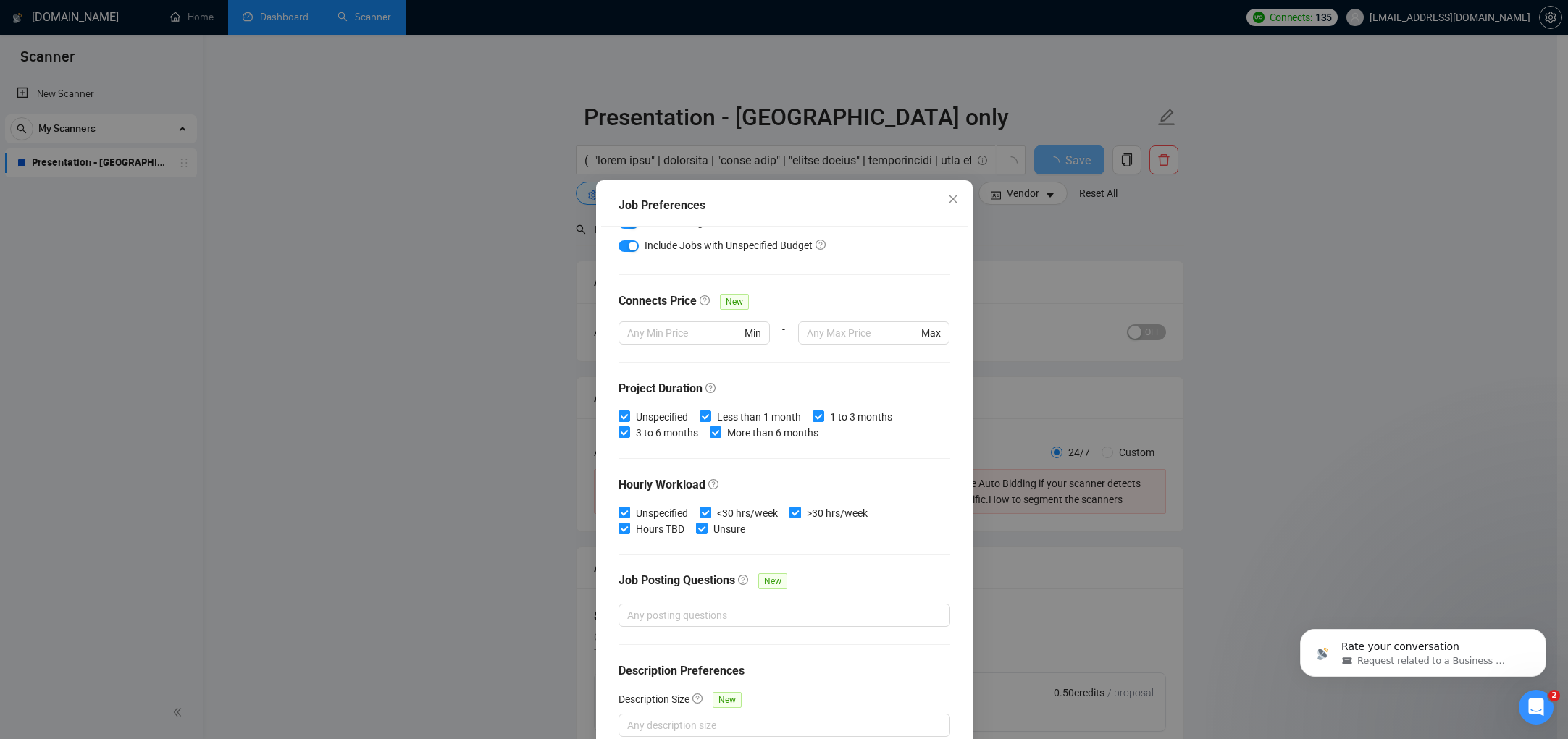
scroll to position [299, 0]
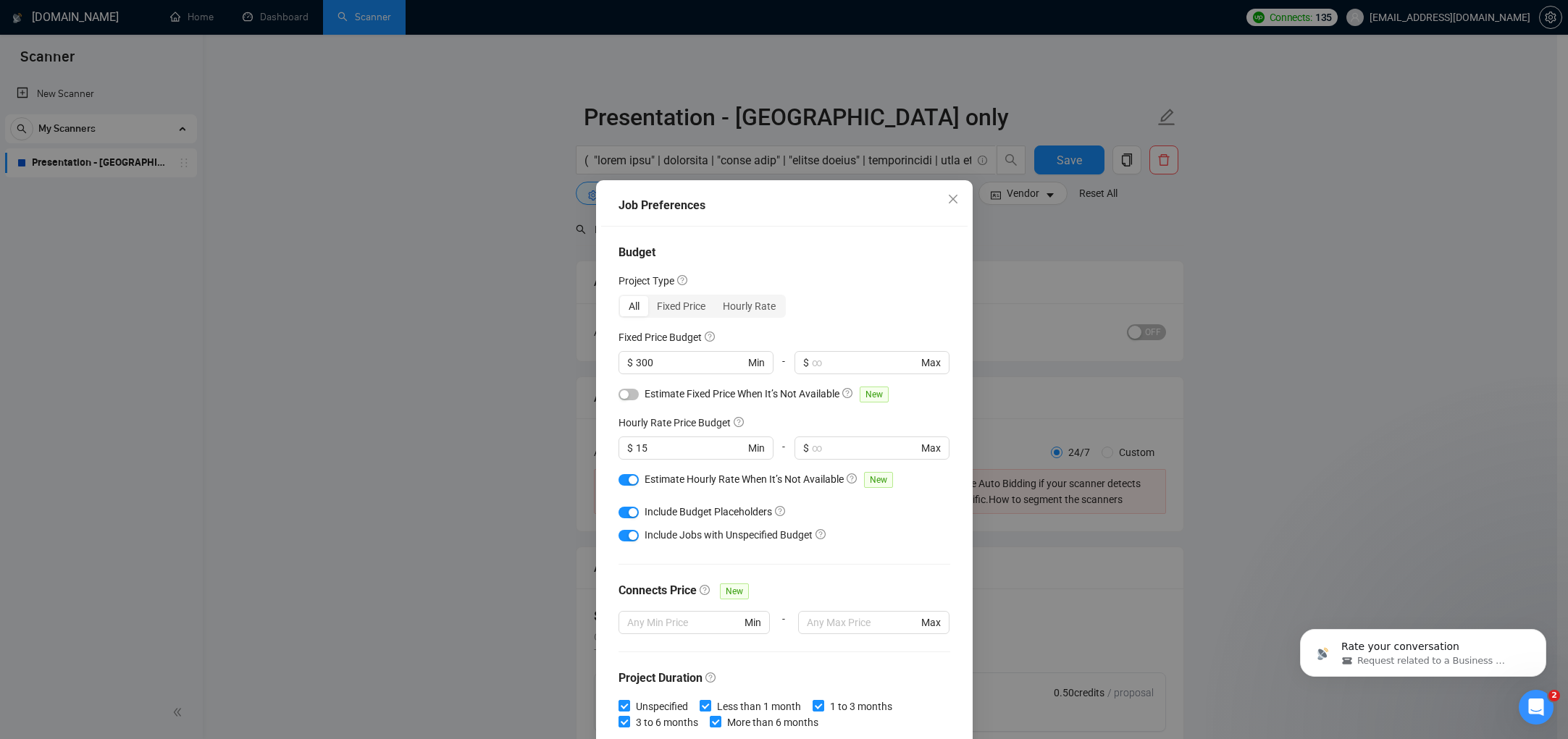
scroll to position [299, 0]
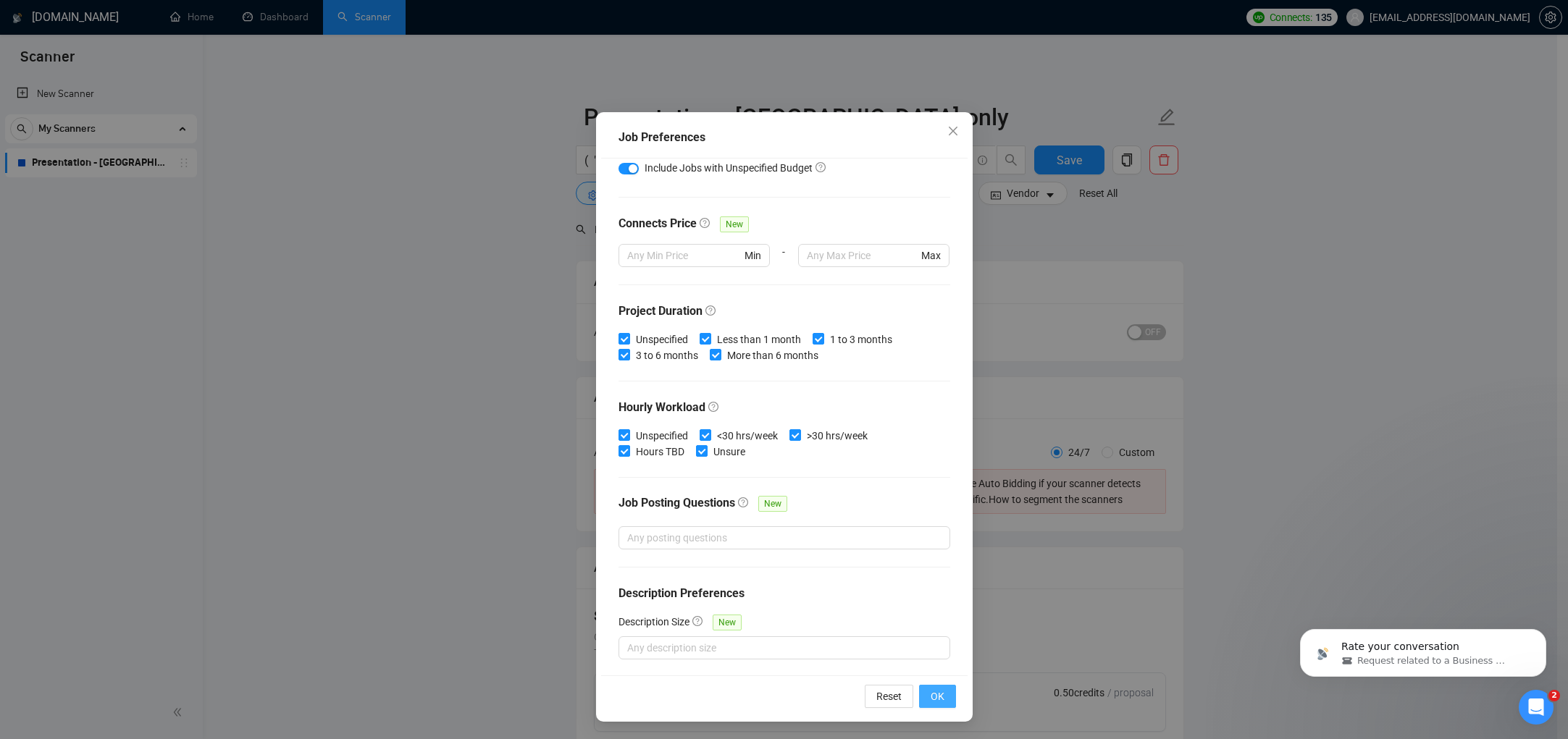
click at [919, 693] on button "OK" at bounding box center [937, 697] width 37 height 23
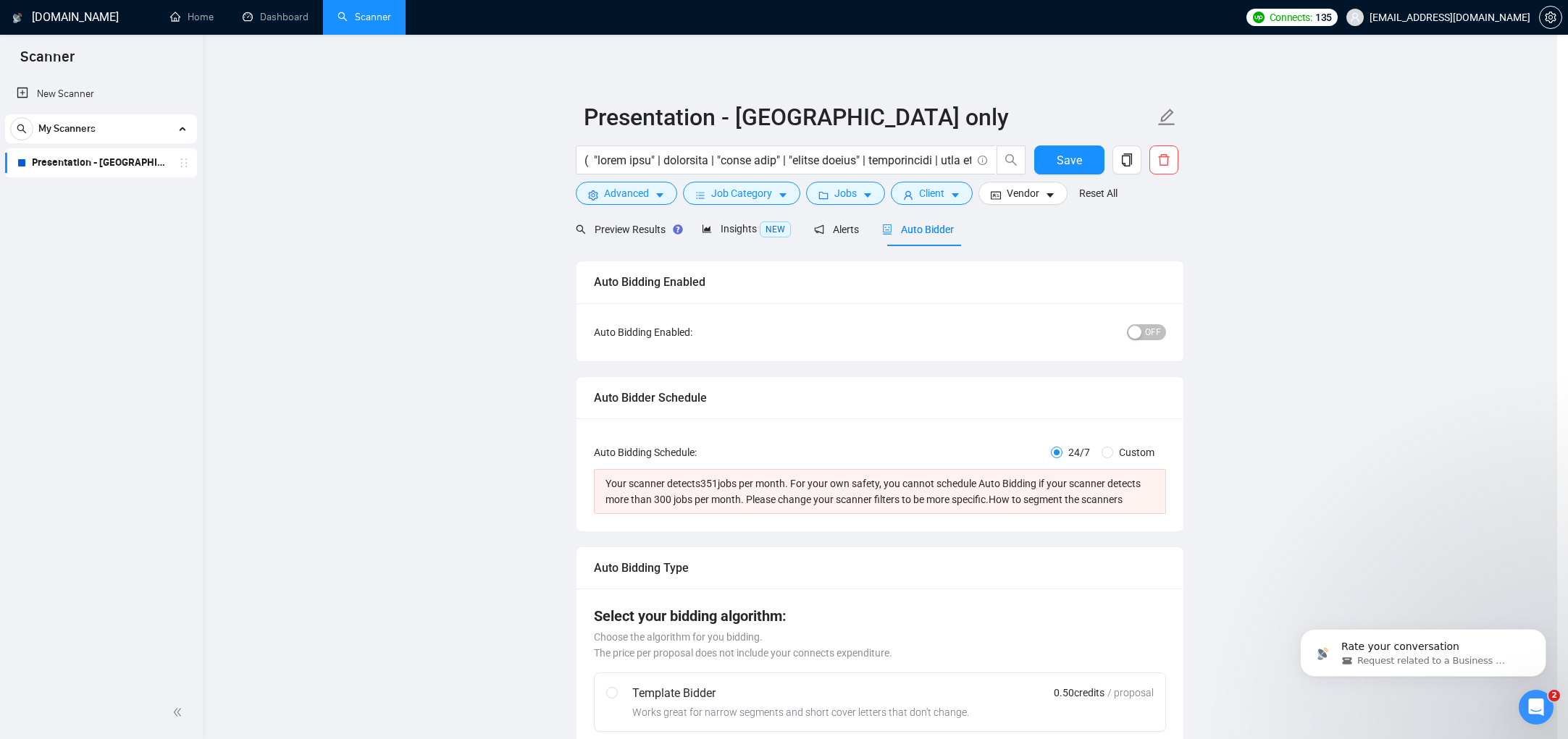
scroll to position [0, 0]
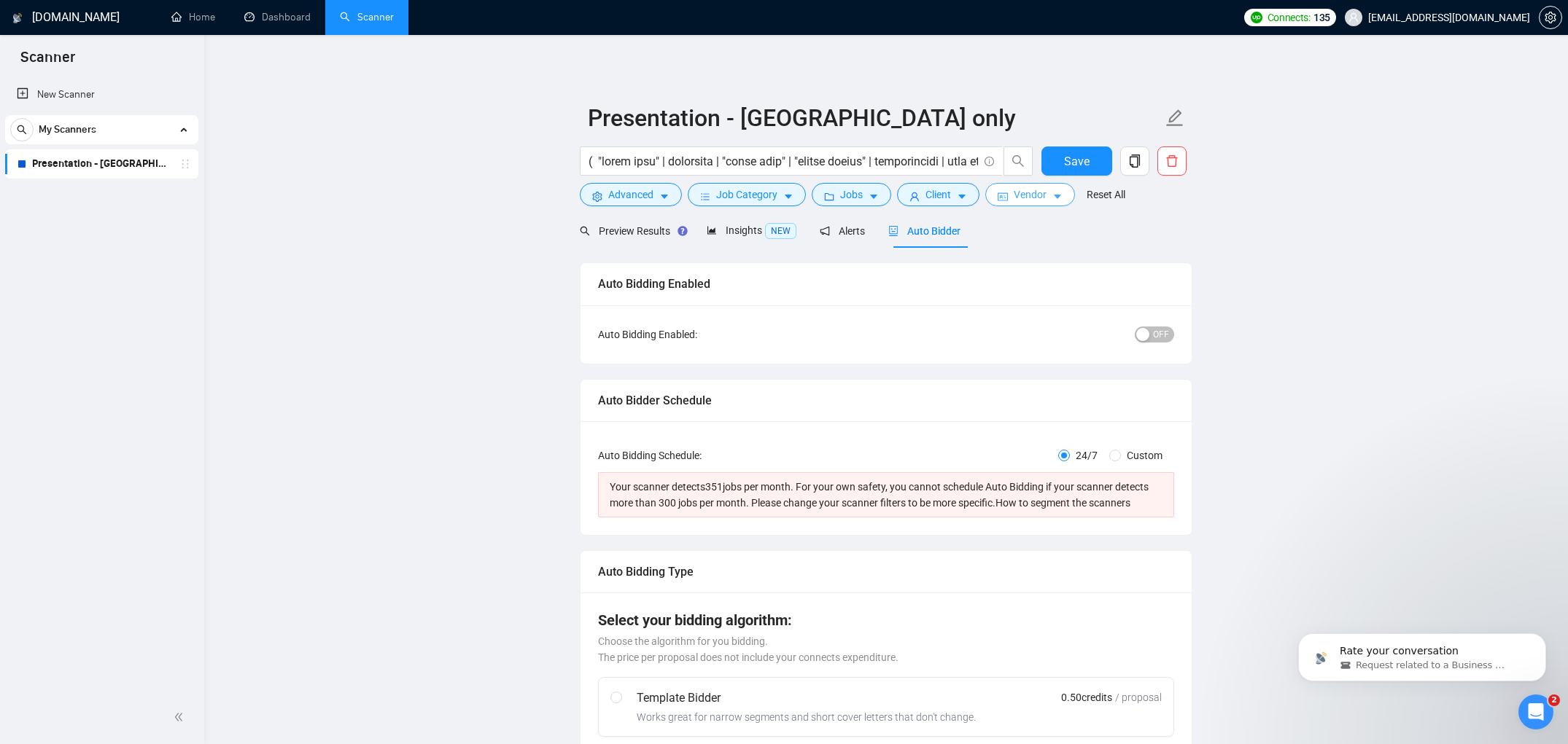
click at [1054, 197] on button "Vendor" at bounding box center [1030, 195] width 90 height 23
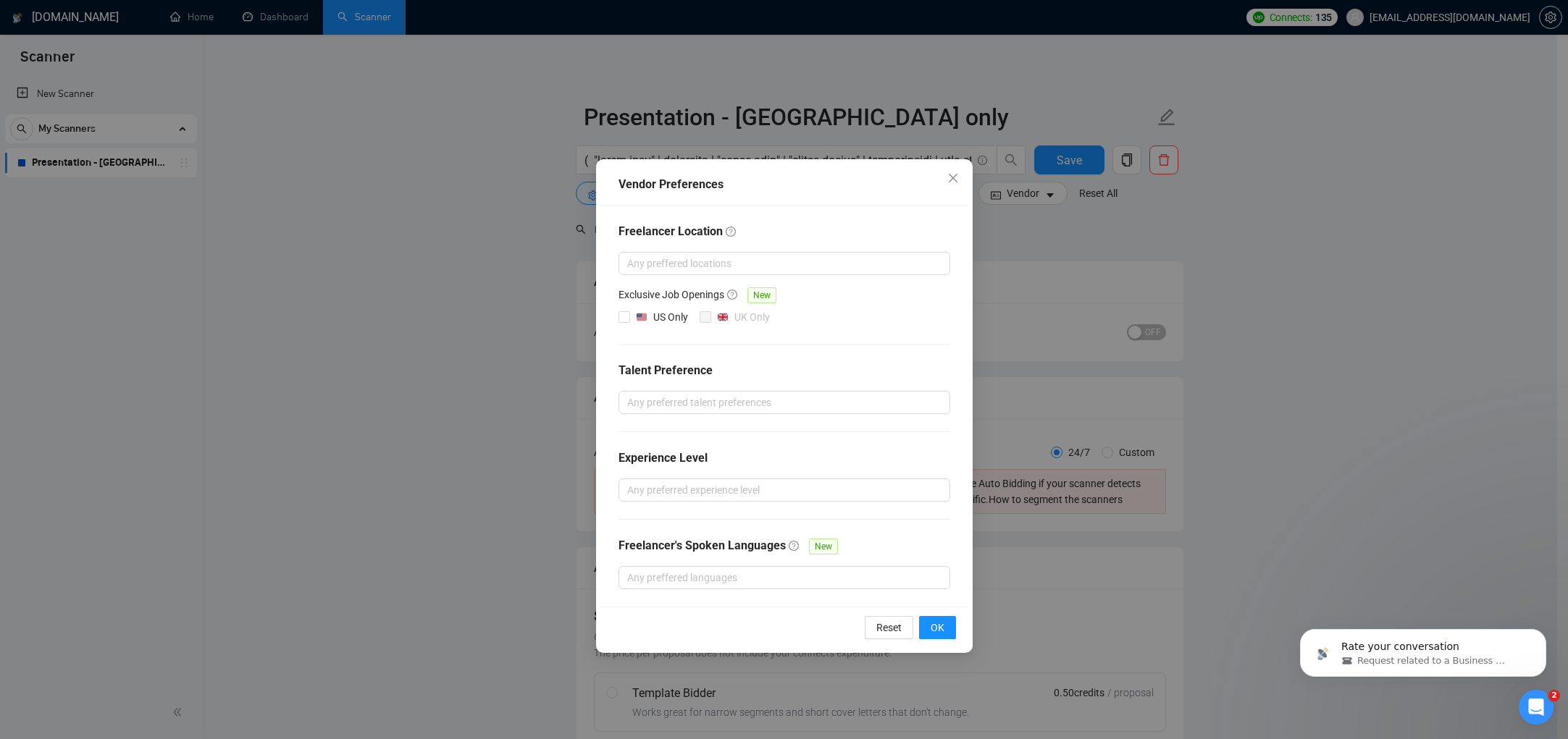
click at [1050, 207] on div "Vendor Preferences Freelancer Location Any preffered locations Exclusive Job Op…" at bounding box center [784, 370] width 1568 height 739
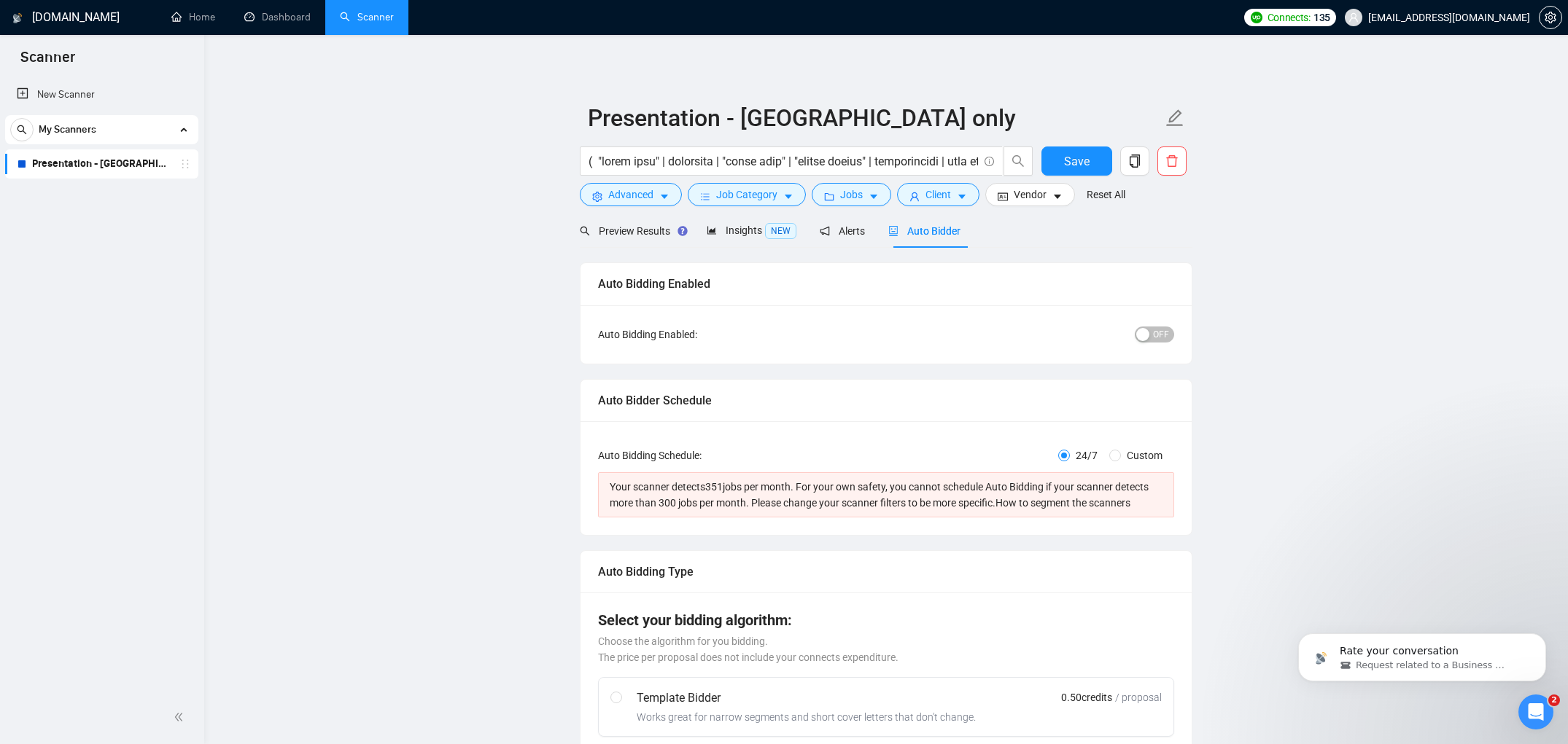
click at [937, 207] on form "Presentation - [GEOGRAPHIC_DATA] only Save Advanced Job Category Jobs Client Ve…" at bounding box center [886, 154] width 613 height 119
click at [942, 195] on span "Client" at bounding box center [938, 195] width 25 height 16
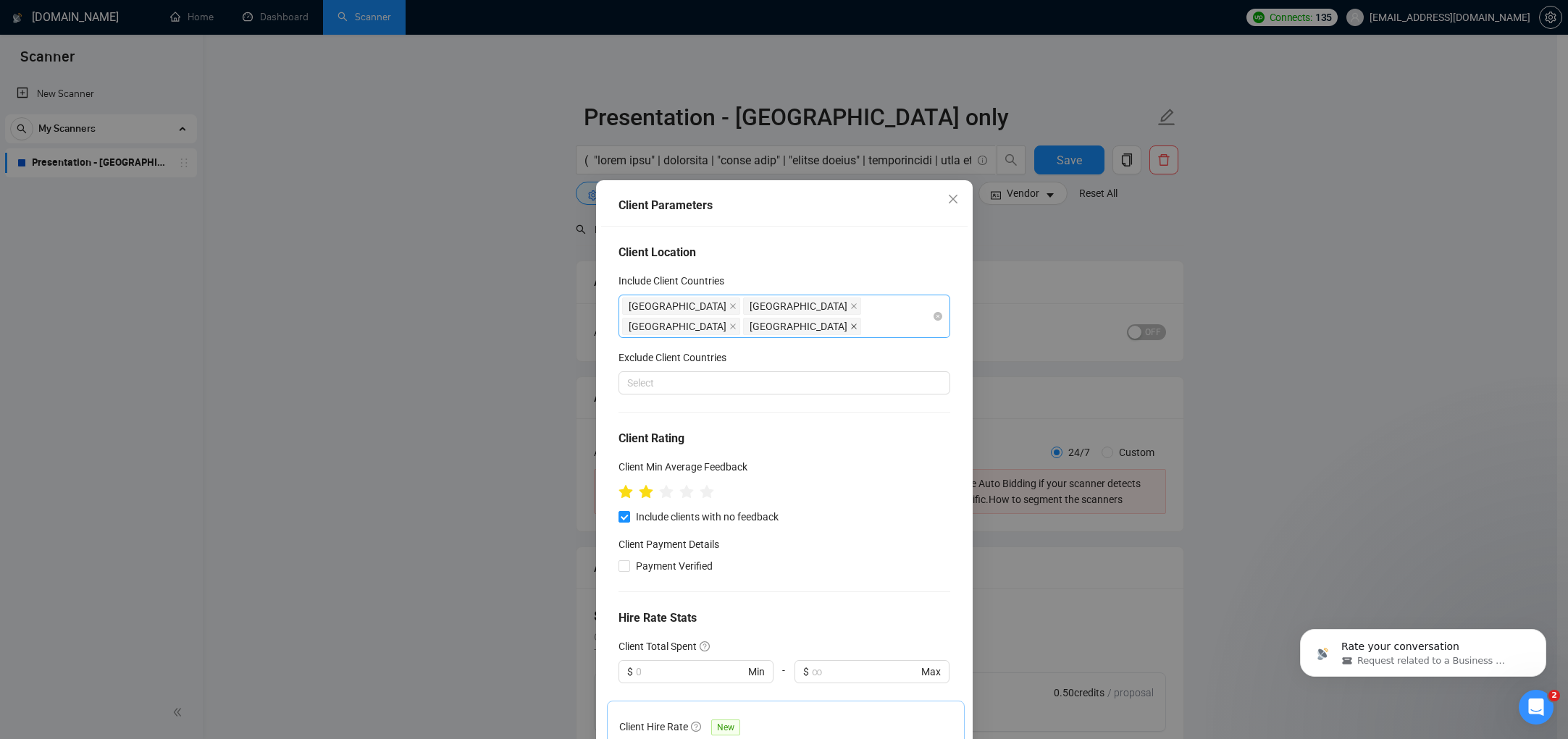
click at [857, 323] on icon "close" at bounding box center [854, 327] width 7 height 7
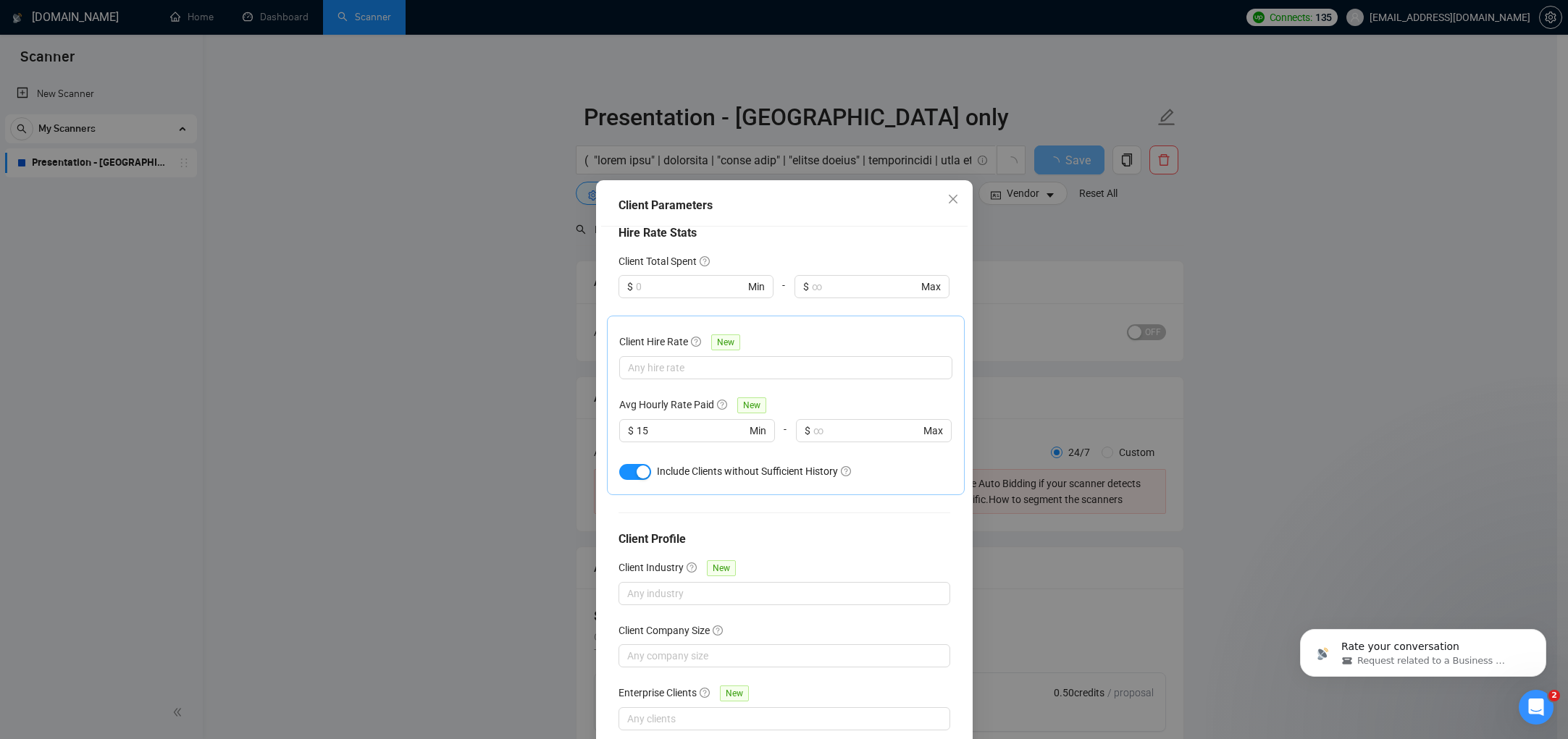
scroll to position [68, 0]
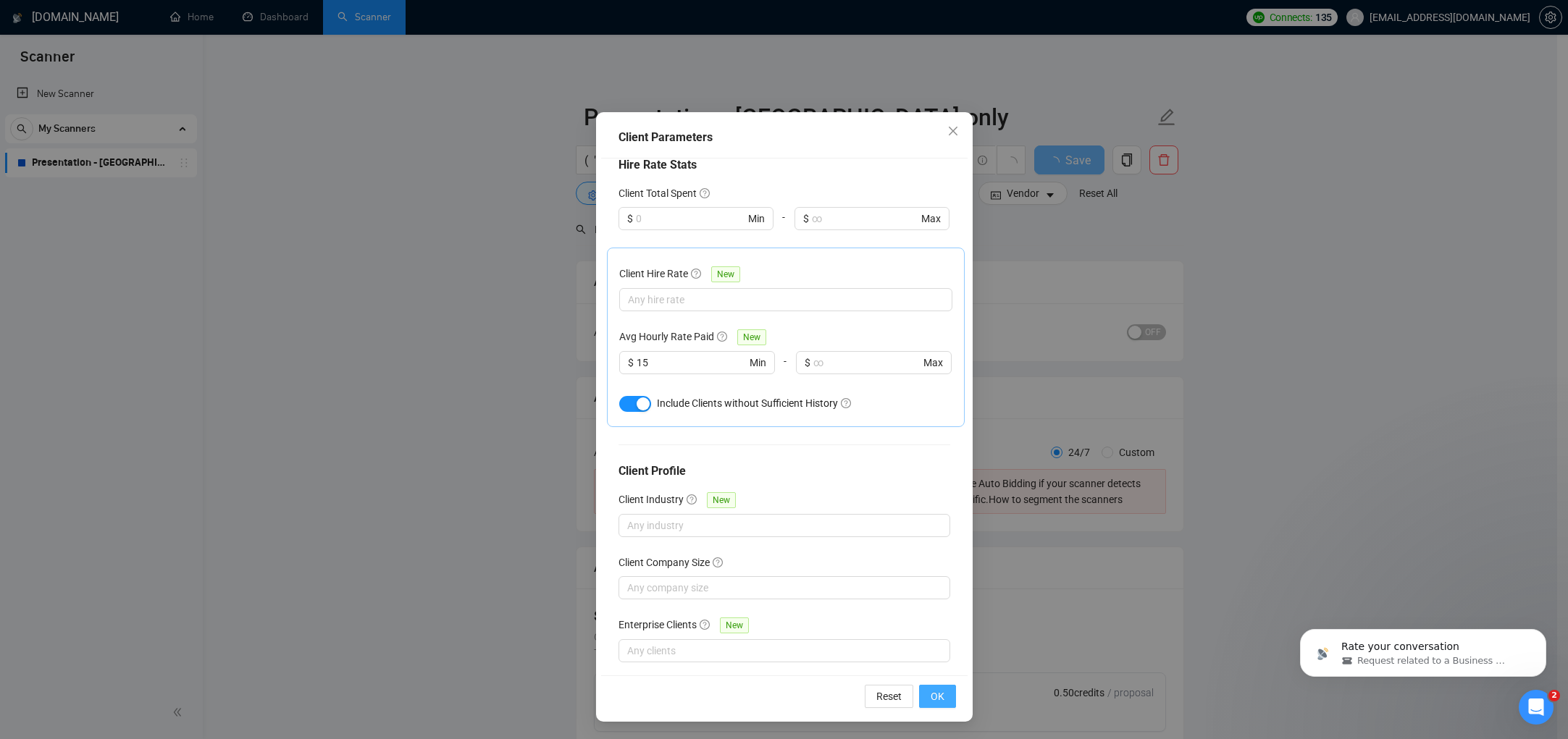
click at [938, 690] on span "OK" at bounding box center [937, 697] width 13 height 16
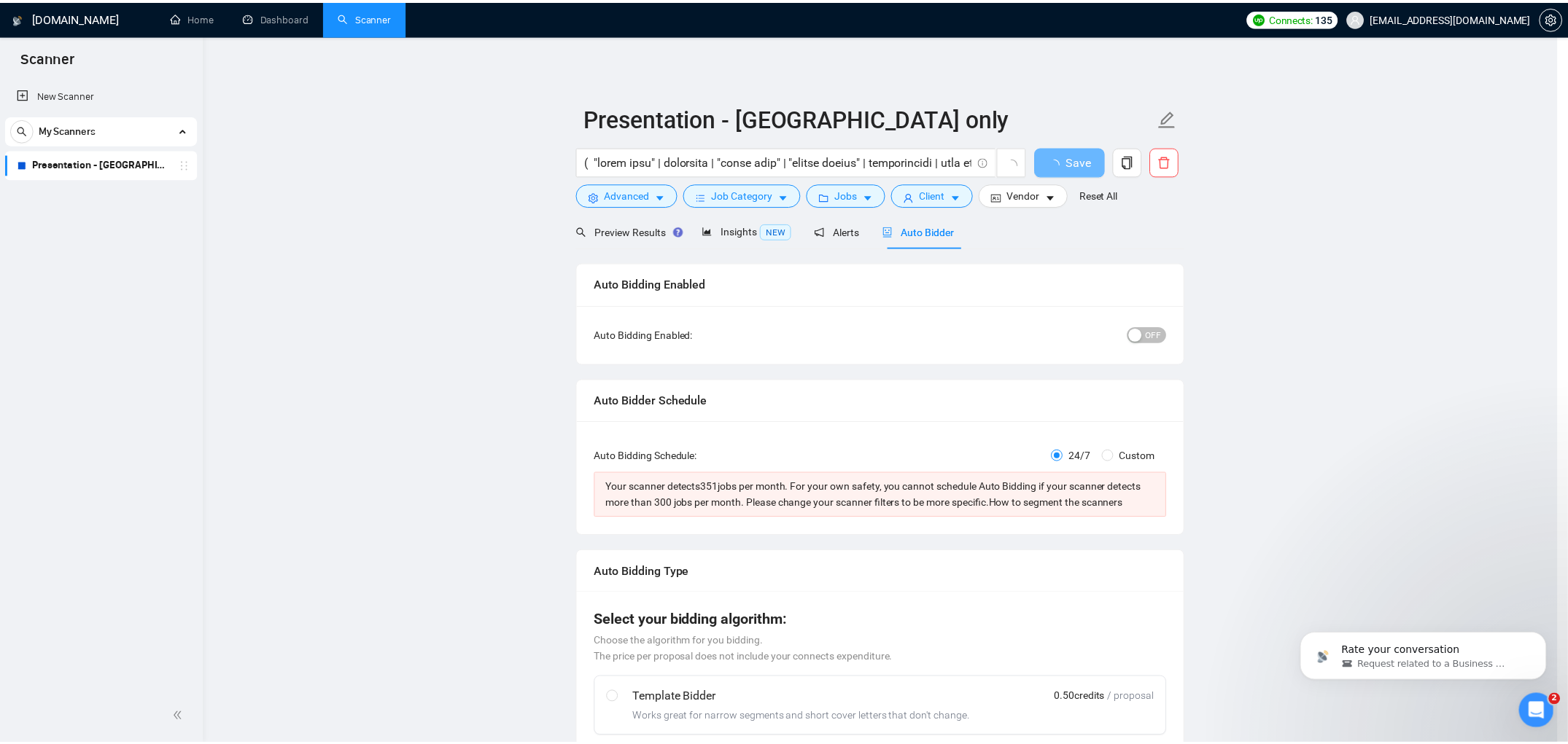
scroll to position [0, 0]
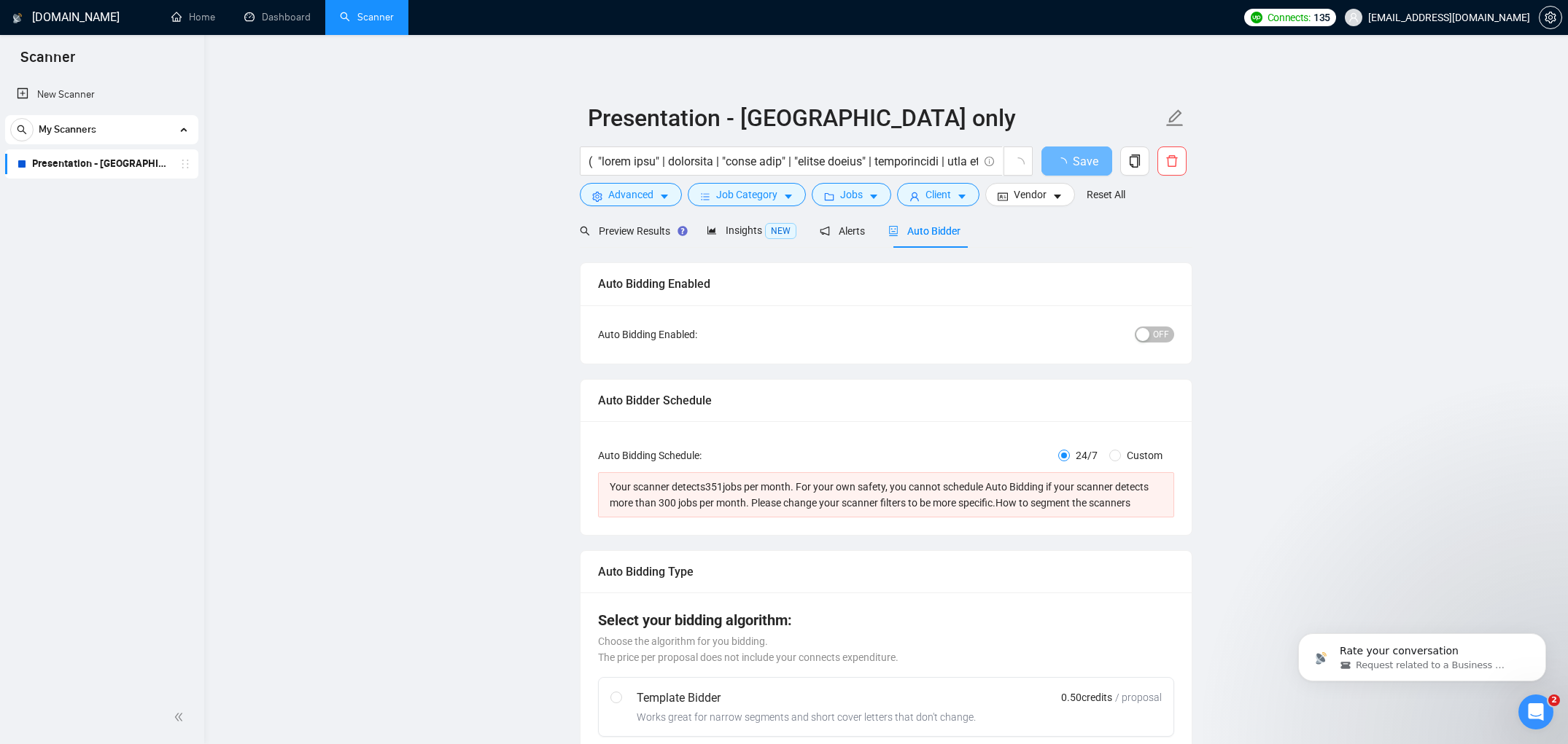
click at [960, 197] on button "Client" at bounding box center [938, 195] width 82 height 23
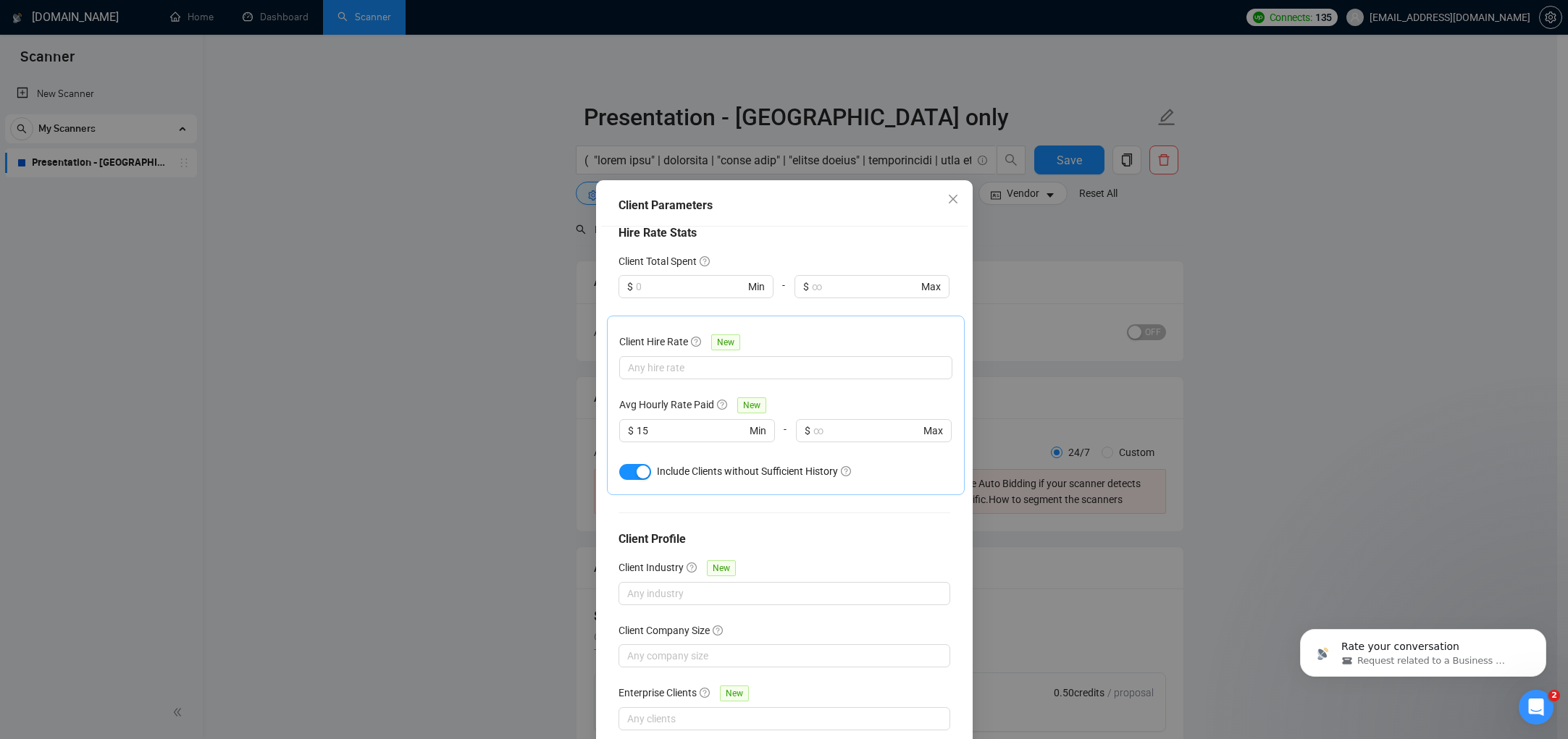
click at [1029, 234] on div "Client Parameters Client Location Include Client Countries United States Austra…" at bounding box center [784, 370] width 1568 height 739
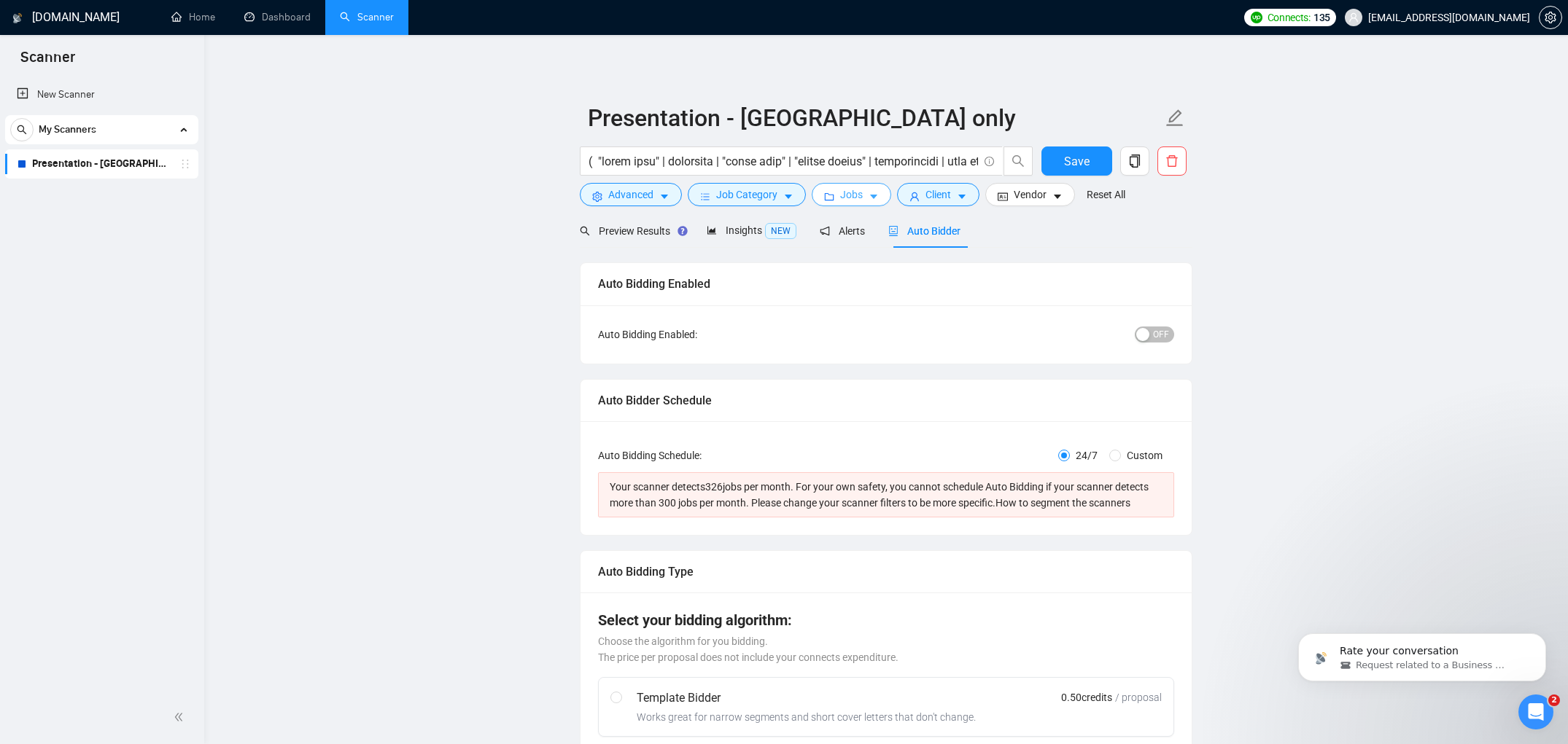
click at [882, 186] on button "Jobs" at bounding box center [852, 195] width 79 height 23
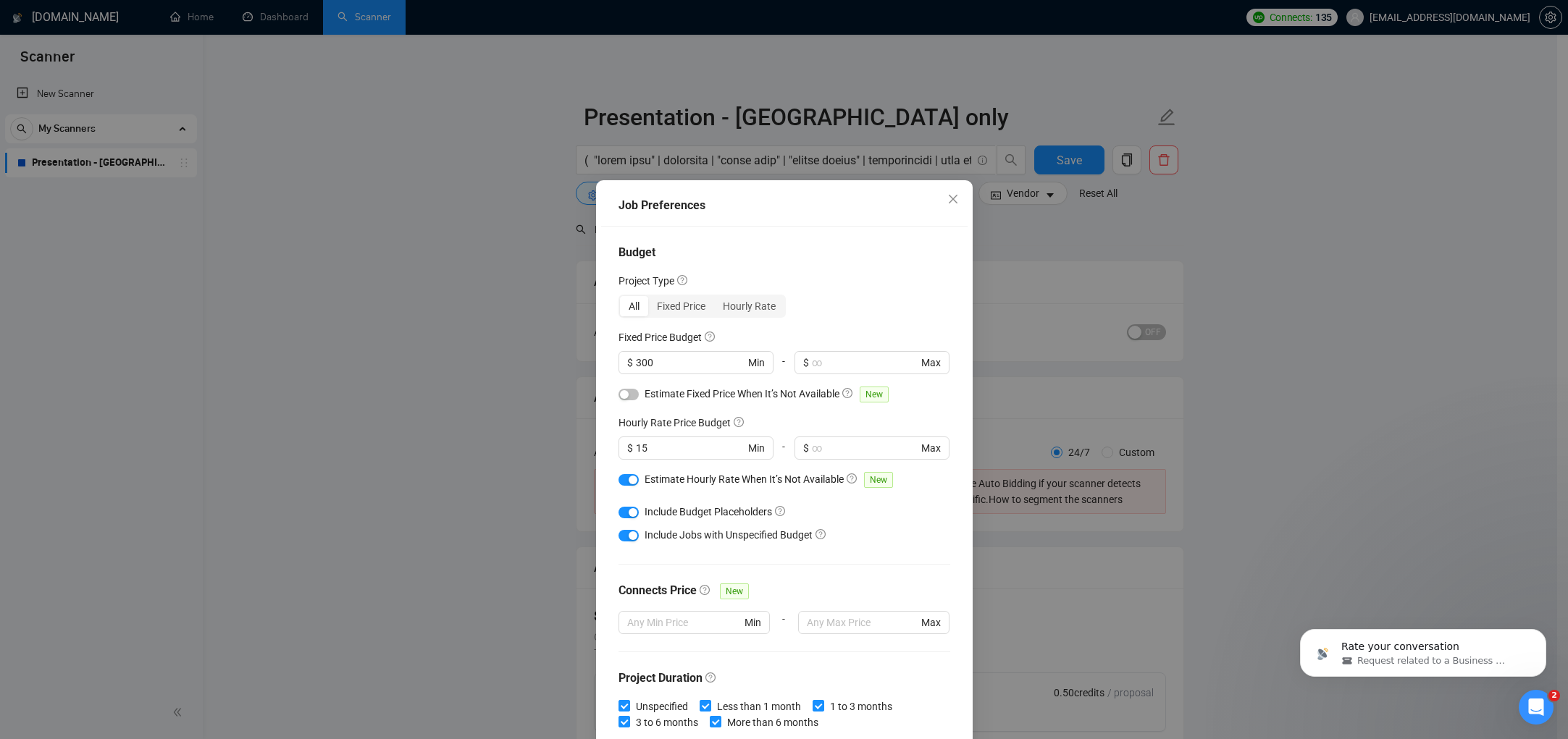
scroll to position [299, 0]
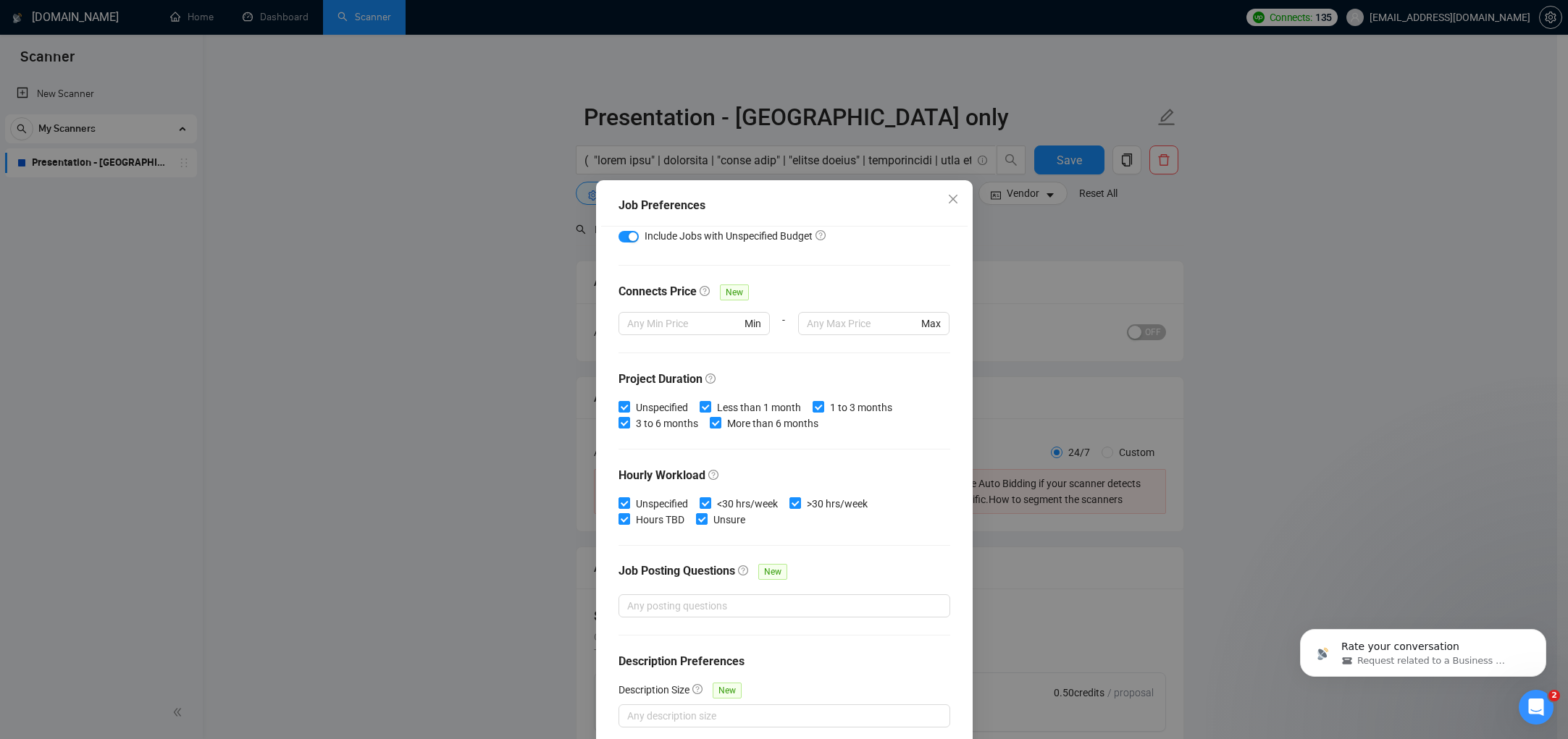
drag, startPoint x: 1328, startPoint y: 437, endPoint x: 1320, endPoint y: 437, distance: 8.0
click at [1325, 440] on div "Job Preferences Budget Project Type All Fixed Price Hourly Rate Fixed Price Bud…" at bounding box center [784, 370] width 1568 height 739
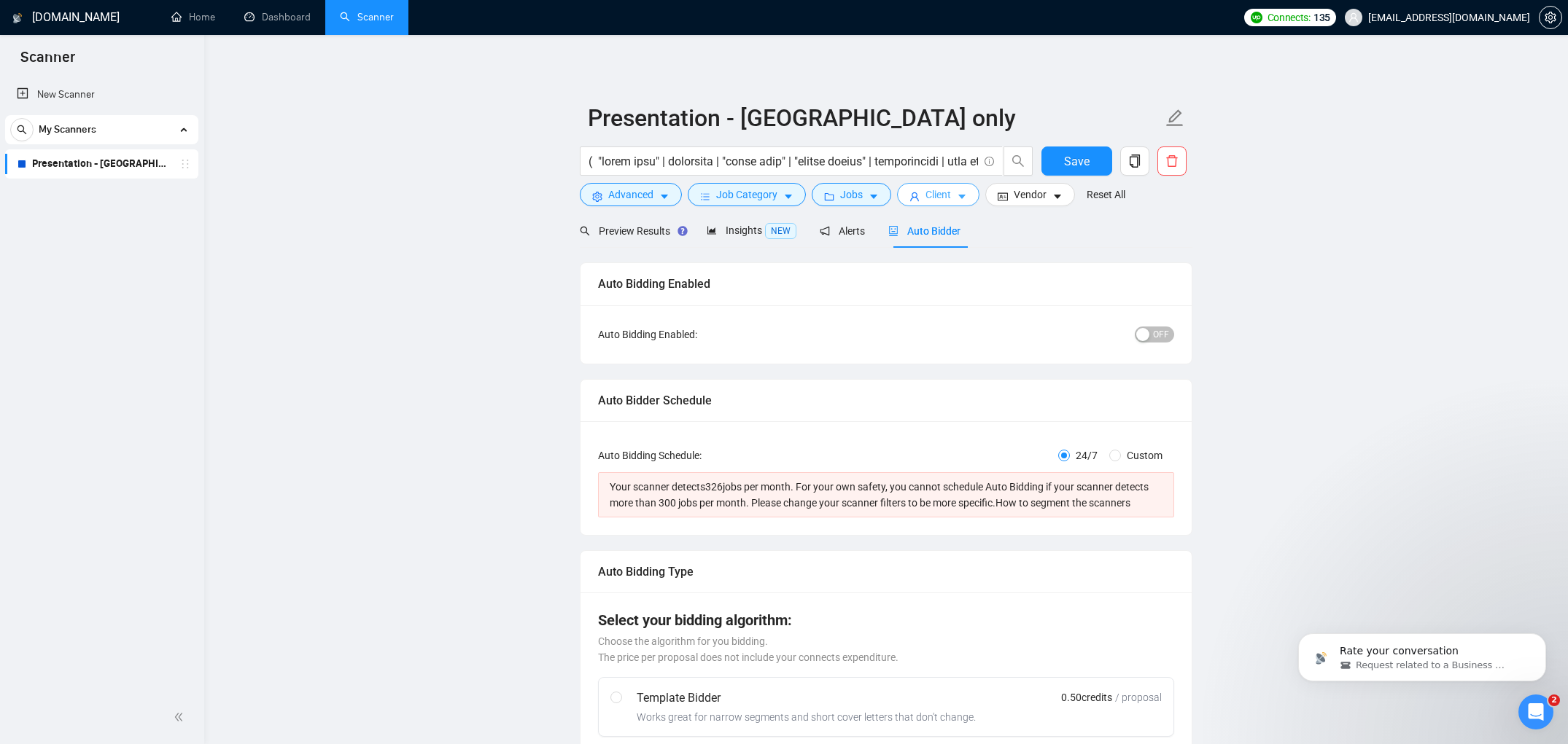
click at [951, 186] on span "Client" at bounding box center [938, 195] width 25 height 16
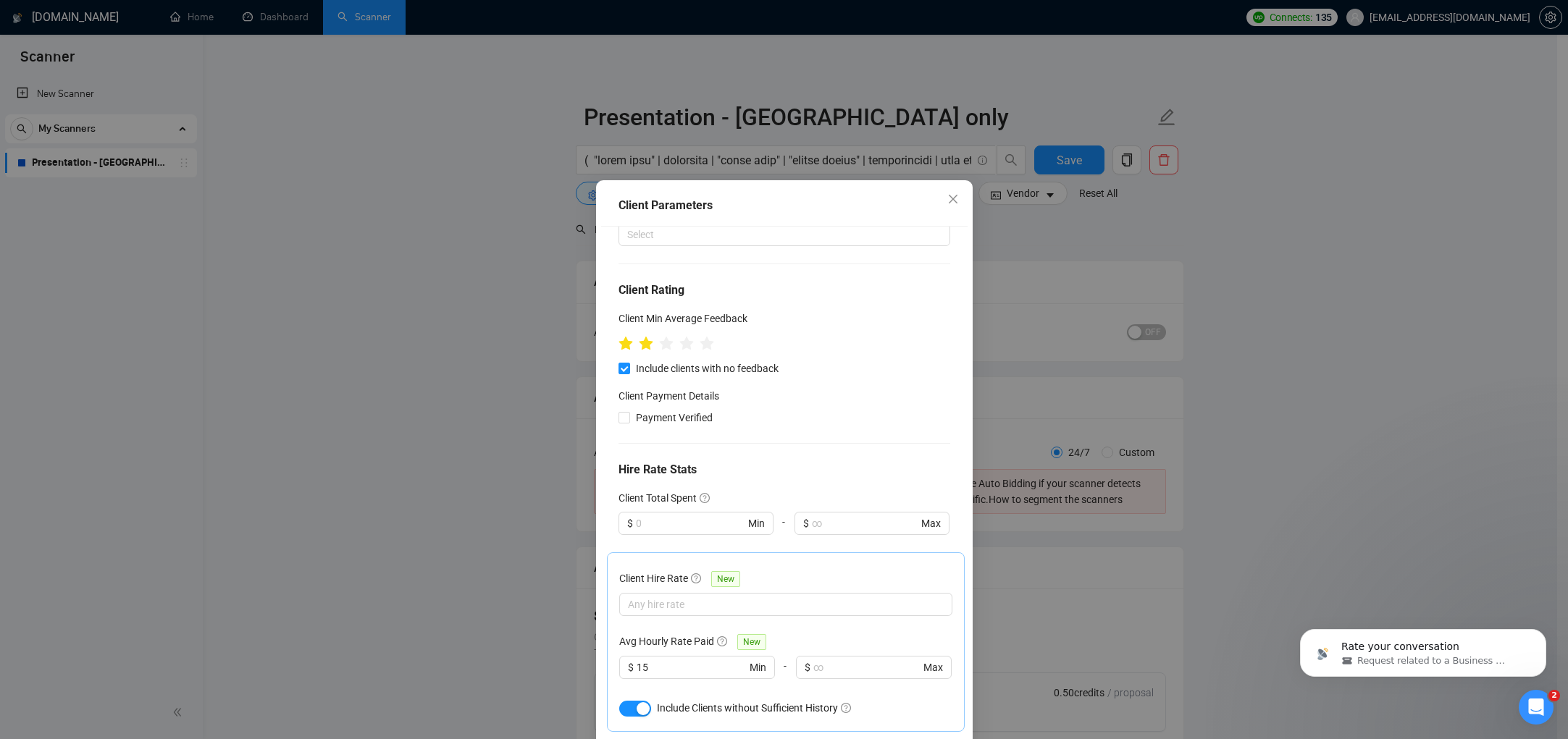
scroll to position [0, 0]
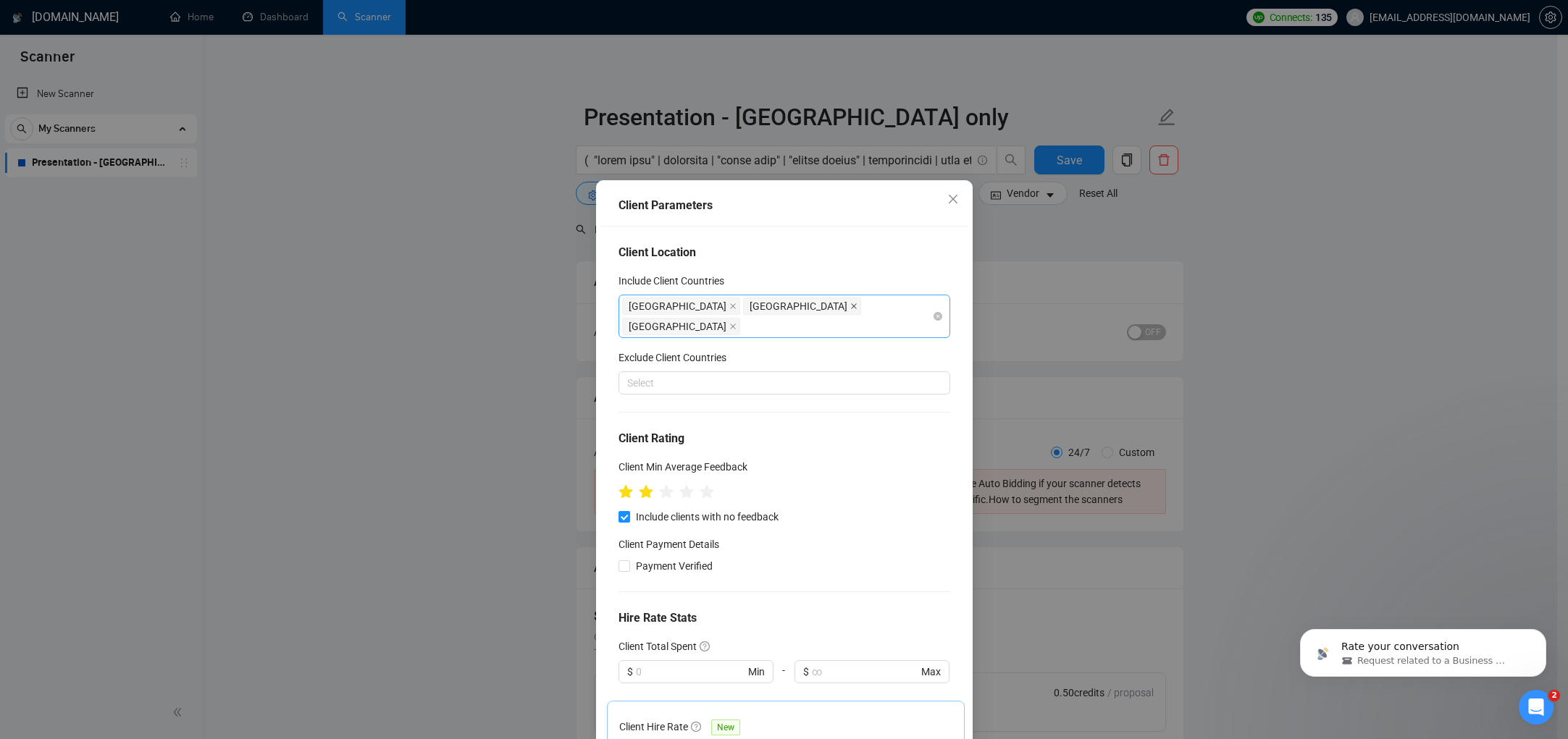
click at [850, 305] on icon "close" at bounding box center [854, 306] width 7 height 7
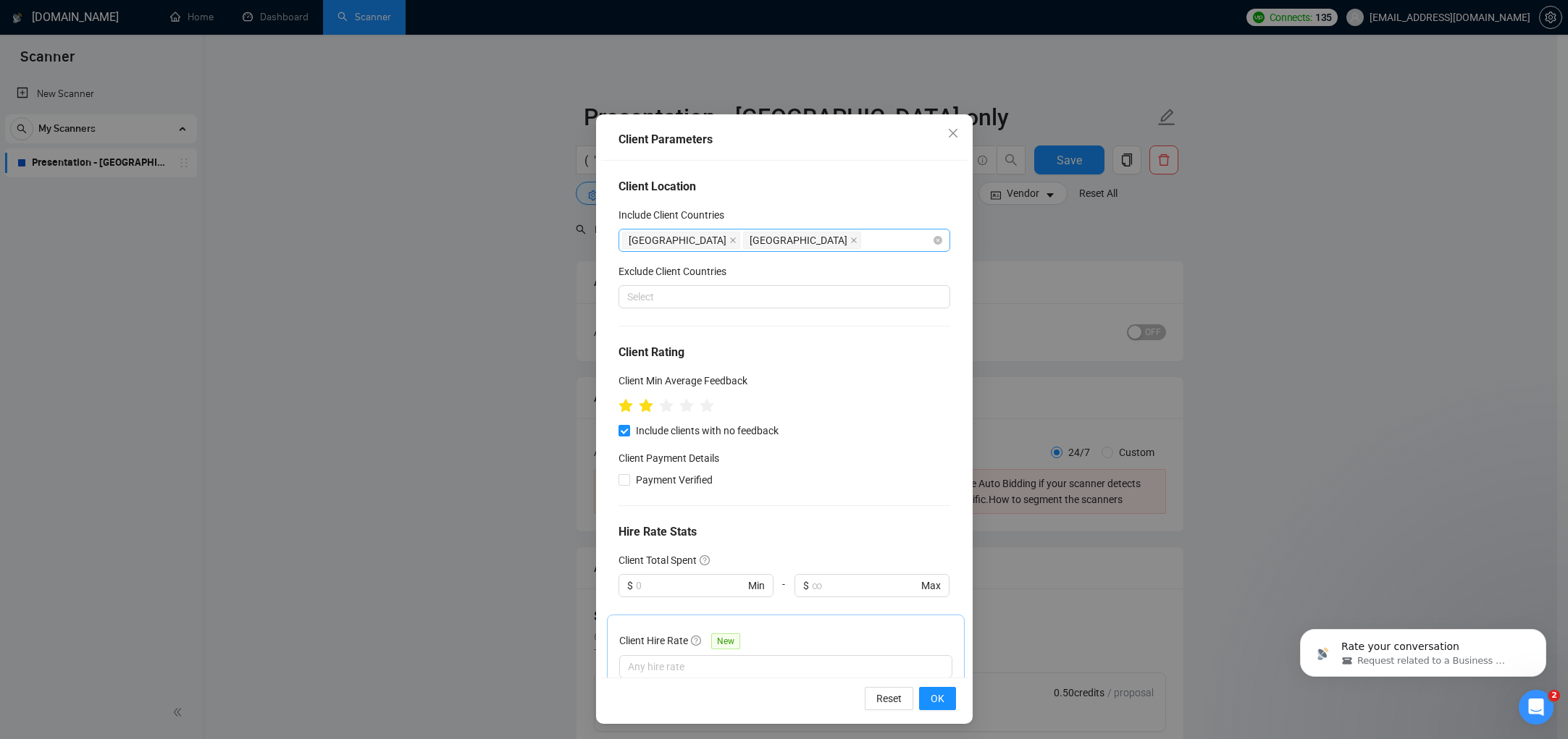
scroll to position [68, 0]
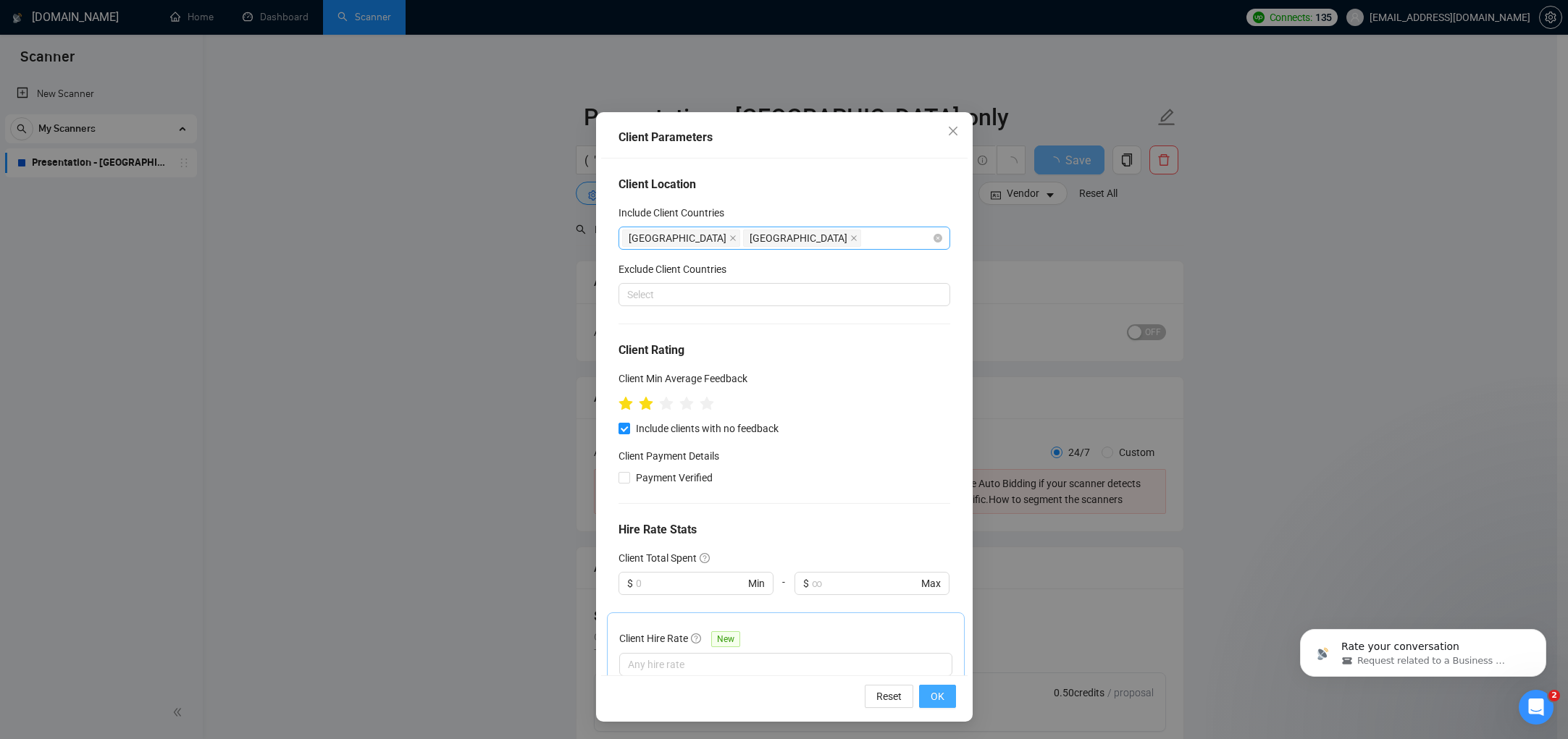
click at [945, 701] on button "OK" at bounding box center [937, 697] width 37 height 23
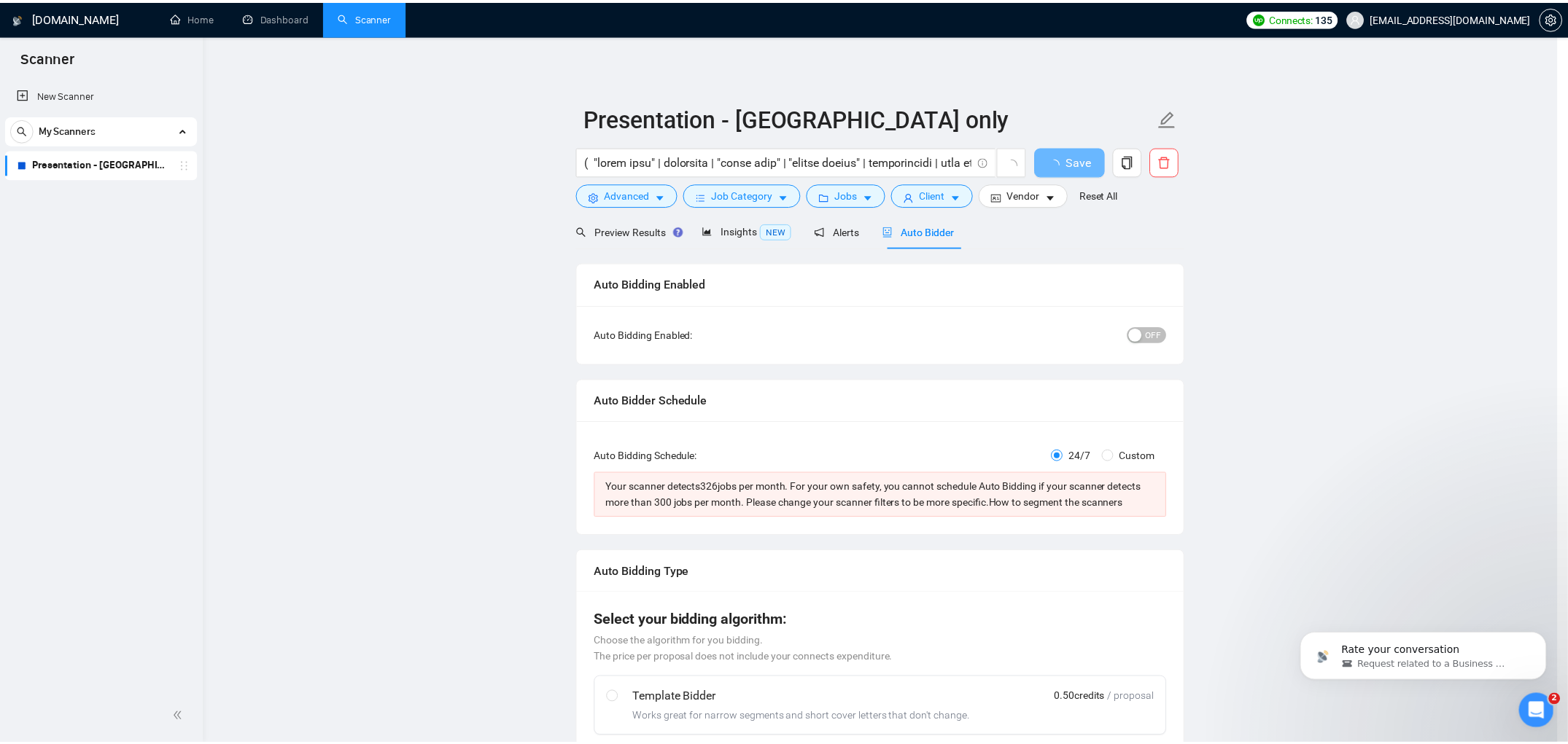
scroll to position [0, 0]
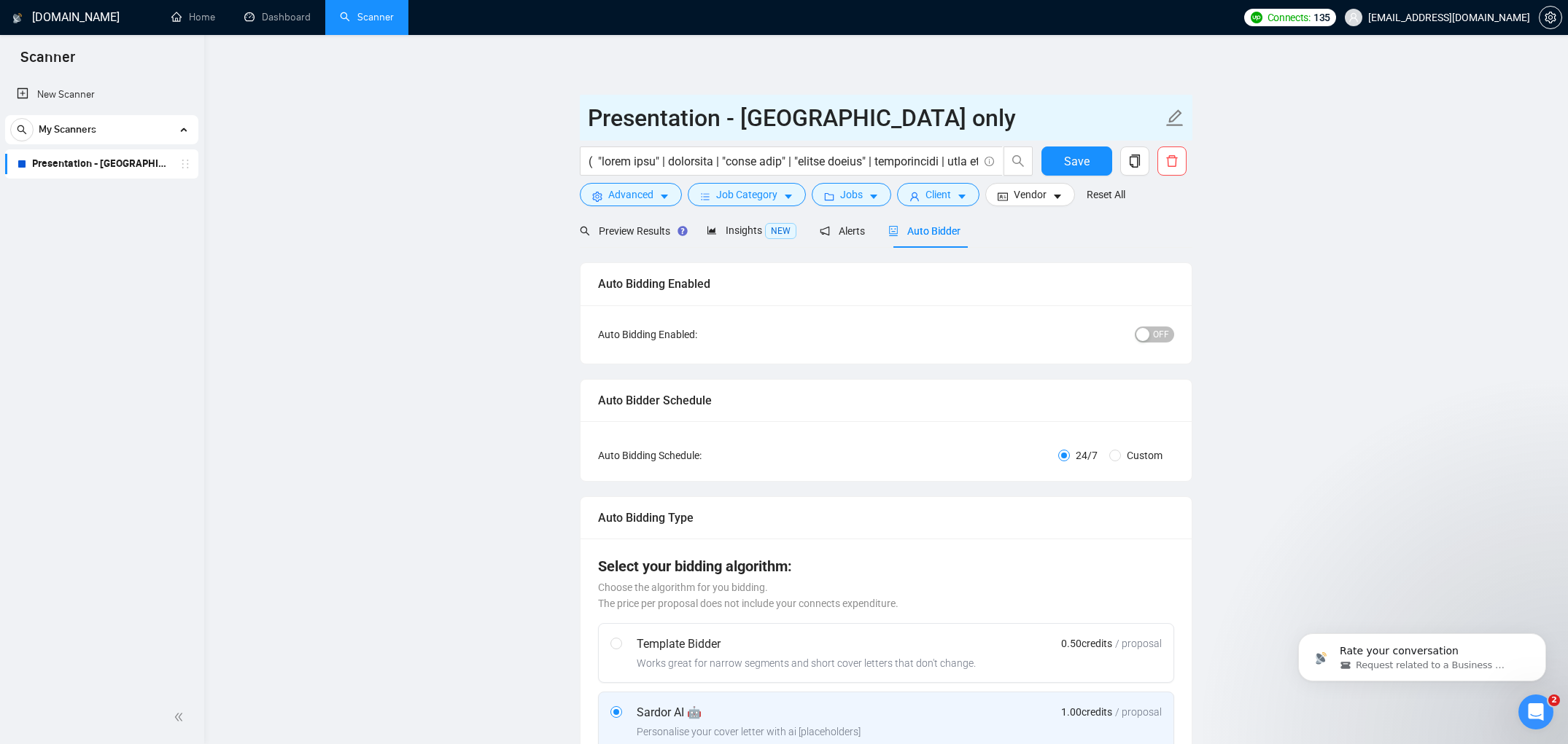
click at [1177, 120] on icon "edit" at bounding box center [1174, 118] width 19 height 19
drag, startPoint x: 795, startPoint y: 120, endPoint x: 831, endPoint y: 124, distance: 36.2
click at [831, 124] on input "Presentation - [GEOGRAPHIC_DATA] only" at bounding box center [875, 118] width 575 height 36
type input "Presentation - USA - Singapore"
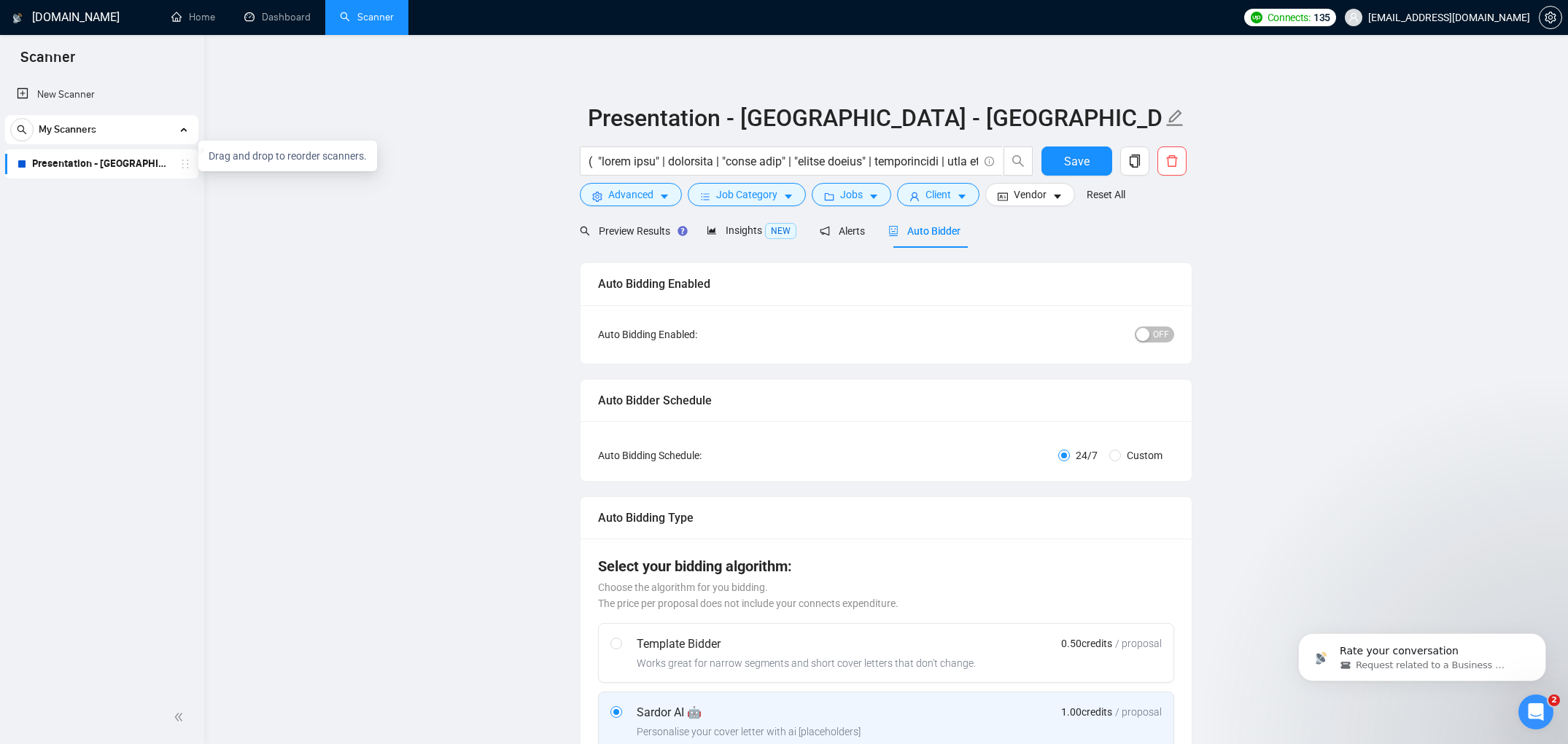
click at [182, 163] on icon "holder" at bounding box center [185, 164] width 12 height 12
click at [186, 166] on icon "holder" at bounding box center [185, 164] width 12 height 12
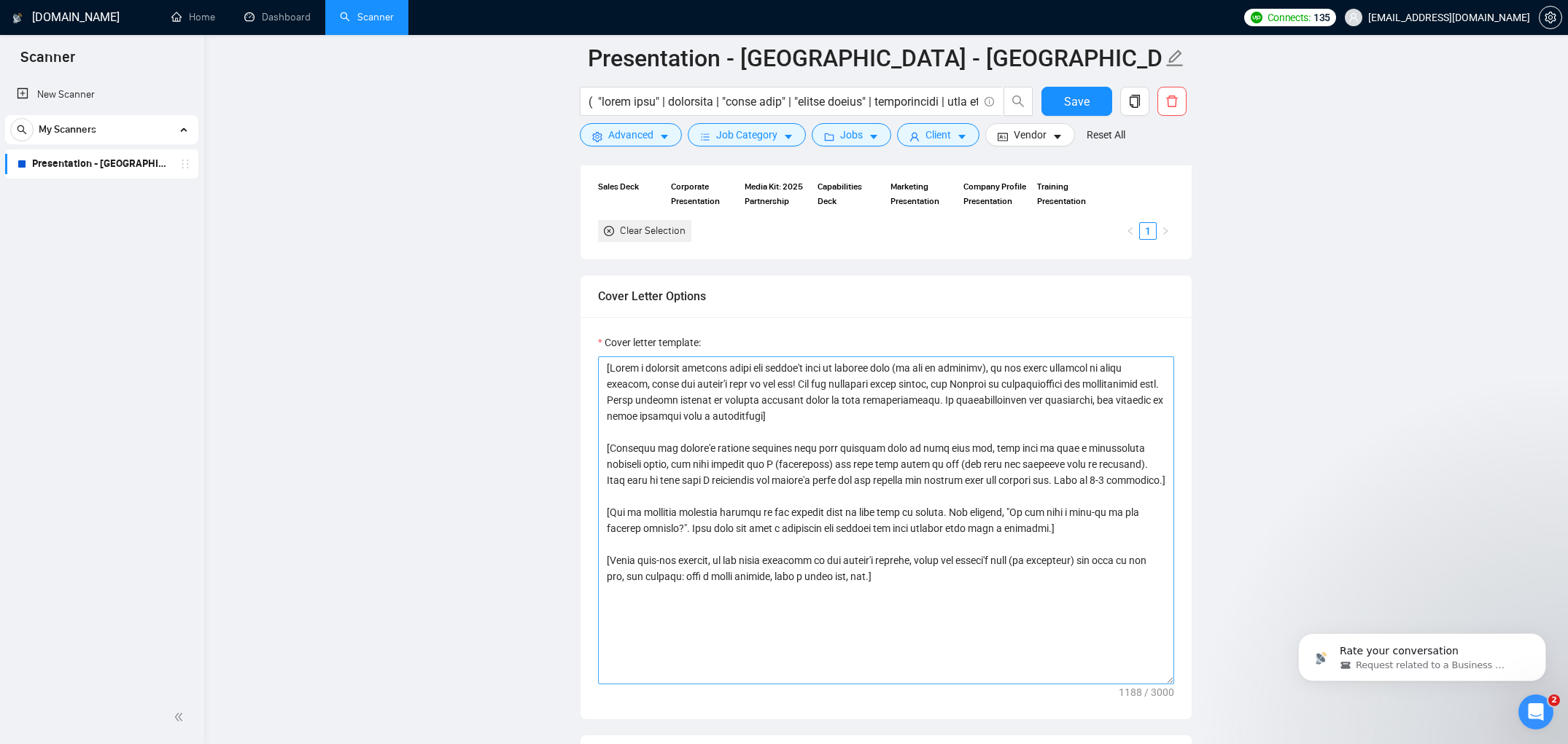
scroll to position [1583, 0]
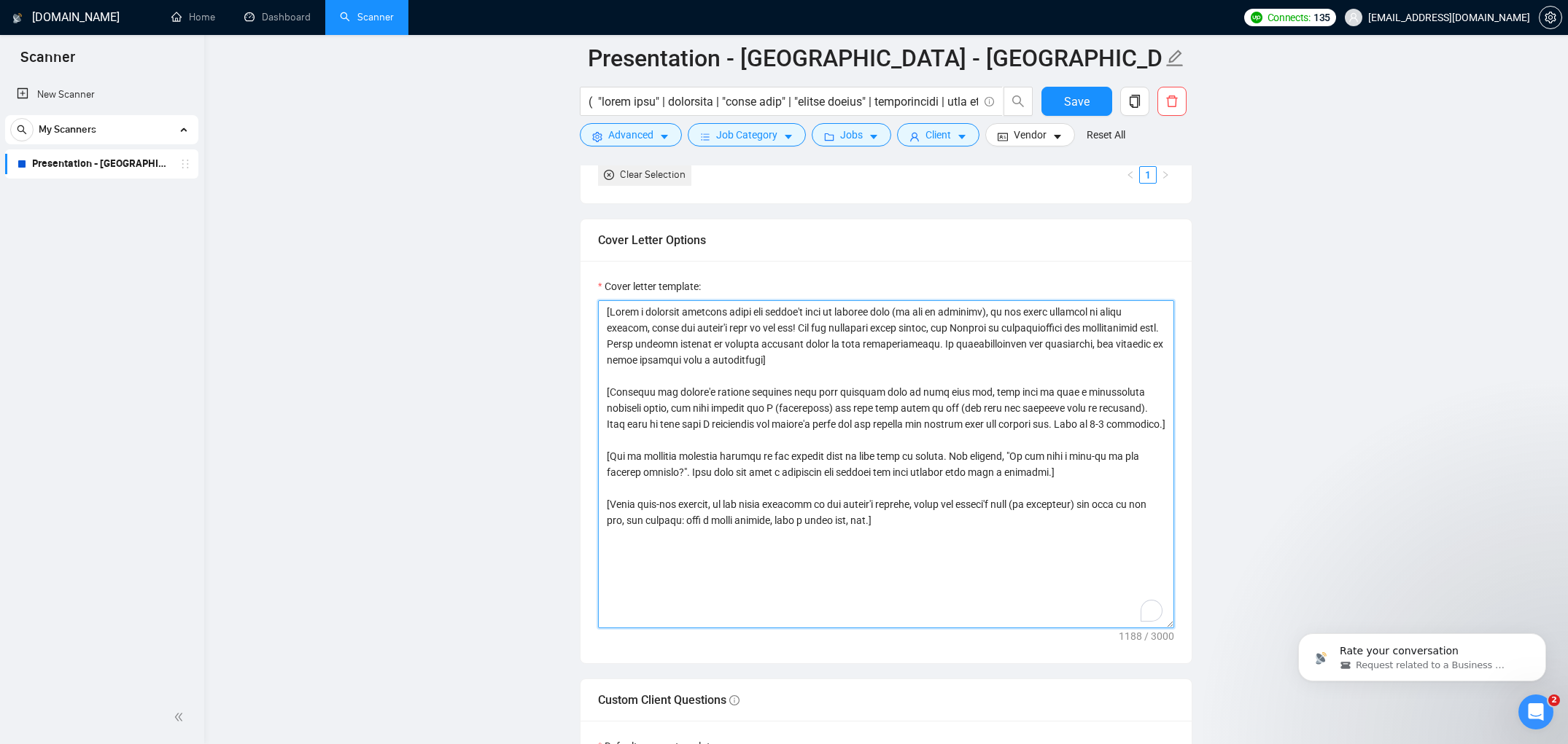
drag, startPoint x: 1018, startPoint y: 453, endPoint x: 1019, endPoint y: 442, distance: 11.0
click at [1018, 453] on textarea "Cover letter template:" at bounding box center [886, 464] width 576 height 328
click at [794, 405] on textarea "Cover letter template:" at bounding box center [886, 464] width 576 height 328
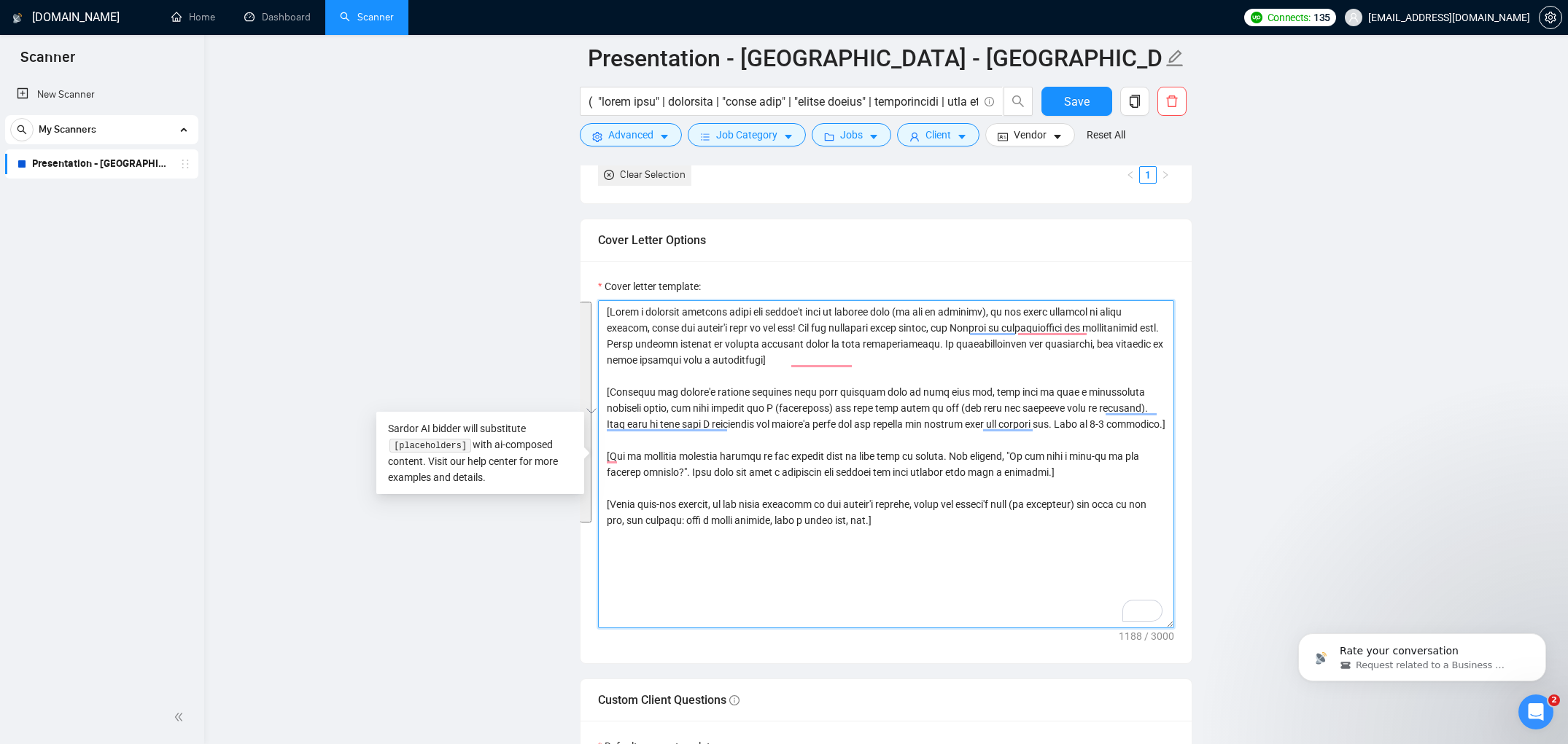
click at [743, 407] on textarea "Cover letter template:" at bounding box center [886, 464] width 576 height 328
paste textarea "As an experienced designer with vast experience, you need to analyze every aspe…"
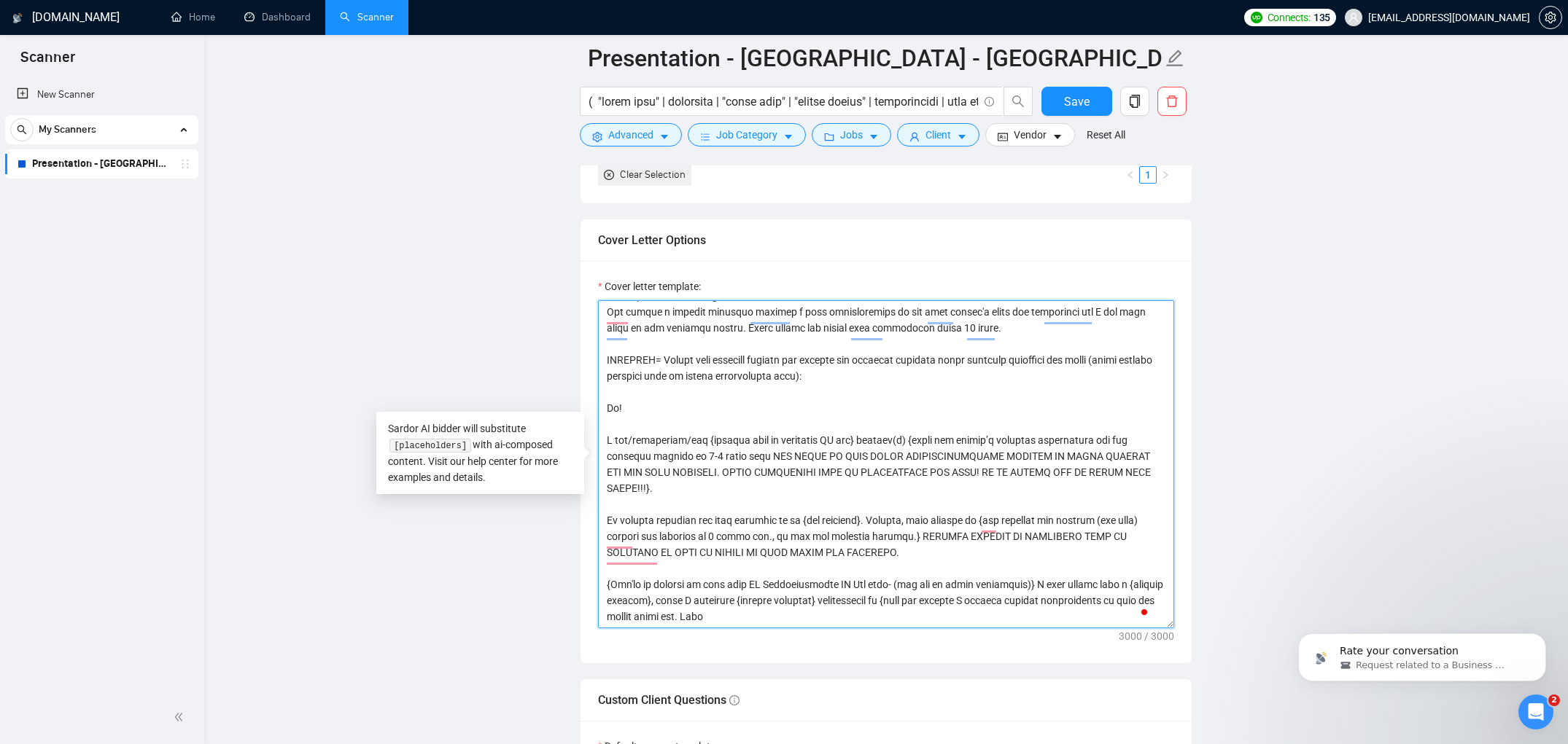
scroll to position [481, 0]
type textarea "As an experienced designer with vast experience, you need to analyze every aspe…"
click at [1251, 480] on main "Presentation - USA - Singapore Save Advanced Job Category Jobs Client Vendor Re…" at bounding box center [887, 566] width 1317 height 4179
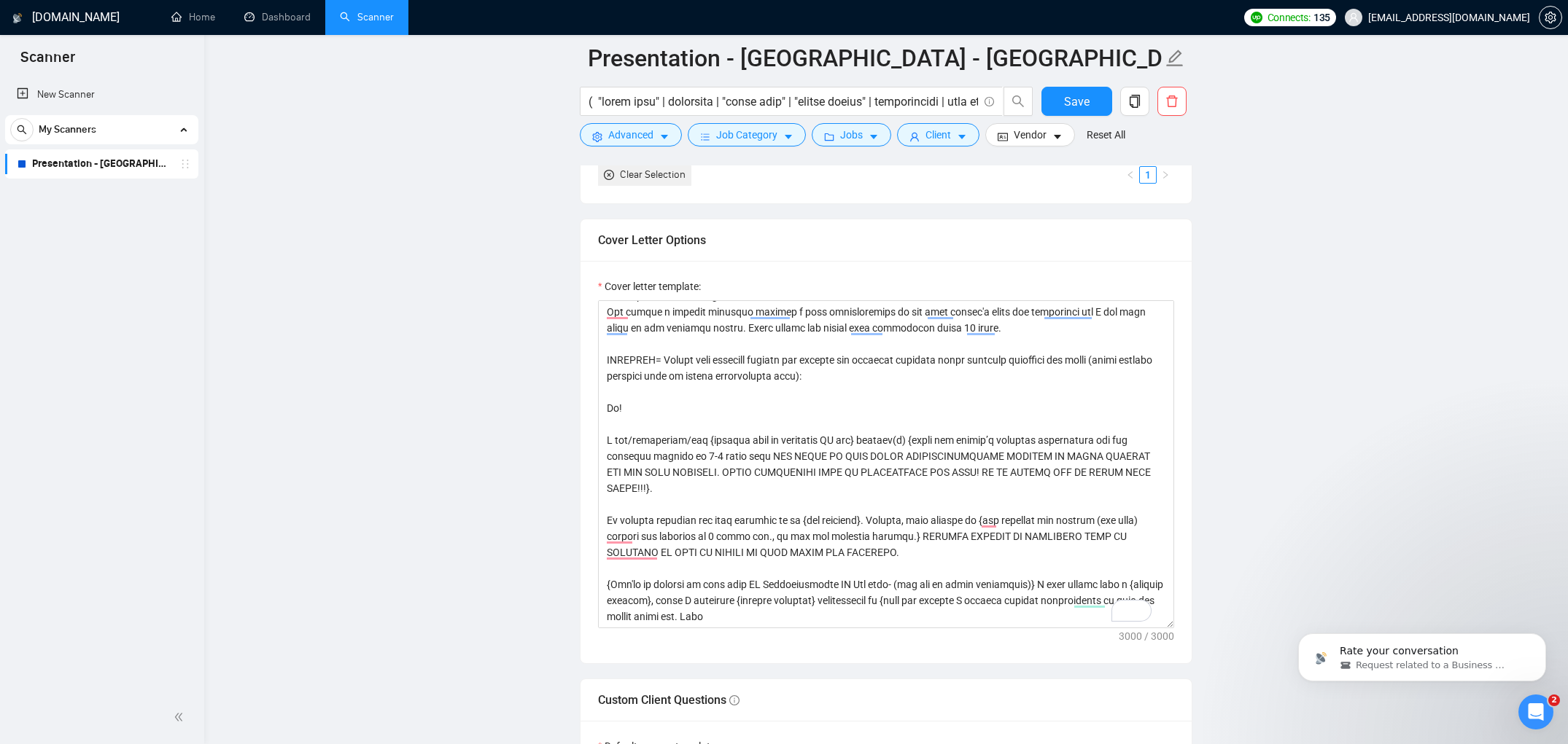
click at [1303, 362] on main "Presentation - USA - Singapore Save Advanced Job Category Jobs Client Vendor Re…" at bounding box center [887, 566] width 1317 height 4179
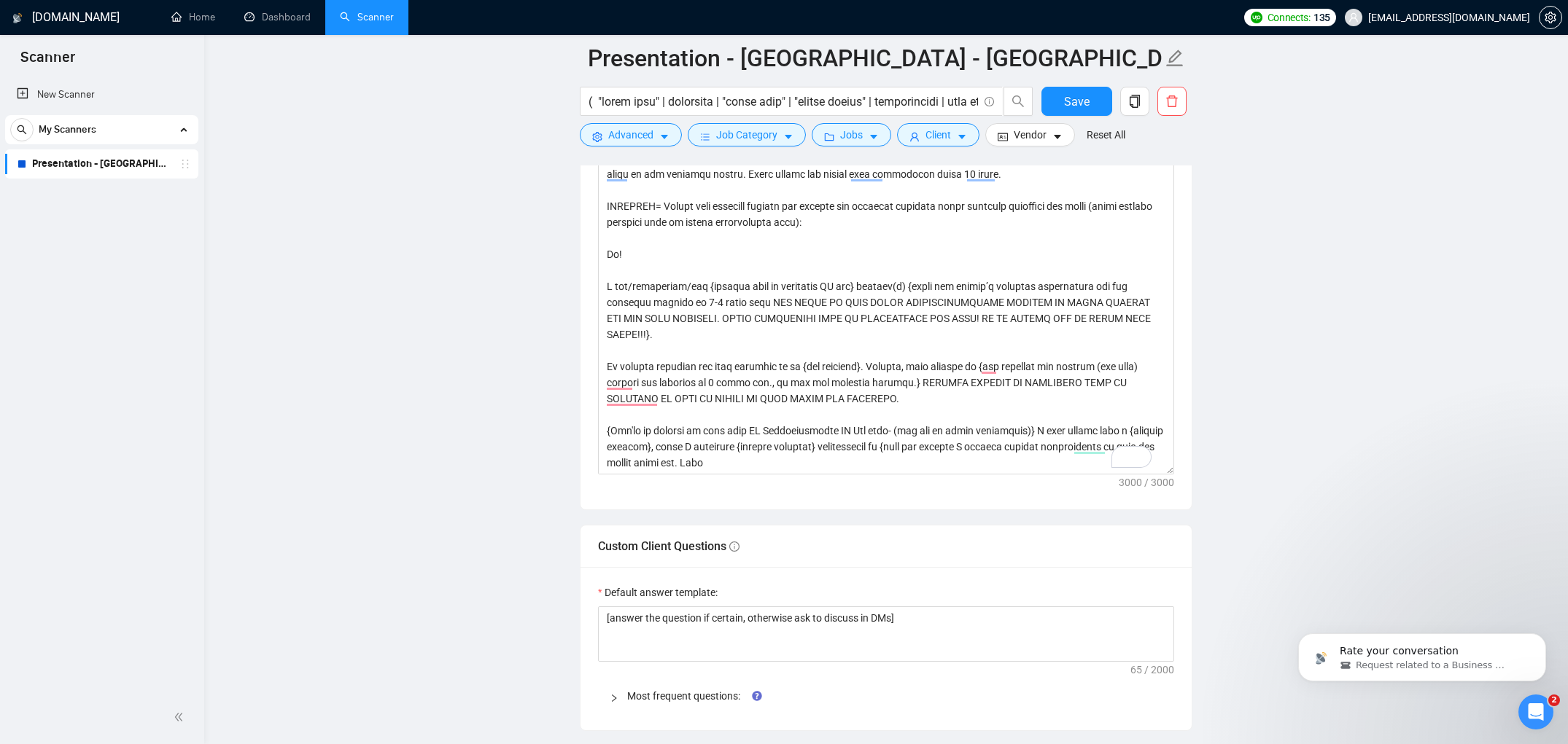
scroll to position [1752, 0]
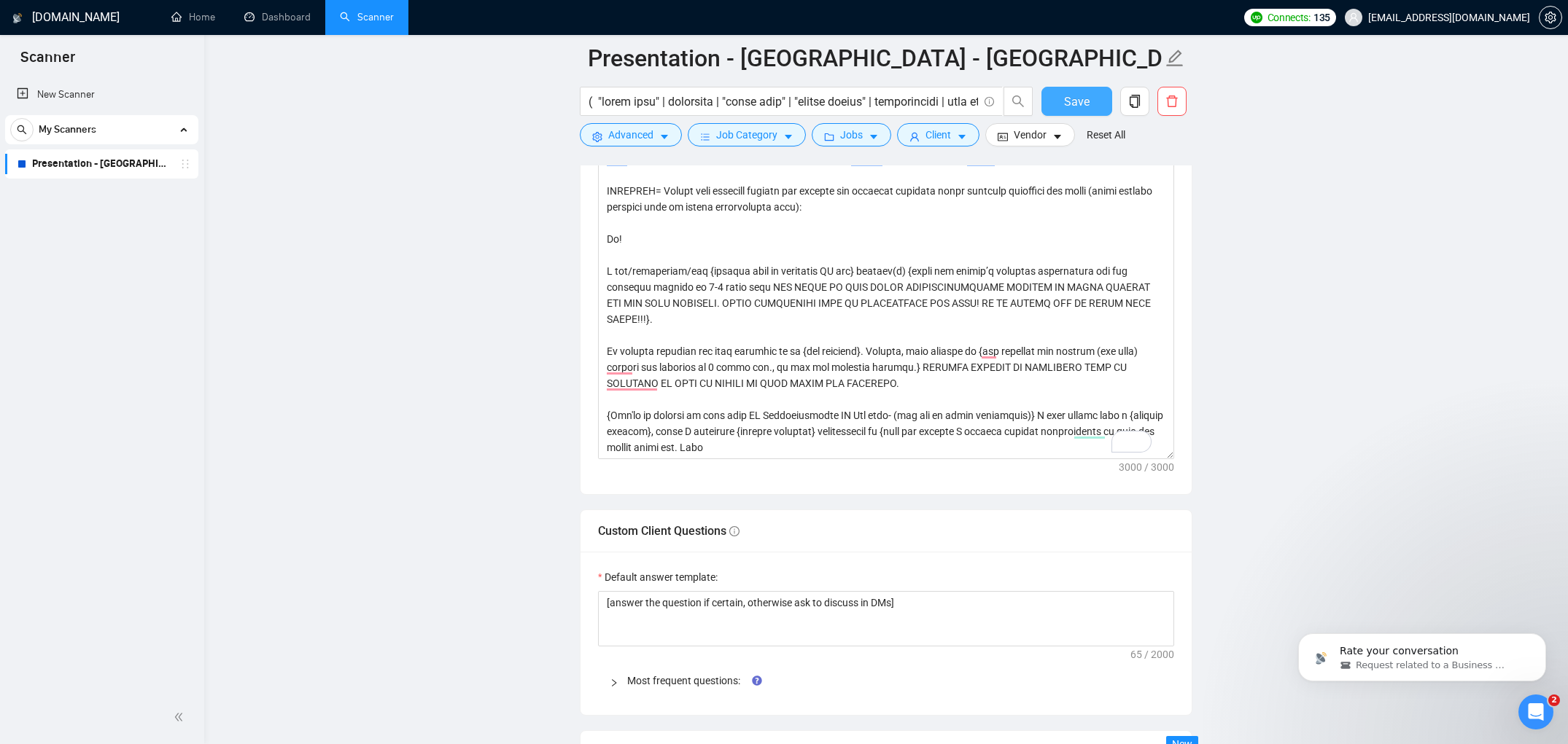
click at [1070, 94] on span "Save" at bounding box center [1077, 102] width 25 height 18
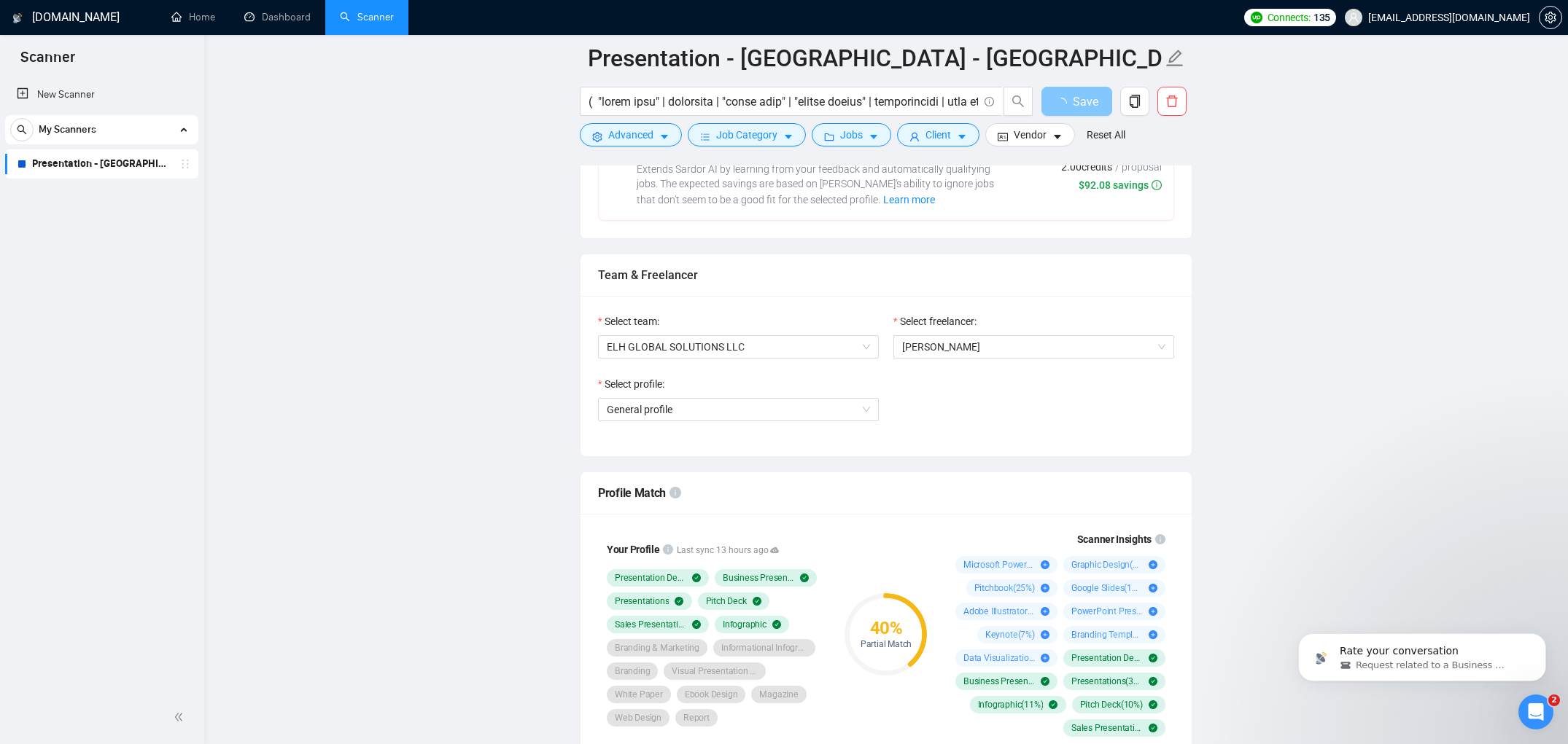
scroll to position [197, 0]
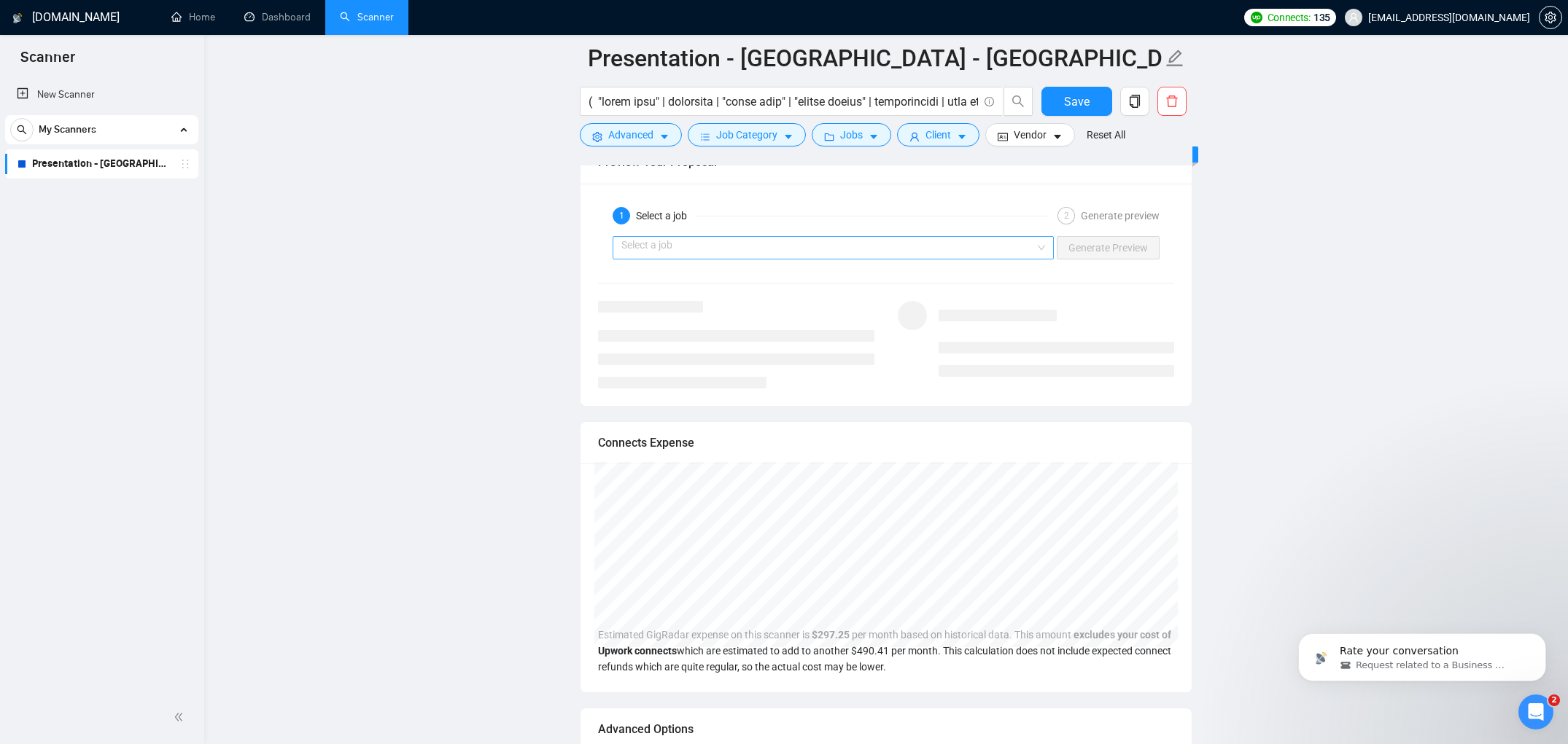
click at [927, 239] on input "search" at bounding box center [828, 248] width 414 height 22
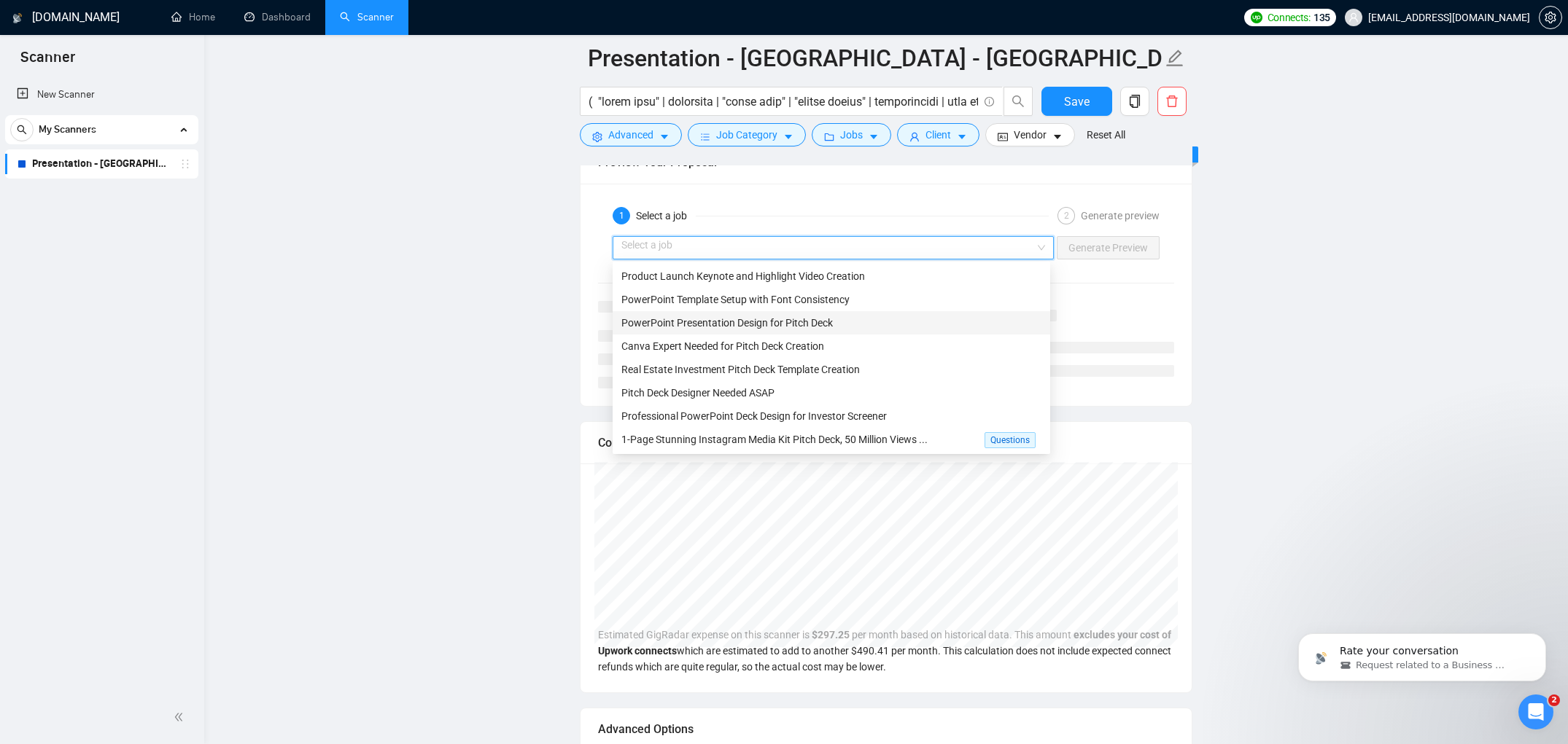
click at [801, 323] on span "PowerPoint Presentation Design for Pitch Deck" at bounding box center [727, 322] width 212 height 12
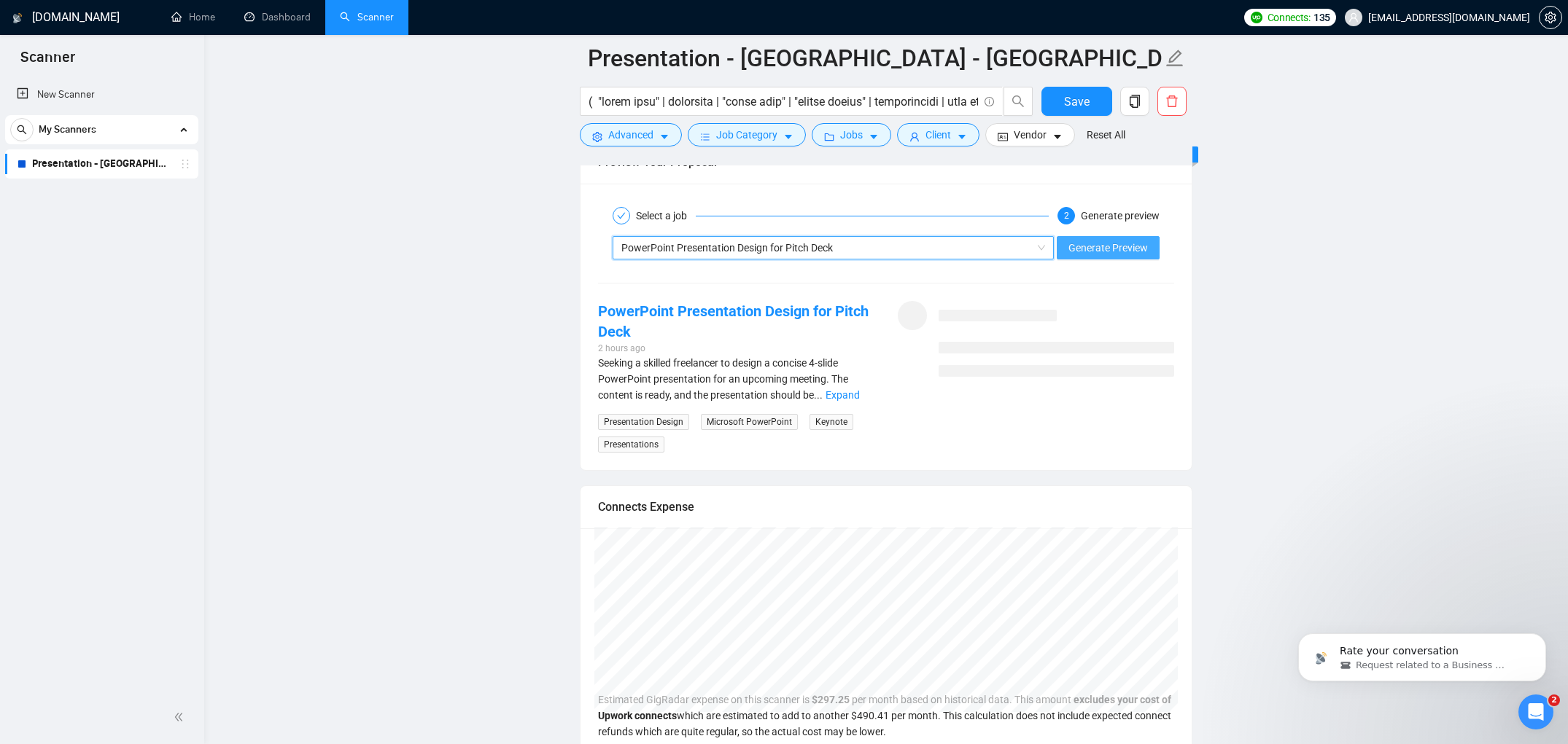
click at [1114, 247] on span "Generate Preview" at bounding box center [1108, 248] width 79 height 16
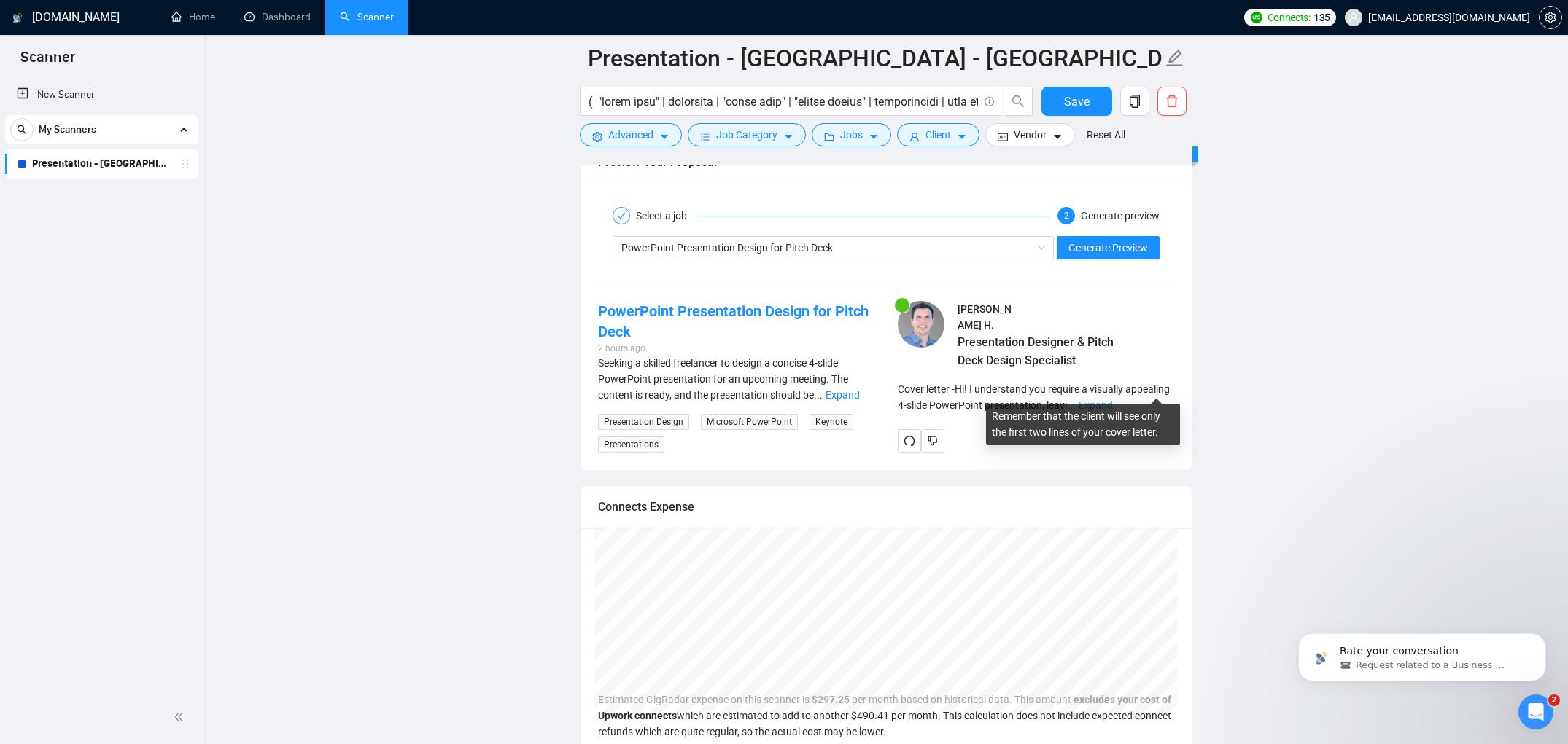
click at [1113, 400] on link "Expand" at bounding box center [1096, 405] width 34 height 12
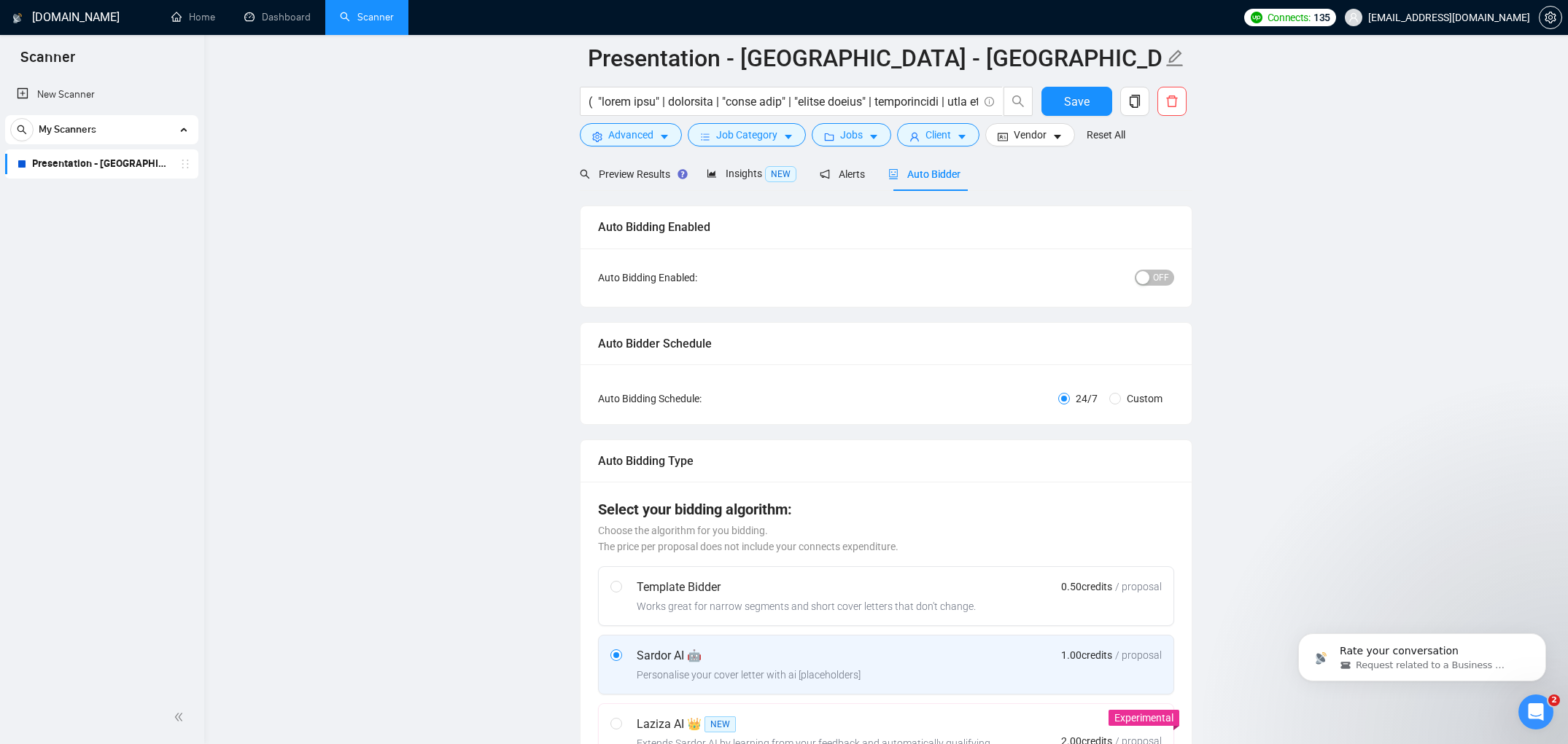
scroll to position [0, 0]
